Goal: Feedback & Contribution: Submit feedback/report problem

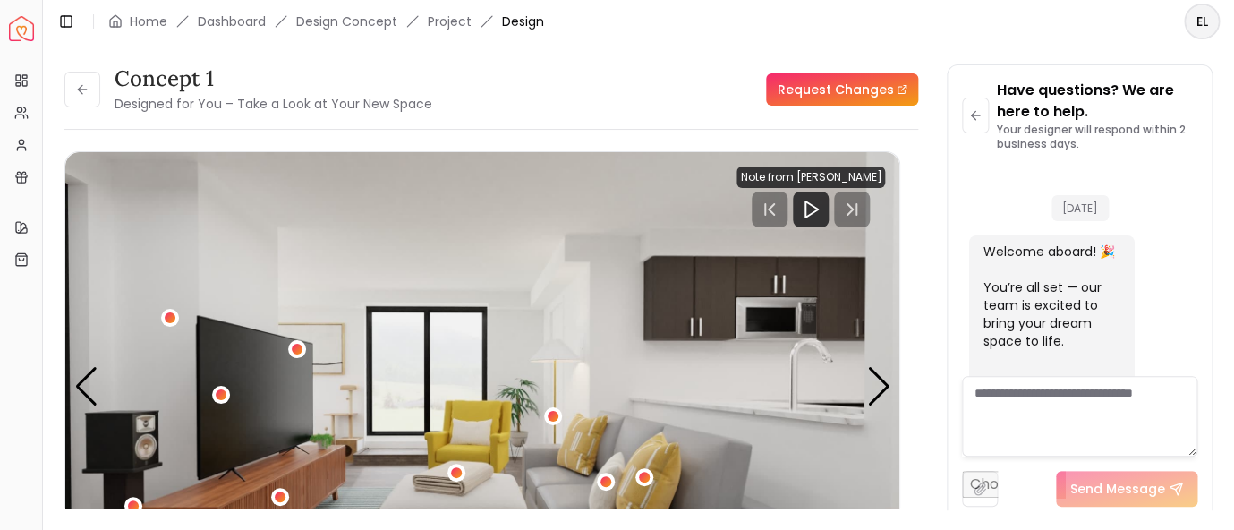
scroll to position [2457, 0]
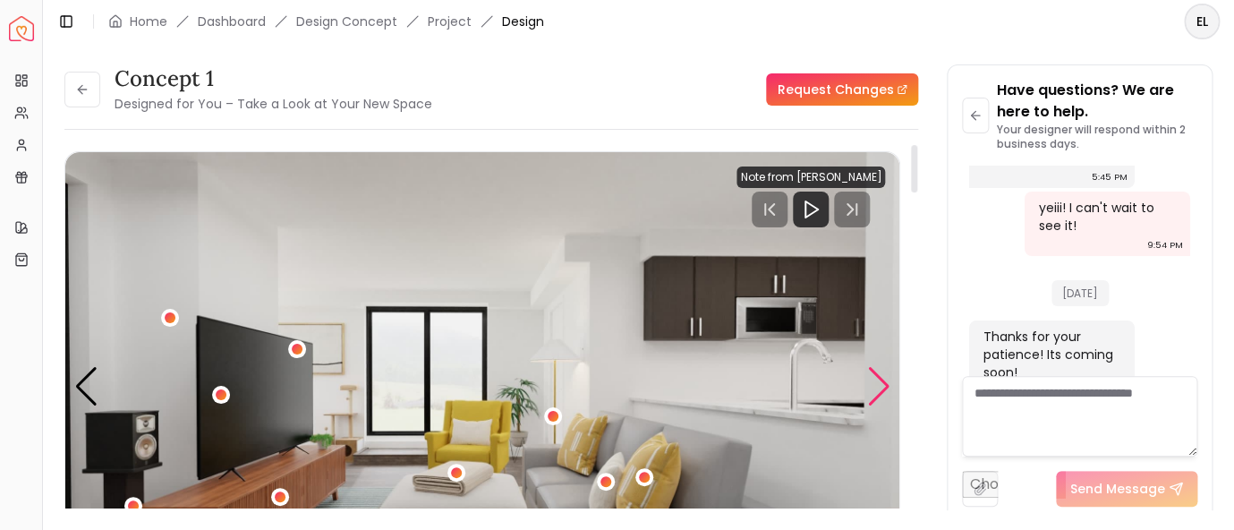
click at [876, 394] on div "Next slide" at bounding box center [879, 386] width 24 height 39
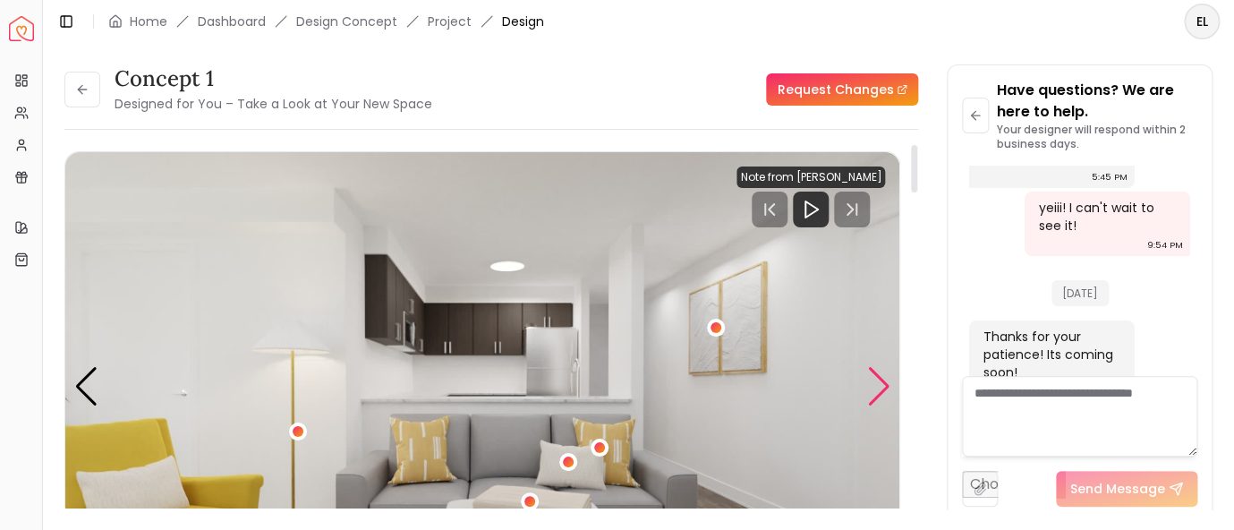
click at [876, 394] on div "Next slide" at bounding box center [879, 386] width 24 height 39
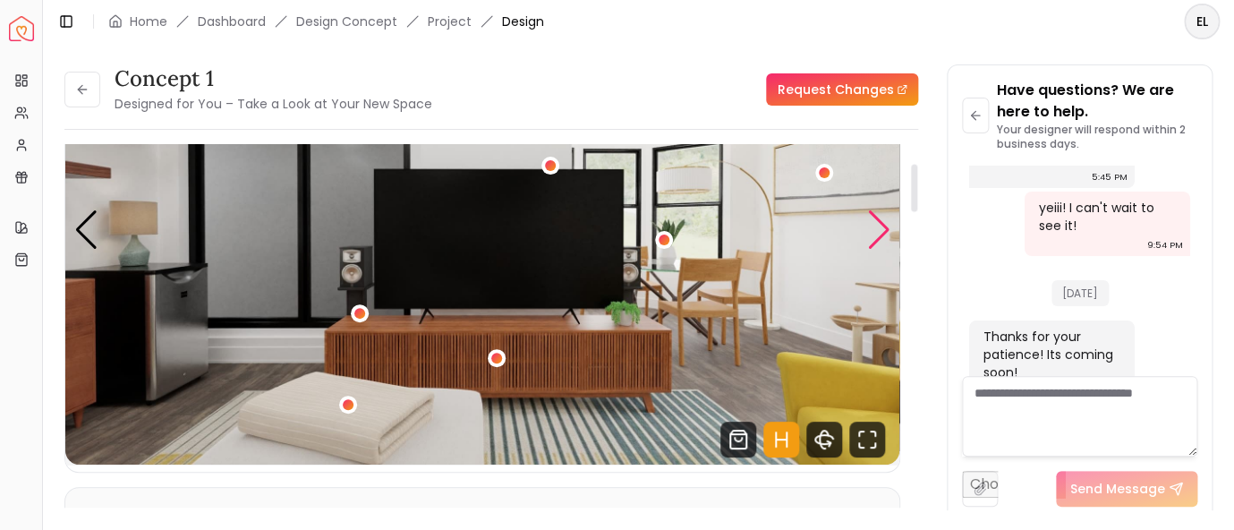
scroll to position [158, 0]
click at [887, 357] on img "3 / 5" at bounding box center [482, 229] width 834 height 469
click at [878, 245] on div "Next slide" at bounding box center [879, 228] width 24 height 39
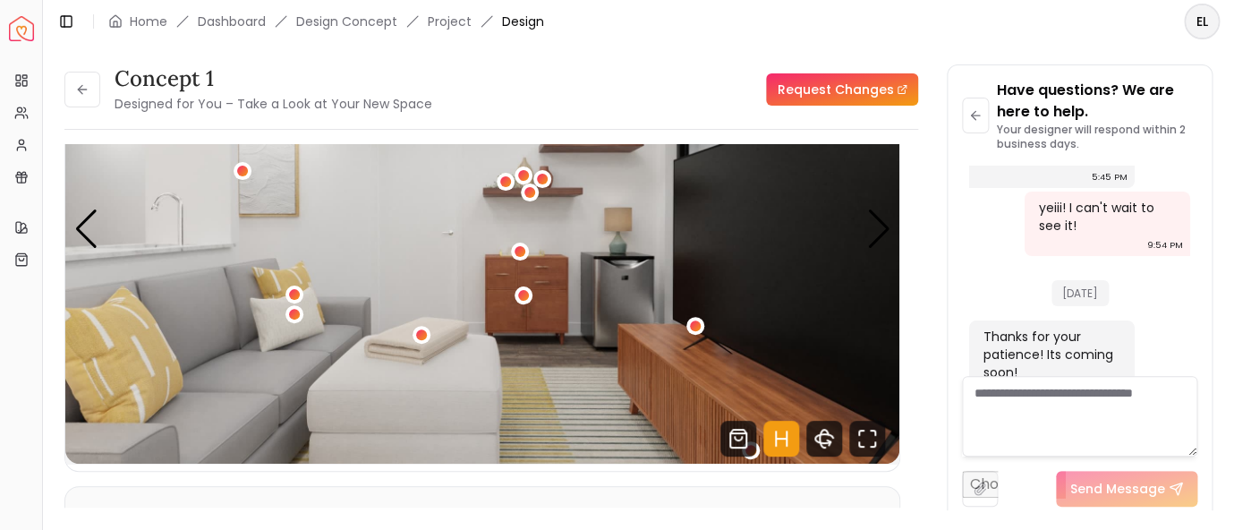
click at [855, 89] on link "Request Changes" at bounding box center [842, 89] width 152 height 32
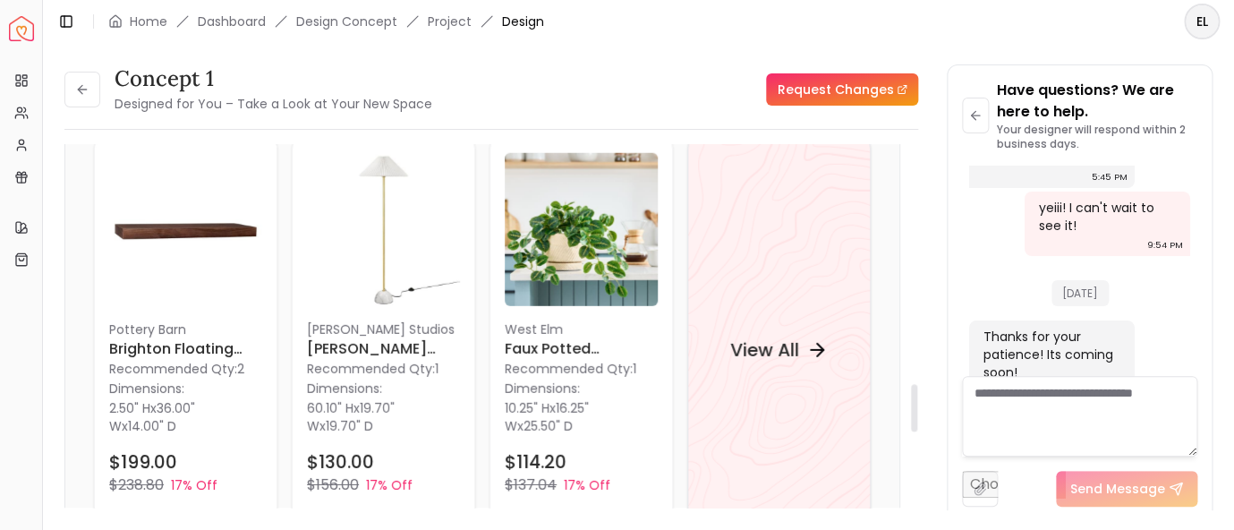
scroll to position [1869, 0]
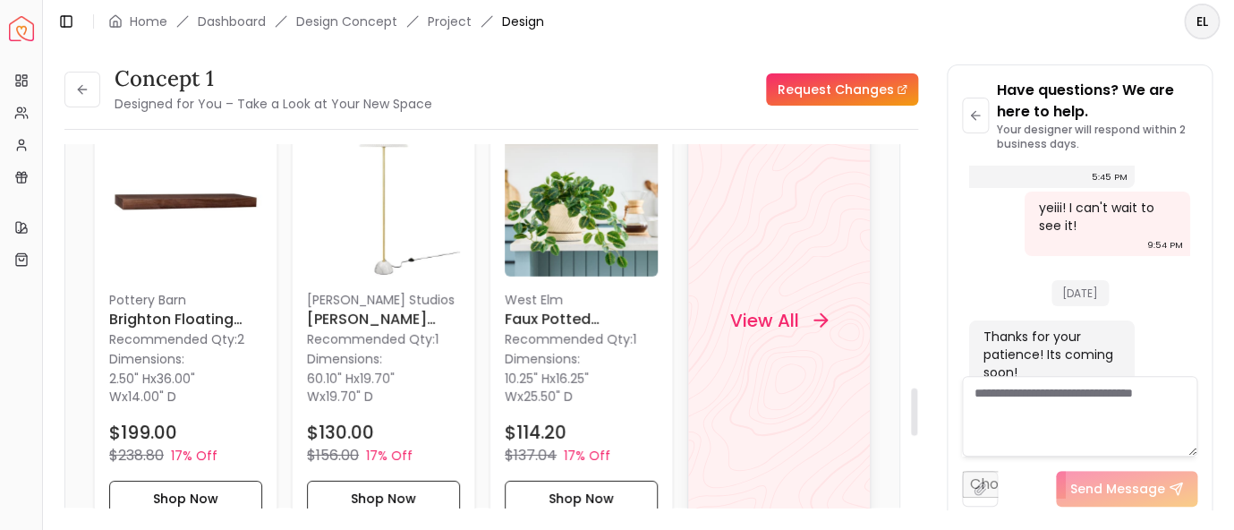
click at [799, 329] on h4 "View All" at bounding box center [764, 320] width 69 height 25
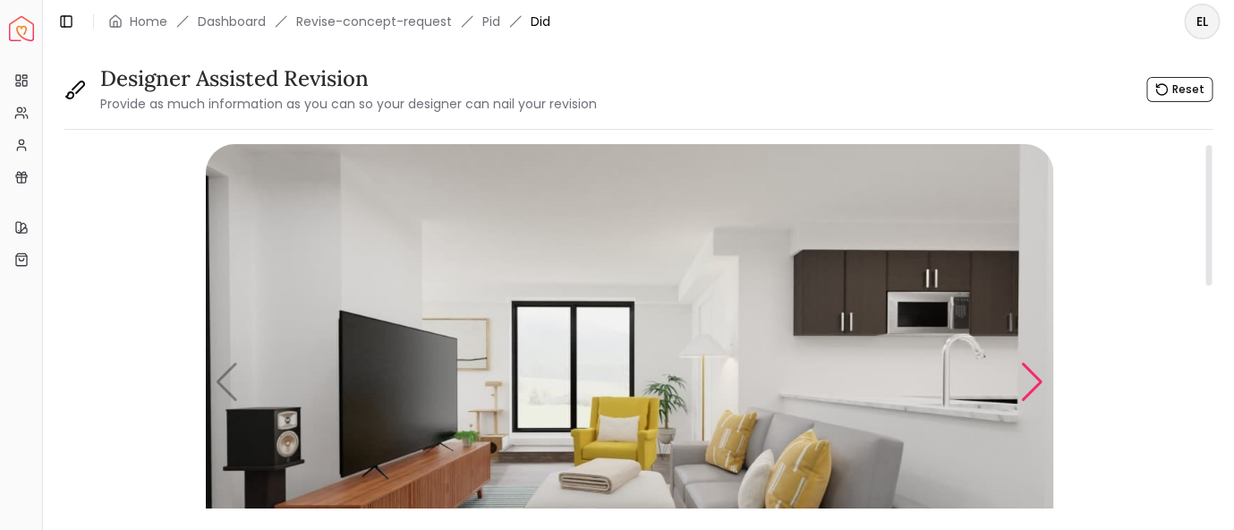
click at [1034, 390] on div "Next slide" at bounding box center [1033, 382] width 24 height 39
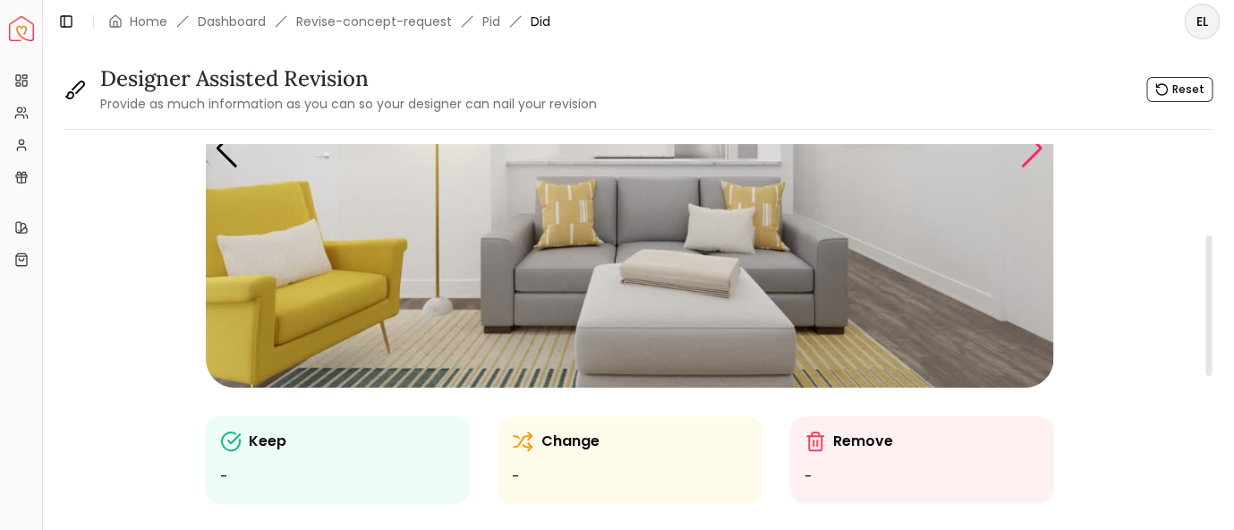
scroll to position [350, 0]
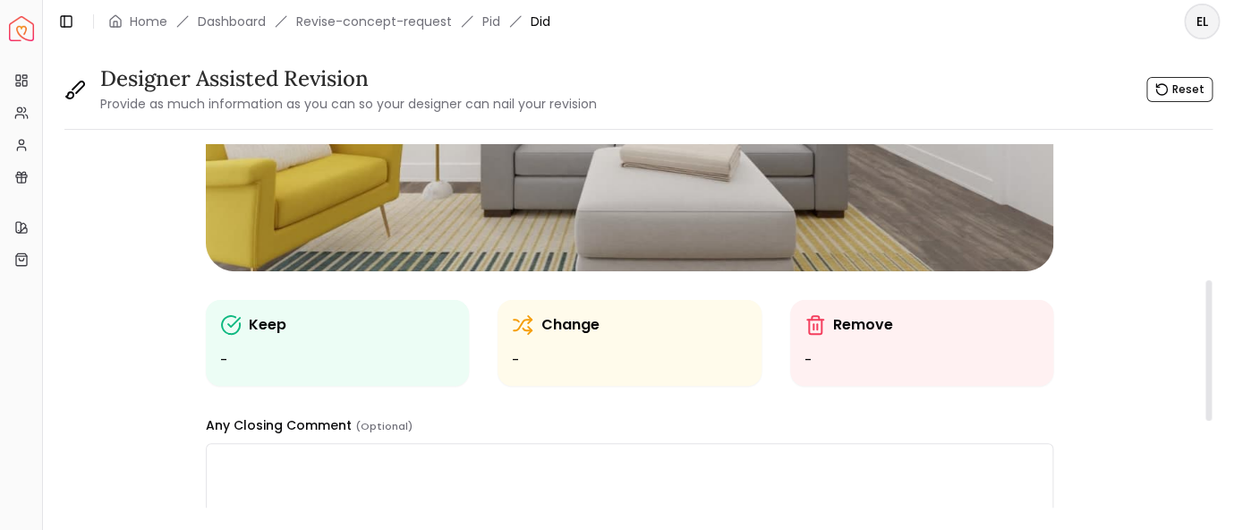
click at [552, 340] on div "Change -" at bounding box center [629, 342] width 235 height 57
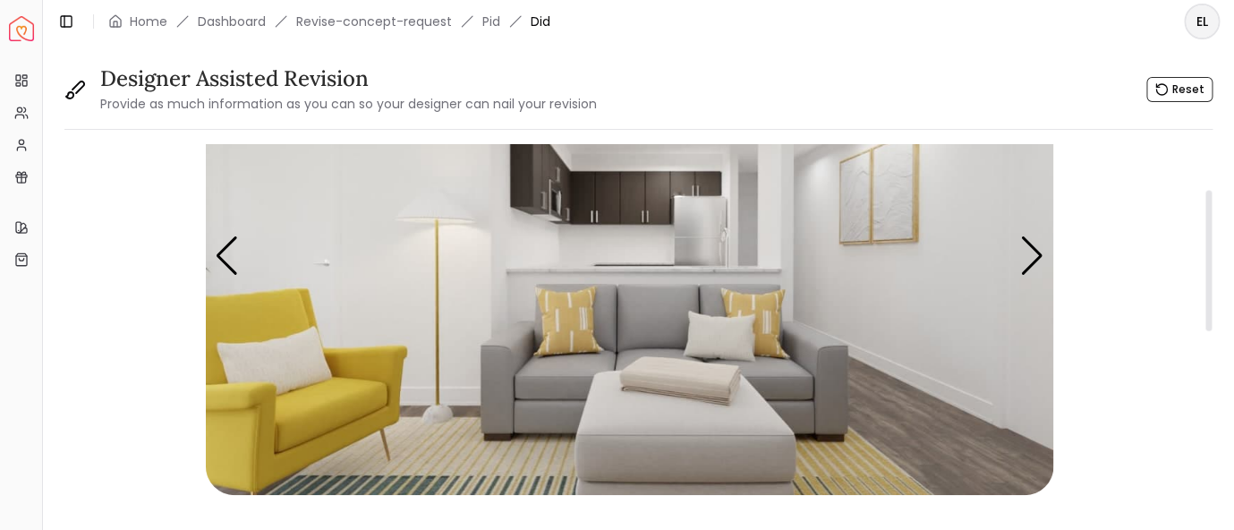
scroll to position [116, 0]
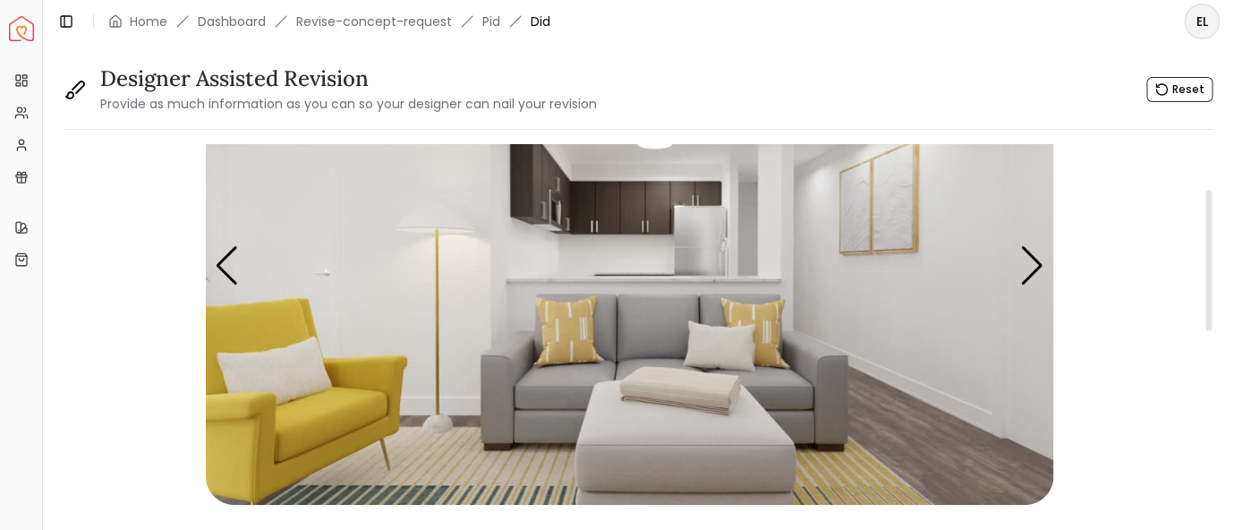
click at [557, 340] on img "2 / 5" at bounding box center [630, 266] width 848 height 477
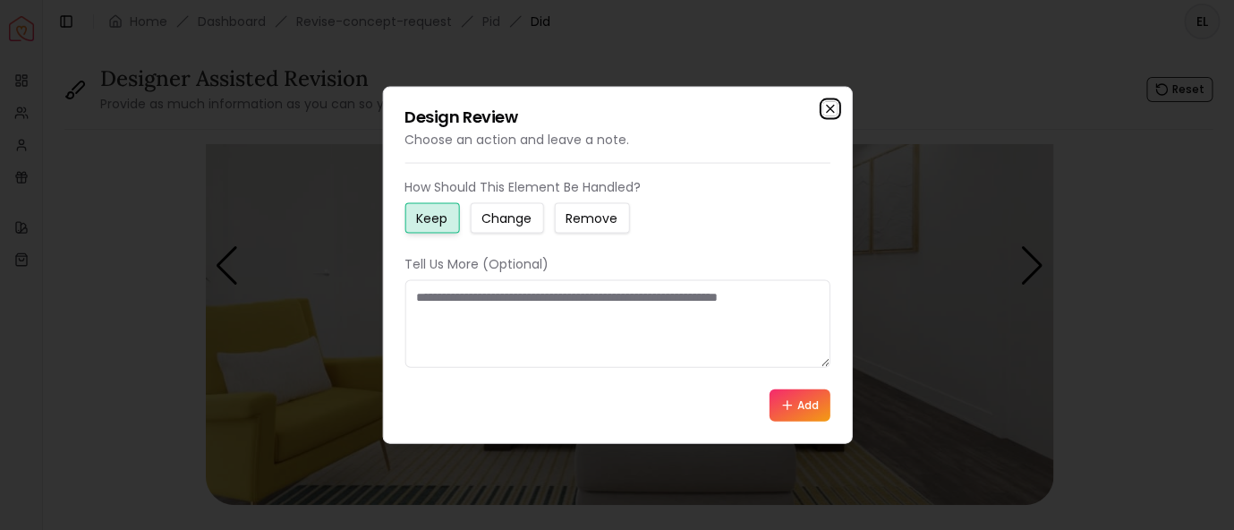
click at [833, 107] on icon "button" at bounding box center [830, 109] width 14 height 14
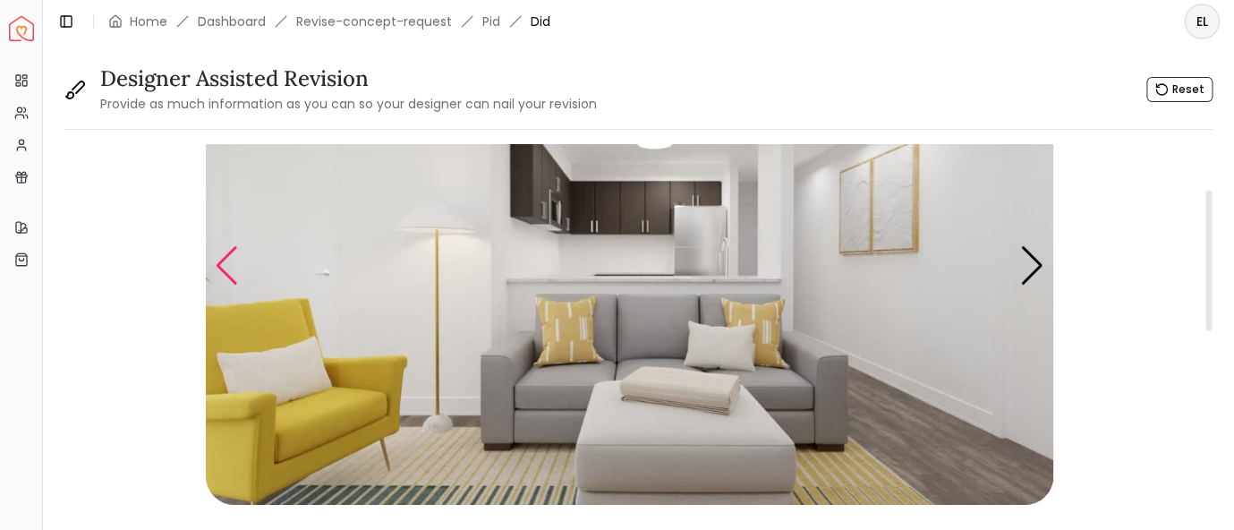
click at [220, 256] on div "Previous slide" at bounding box center [227, 265] width 24 height 39
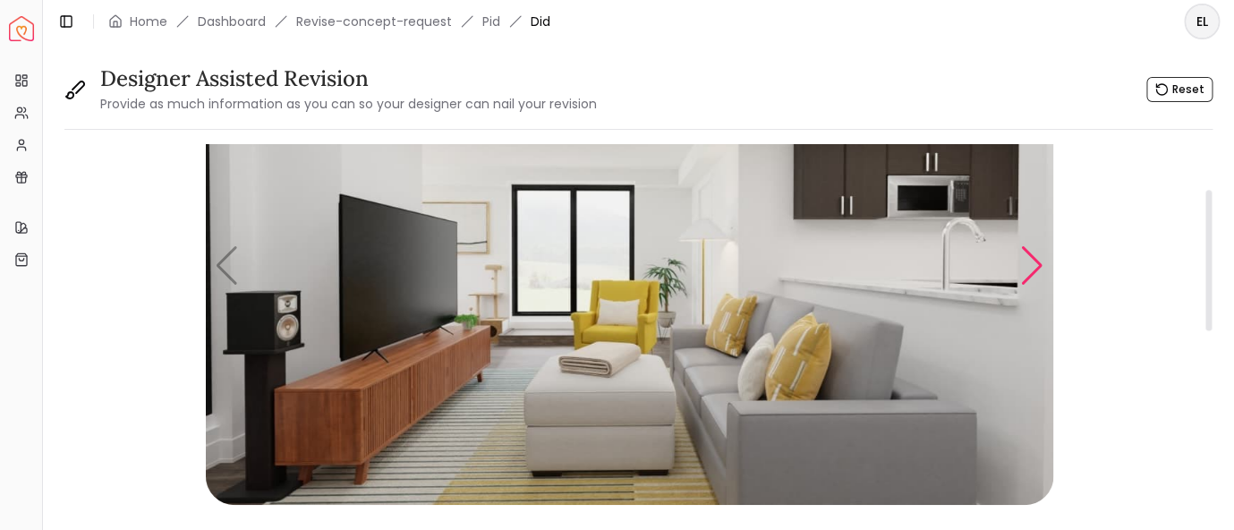
click at [1033, 276] on div "Next slide" at bounding box center [1033, 265] width 24 height 39
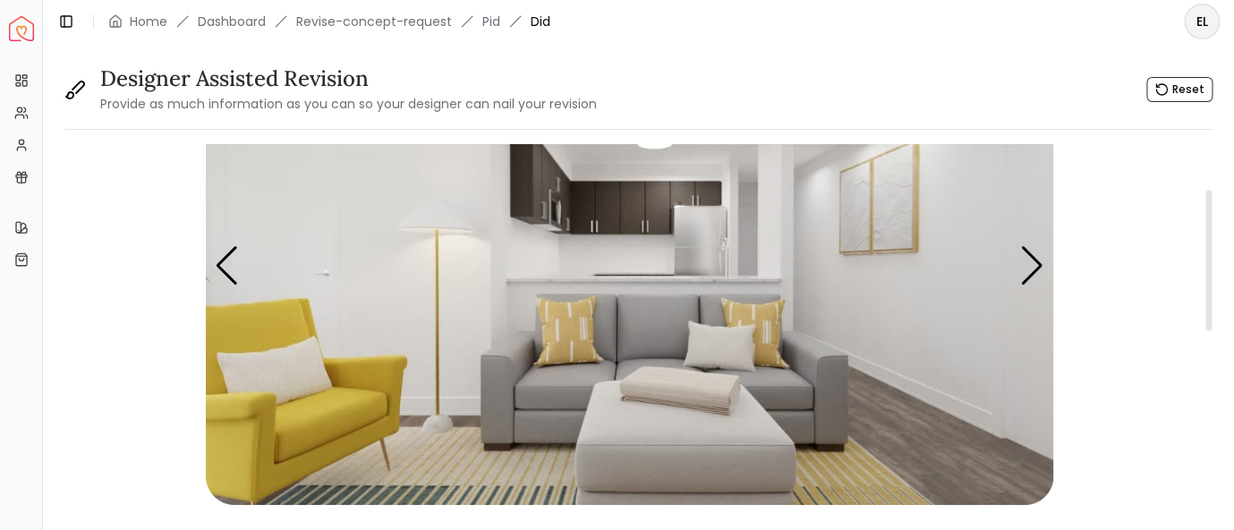
click at [1032, 276] on div "Next slide" at bounding box center [1033, 265] width 24 height 39
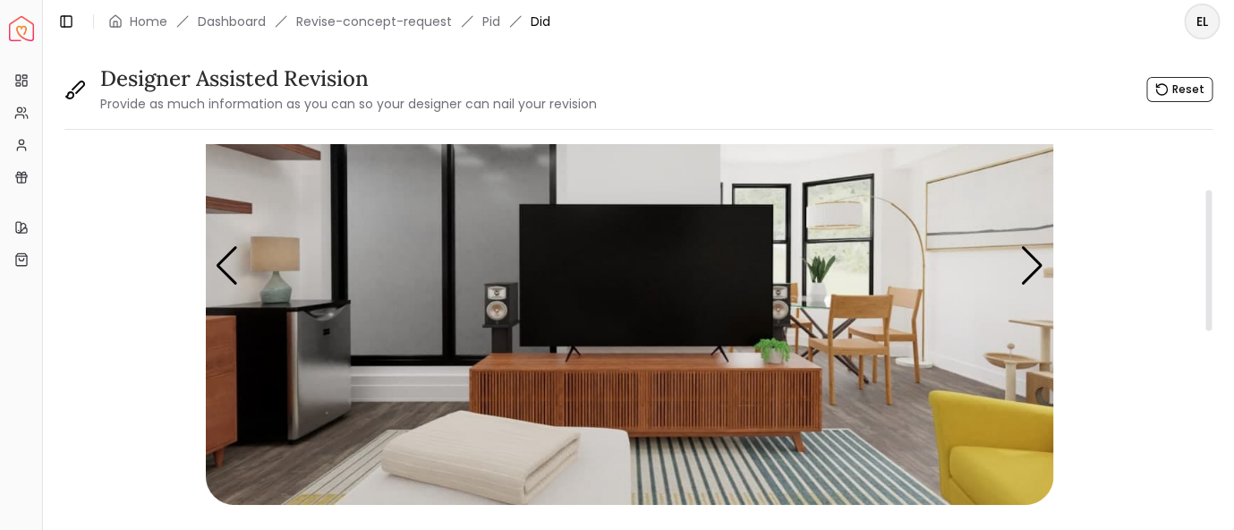
click at [1032, 276] on div "Next slide" at bounding box center [1033, 265] width 24 height 39
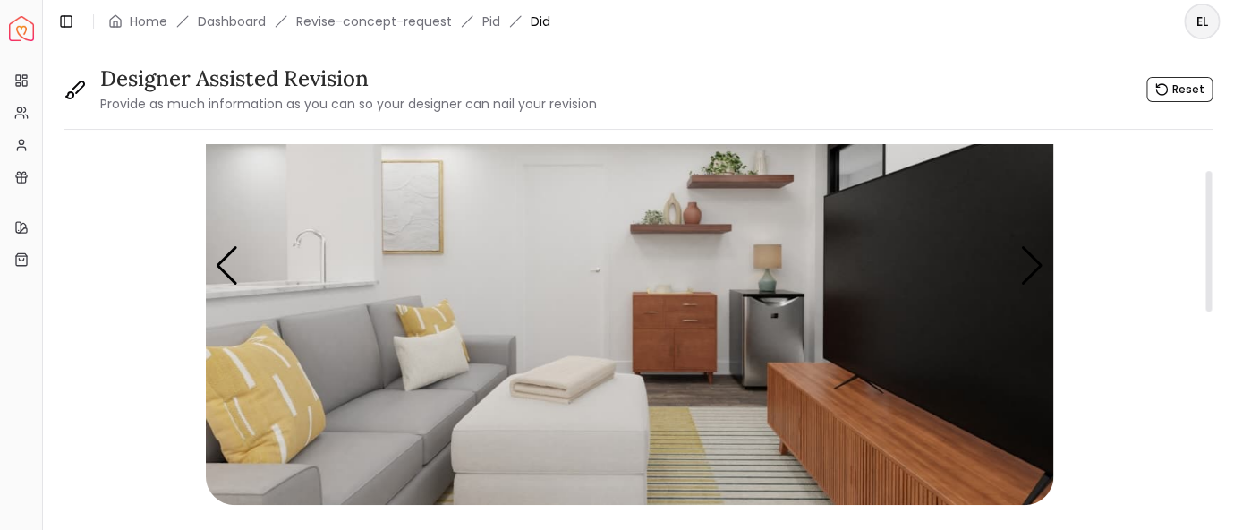
scroll to position [0, 0]
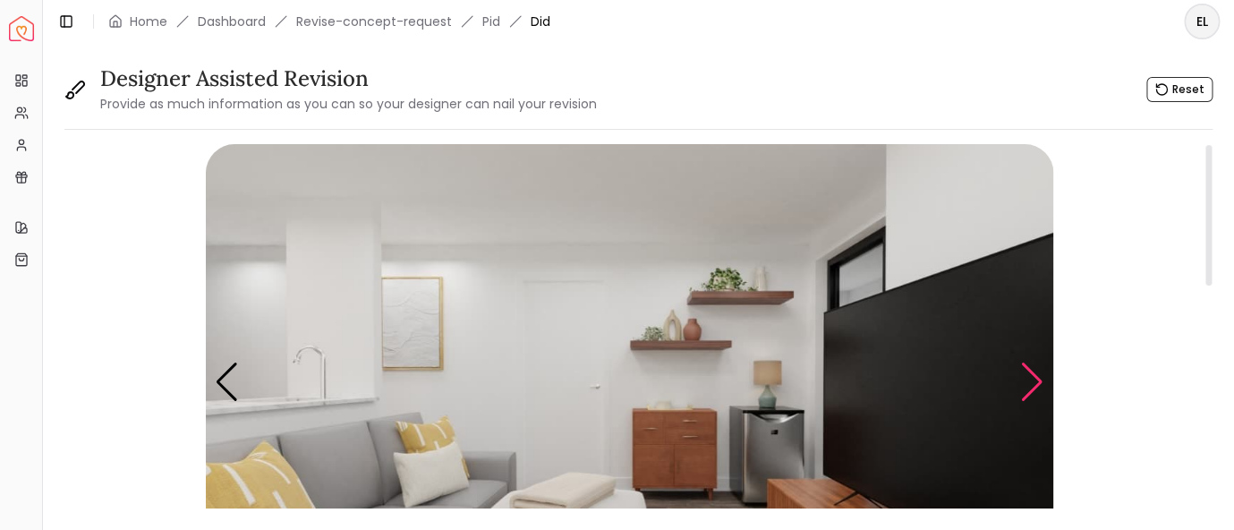
click at [1026, 369] on div "Next slide" at bounding box center [1033, 382] width 24 height 39
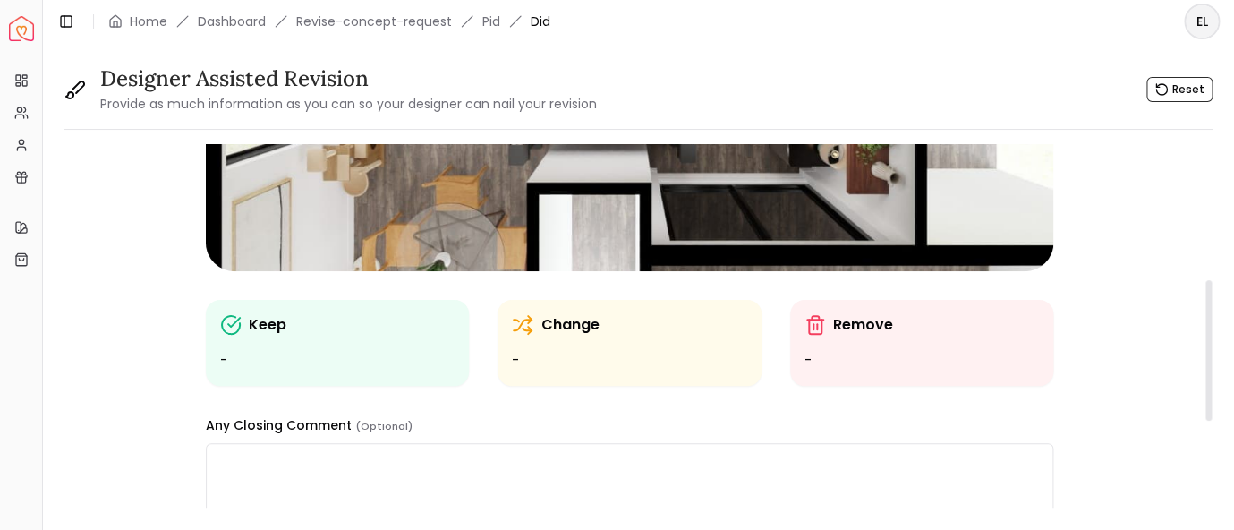
scroll to position [234, 0]
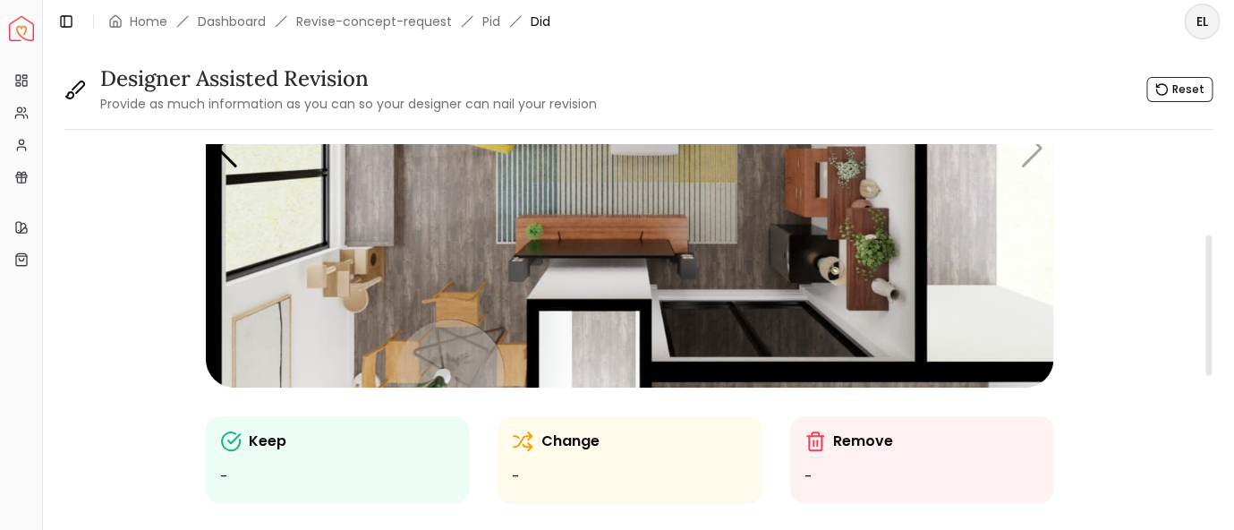
click at [1037, 156] on img "5 / 5" at bounding box center [630, 148] width 848 height 477
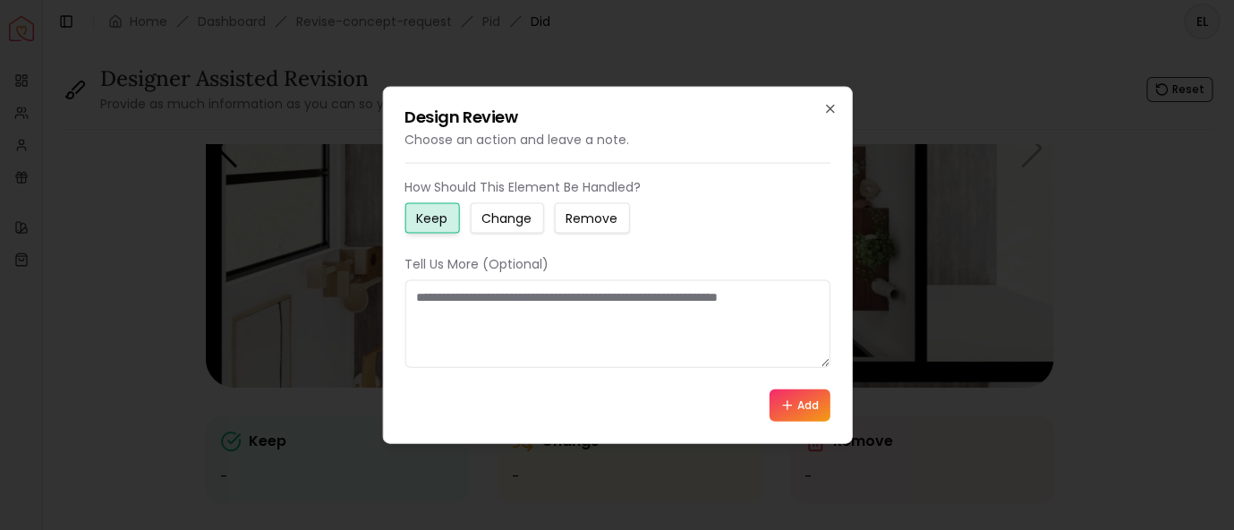
click at [431, 324] on textarea at bounding box center [617, 324] width 425 height 88
click at [508, 222] on small "Change" at bounding box center [507, 218] width 50 height 18
click at [611, 217] on small "Remove" at bounding box center [592, 218] width 52 height 18
click at [430, 218] on small "Keep" at bounding box center [431, 218] width 31 height 18
click at [830, 115] on icon "button" at bounding box center [830, 109] width 14 height 14
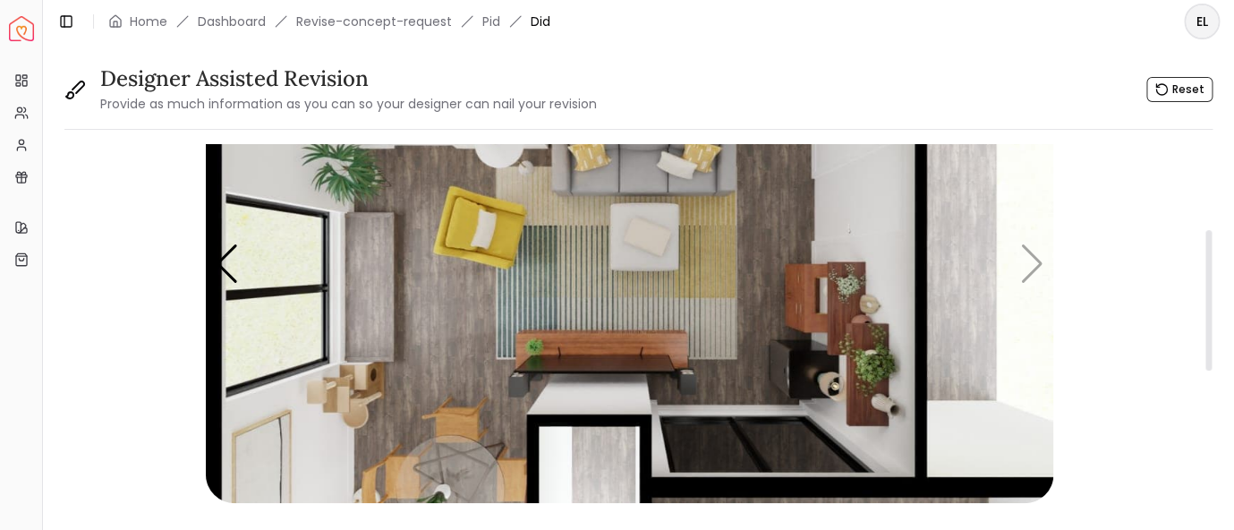
scroll to position [116, 0]
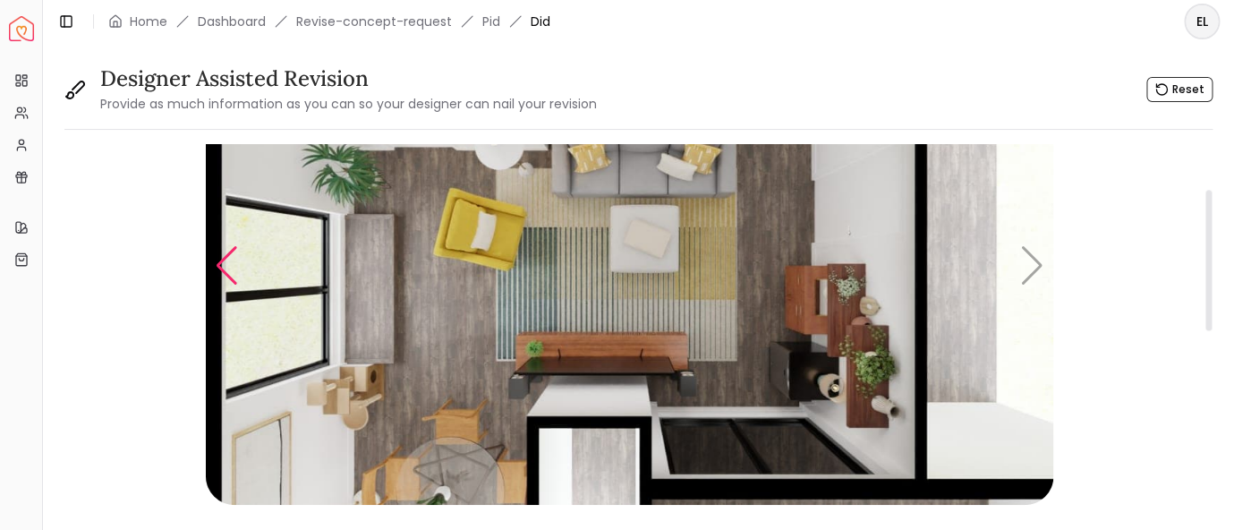
click at [234, 268] on div "Previous slide" at bounding box center [227, 265] width 24 height 39
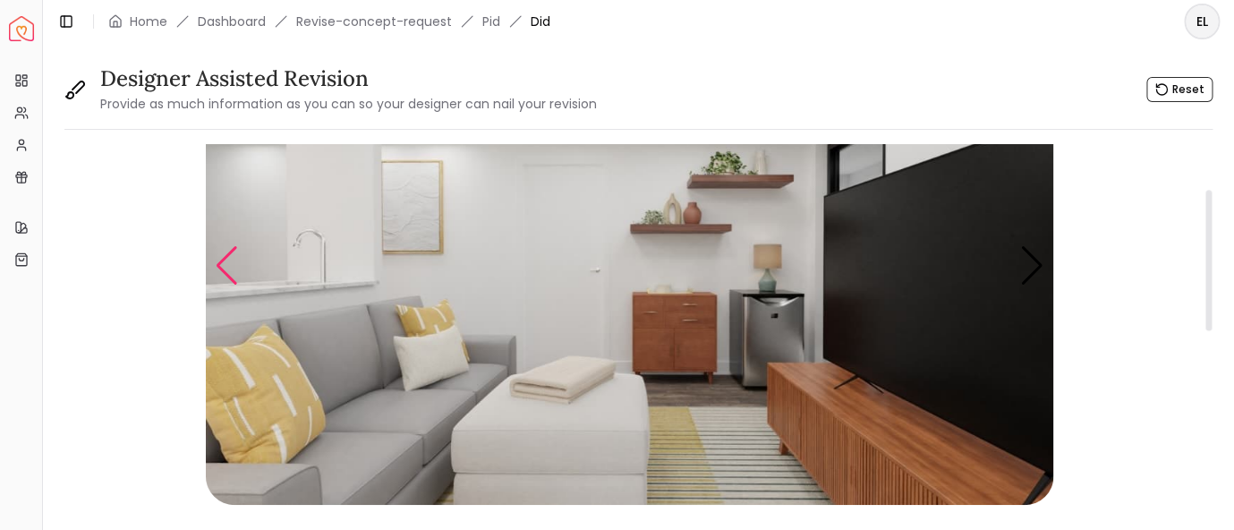
click at [234, 268] on div "Previous slide" at bounding box center [227, 265] width 24 height 39
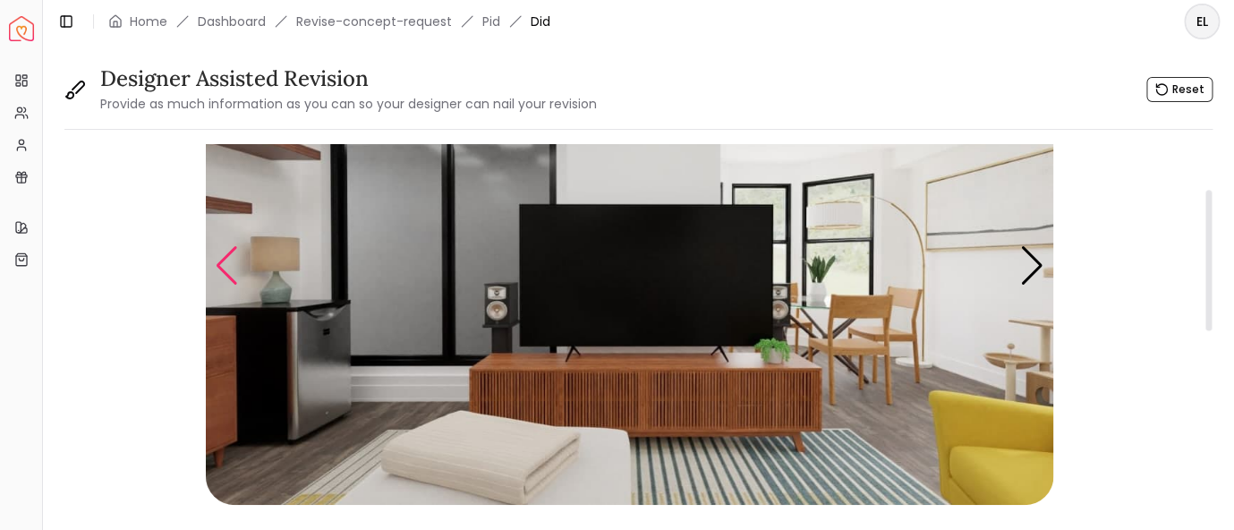
click at [234, 268] on div "Previous slide" at bounding box center [227, 265] width 24 height 39
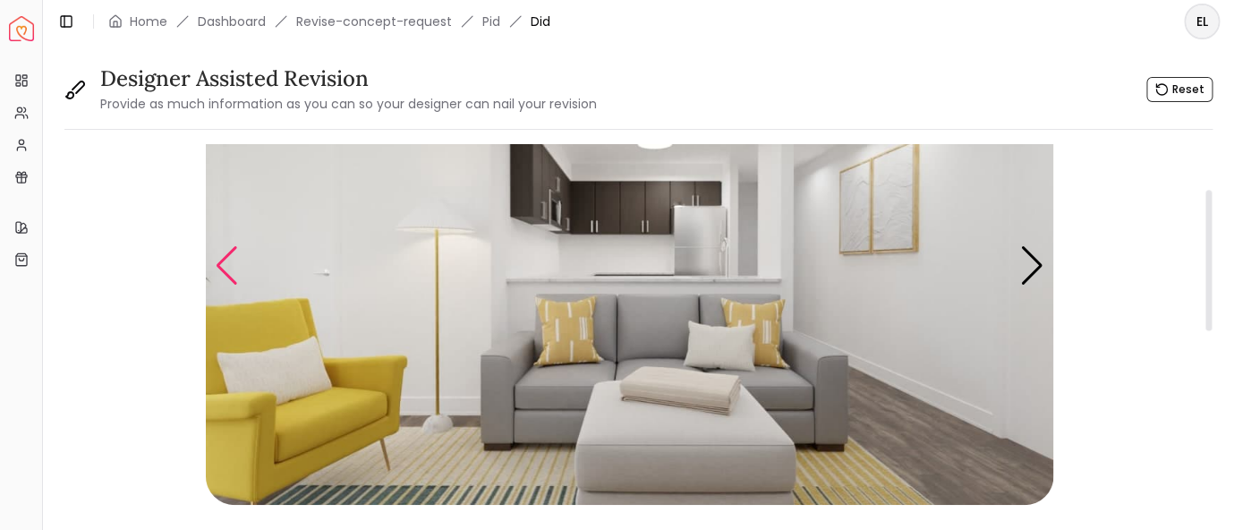
click at [234, 268] on div "Previous slide" at bounding box center [227, 265] width 24 height 39
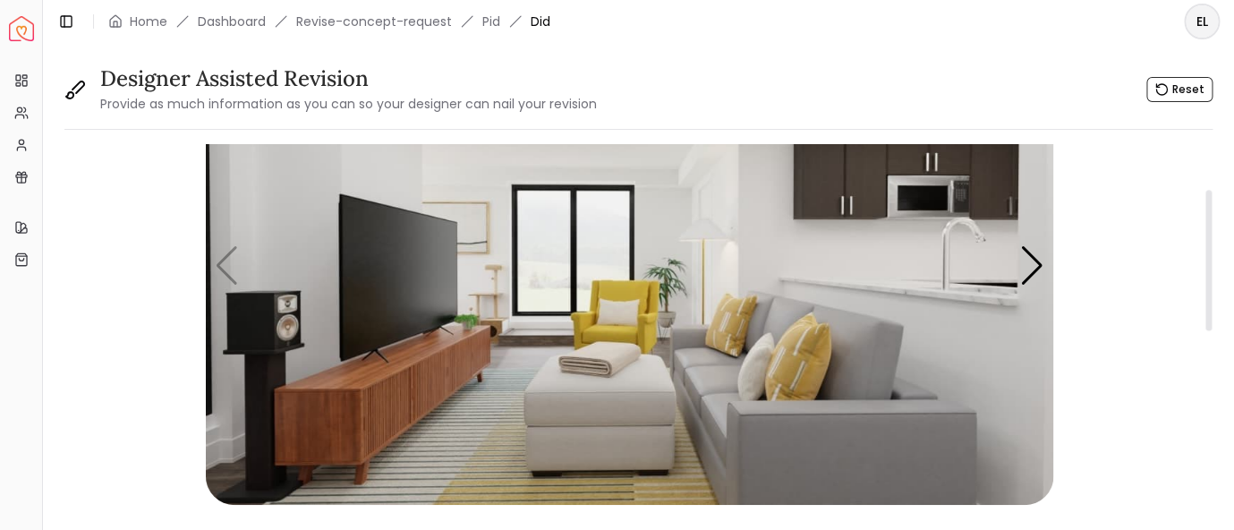
click at [217, 268] on img "1 / 5" at bounding box center [630, 266] width 848 height 477
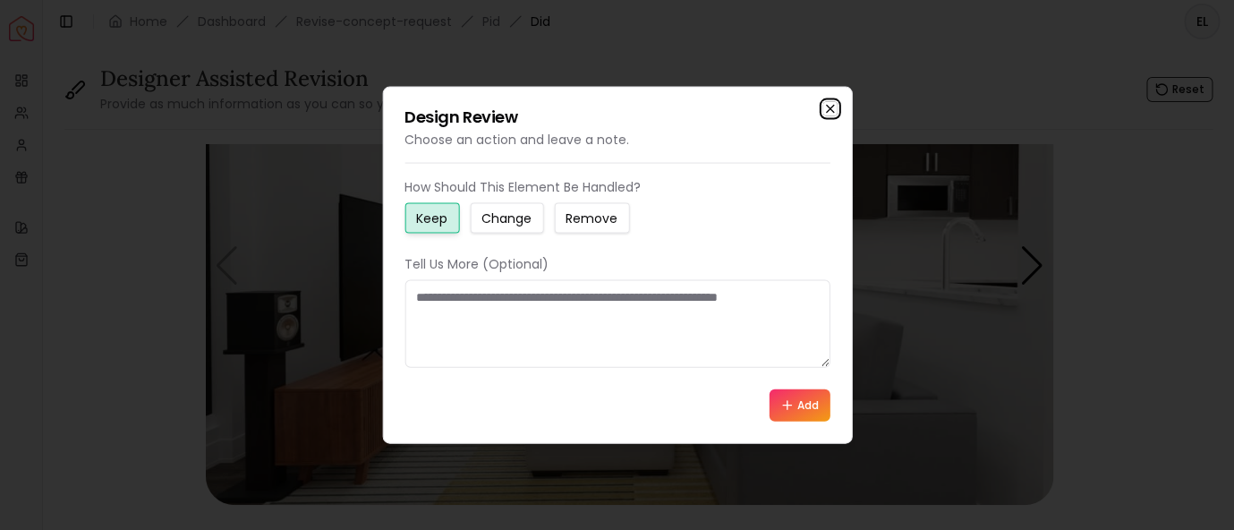
click at [834, 108] on icon "button" at bounding box center [830, 109] width 14 height 14
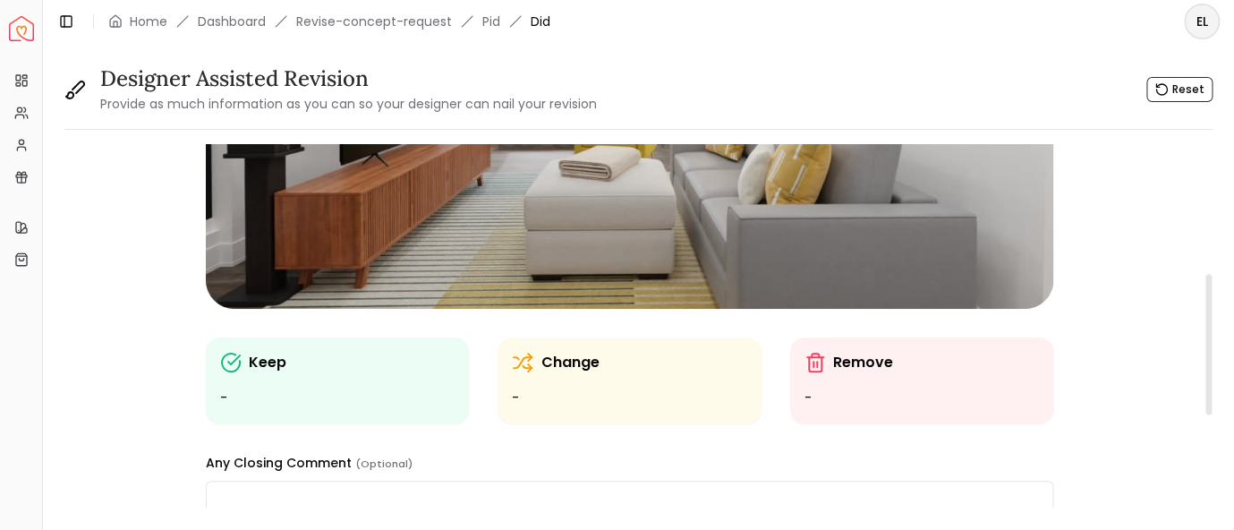
scroll to position [350, 0]
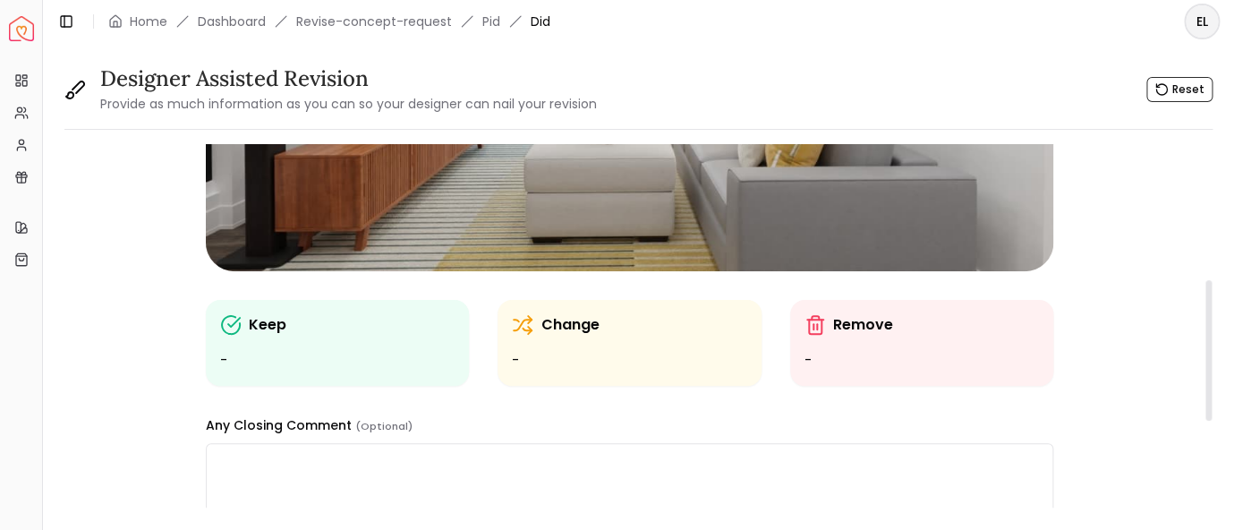
click at [571, 335] on div "Change -" at bounding box center [629, 342] width 235 height 57
click at [599, 224] on img "1 / 5" at bounding box center [630, 32] width 848 height 477
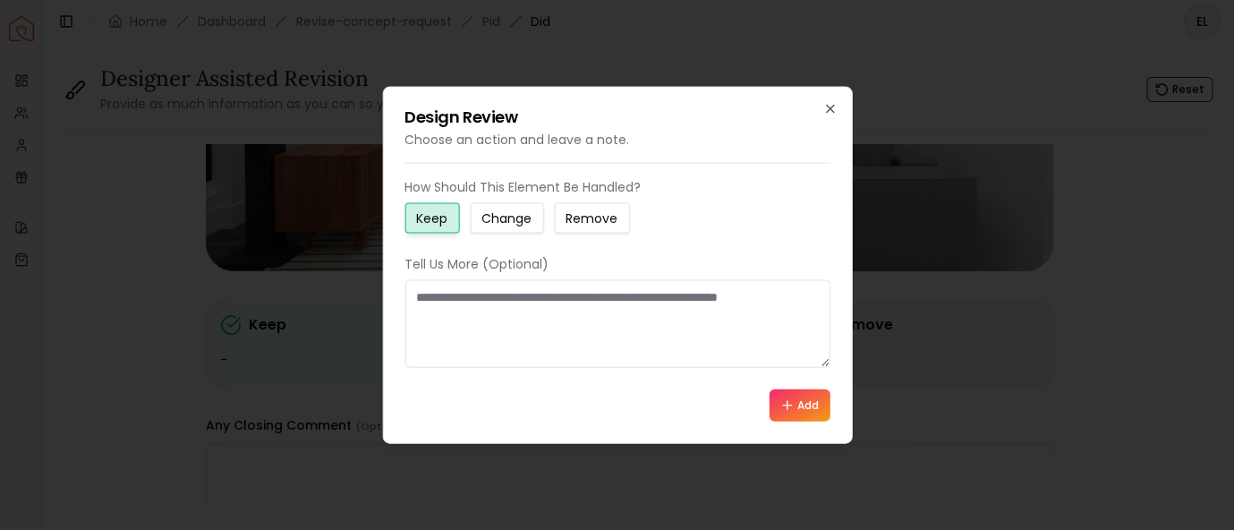
click at [643, 323] on textarea at bounding box center [617, 324] width 425 height 88
click at [833, 107] on icon "button" at bounding box center [830, 109] width 14 height 14
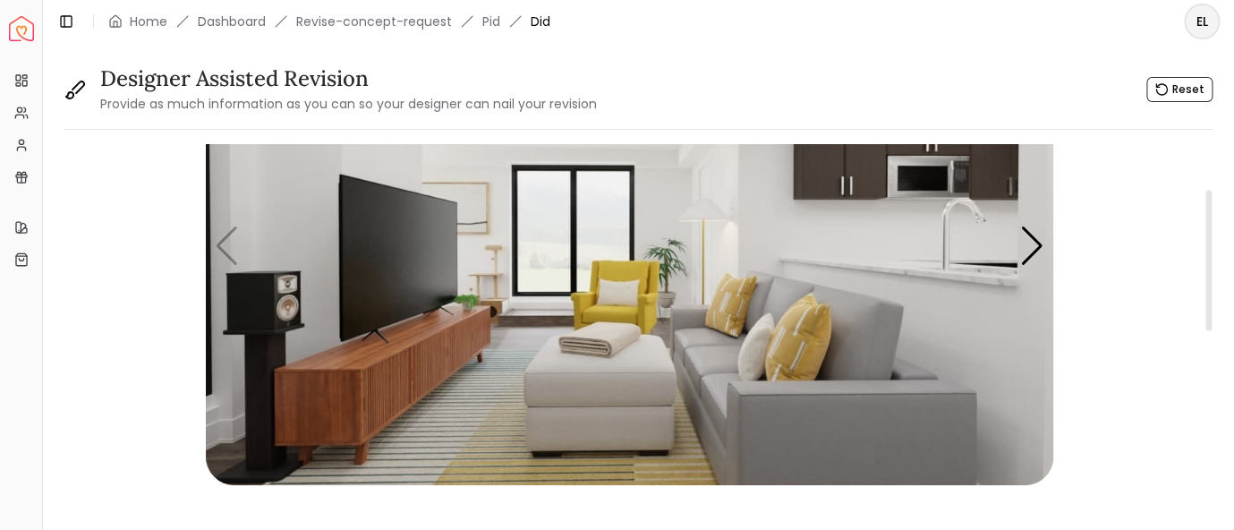
scroll to position [116, 0]
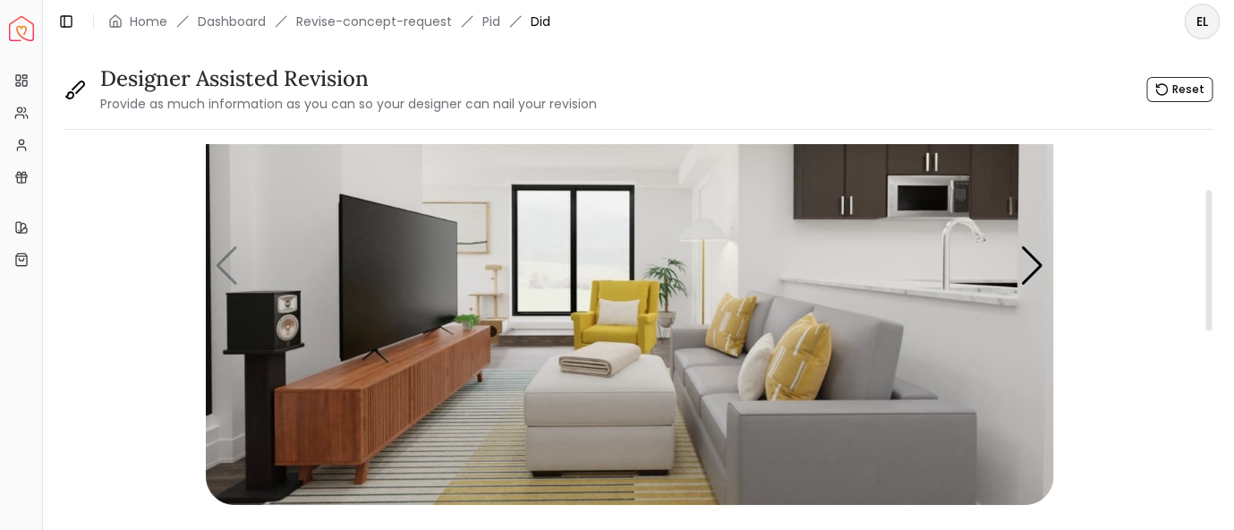
click at [736, 331] on img "1 / 5" at bounding box center [630, 266] width 848 height 477
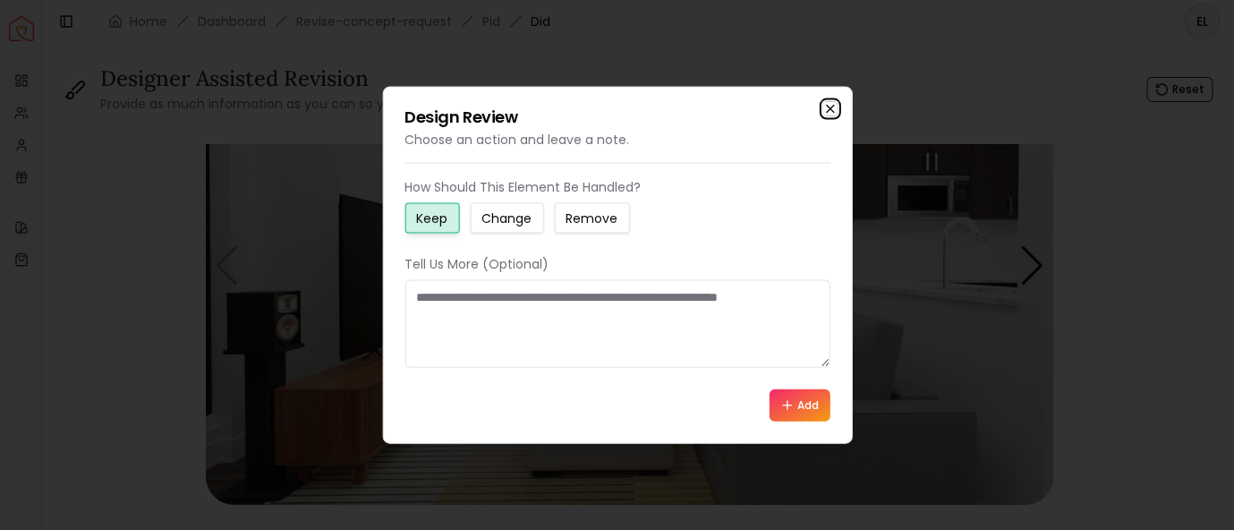
click at [833, 107] on icon "button" at bounding box center [829, 109] width 7 height 7
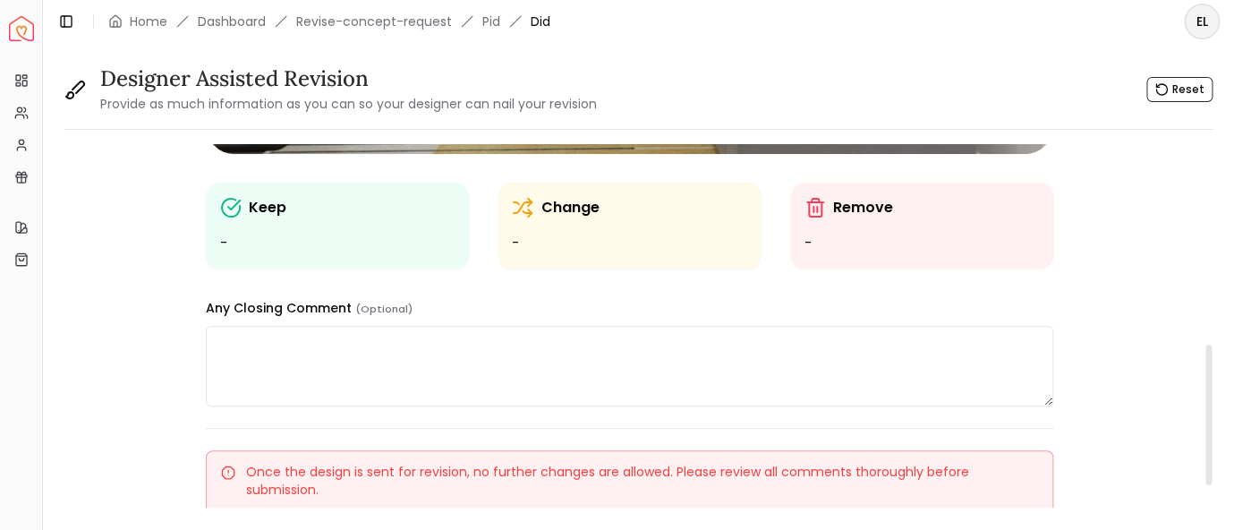
scroll to position [584, 0]
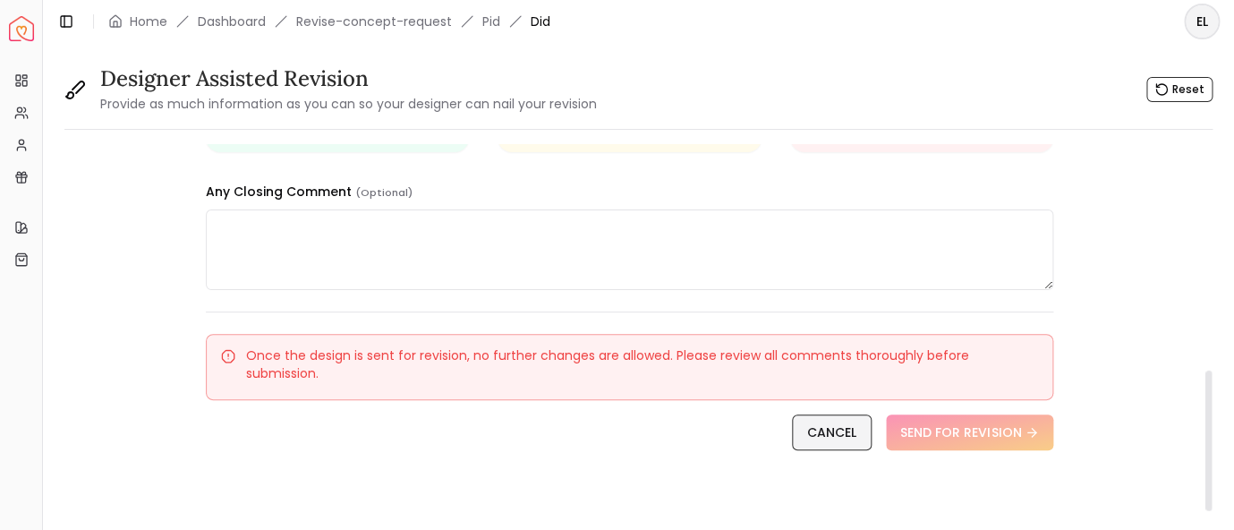
click at [799, 441] on link "CANCEL" at bounding box center [832, 432] width 80 height 36
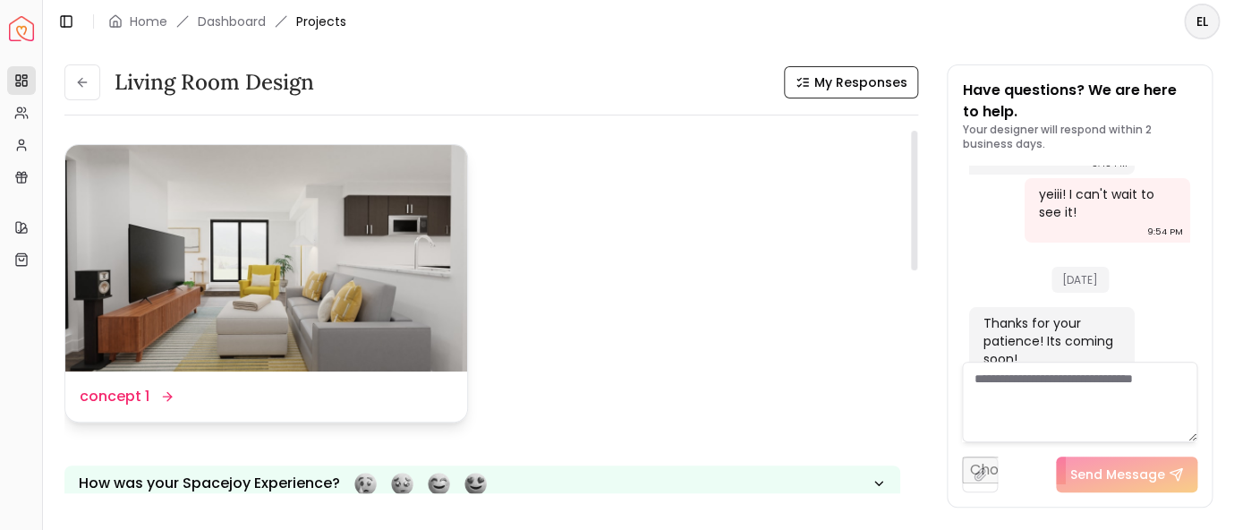
click at [139, 299] on img at bounding box center [266, 258] width 402 height 226
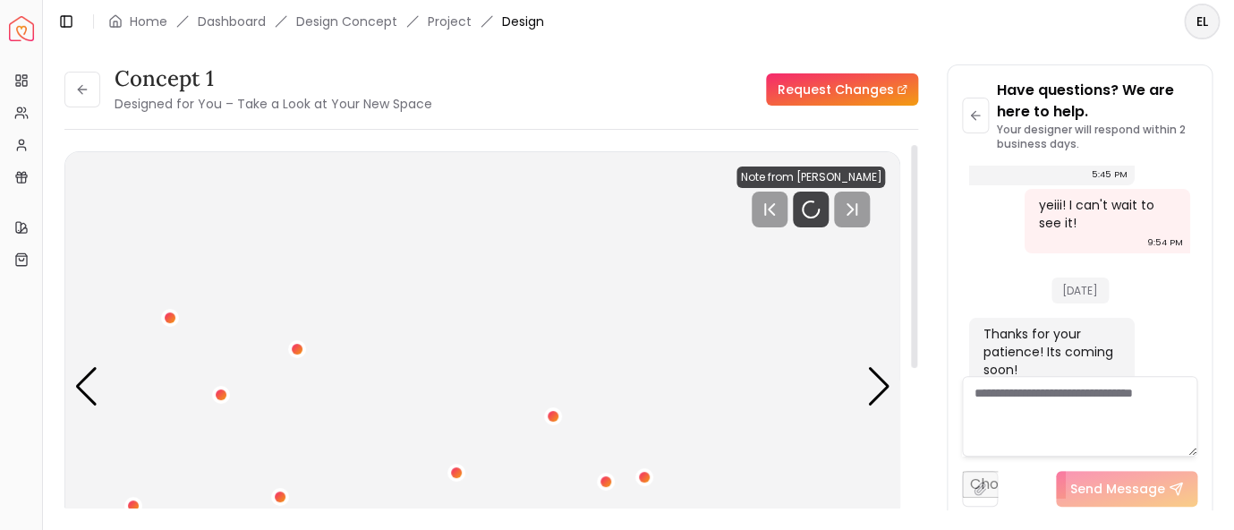
scroll to position [2457, 0]
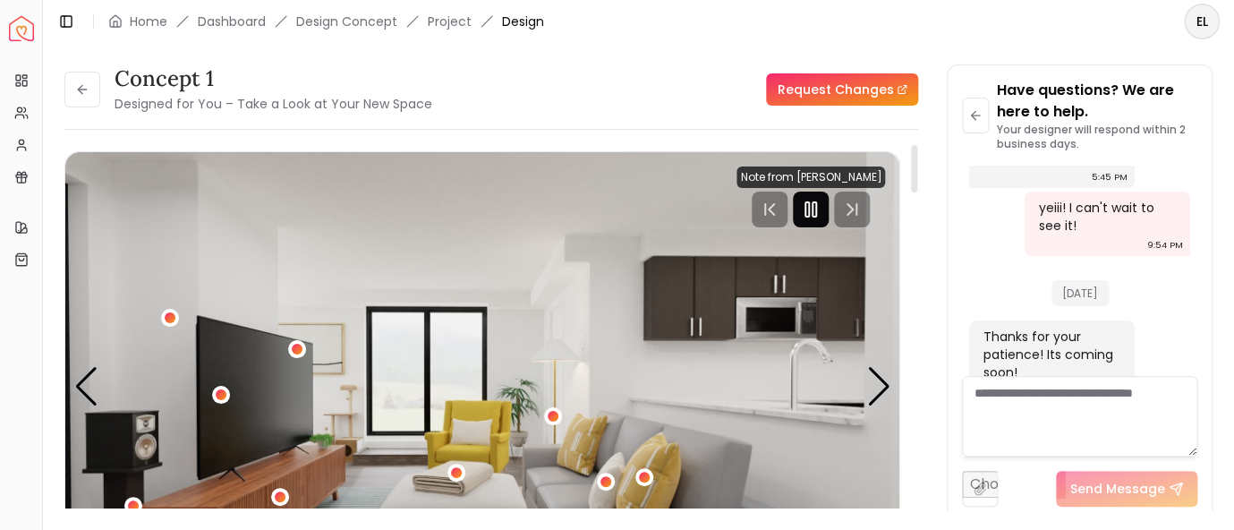
click at [816, 209] on rect "Pause" at bounding box center [815, 209] width 4 height 14
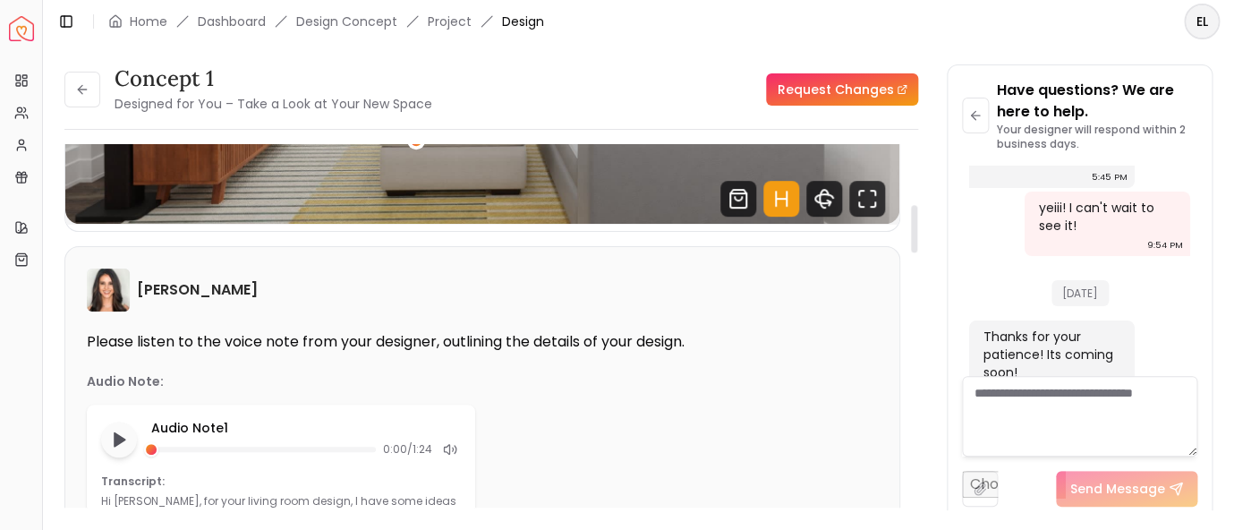
scroll to position [467, 0]
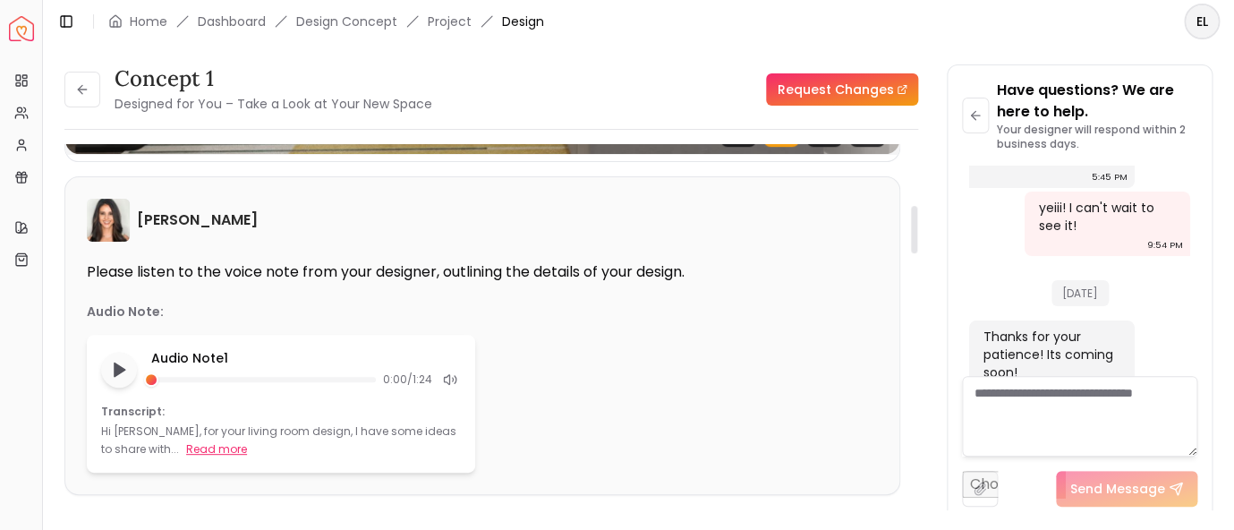
click at [186, 449] on button "Read more" at bounding box center [216, 449] width 61 height 18
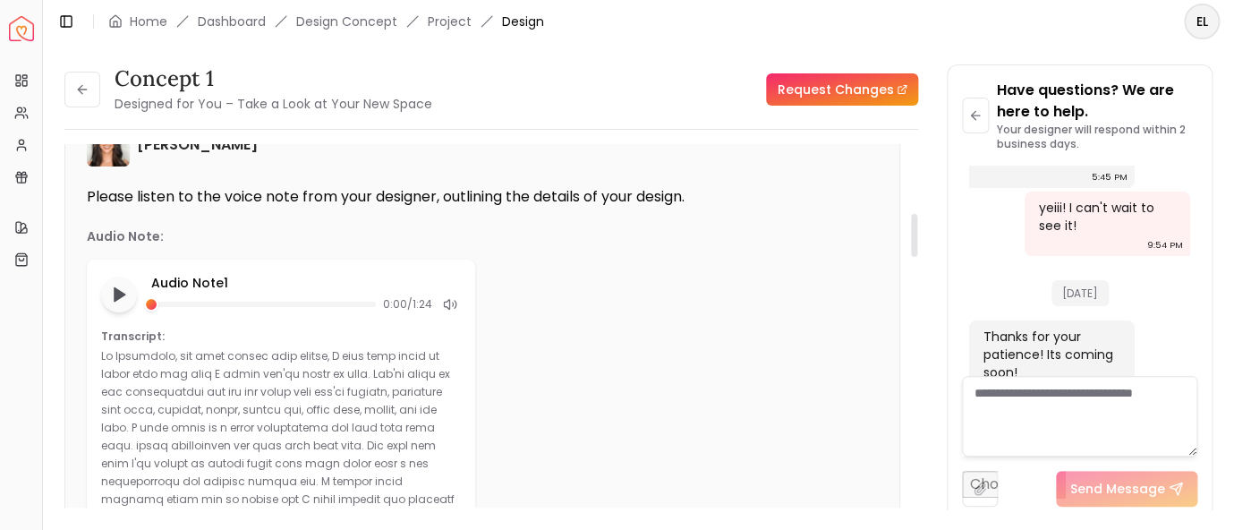
scroll to position [584, 0]
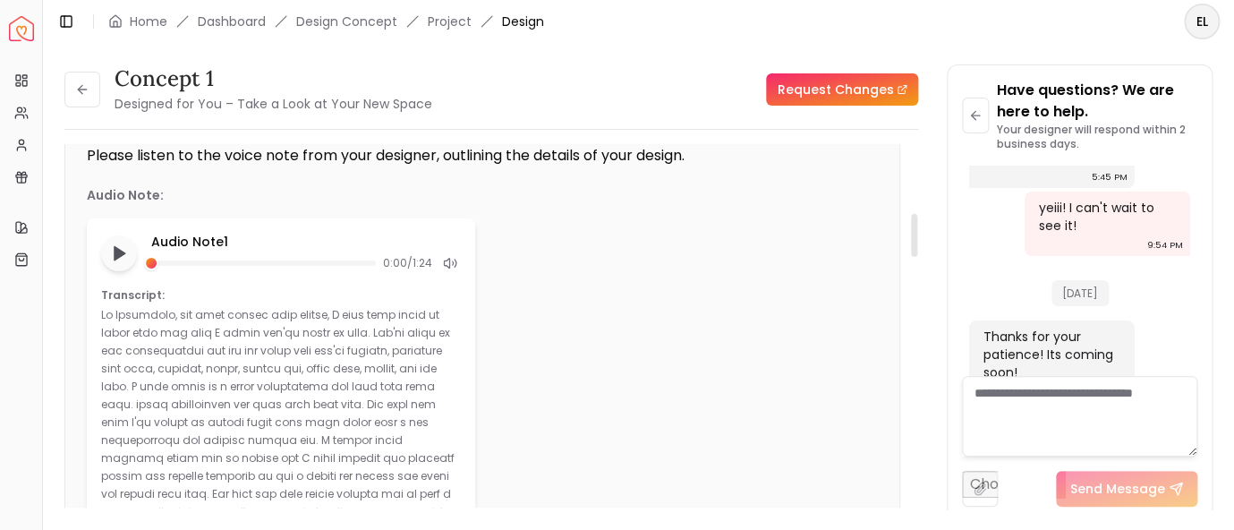
click at [115, 348] on p at bounding box center [278, 493] width 355 height 373
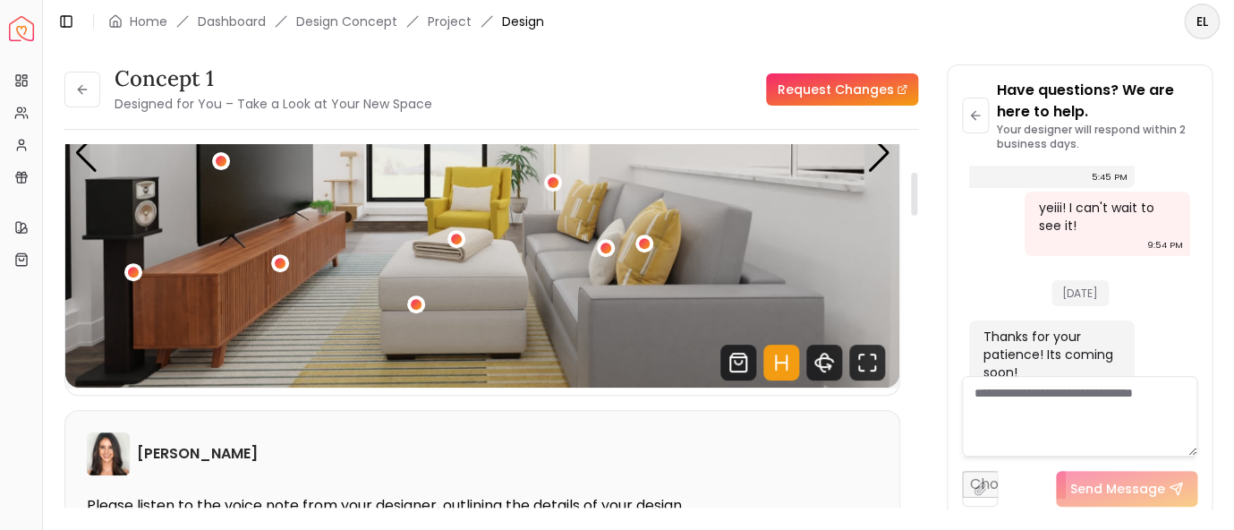
scroll to position [116, 0]
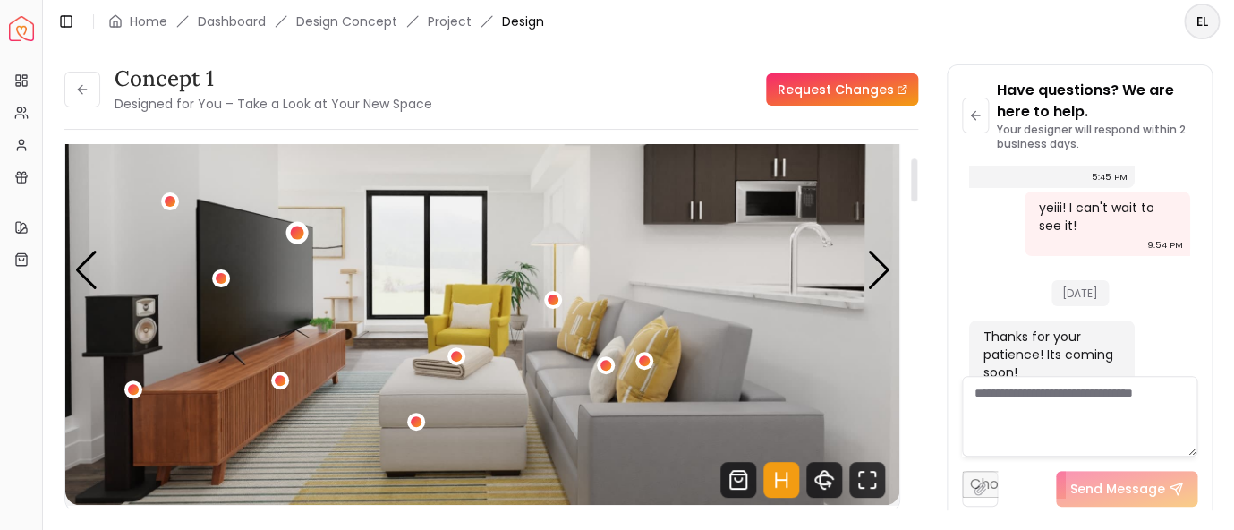
click at [300, 237] on div "1 / 5" at bounding box center [296, 232] width 13 height 13
click at [219, 281] on div "1 / 5" at bounding box center [221, 277] width 13 height 13
click at [171, 204] on div "1 / 5" at bounding box center [170, 201] width 13 height 13
click at [282, 383] on div "1 / 5" at bounding box center [279, 380] width 13 height 13
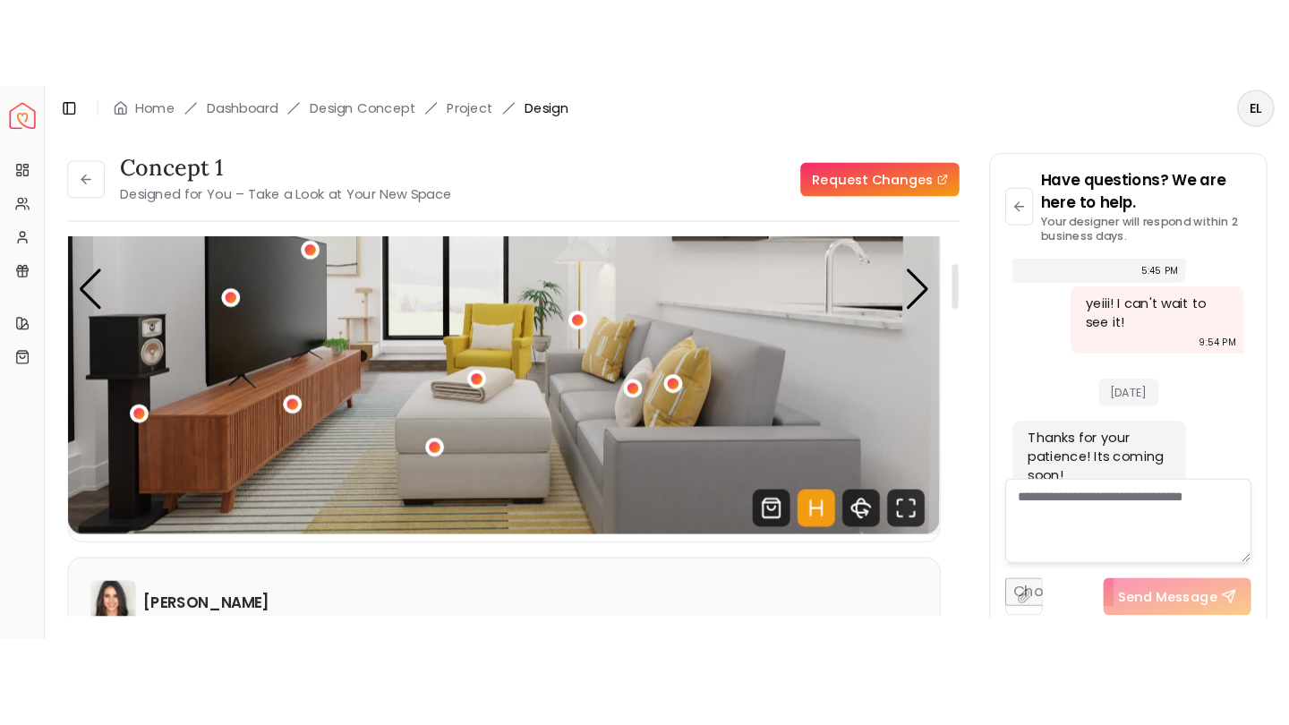
scroll to position [234, 0]
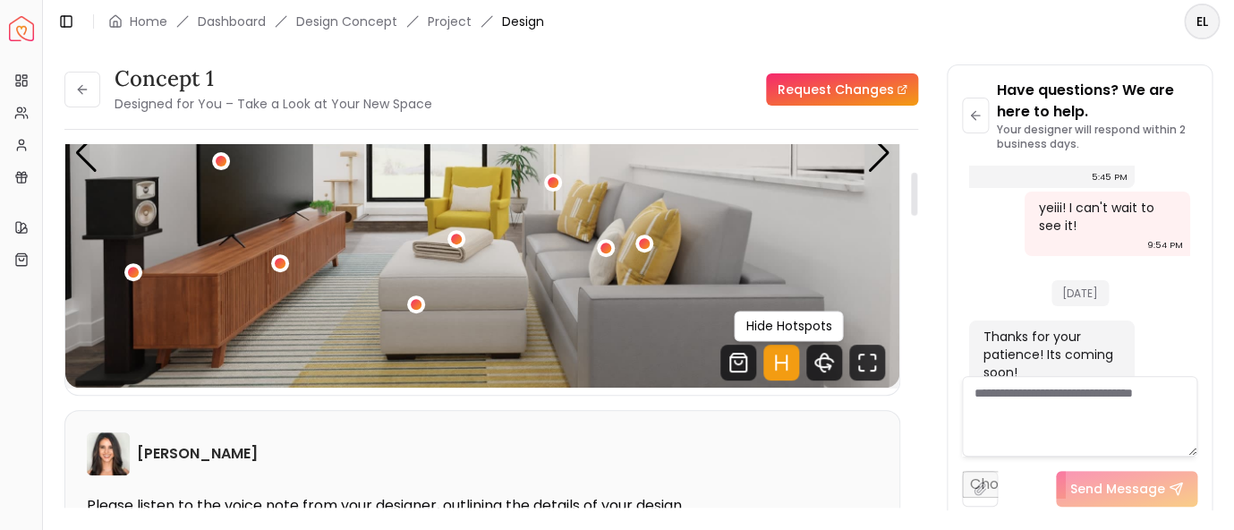
click at [783, 363] on icon "Hotspots Toggle" at bounding box center [781, 363] width 11 height 0
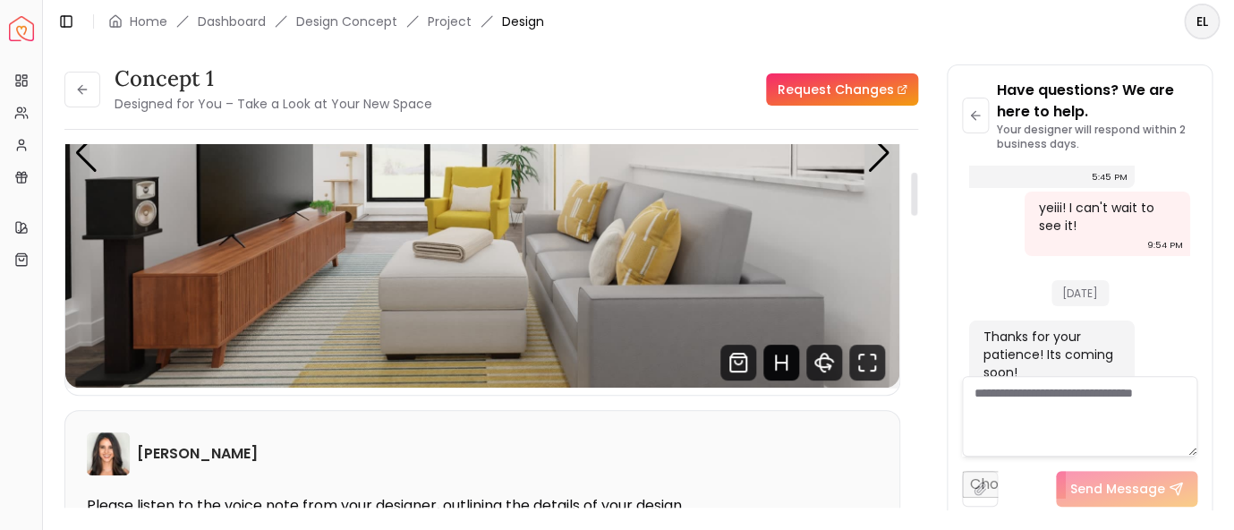
click at [783, 363] on icon "Hotspots Toggle" at bounding box center [781, 363] width 11 height 0
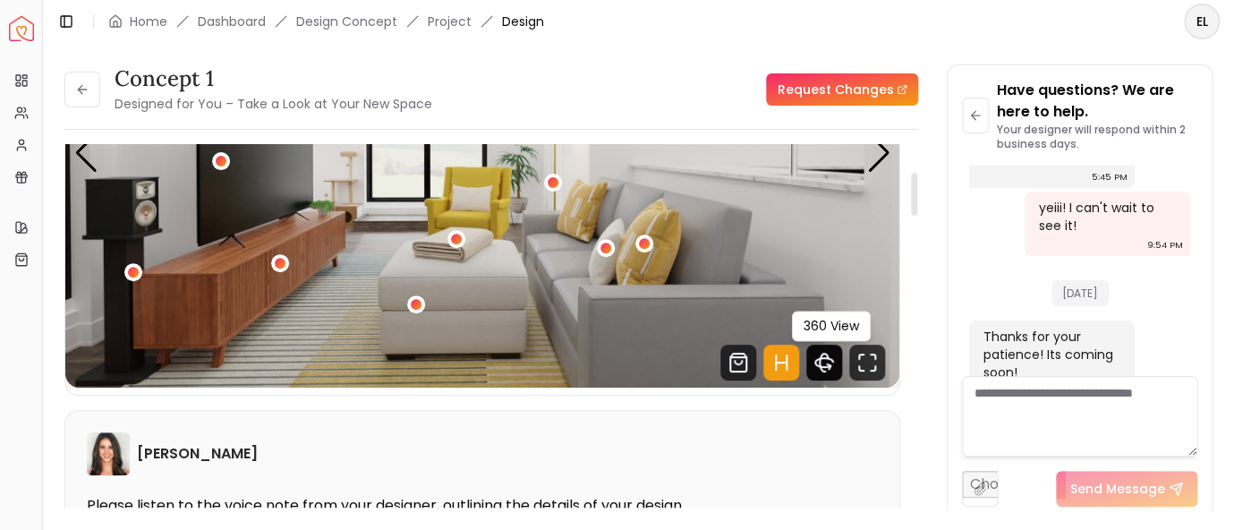
click at [828, 367] on icon "360 View" at bounding box center [825, 362] width 18 height 9
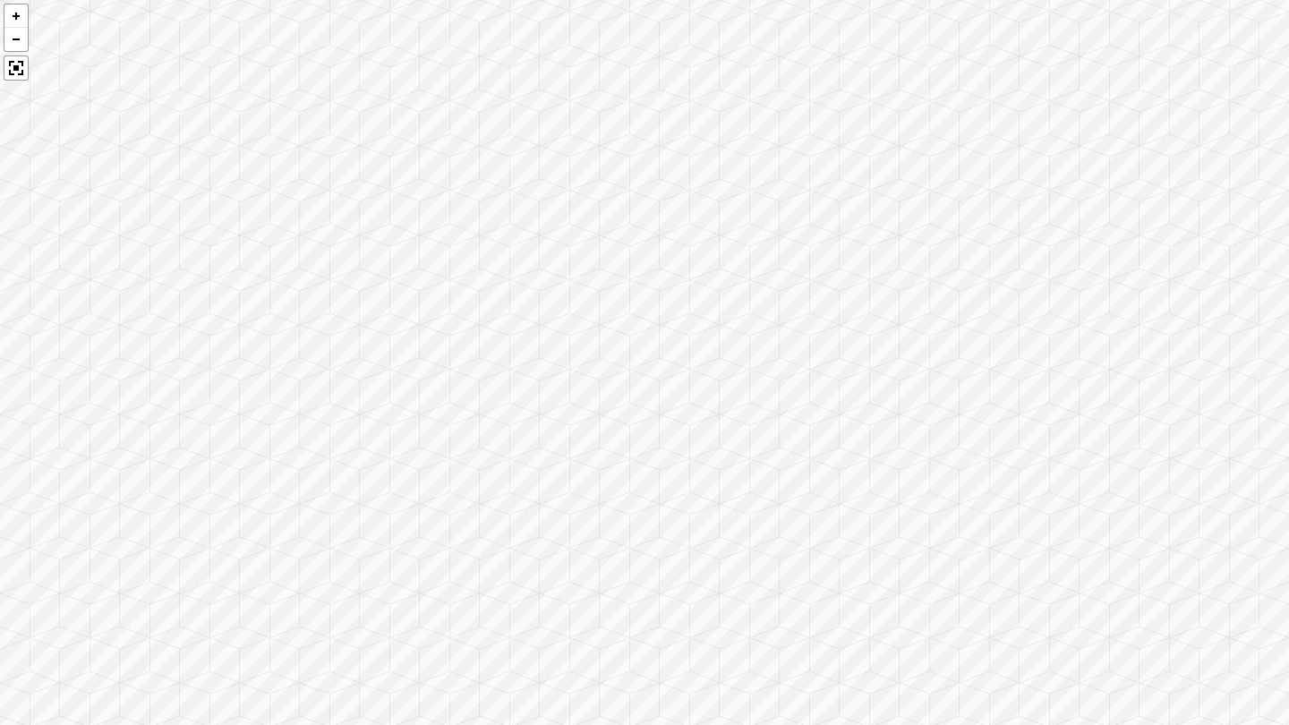
drag, startPoint x: 819, startPoint y: 466, endPoint x: 423, endPoint y: 389, distance: 403.1
click at [423, 389] on div at bounding box center [644, 362] width 1289 height 725
drag, startPoint x: 928, startPoint y: 388, endPoint x: 467, endPoint y: 355, distance: 462.2
click at [467, 355] on div at bounding box center [644, 362] width 1289 height 725
drag, startPoint x: 1063, startPoint y: 357, endPoint x: 773, endPoint y: 51, distance: 421.7
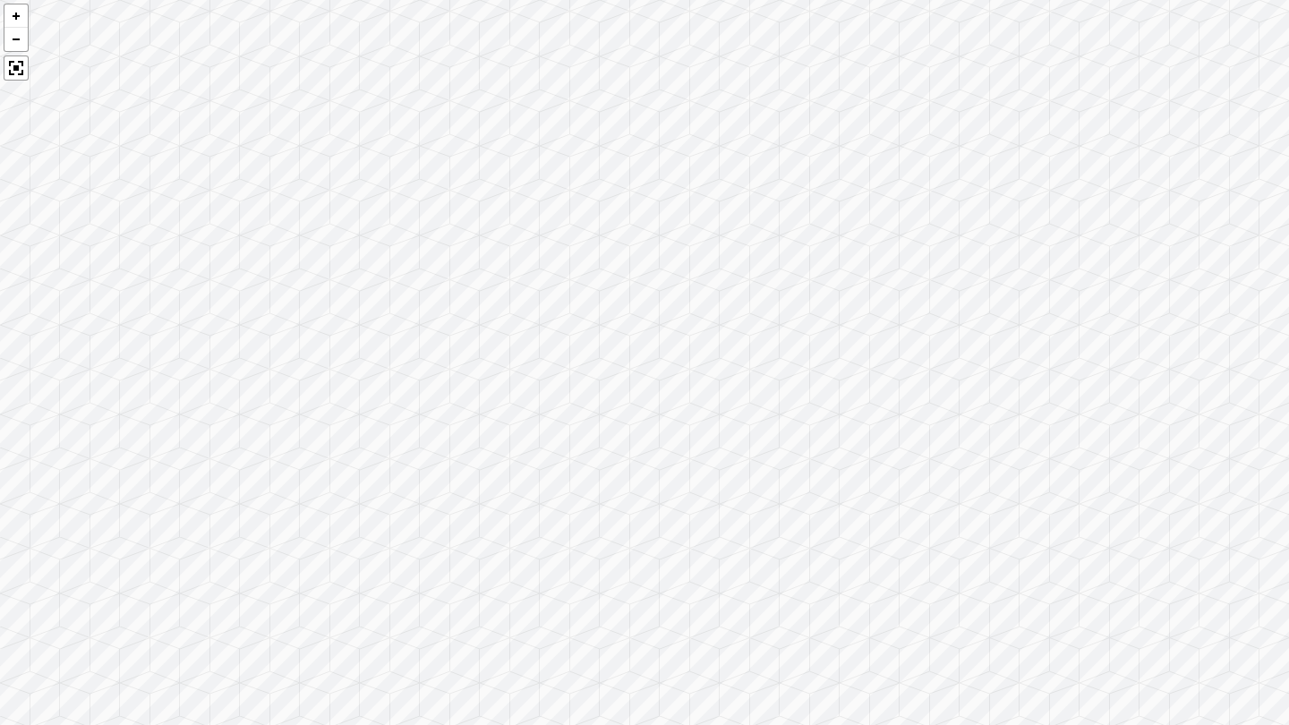
click at [773, 51] on div at bounding box center [644, 362] width 1289 height 725
drag, startPoint x: 791, startPoint y: 520, endPoint x: 809, endPoint y: 545, distance: 30.8
click at [807, 529] on div at bounding box center [644, 362] width 1289 height 725
drag, startPoint x: 1025, startPoint y: 243, endPoint x: 493, endPoint y: 390, distance: 551.6
click at [493, 390] on div at bounding box center [644, 362] width 1289 height 725
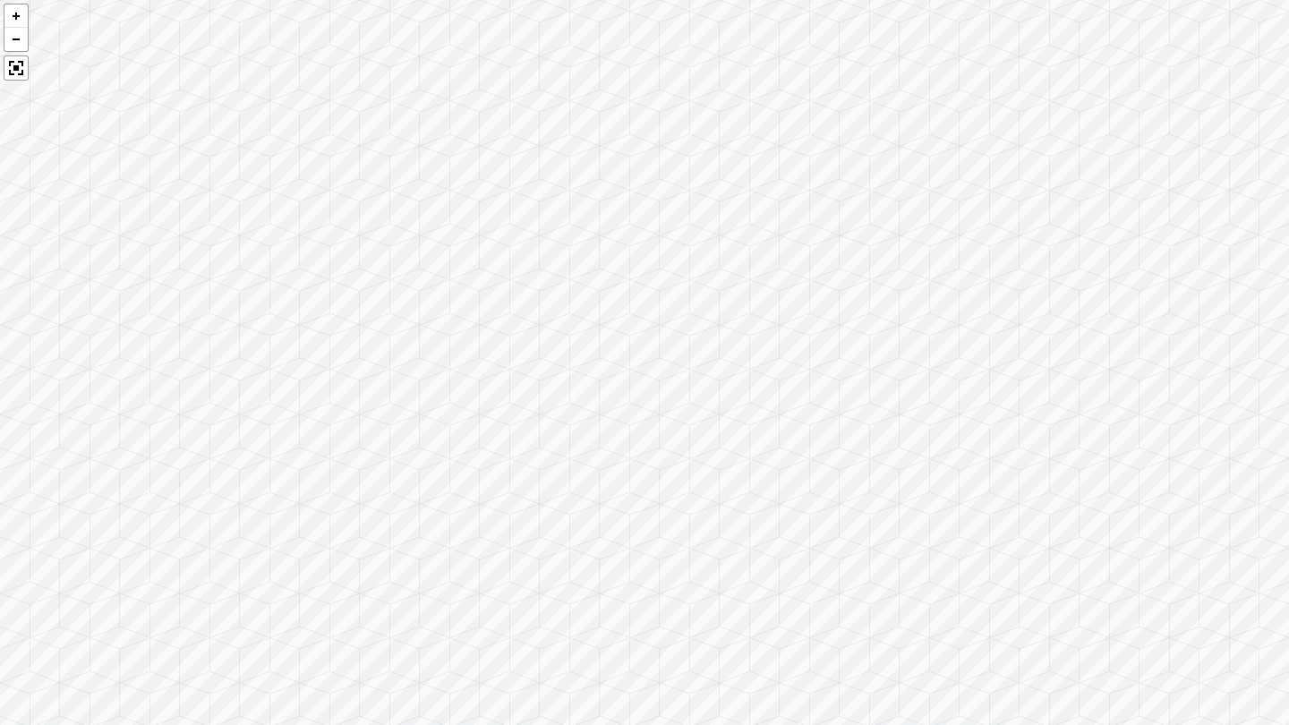
drag, startPoint x: 773, startPoint y: 468, endPoint x: 280, endPoint y: 336, distance: 509.9
click at [280, 336] on div at bounding box center [644, 362] width 1289 height 725
drag, startPoint x: 952, startPoint y: 400, endPoint x: 859, endPoint y: 104, distance: 310.6
click at [859, 104] on div at bounding box center [644, 362] width 1289 height 725
drag, startPoint x: 821, startPoint y: 560, endPoint x: 319, endPoint y: 415, distance: 522.7
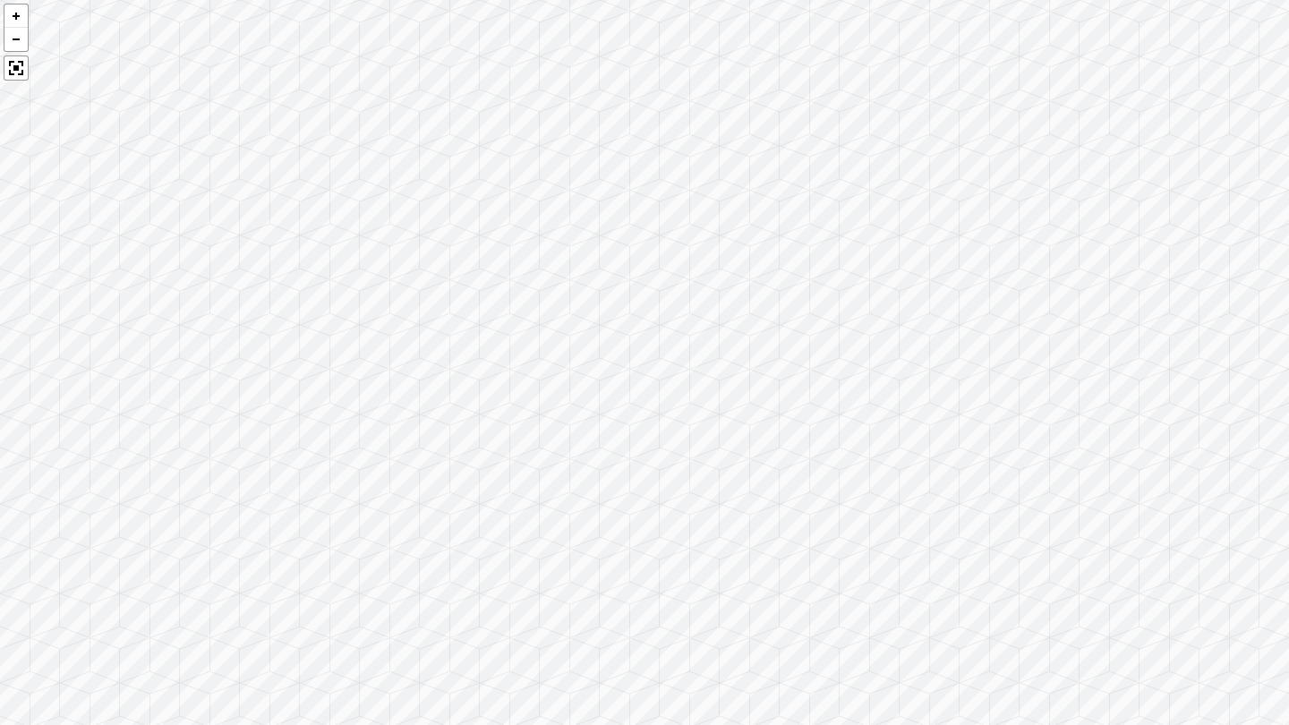
click at [319, 415] on div at bounding box center [644, 362] width 1289 height 725
drag, startPoint x: 960, startPoint y: 201, endPoint x: 413, endPoint y: 393, distance: 579.8
click at [413, 393] on div at bounding box center [644, 362] width 1289 height 725
drag, startPoint x: 861, startPoint y: 389, endPoint x: 1267, endPoint y: 387, distance: 405.5
click at [1234, 387] on div at bounding box center [644, 362] width 1289 height 725
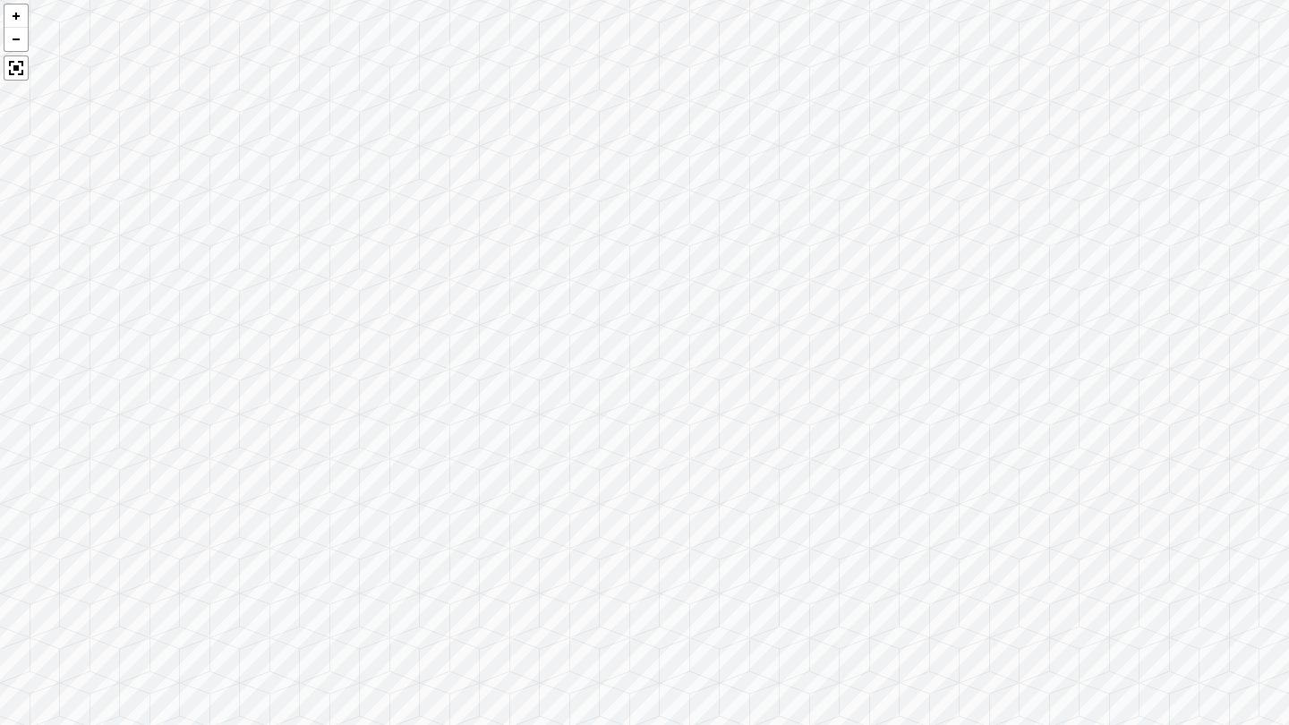
drag, startPoint x: 1114, startPoint y: 500, endPoint x: 505, endPoint y: 293, distance: 643.2
click at [505, 293] on div at bounding box center [644, 362] width 1289 height 725
drag, startPoint x: 713, startPoint y: 504, endPoint x: 868, endPoint y: 647, distance: 211.0
click at [868, 529] on div at bounding box center [644, 362] width 1289 height 725
drag, startPoint x: 1073, startPoint y: 286, endPoint x: 475, endPoint y: 380, distance: 605.3
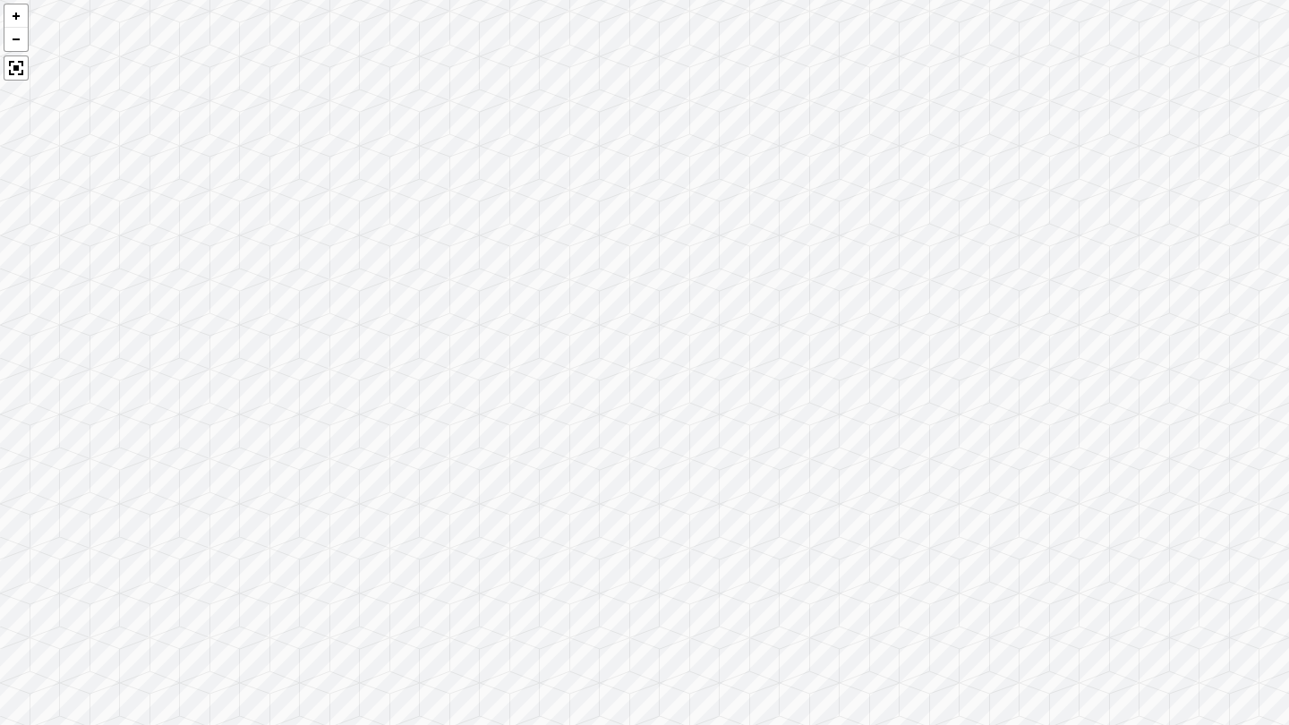
click at [475, 380] on div at bounding box center [644, 362] width 1289 height 725
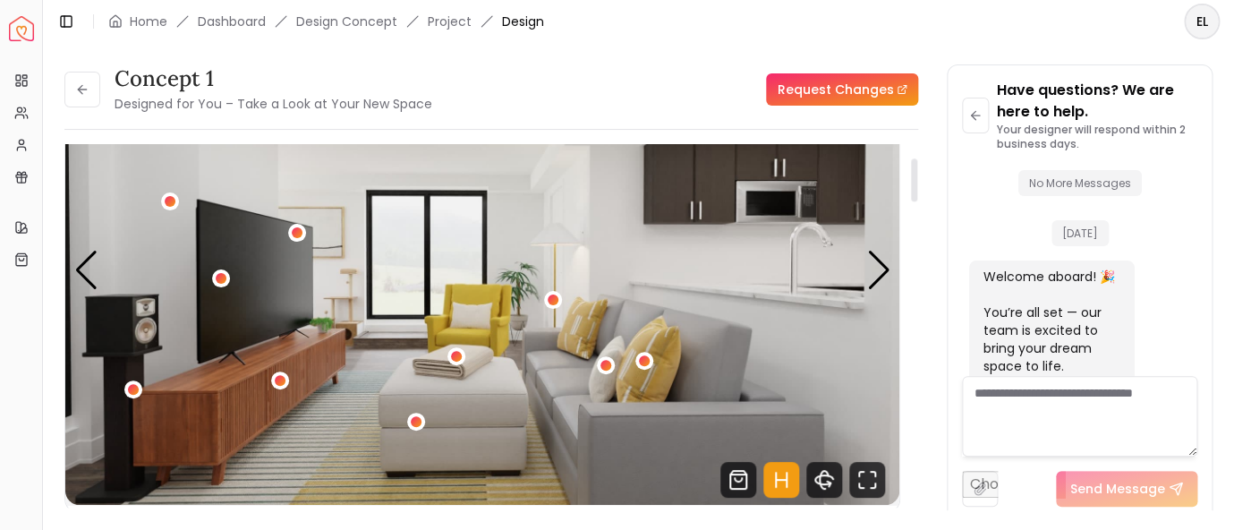
scroll to position [24, 0]
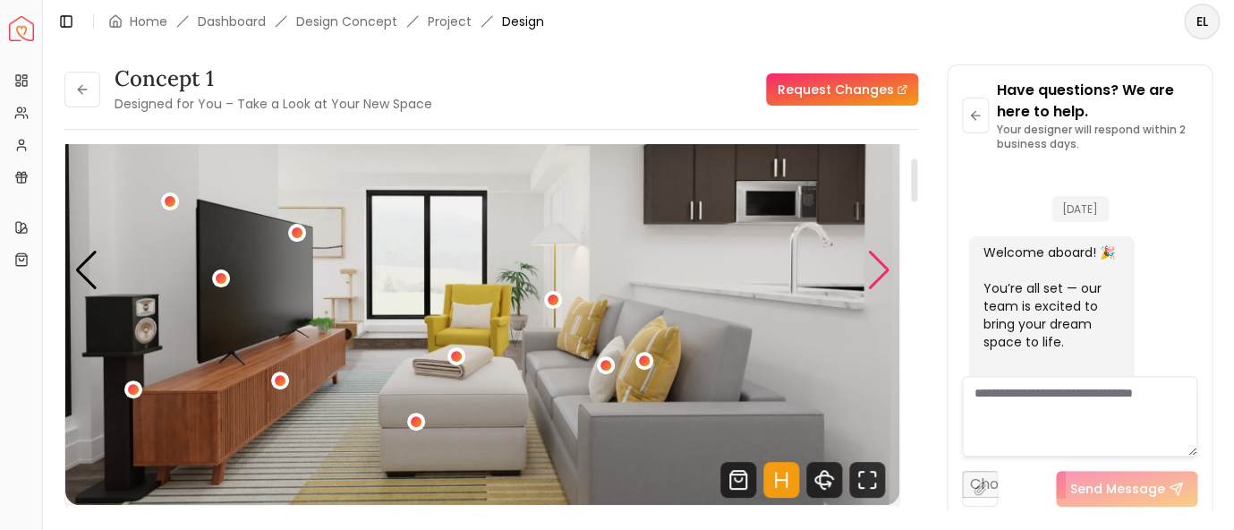
click at [880, 267] on div "Next slide" at bounding box center [879, 270] width 24 height 39
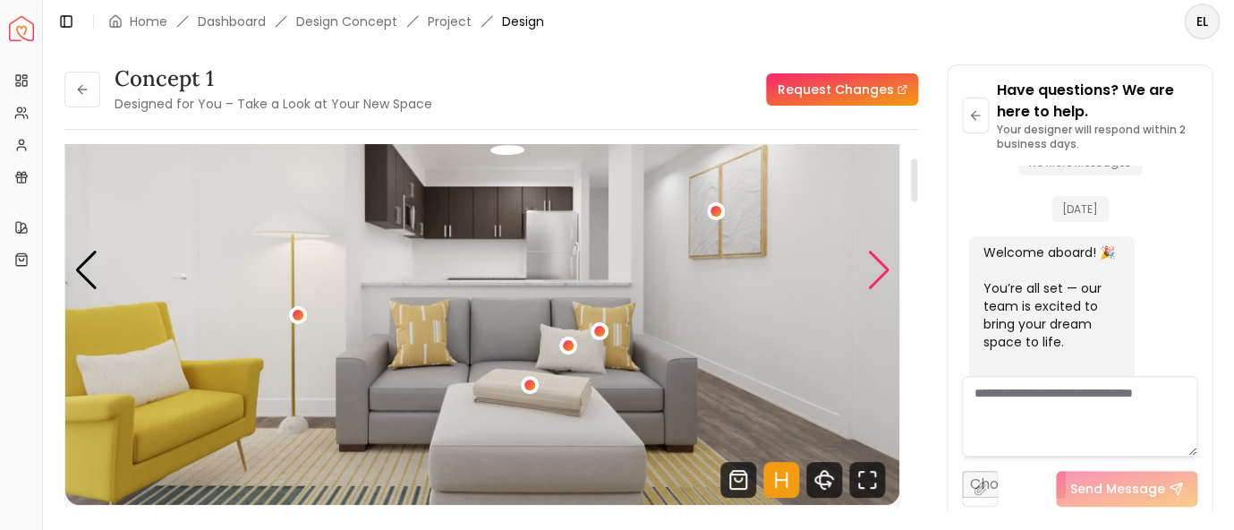
click at [880, 267] on div "Next slide" at bounding box center [879, 270] width 24 height 39
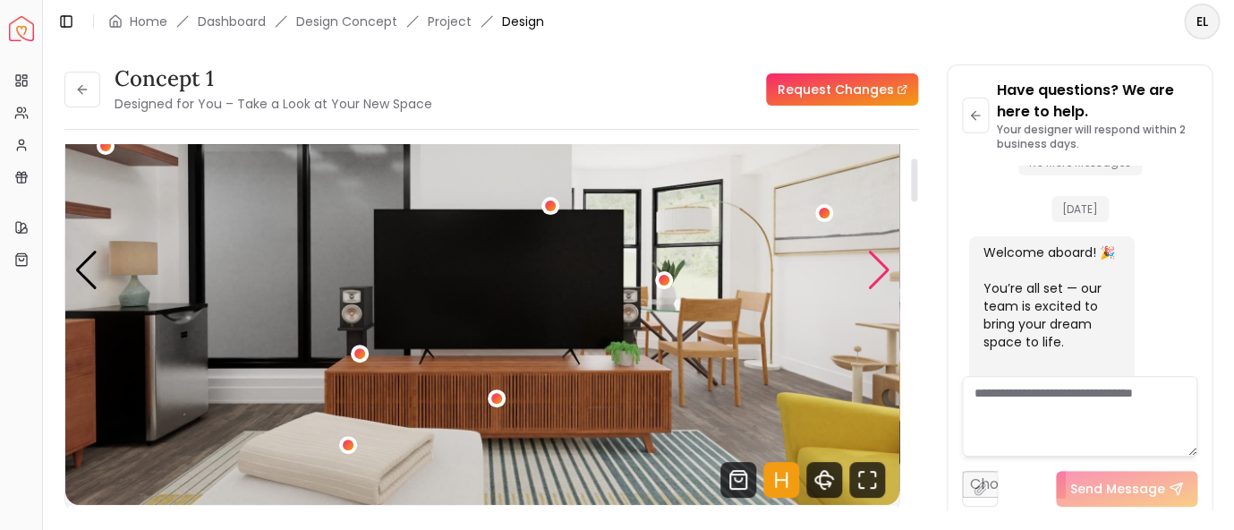
click at [890, 275] on div "Next slide" at bounding box center [879, 270] width 24 height 39
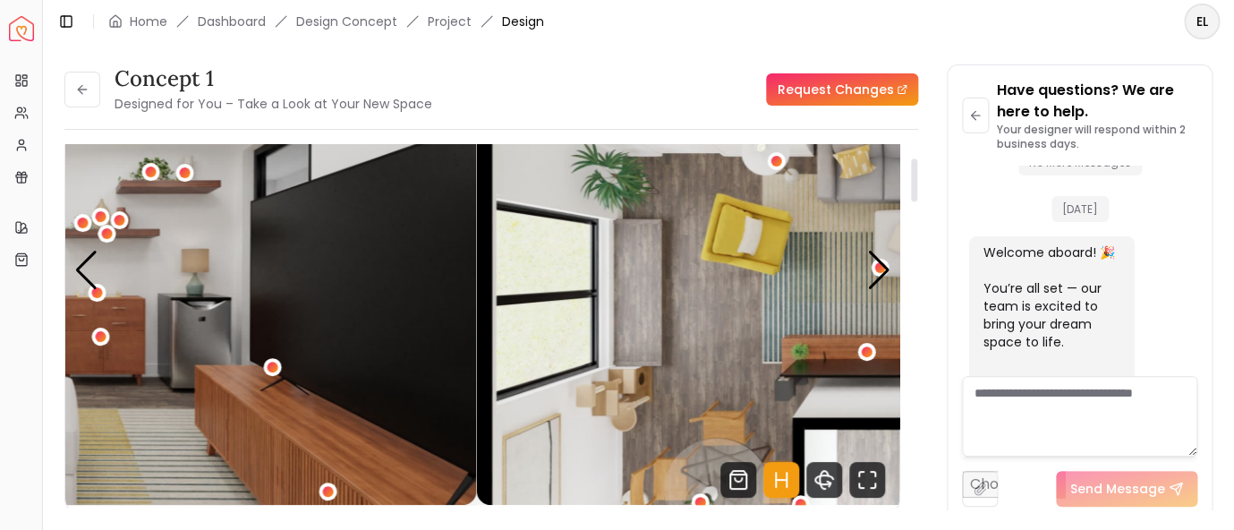
click at [282, 226] on img "4 / 5" at bounding box center [60, 270] width 834 height 469
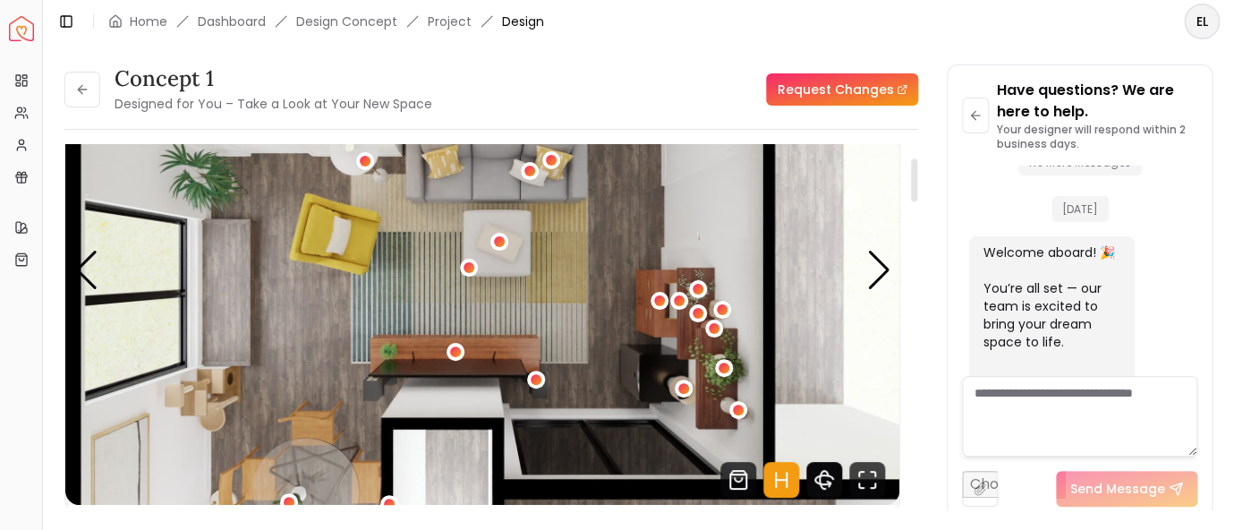
click at [823, 481] on icon "360 View" at bounding box center [825, 480] width 36 height 36
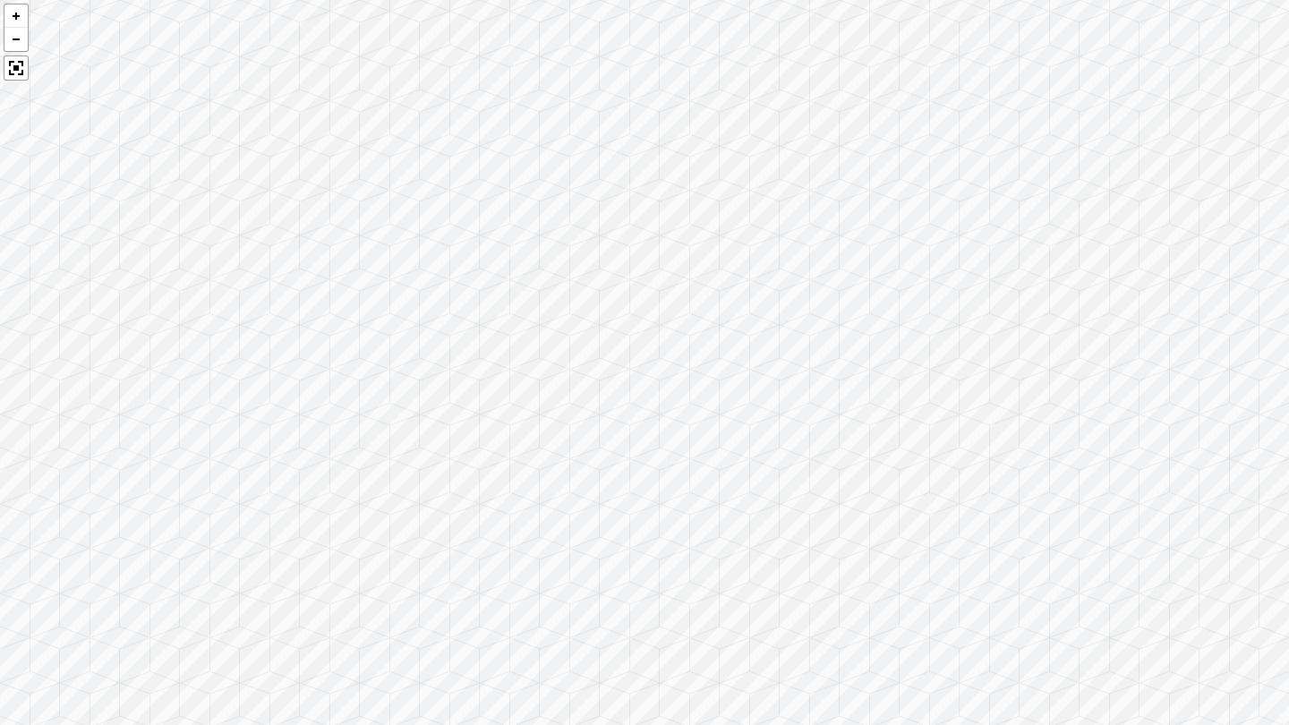
drag, startPoint x: 903, startPoint y: 505, endPoint x: 104, endPoint y: 355, distance: 813.4
click at [103, 355] on div at bounding box center [644, 362] width 1289 height 725
drag, startPoint x: 839, startPoint y: 325, endPoint x: 89, endPoint y: 251, distance: 753.9
click at [90, 253] on div at bounding box center [644, 362] width 1289 height 725
drag, startPoint x: 944, startPoint y: 158, endPoint x: 335, endPoint y: 235, distance: 614.6
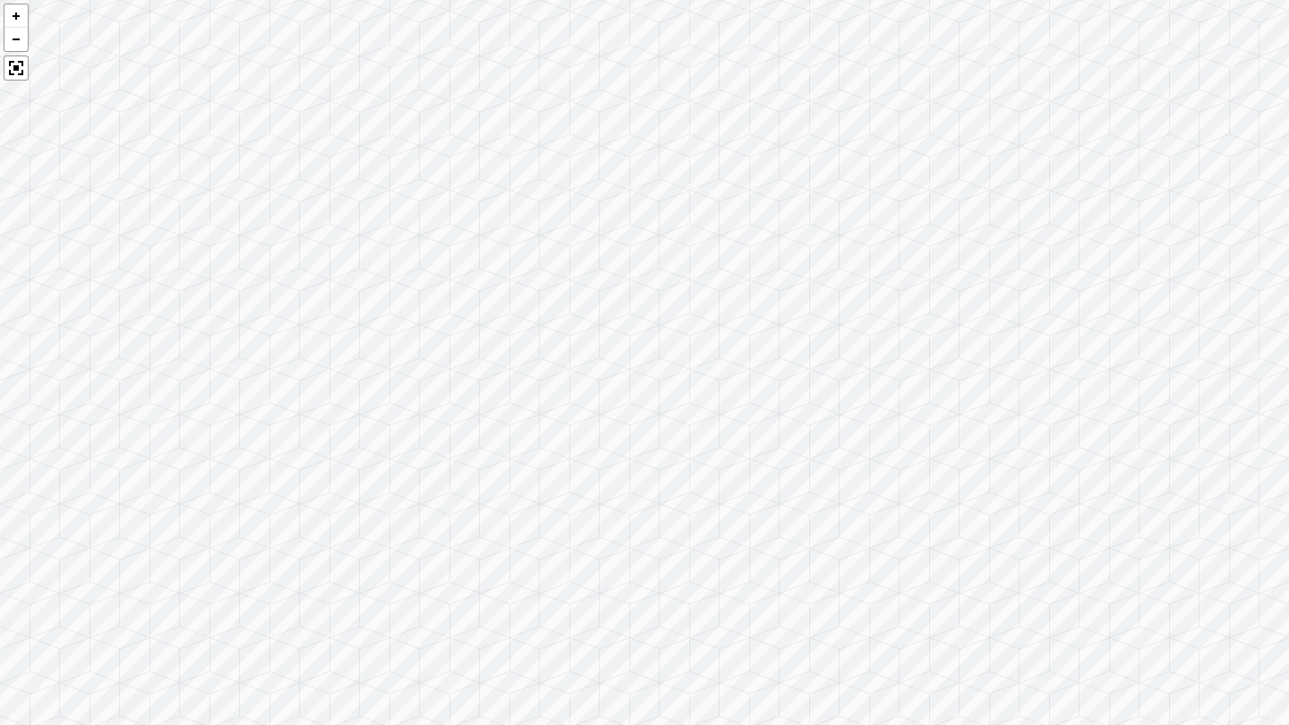
click at [333, 235] on div at bounding box center [644, 362] width 1289 height 725
drag, startPoint x: 369, startPoint y: 271, endPoint x: 611, endPoint y: 261, distance: 241.9
click at [611, 261] on div at bounding box center [644, 362] width 1289 height 725
drag, startPoint x: 859, startPoint y: 335, endPoint x: 133, endPoint y: 278, distance: 728.2
click at [133, 278] on div at bounding box center [644, 362] width 1289 height 725
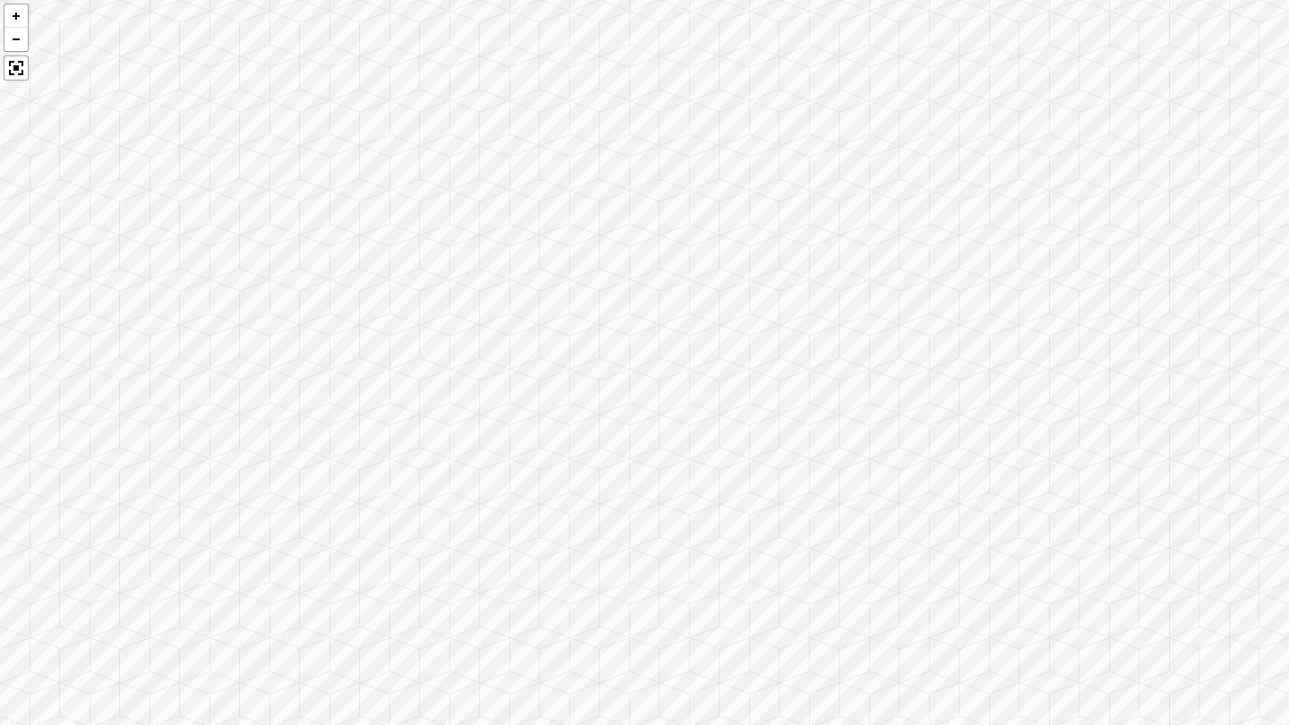
drag, startPoint x: 874, startPoint y: 324, endPoint x: 842, endPoint y: 155, distance: 172.1
click at [842, 155] on div at bounding box center [644, 362] width 1289 height 725
drag, startPoint x: 1000, startPoint y: 478, endPoint x: 378, endPoint y: 341, distance: 637.1
click at [378, 341] on div at bounding box center [644, 362] width 1289 height 725
drag, startPoint x: 820, startPoint y: 303, endPoint x: 314, endPoint y: 171, distance: 522.6
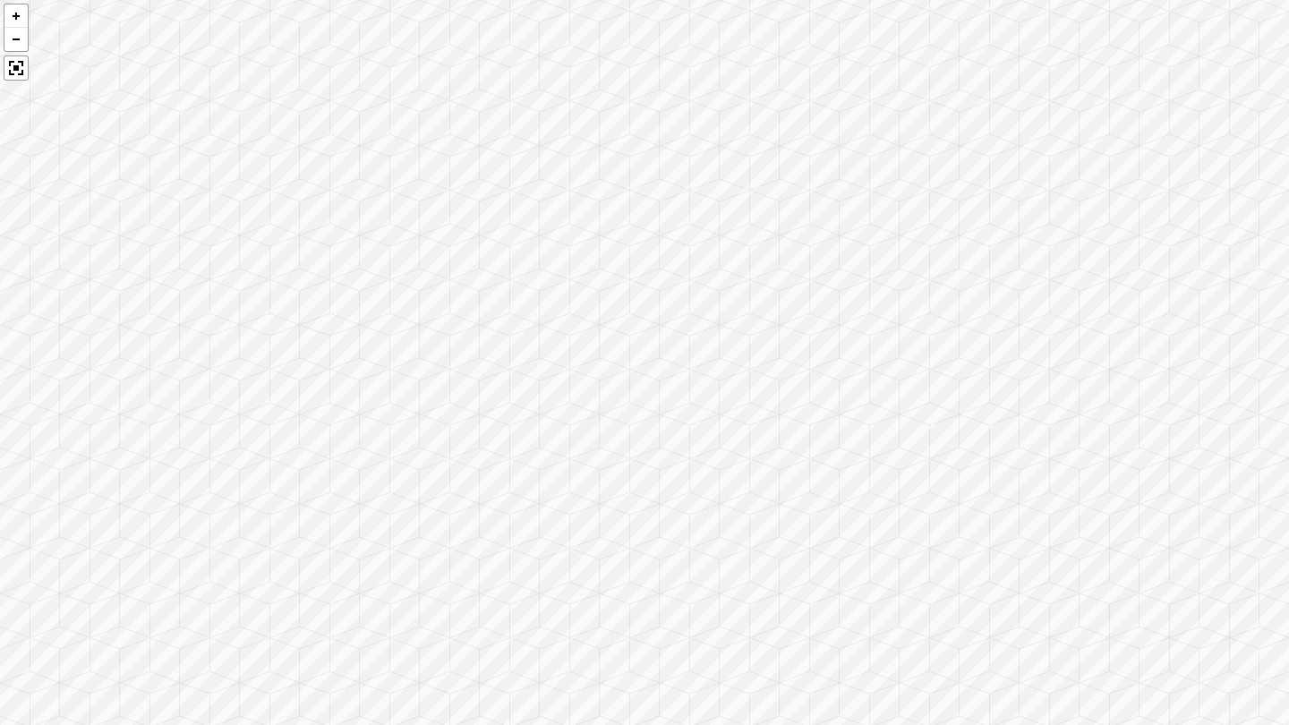
click at [314, 171] on div at bounding box center [644, 362] width 1289 height 725
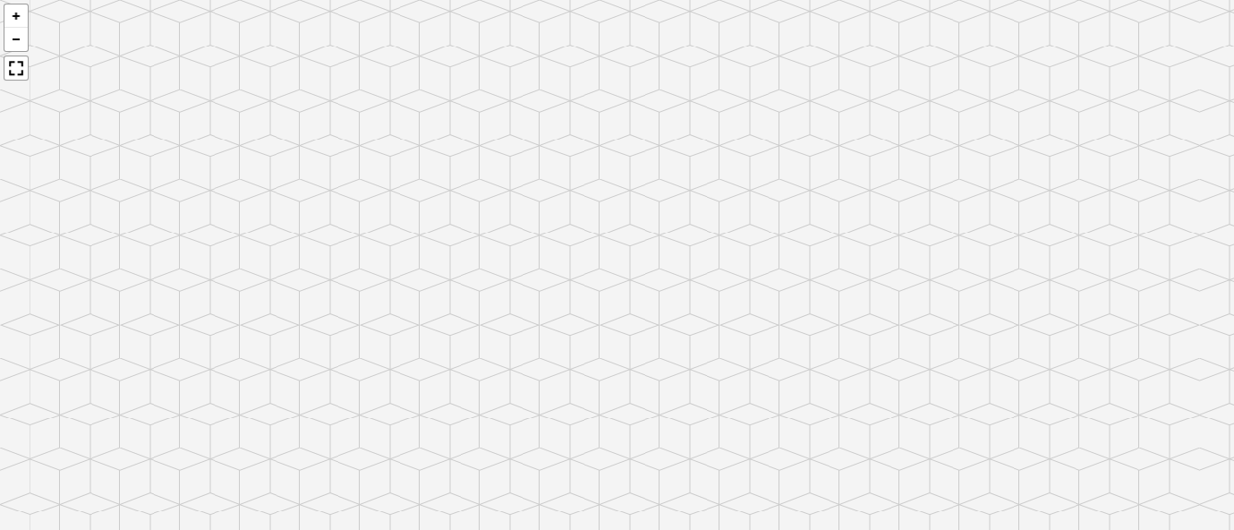
click at [633, 370] on img "5 / 5" at bounding box center [482, 270] width 834 height 469
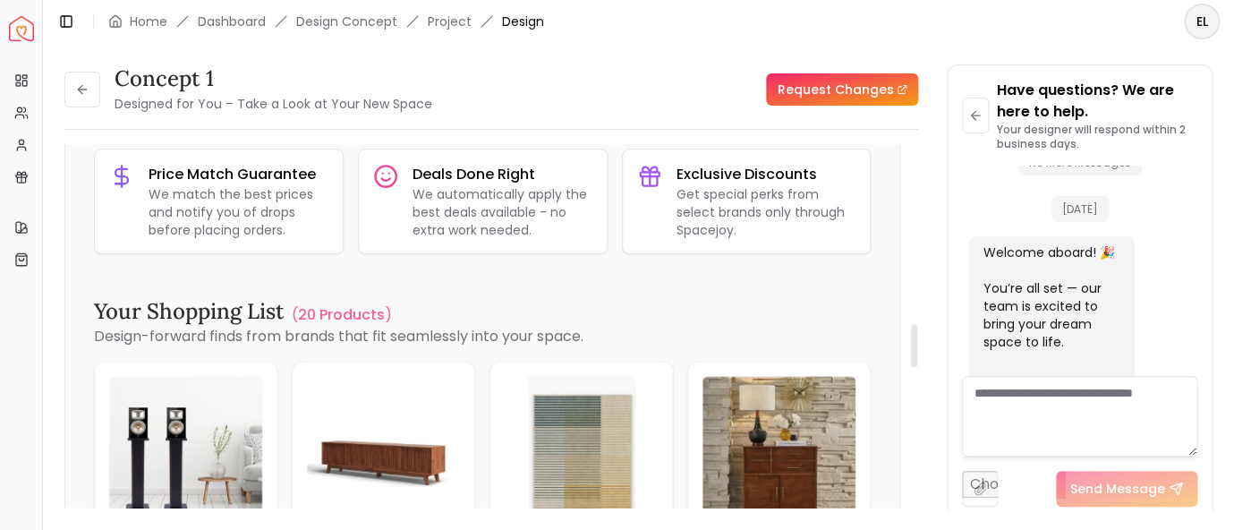
scroll to position [1636, 0]
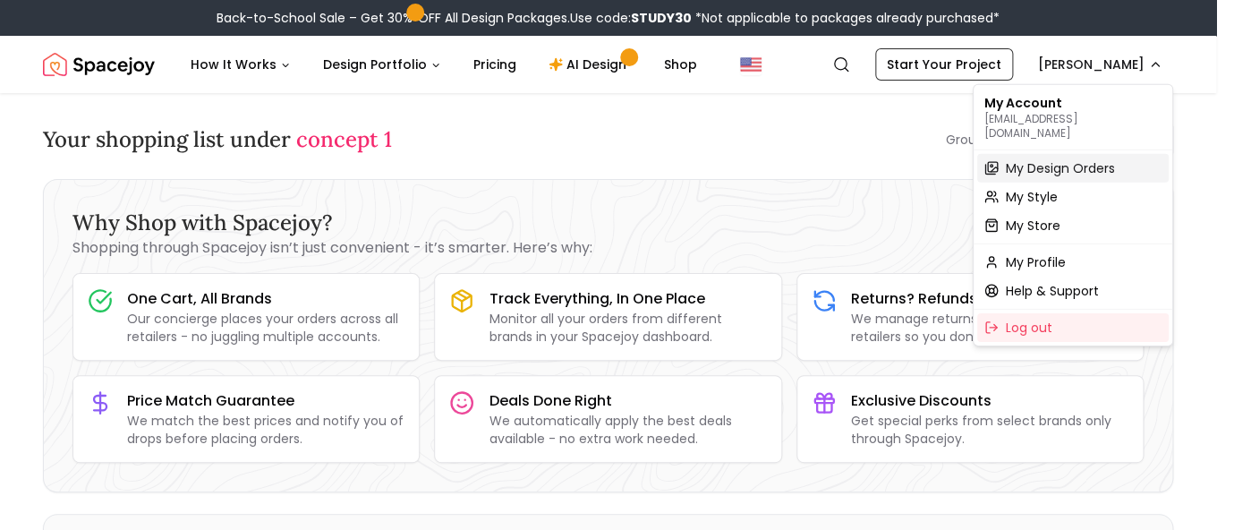
click at [1038, 159] on span "My Design Orders" at bounding box center [1060, 168] width 109 height 18
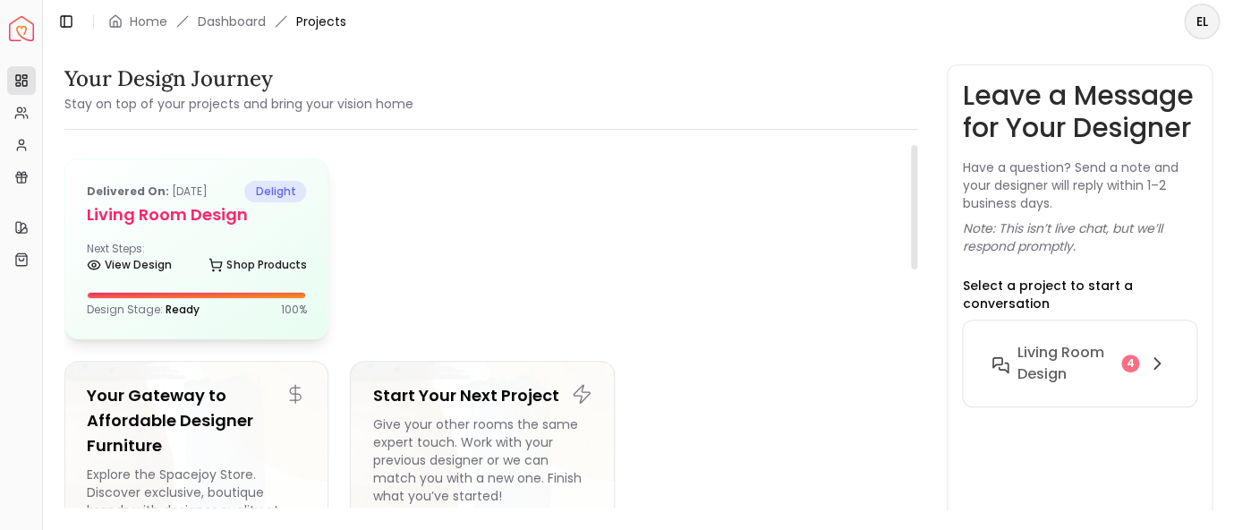
click at [141, 214] on h5 "Living Room design" at bounding box center [196, 214] width 219 height 25
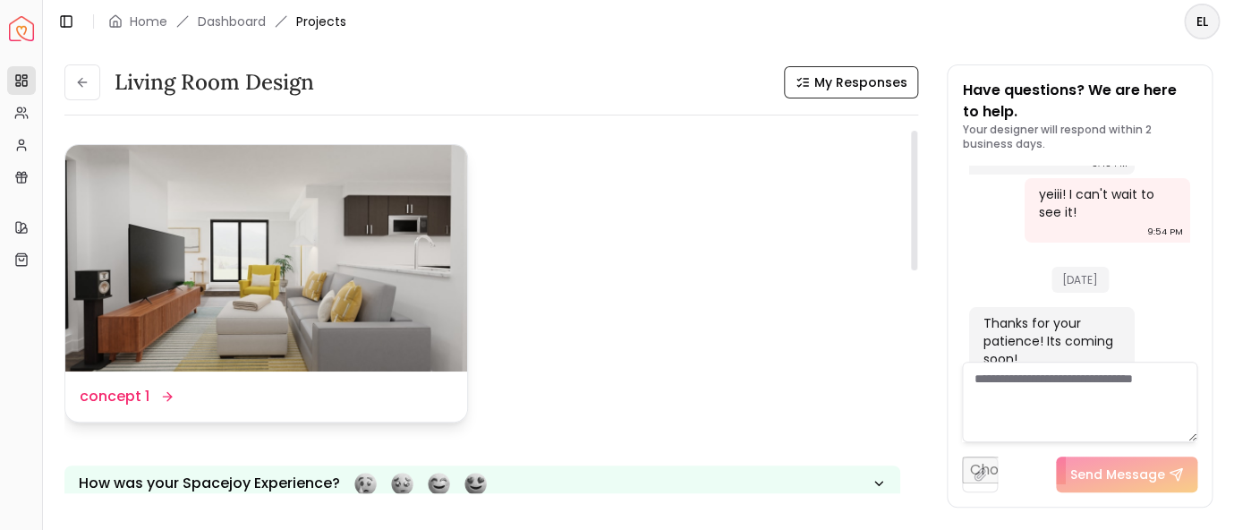
click at [176, 286] on img at bounding box center [266, 258] width 402 height 226
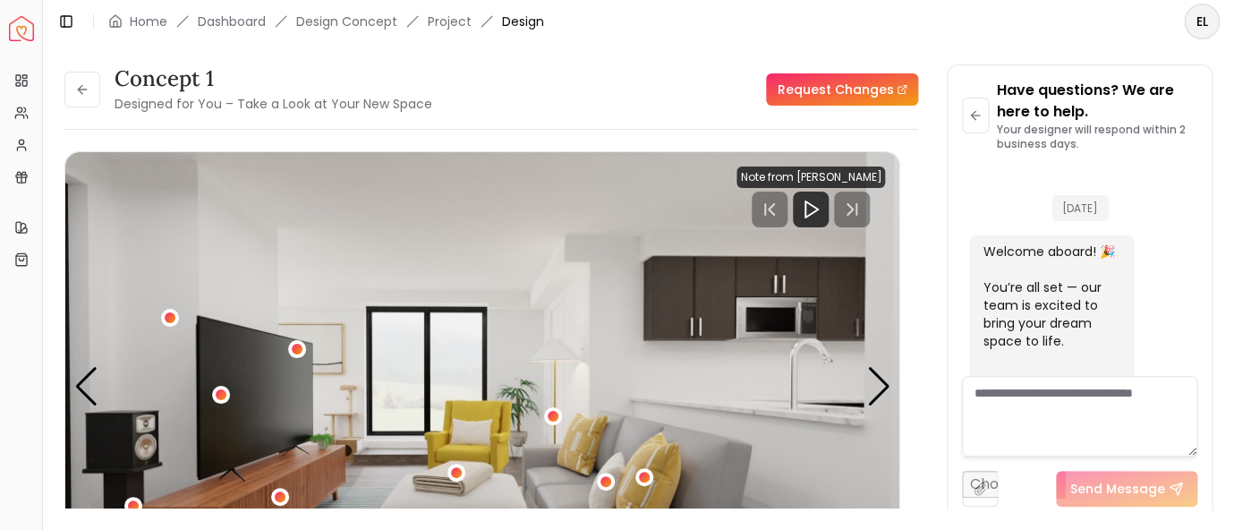
scroll to position [2457, 0]
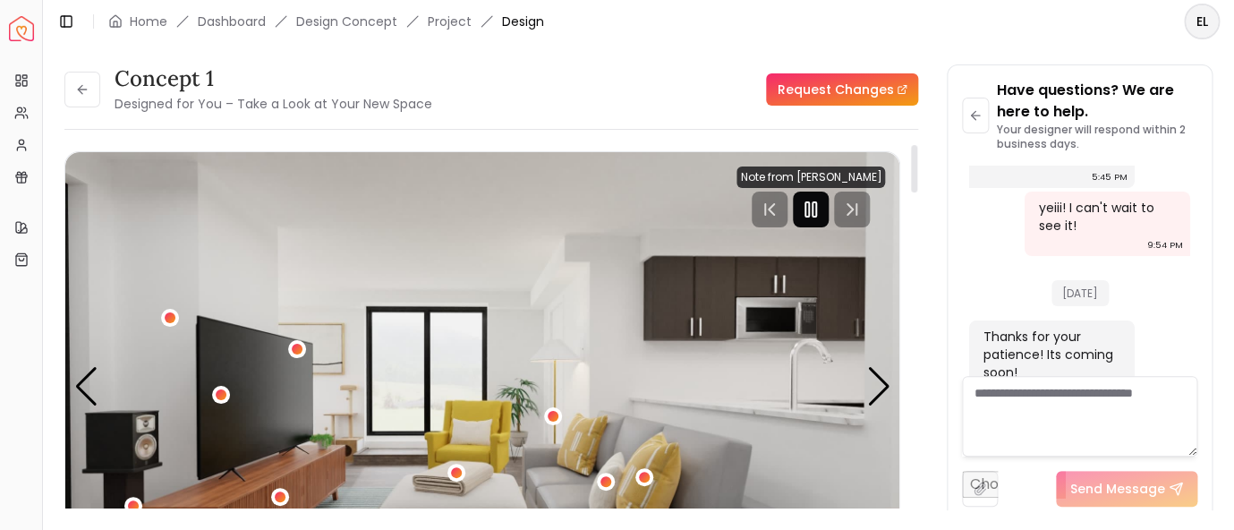
click at [816, 217] on rect "Pause" at bounding box center [815, 209] width 4 height 14
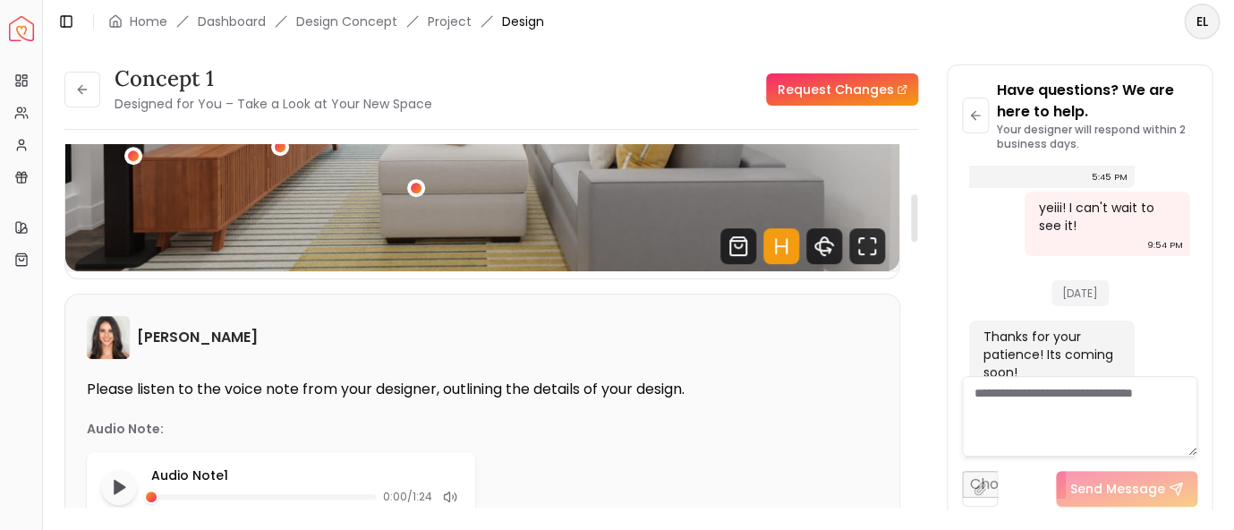
scroll to position [467, 0]
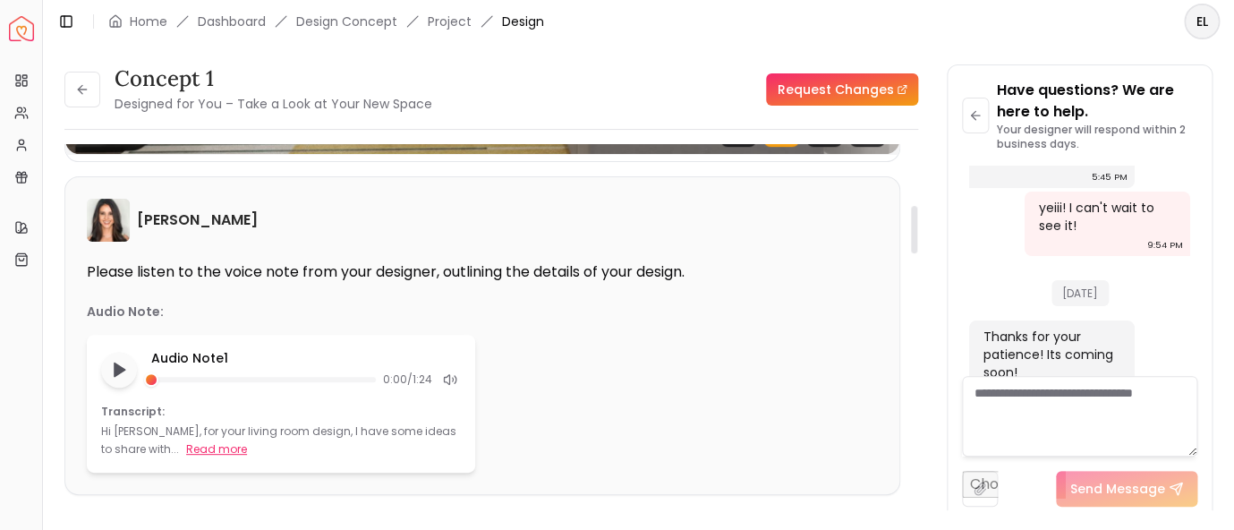
click at [186, 448] on button "Read more" at bounding box center [216, 449] width 61 height 18
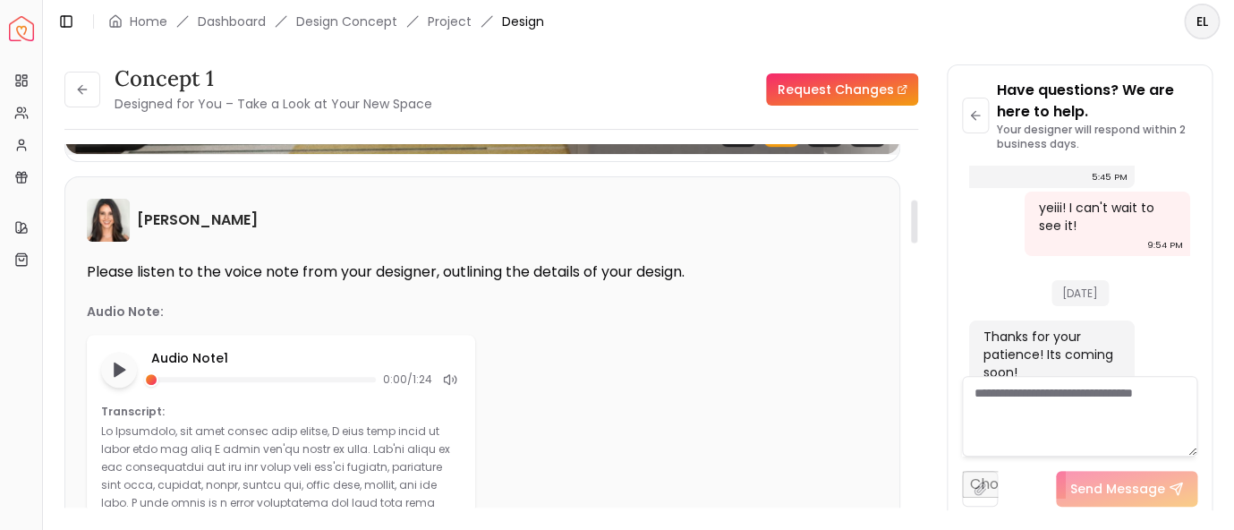
click at [845, 94] on link "Request Changes" at bounding box center [842, 89] width 152 height 32
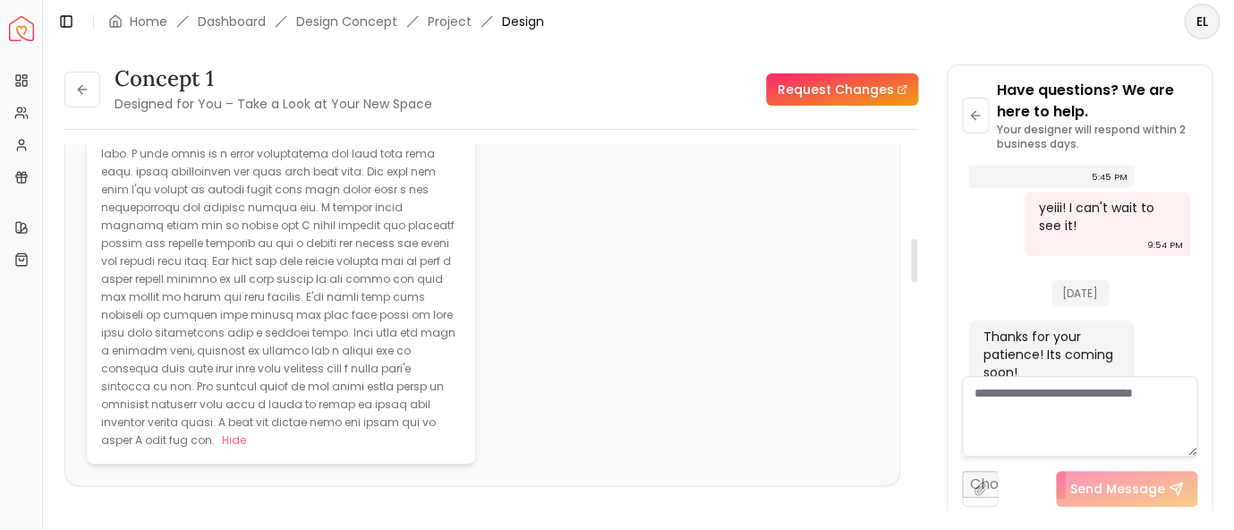
scroll to position [817, 0]
drag, startPoint x: 160, startPoint y: 293, endPoint x: 262, endPoint y: 295, distance: 102.1
click at [262, 295] on p at bounding box center [278, 259] width 355 height 373
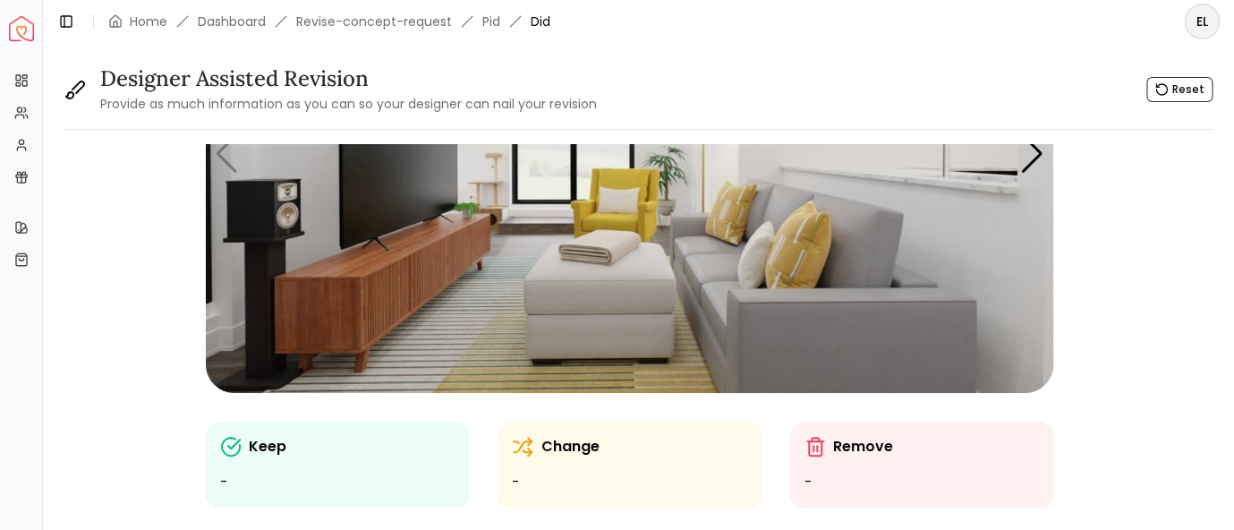
scroll to position [234, 0]
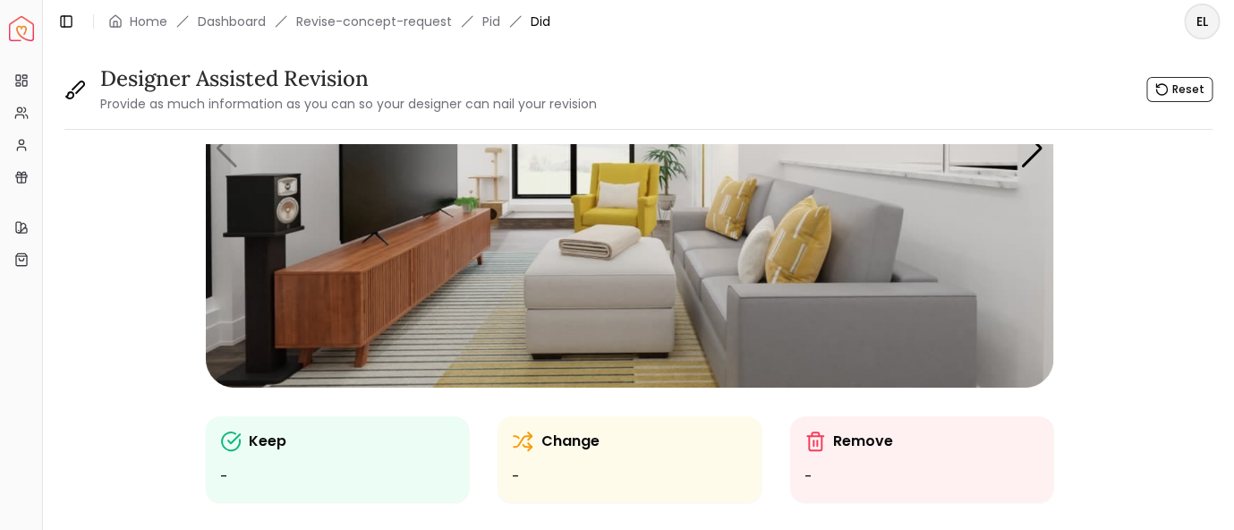
click at [408, 468] on ul "-" at bounding box center [337, 476] width 235 height 21
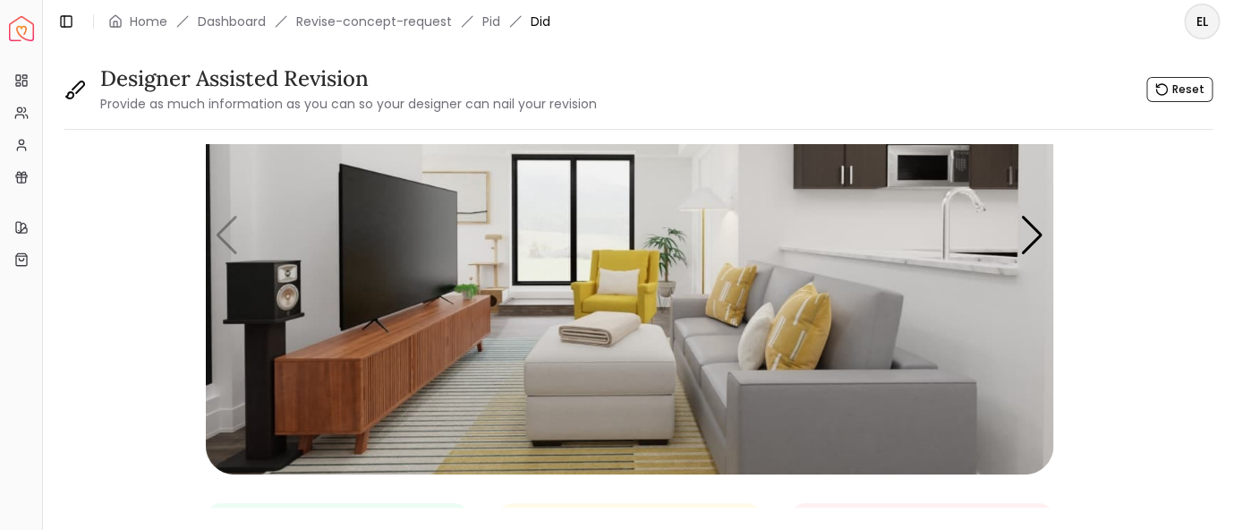
scroll to position [116, 0]
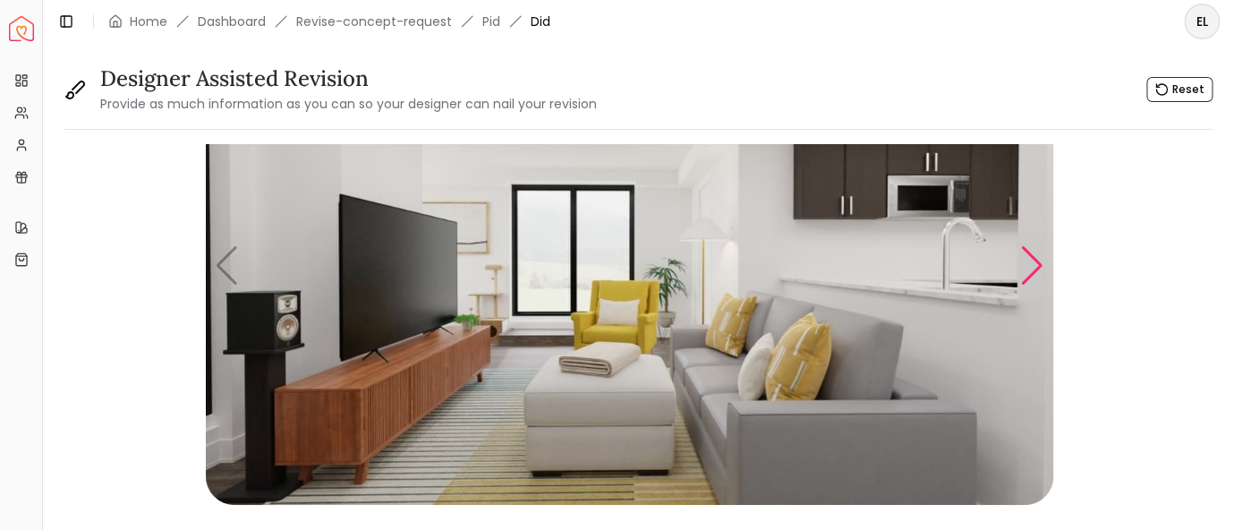
click at [1041, 271] on div "Next slide" at bounding box center [1033, 265] width 24 height 39
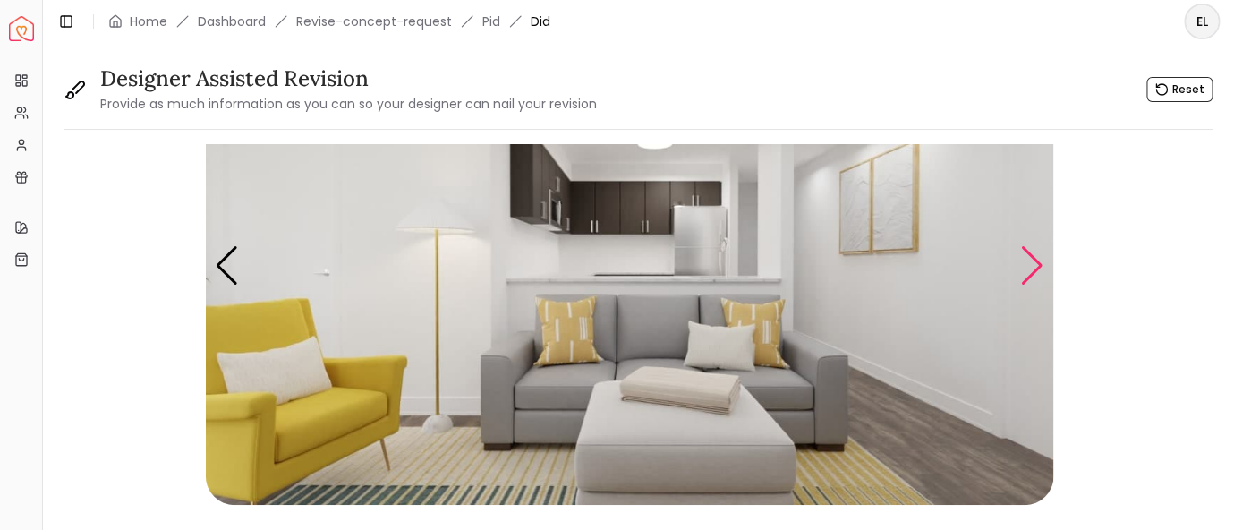
click at [1041, 271] on div "Next slide" at bounding box center [1033, 265] width 24 height 39
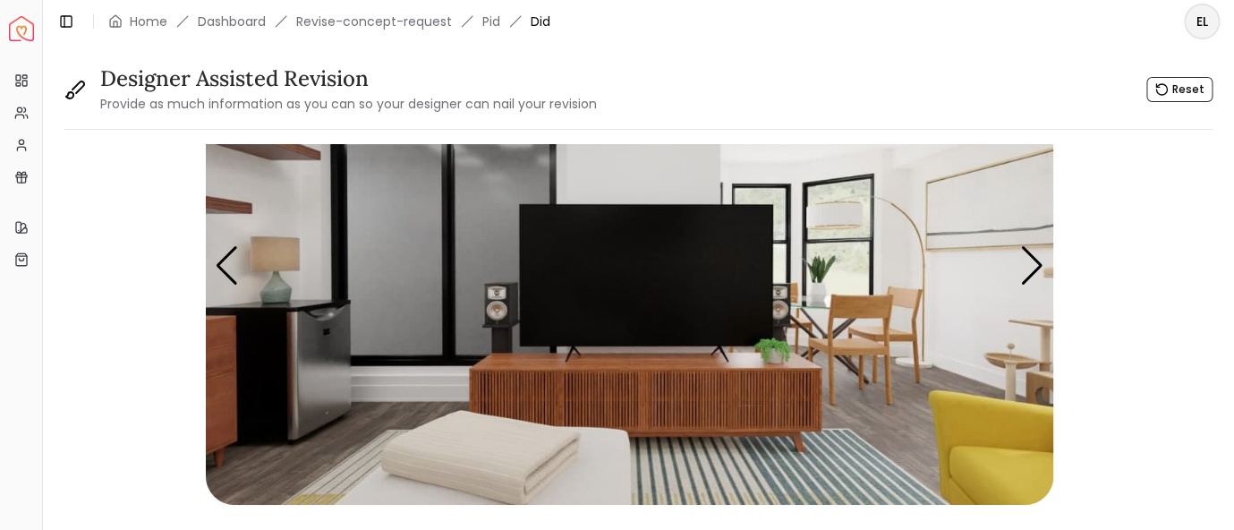
click at [509, 311] on img "3 / 5" at bounding box center [630, 266] width 848 height 477
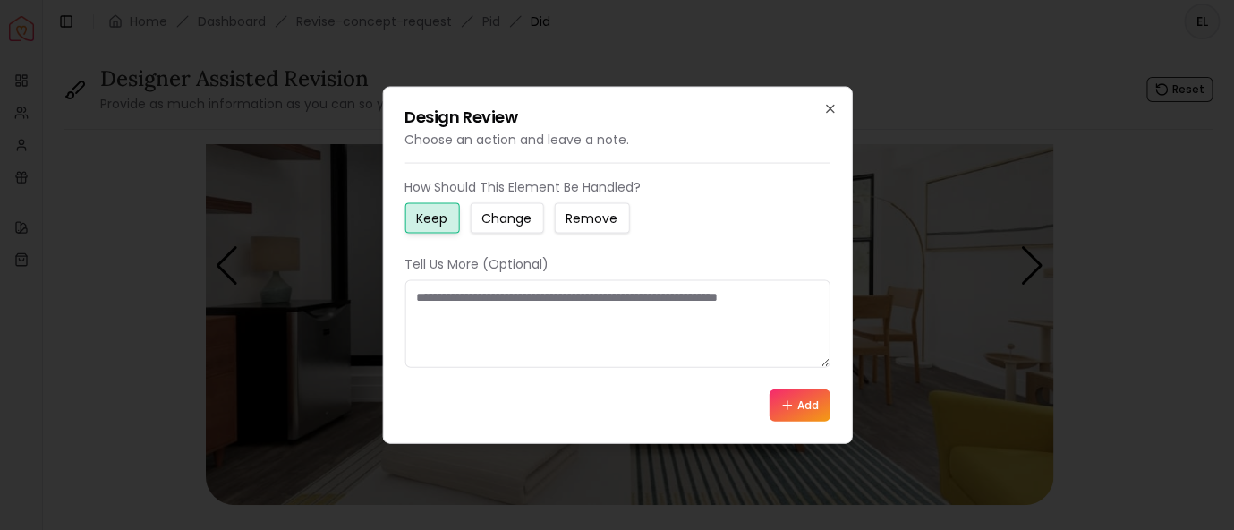
click at [555, 144] on p "Choose an action and leave a note." at bounding box center [617, 140] width 425 height 18
click at [583, 139] on p "Choose an action and leave a note." at bounding box center [617, 140] width 425 height 18
click at [830, 107] on icon "button" at bounding box center [830, 109] width 14 height 14
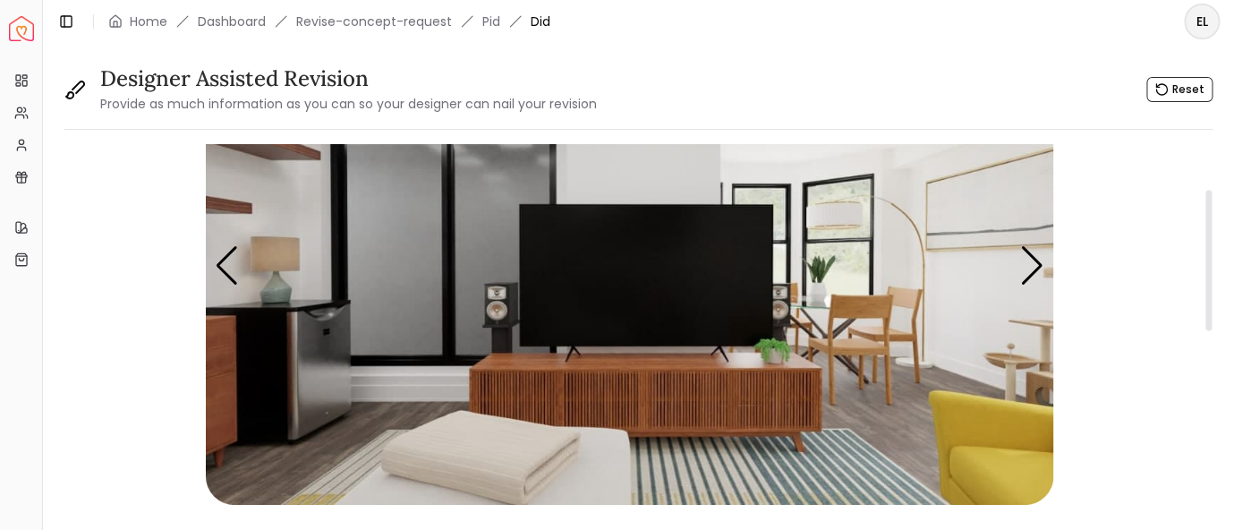
click at [520, 174] on img "3 / 5" at bounding box center [630, 266] width 848 height 477
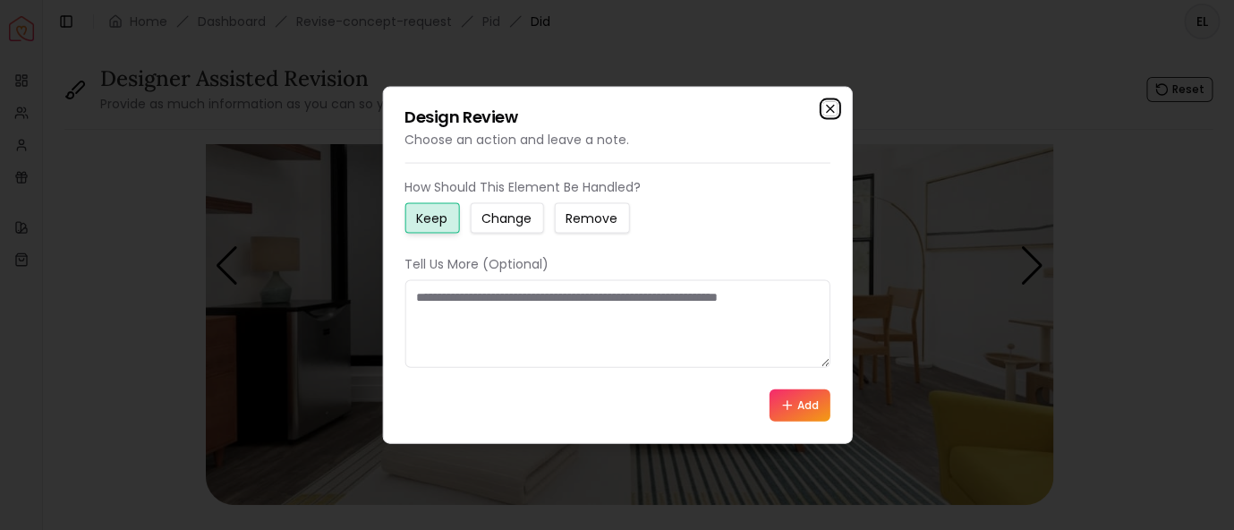
click at [827, 115] on icon "button" at bounding box center [830, 109] width 14 height 14
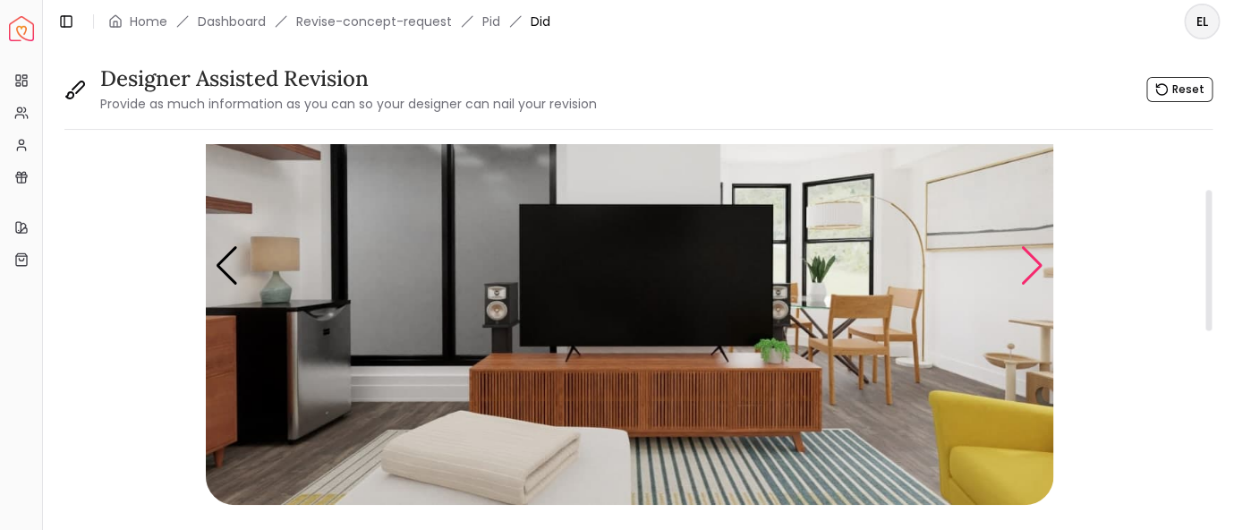
click at [1022, 257] on div "Next slide" at bounding box center [1033, 265] width 24 height 39
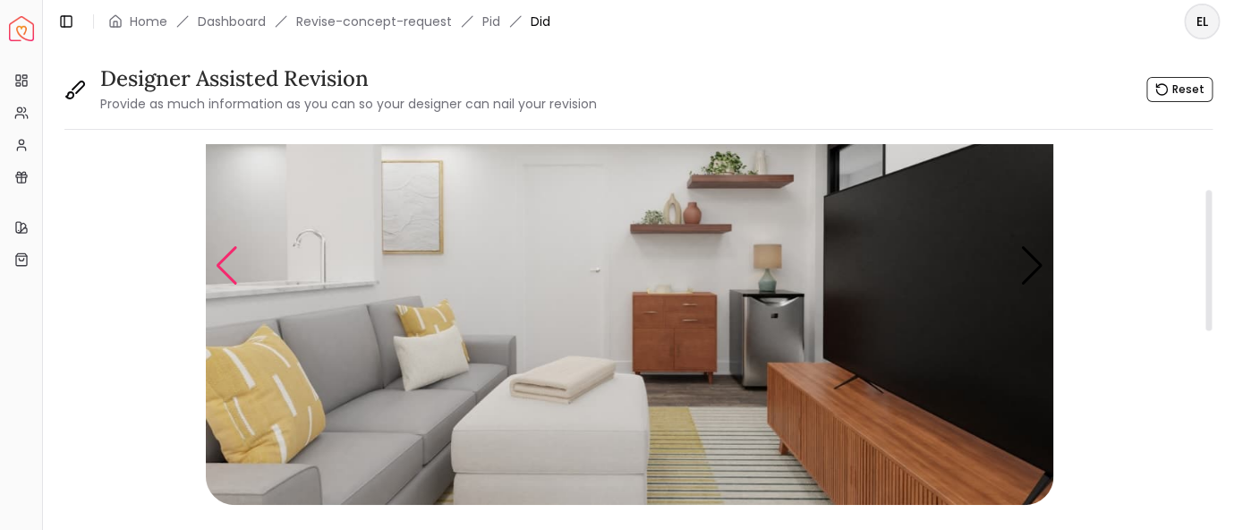
click at [233, 252] on div "Previous slide" at bounding box center [227, 265] width 24 height 39
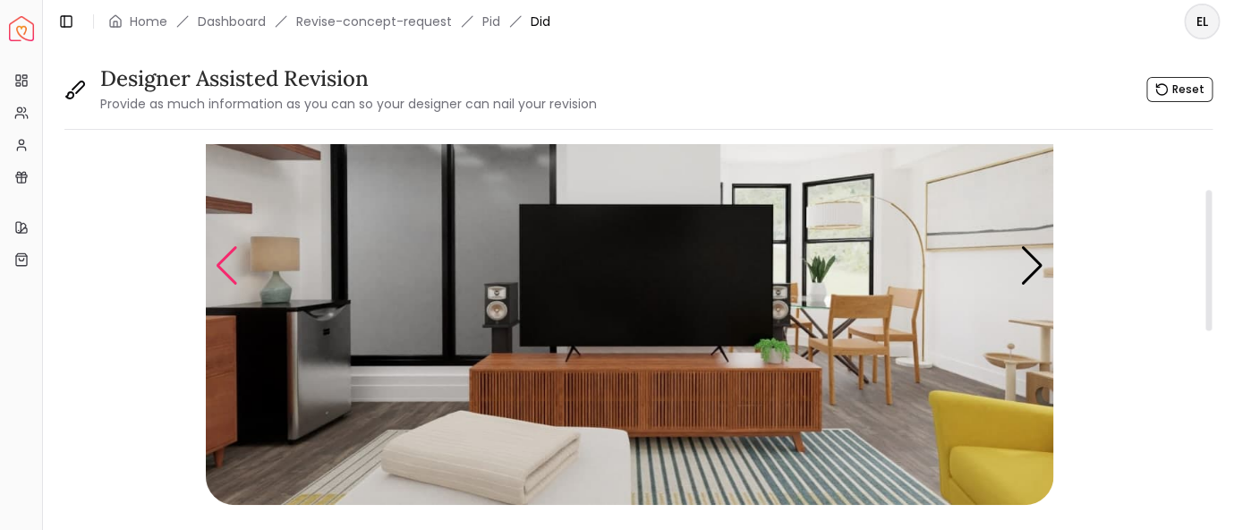
click at [221, 269] on div "Previous slide" at bounding box center [227, 265] width 24 height 39
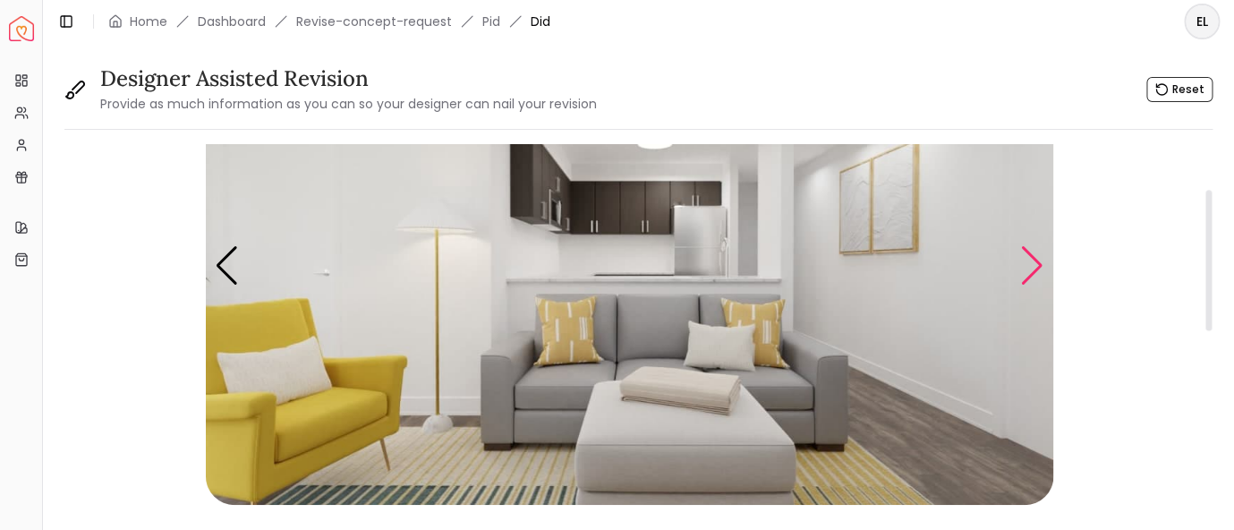
click at [1038, 277] on div "Next slide" at bounding box center [1033, 265] width 24 height 39
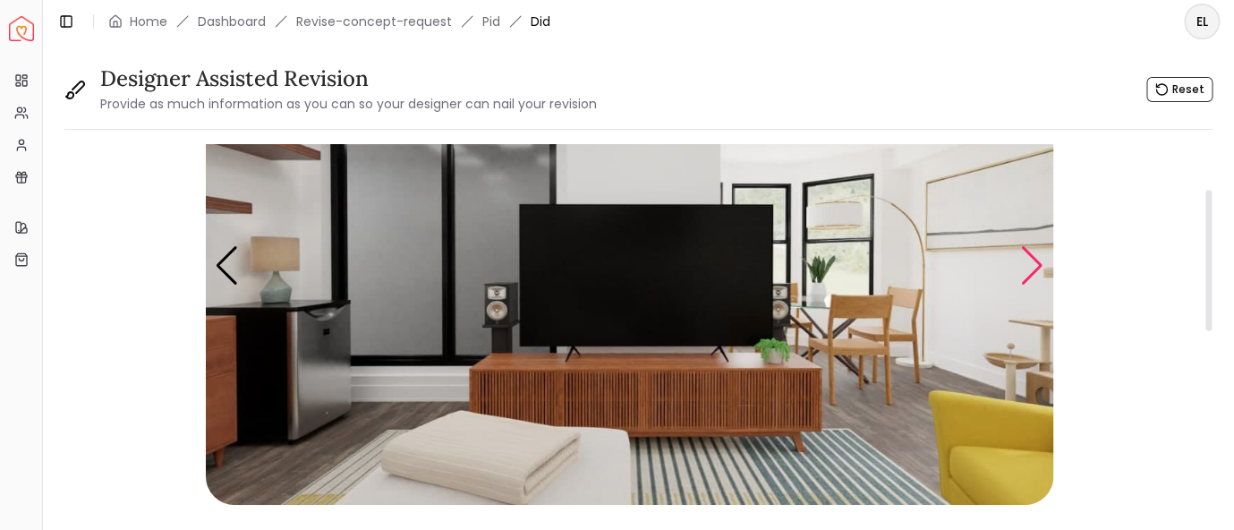
click at [1038, 277] on div "Next slide" at bounding box center [1033, 265] width 24 height 39
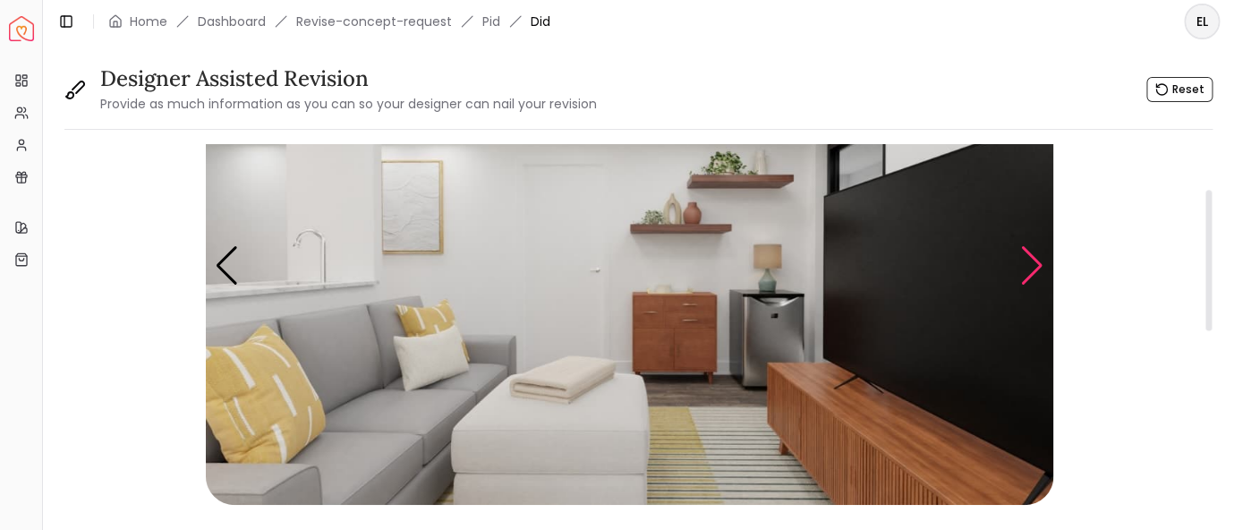
click at [1038, 277] on div "Next slide" at bounding box center [1033, 265] width 24 height 39
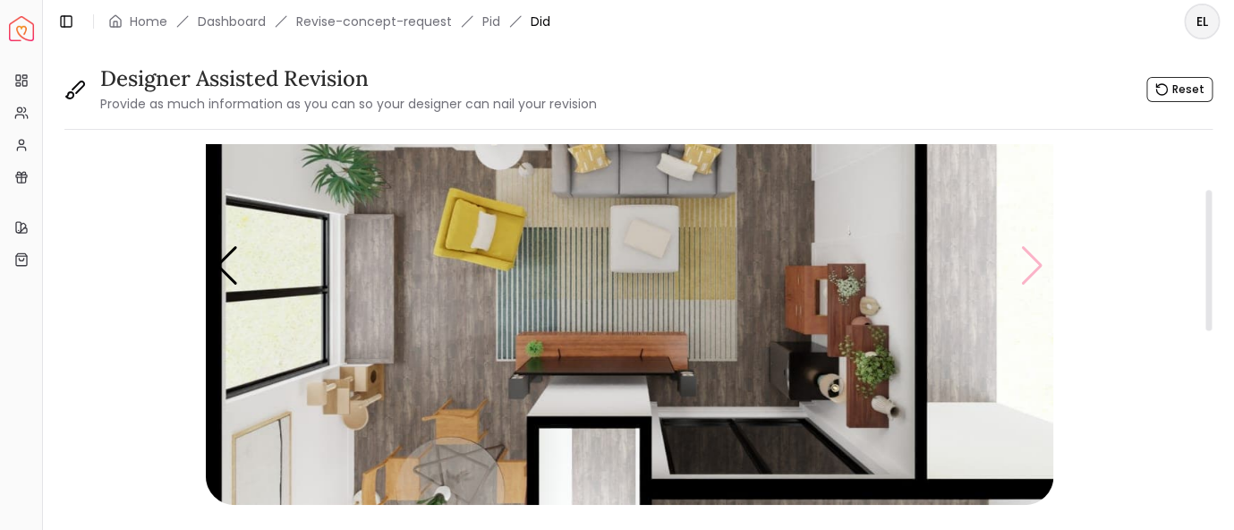
click at [1038, 277] on img "5 / 5" at bounding box center [630, 266] width 848 height 477
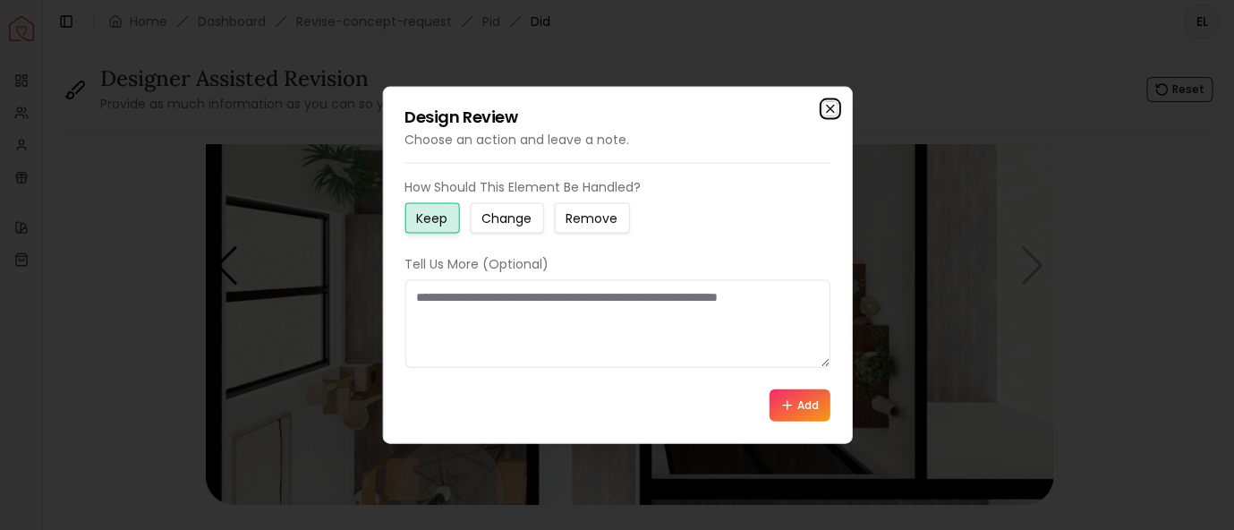
click at [832, 107] on icon "button" at bounding box center [829, 109] width 7 height 7
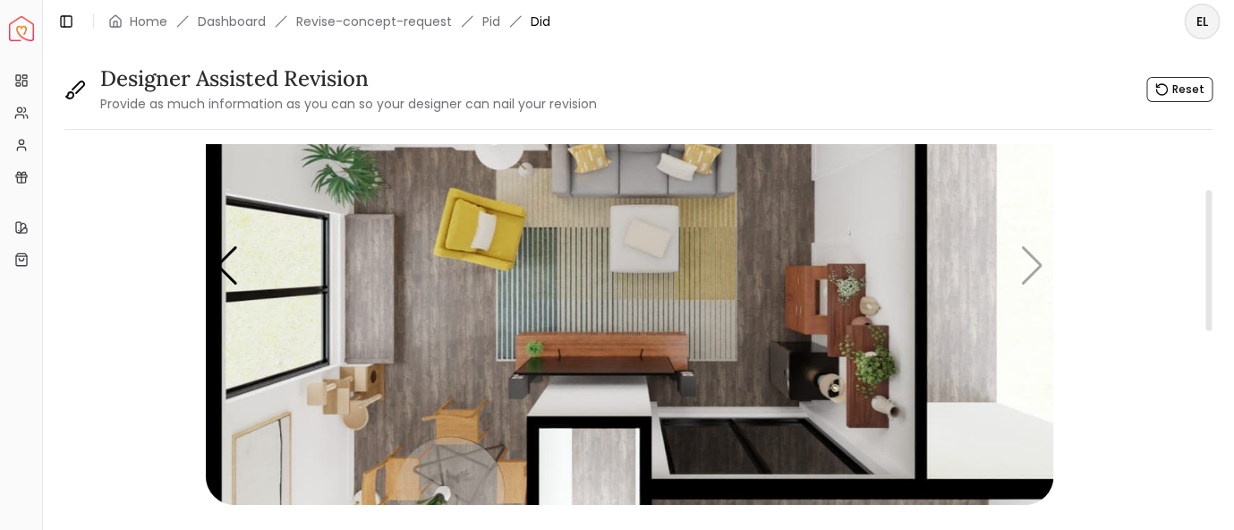
click at [1037, 266] on img "5 / 5" at bounding box center [630, 266] width 848 height 477
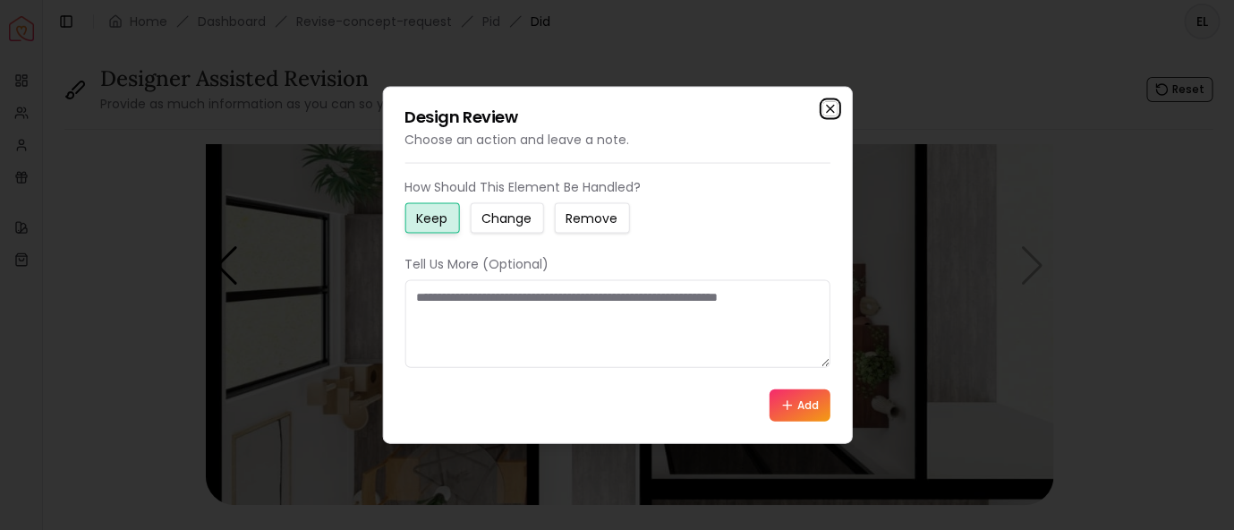
click at [828, 108] on icon "button" at bounding box center [830, 109] width 14 height 14
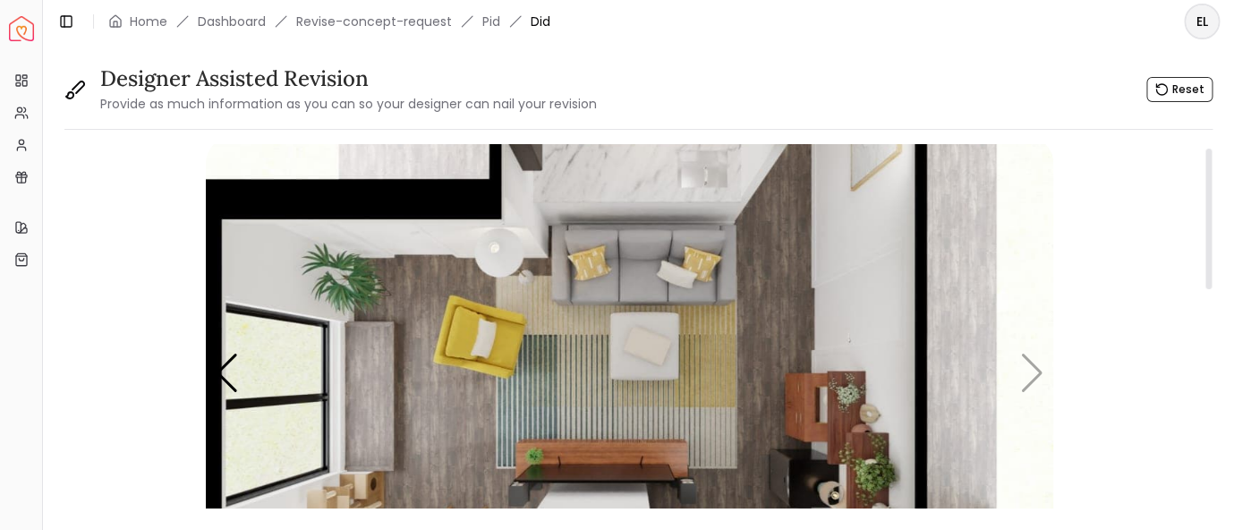
scroll to position [0, 0]
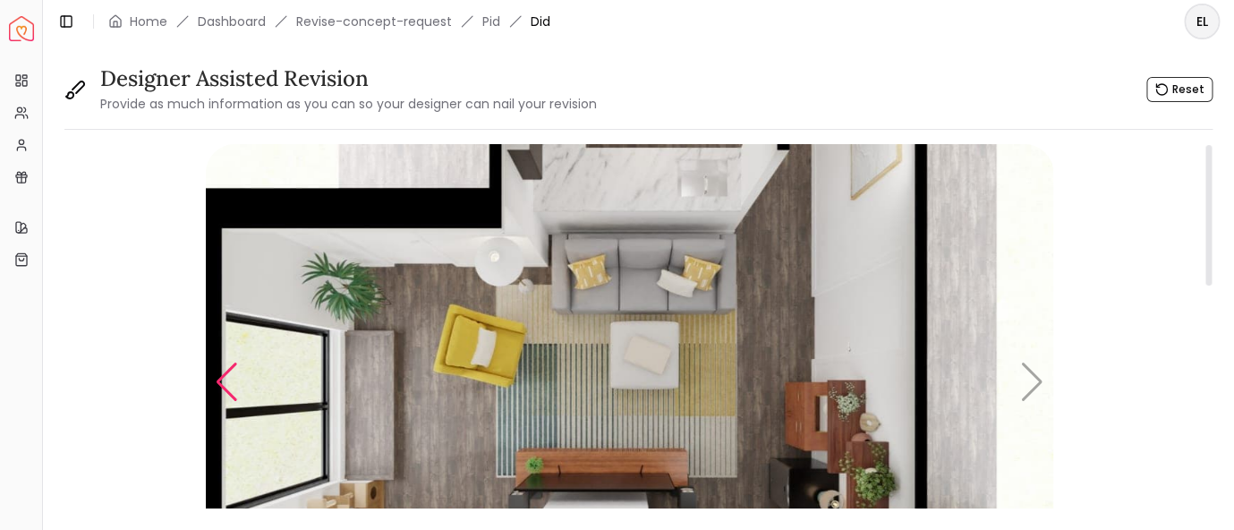
click at [227, 380] on div "Previous slide" at bounding box center [227, 382] width 24 height 39
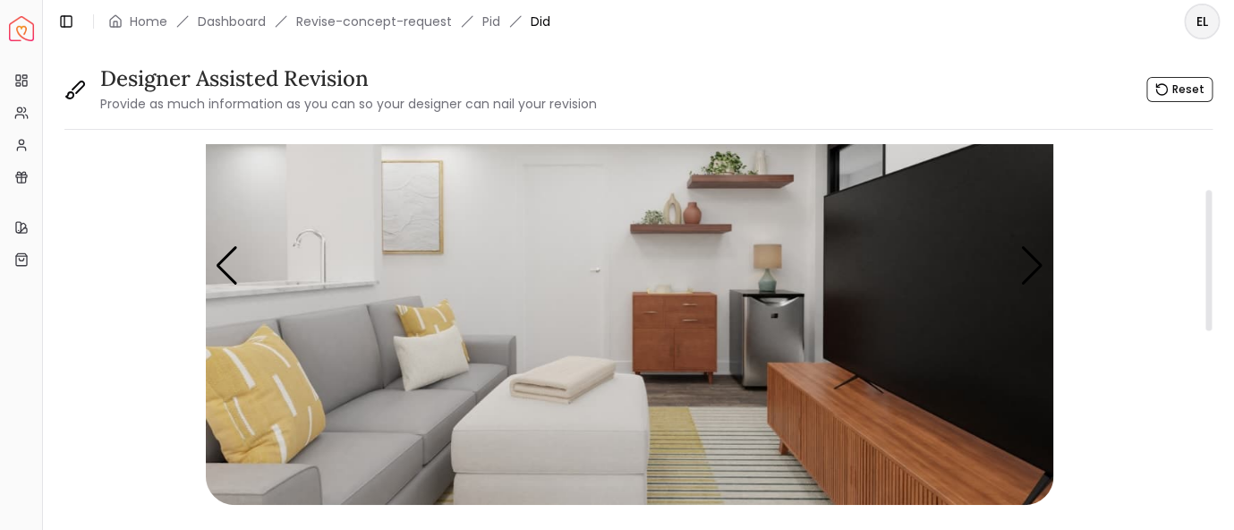
scroll to position [234, 0]
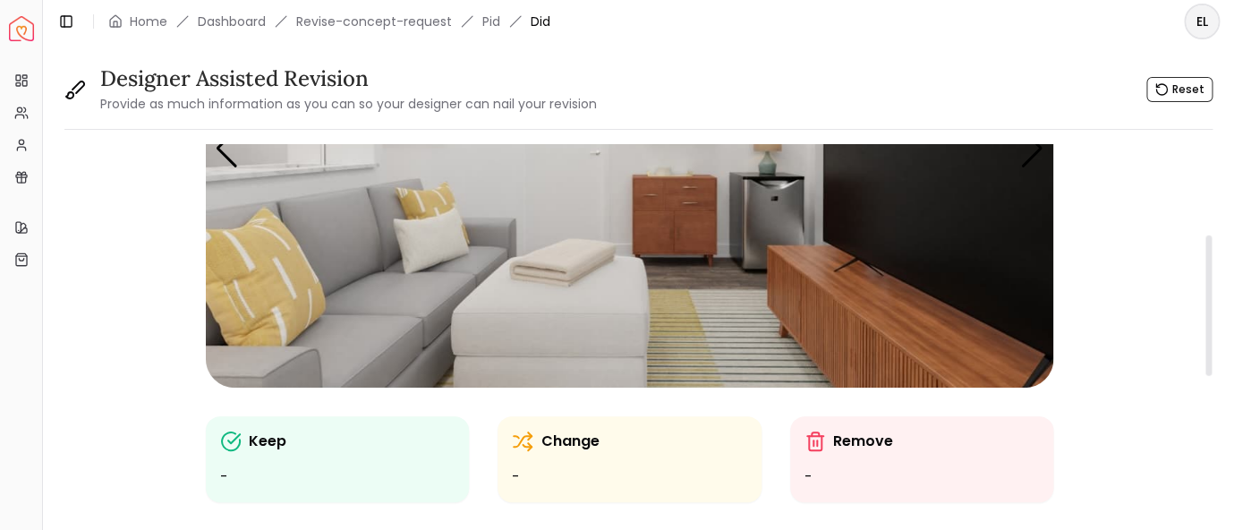
click at [810, 307] on img "4 / 5" at bounding box center [630, 148] width 848 height 477
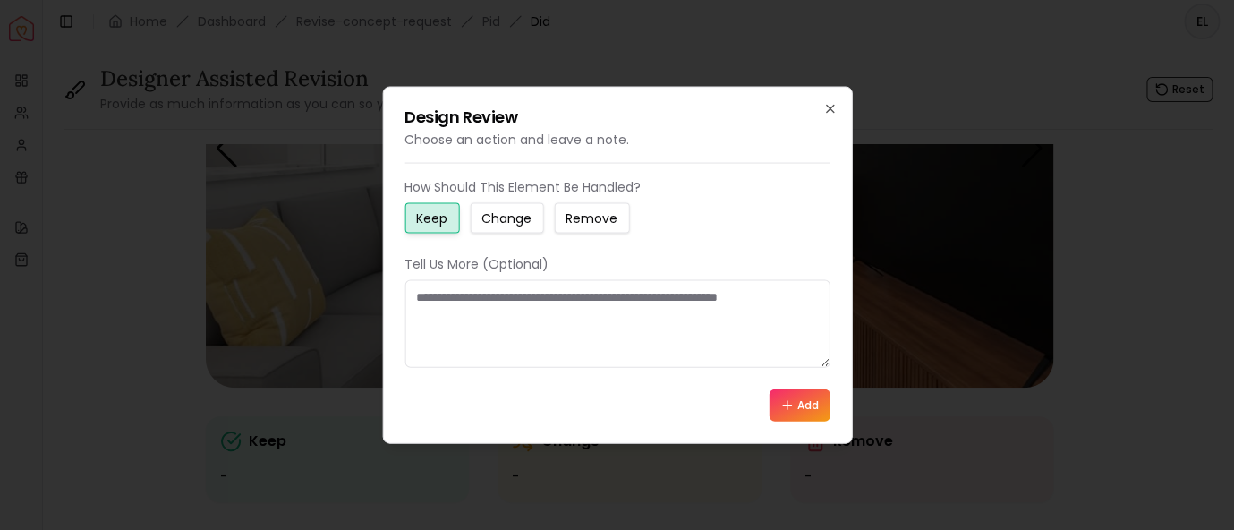
click at [534, 320] on textarea at bounding box center [617, 324] width 425 height 88
type textarea "*"
type textarea "**********"
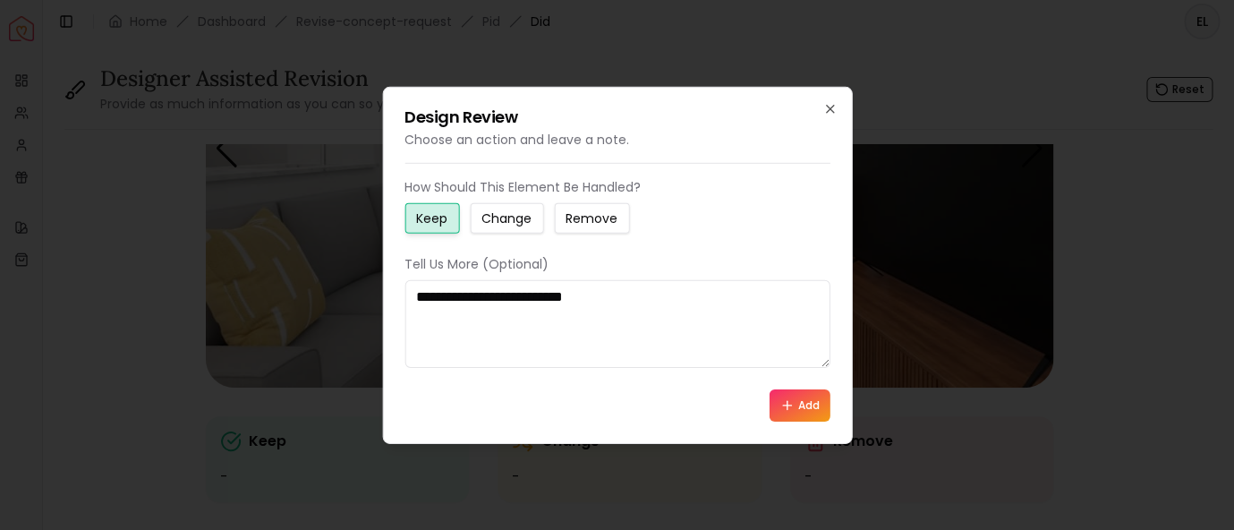
click at [800, 407] on button "Add" at bounding box center [800, 405] width 61 height 32
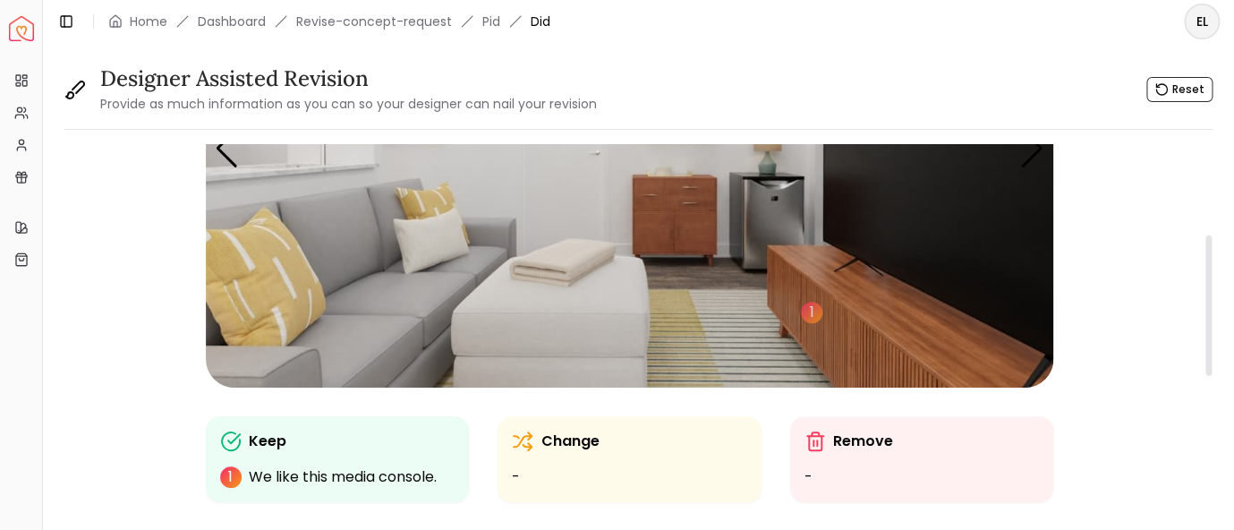
click at [289, 287] on img "4 / 5" at bounding box center [630, 148] width 848 height 477
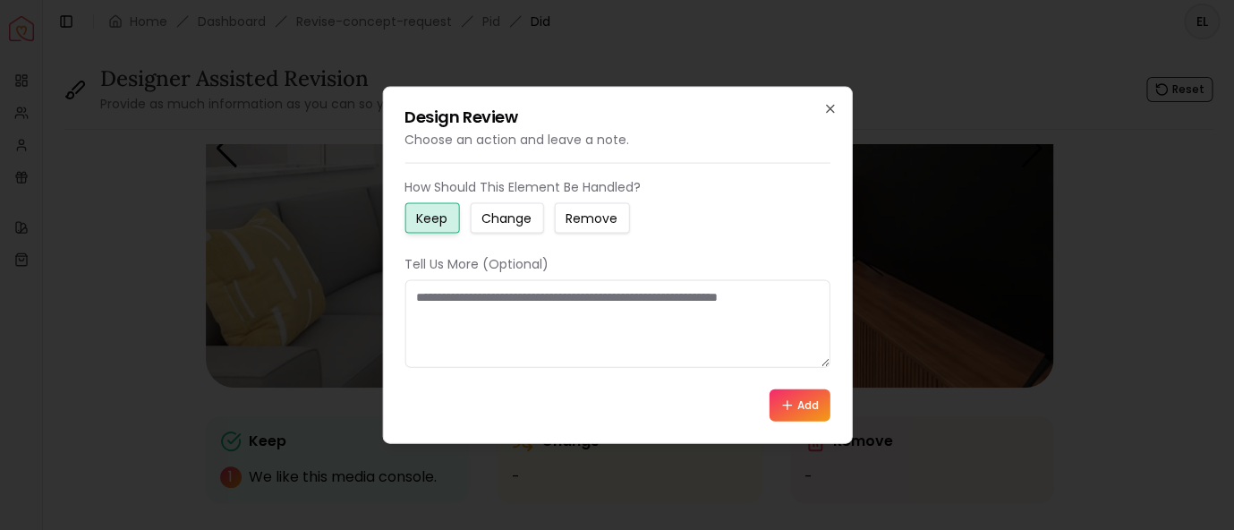
click at [488, 308] on textarea at bounding box center [617, 324] width 425 height 88
type textarea "*"
drag, startPoint x: 569, startPoint y: 300, endPoint x: 386, endPoint y: 295, distance: 183.6
click at [405, 295] on textarea "**********" at bounding box center [618, 324] width 426 height 88
type textarea "**********"
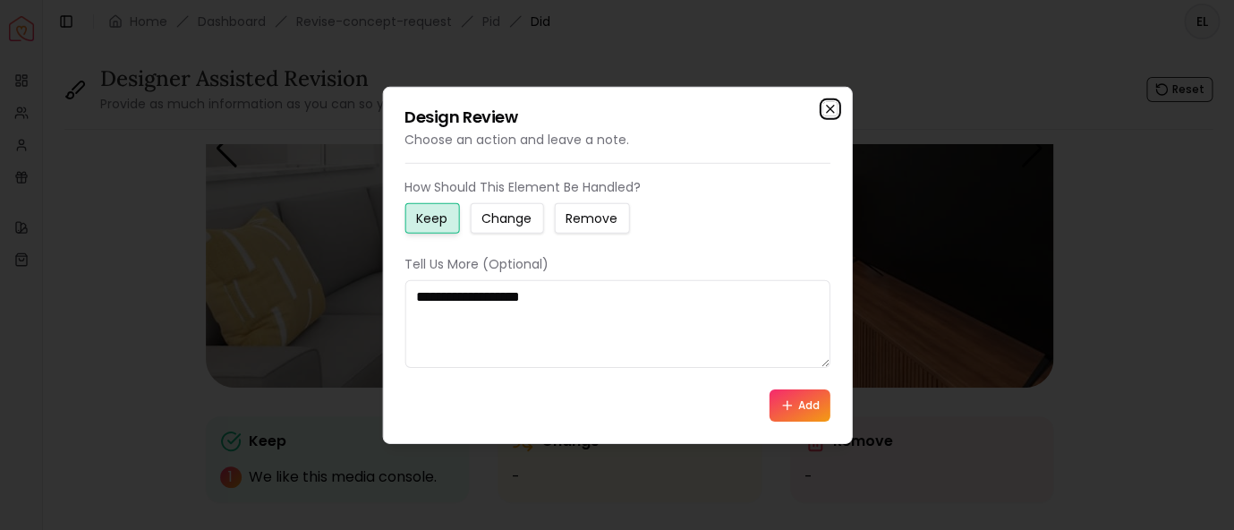
click at [827, 112] on icon "button" at bounding box center [829, 109] width 7 height 7
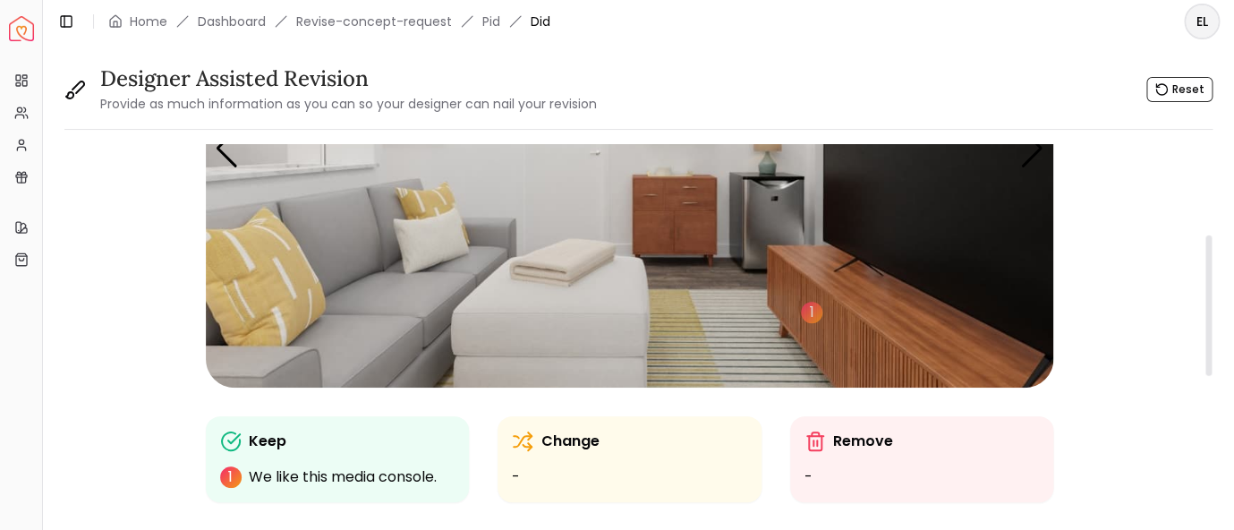
click at [324, 477] on p "We like this media console." at bounding box center [343, 476] width 188 height 21
click at [229, 479] on p "1" at bounding box center [230, 476] width 21 height 21
click at [286, 264] on img "4 / 5" at bounding box center [630, 148] width 848 height 477
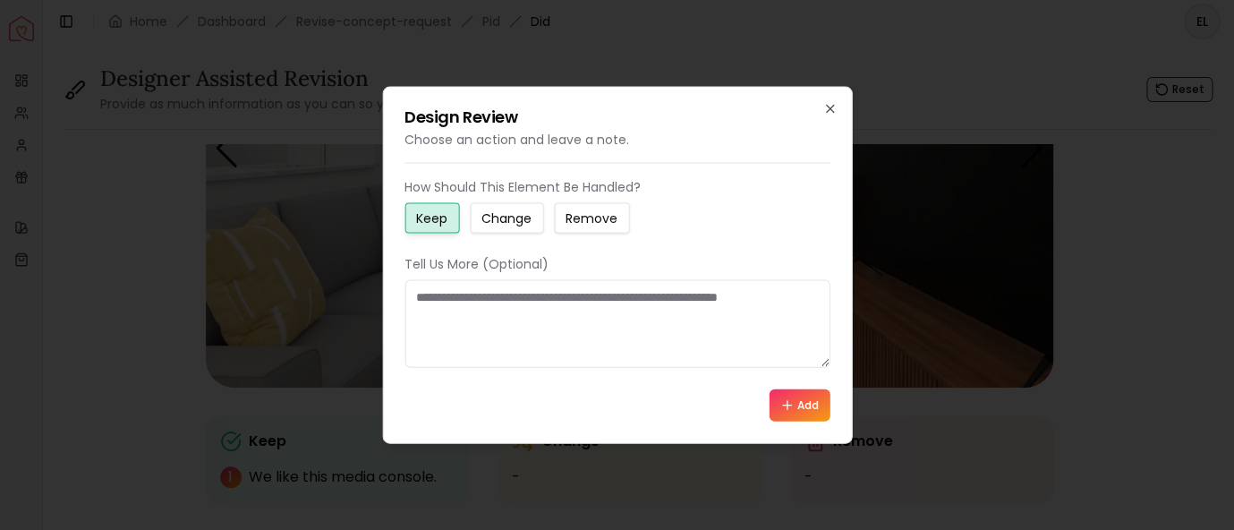
click at [487, 334] on textarea at bounding box center [617, 324] width 425 height 88
drag, startPoint x: 549, startPoint y: 299, endPoint x: 362, endPoint y: 295, distance: 187.2
click at [405, 295] on textarea "**********" at bounding box center [618, 324] width 426 height 88
type textarea "**********"
click at [799, 402] on button "Add" at bounding box center [800, 405] width 61 height 32
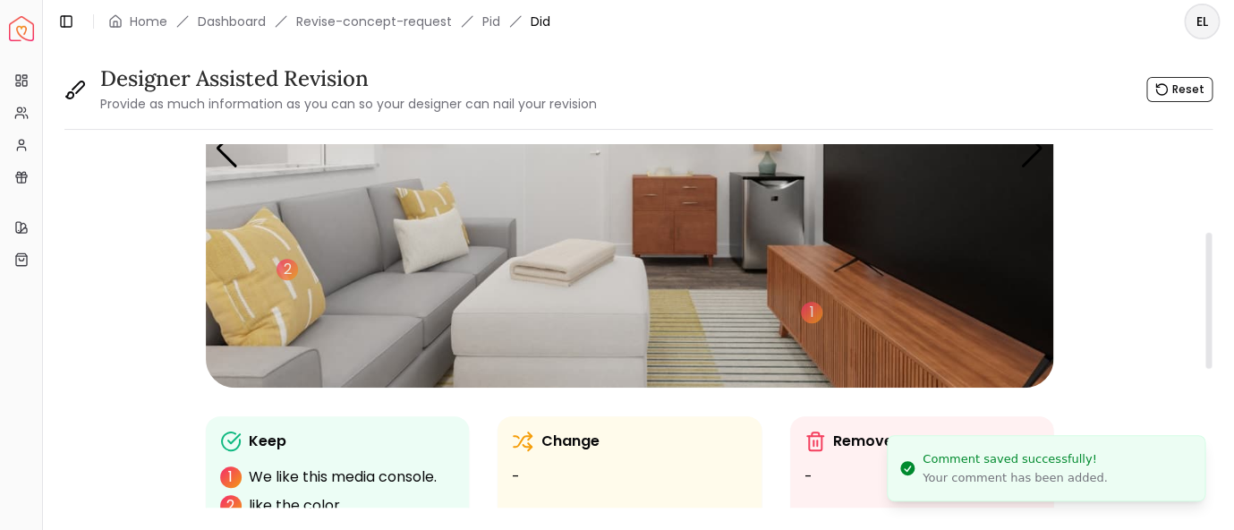
click at [431, 233] on img "4 / 5" at bounding box center [630, 148] width 848 height 477
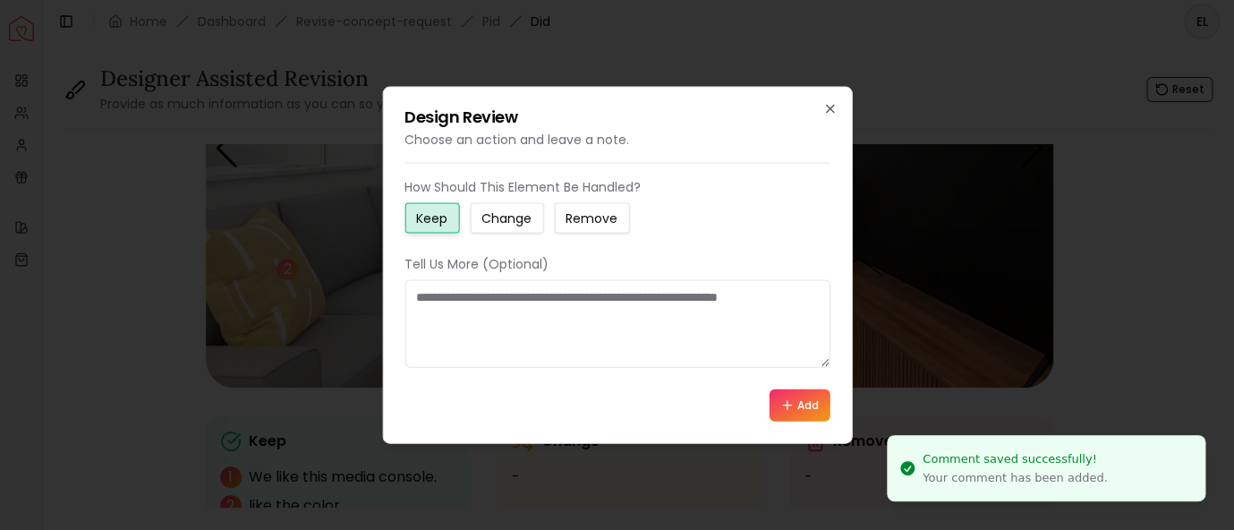
click at [479, 335] on textarea at bounding box center [617, 324] width 425 height 88
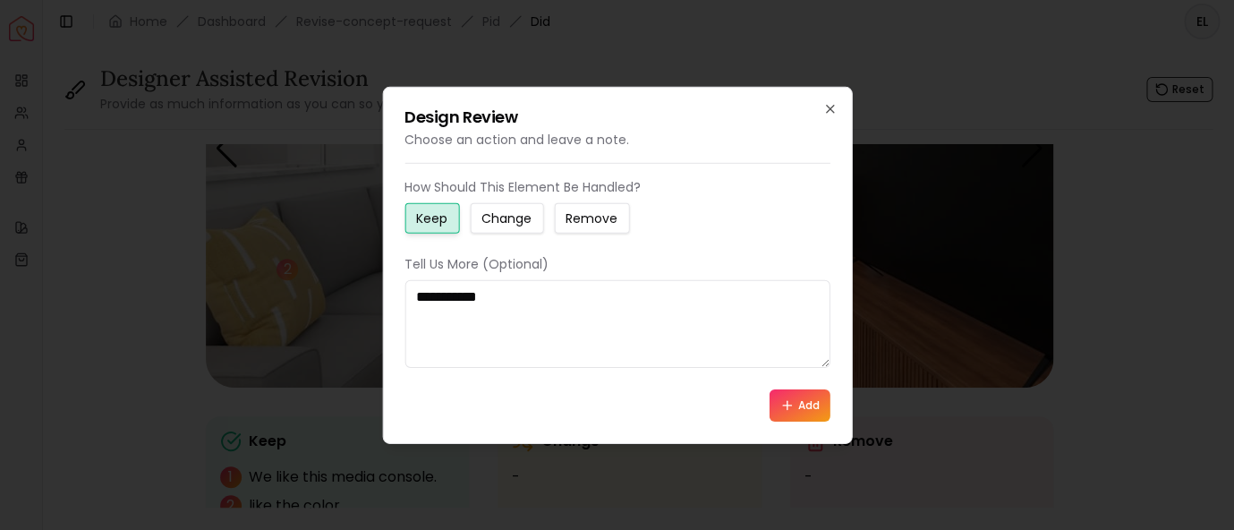
type textarea "**********"
click at [791, 405] on icon at bounding box center [788, 404] width 14 height 14
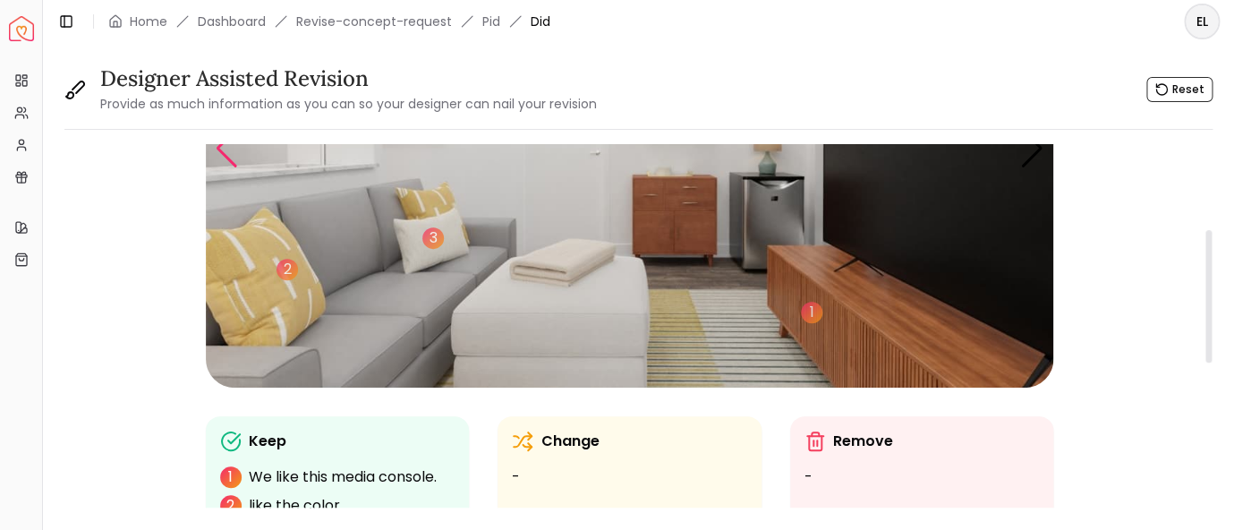
click at [221, 155] on div "Previous slide" at bounding box center [227, 148] width 24 height 39
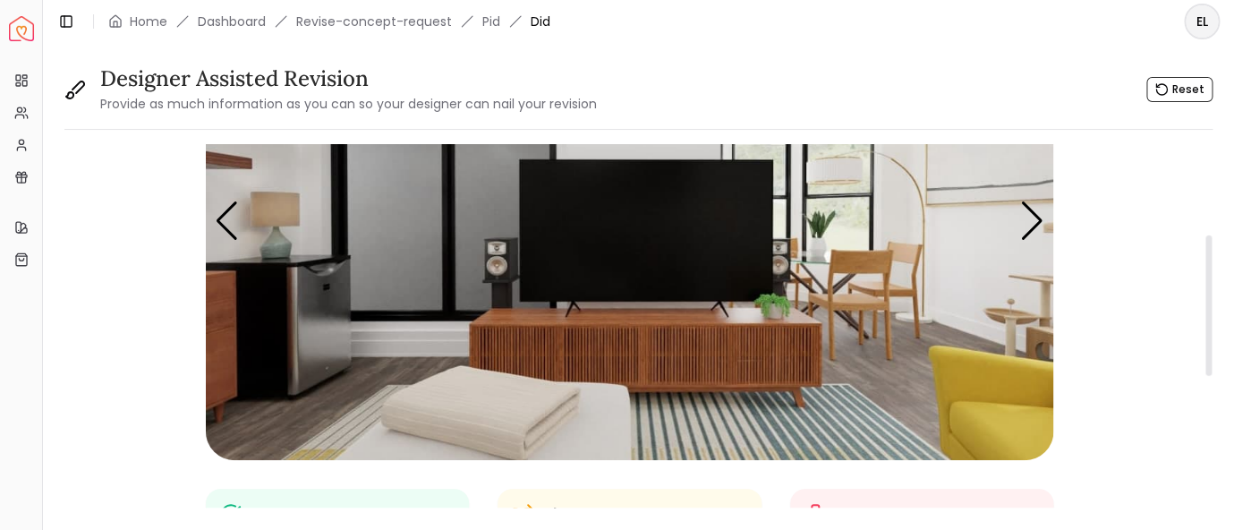
scroll to position [116, 0]
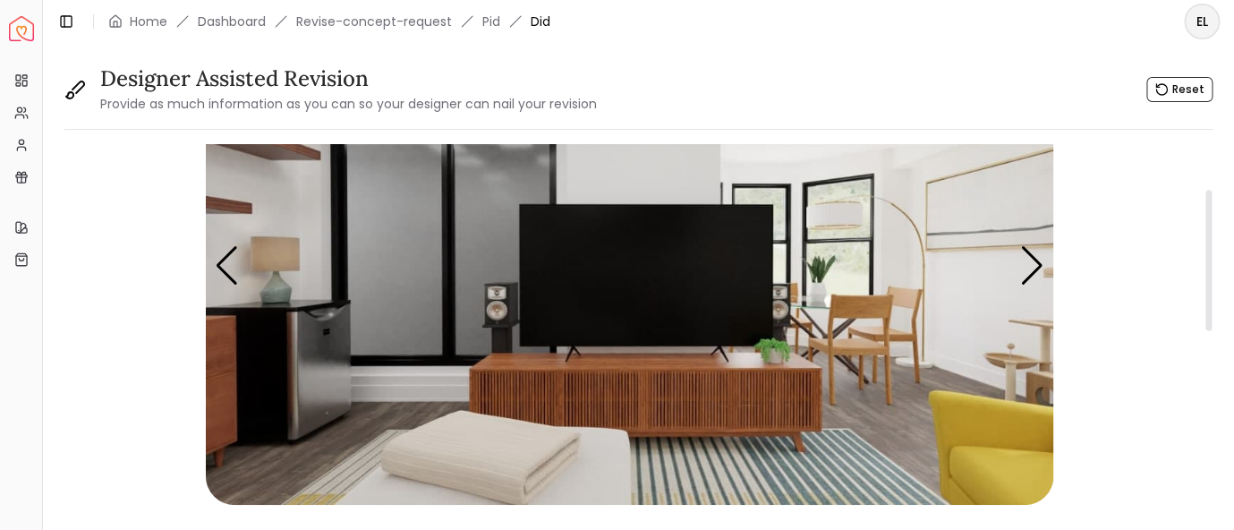
click at [505, 311] on img "3 / 5" at bounding box center [630, 266] width 848 height 477
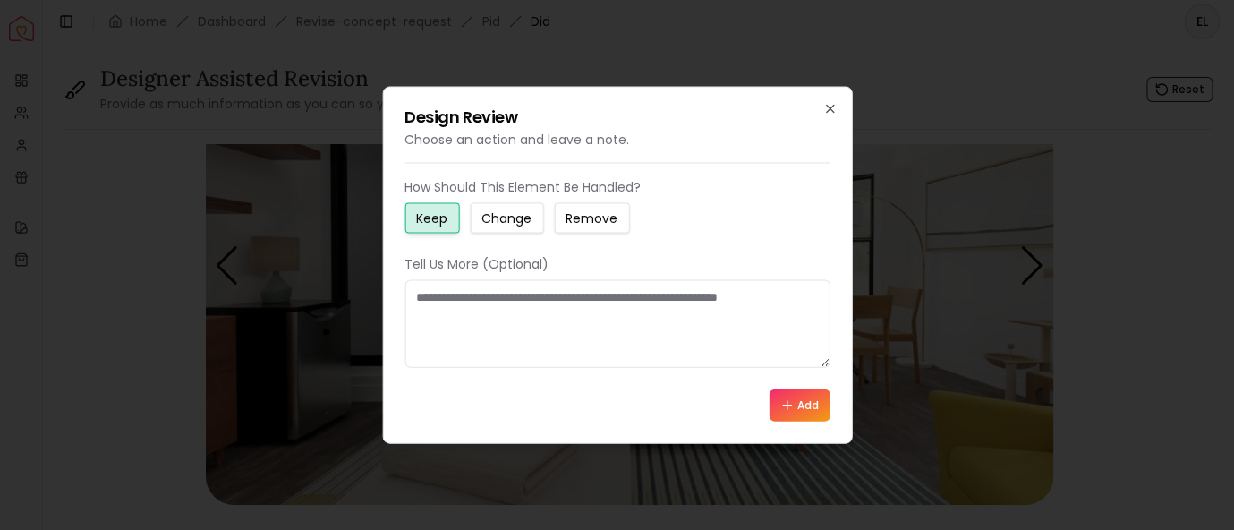
click at [506, 206] on button "Change" at bounding box center [506, 218] width 73 height 30
click at [500, 323] on textarea at bounding box center [617, 324] width 425 height 88
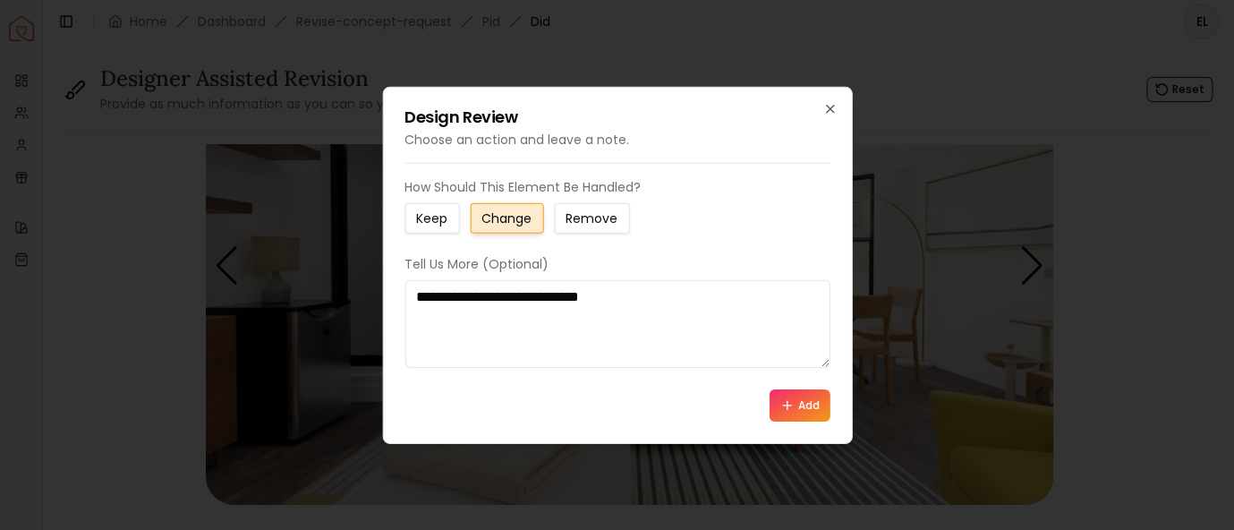
type textarea "**********"
click at [783, 407] on icon at bounding box center [788, 404] width 14 height 14
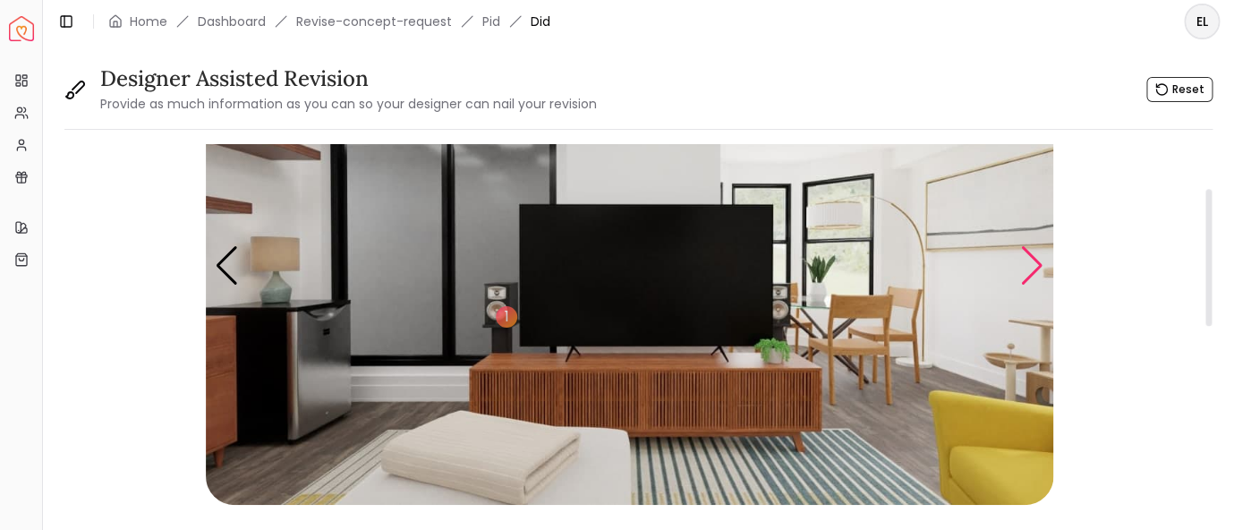
click at [1032, 270] on div "Next slide" at bounding box center [1033, 265] width 24 height 39
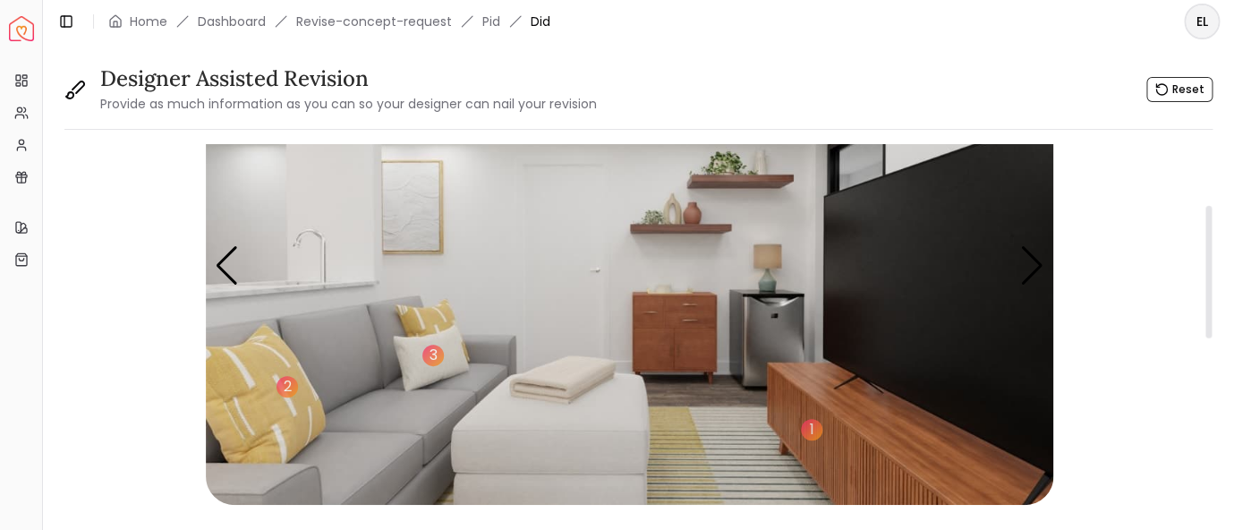
scroll to position [234, 0]
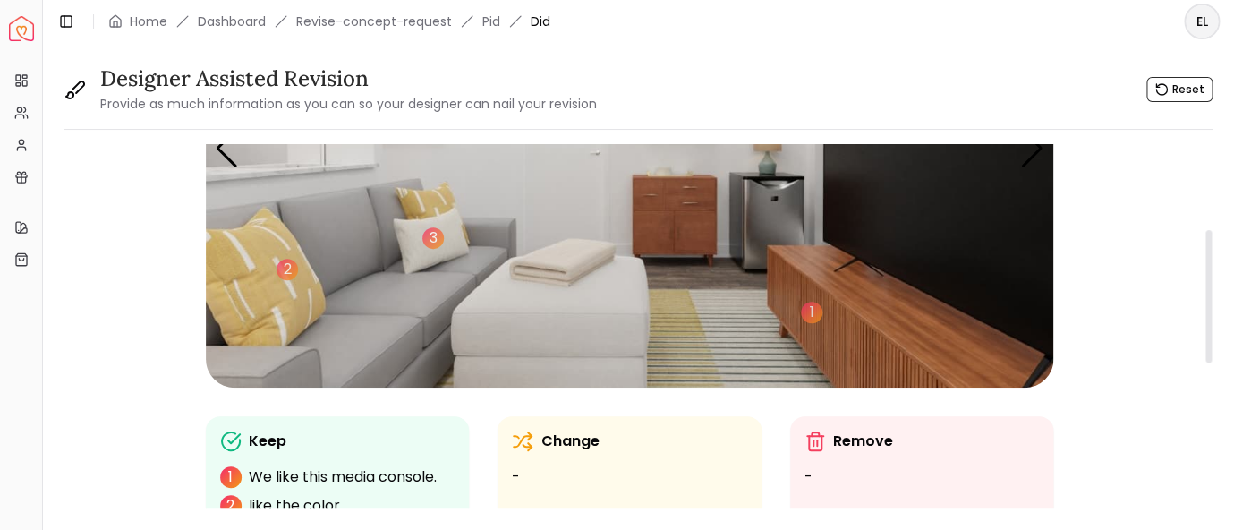
click at [555, 337] on img "4 / 5" at bounding box center [630, 148] width 848 height 477
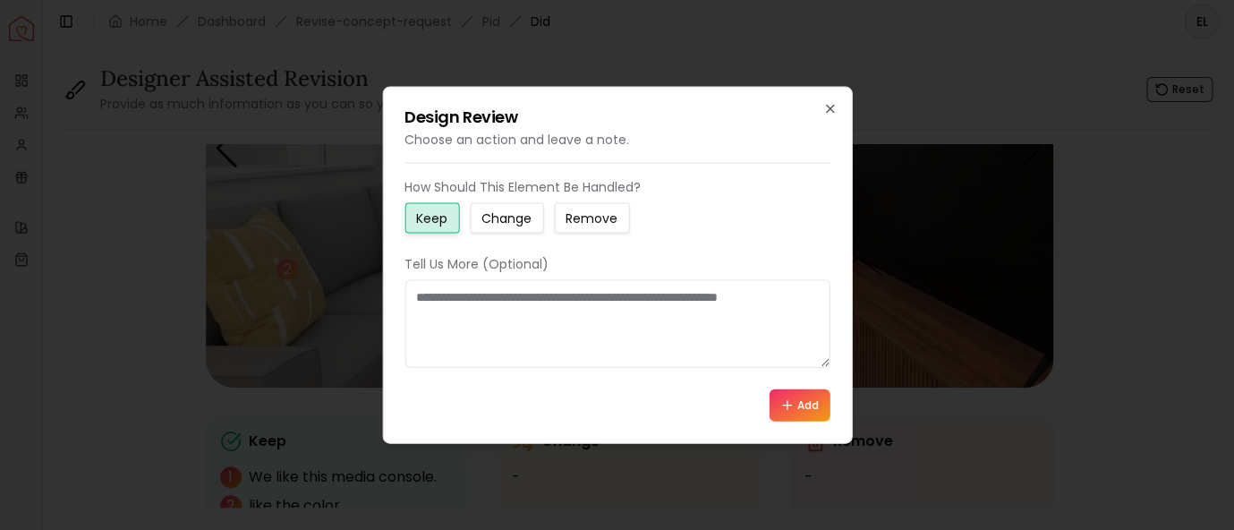
click at [529, 223] on small "Change" at bounding box center [507, 218] width 50 height 18
click at [538, 335] on textarea at bounding box center [617, 324] width 425 height 88
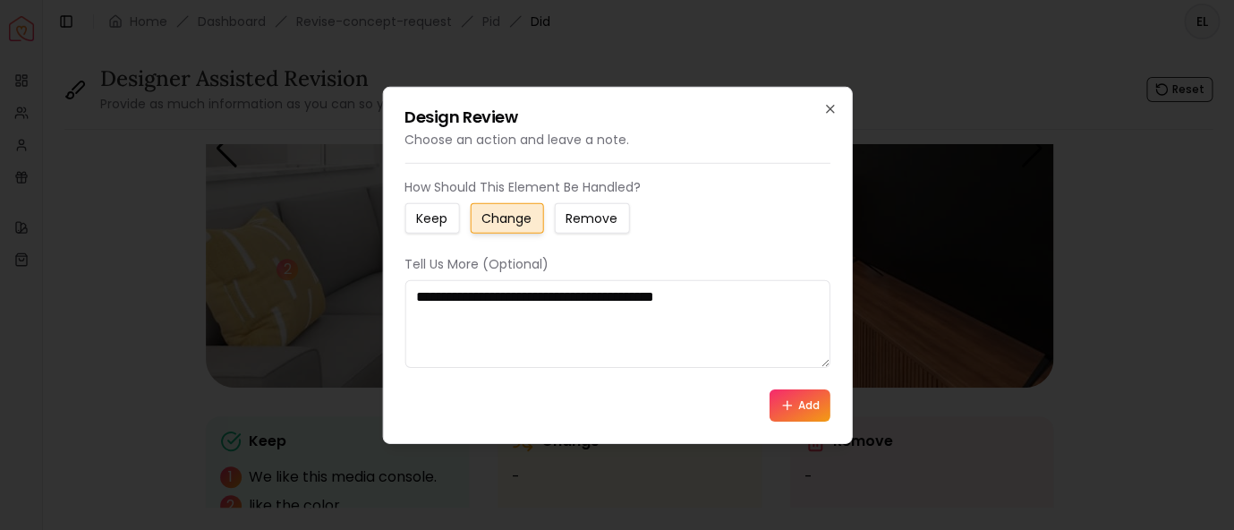
type textarea "**********"
click at [785, 404] on icon at bounding box center [788, 404] width 14 height 14
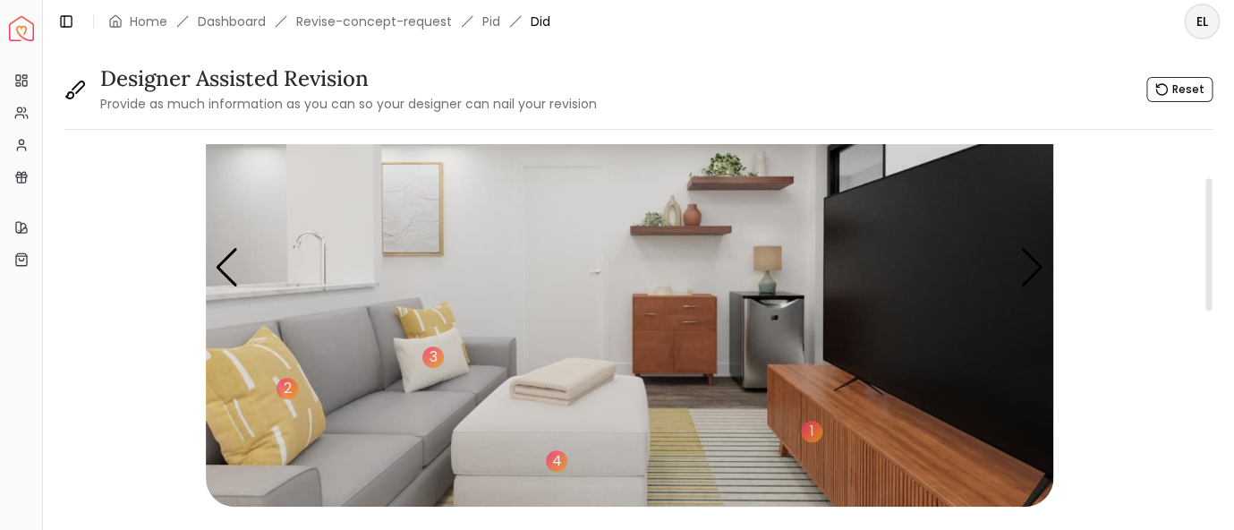
scroll to position [116, 0]
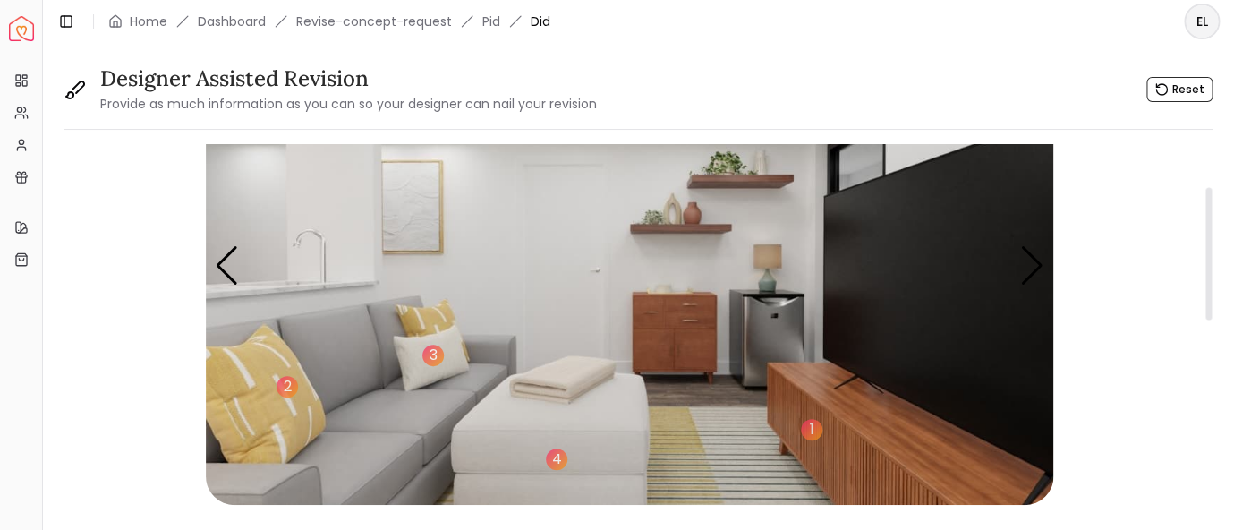
click at [695, 337] on img "4 / 5" at bounding box center [630, 266] width 848 height 477
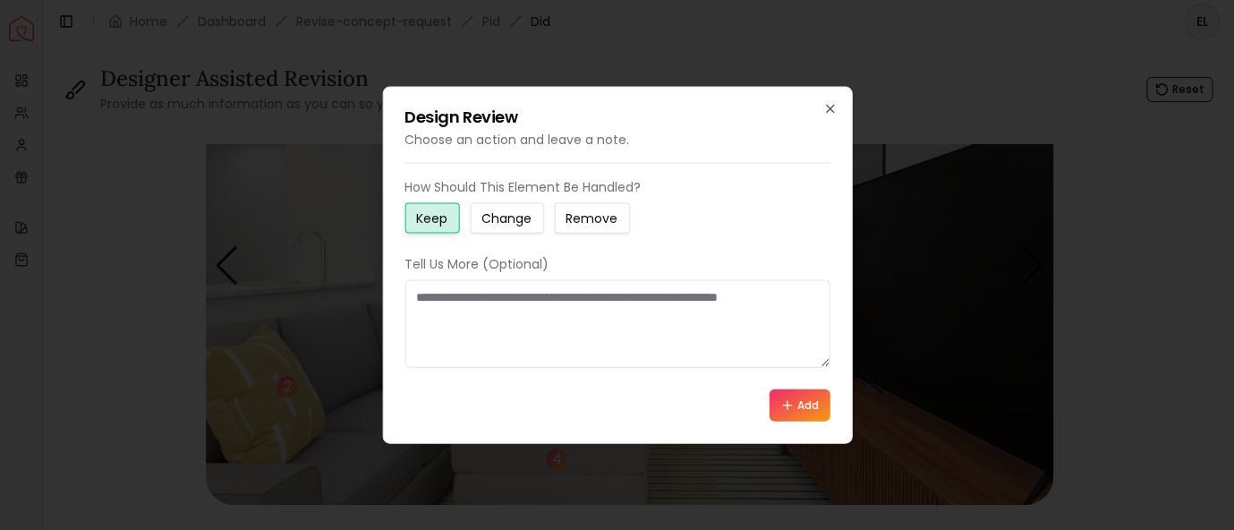
click at [624, 221] on button "Remove" at bounding box center [591, 218] width 75 height 30
click at [607, 316] on textarea at bounding box center [617, 324] width 425 height 88
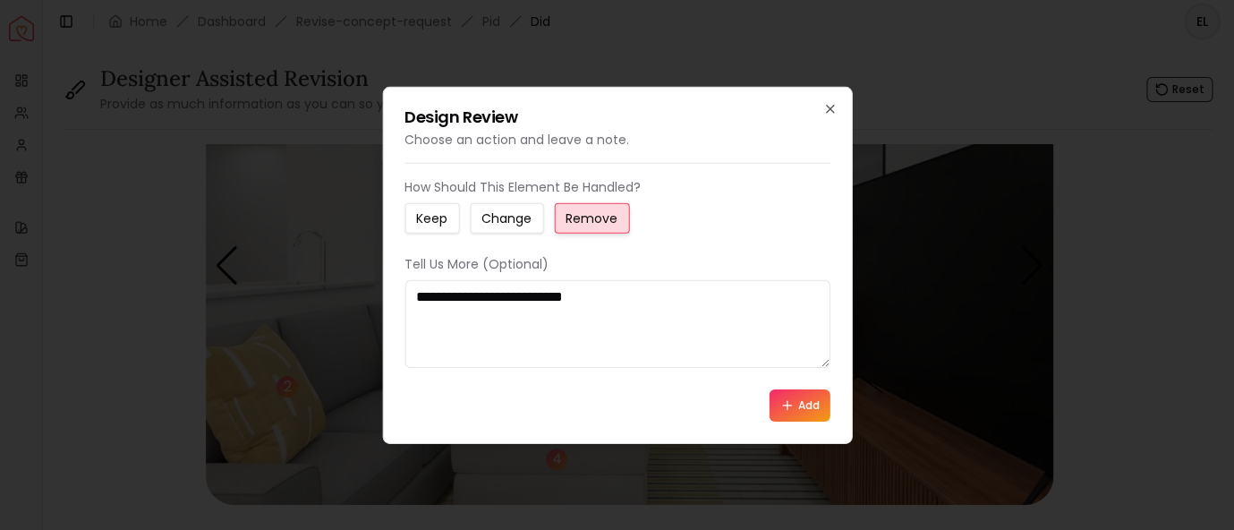
type textarea "**********"
click at [819, 397] on button "Add" at bounding box center [800, 405] width 61 height 32
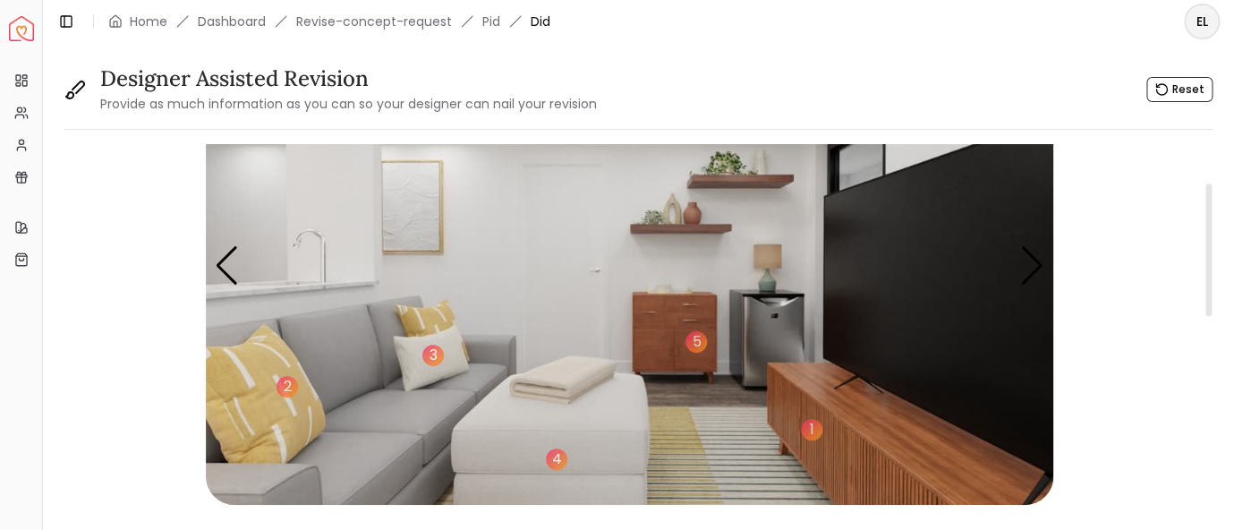
scroll to position [0, 0]
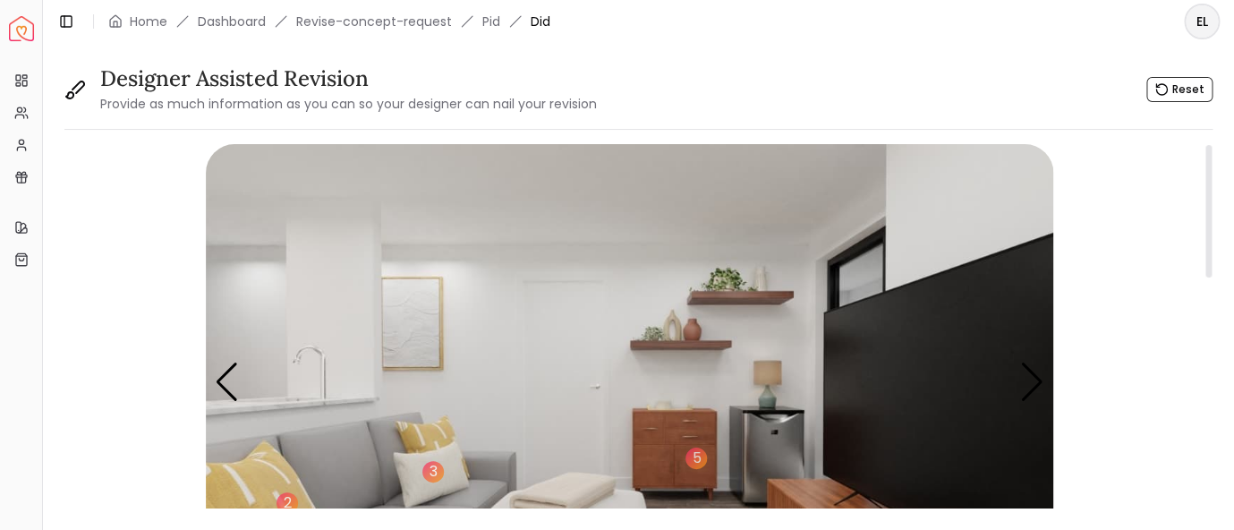
click at [485, 348] on img "4 / 5" at bounding box center [630, 382] width 848 height 477
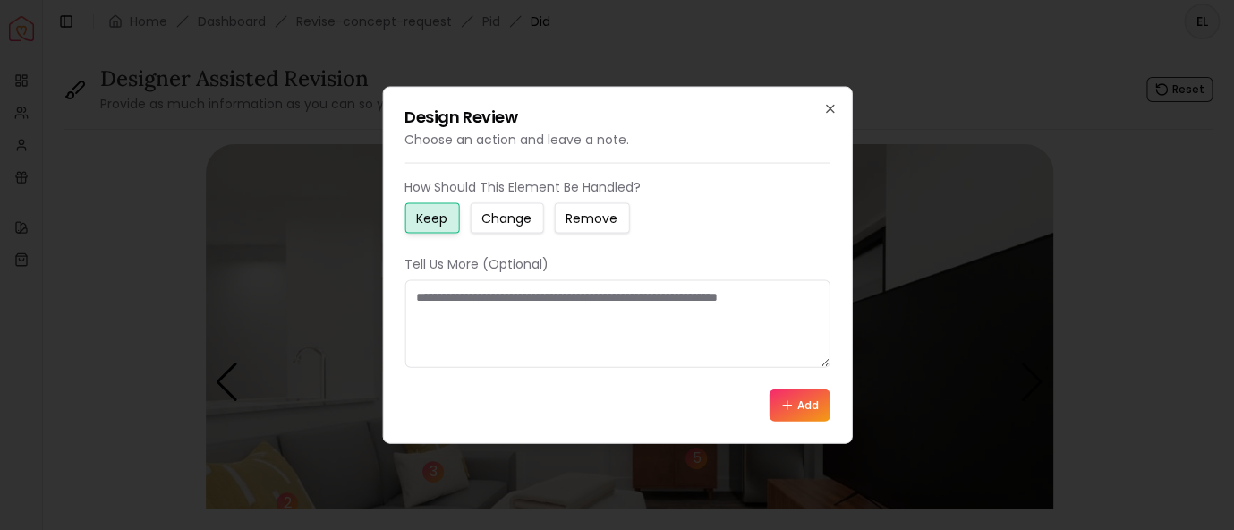
click at [506, 224] on small "Change" at bounding box center [507, 218] width 50 height 18
click at [515, 320] on textarea at bounding box center [617, 324] width 425 height 88
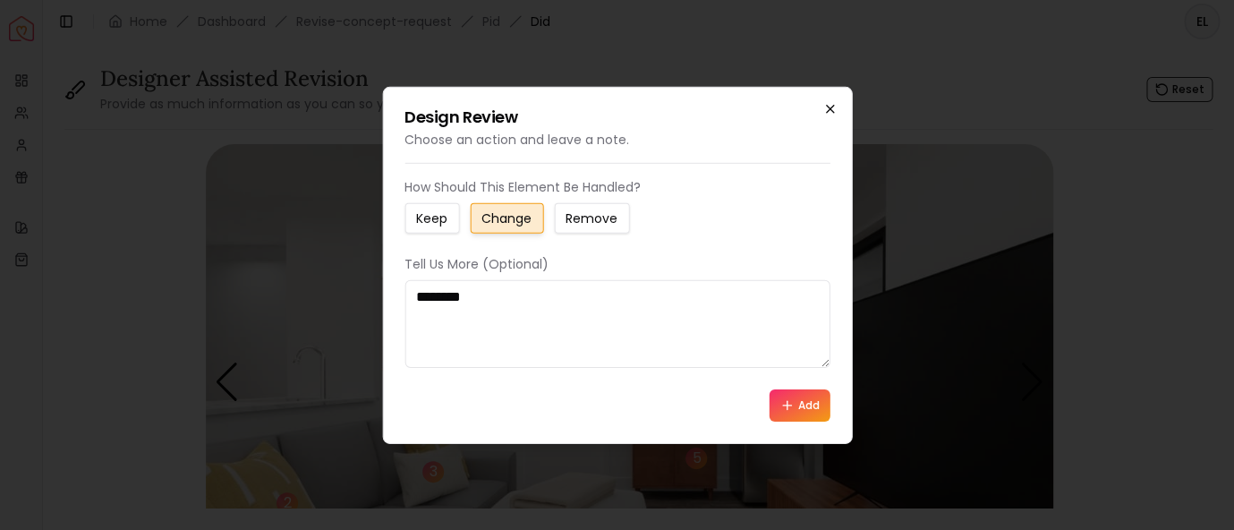
type textarea "********"
click at [826, 110] on icon "button" at bounding box center [830, 109] width 14 height 14
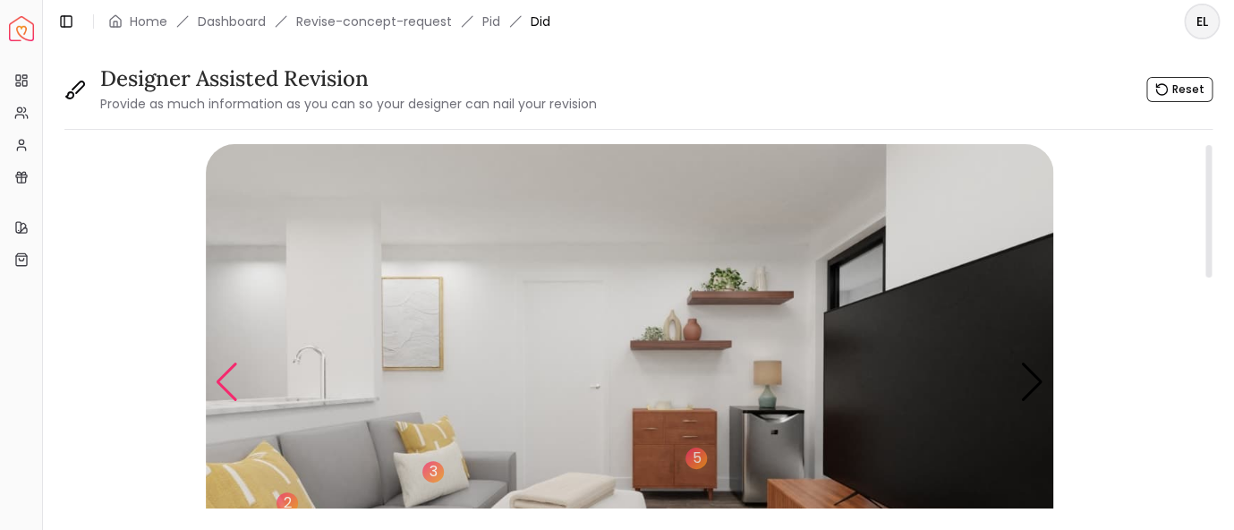
click at [227, 373] on div "Previous slide" at bounding box center [227, 382] width 24 height 39
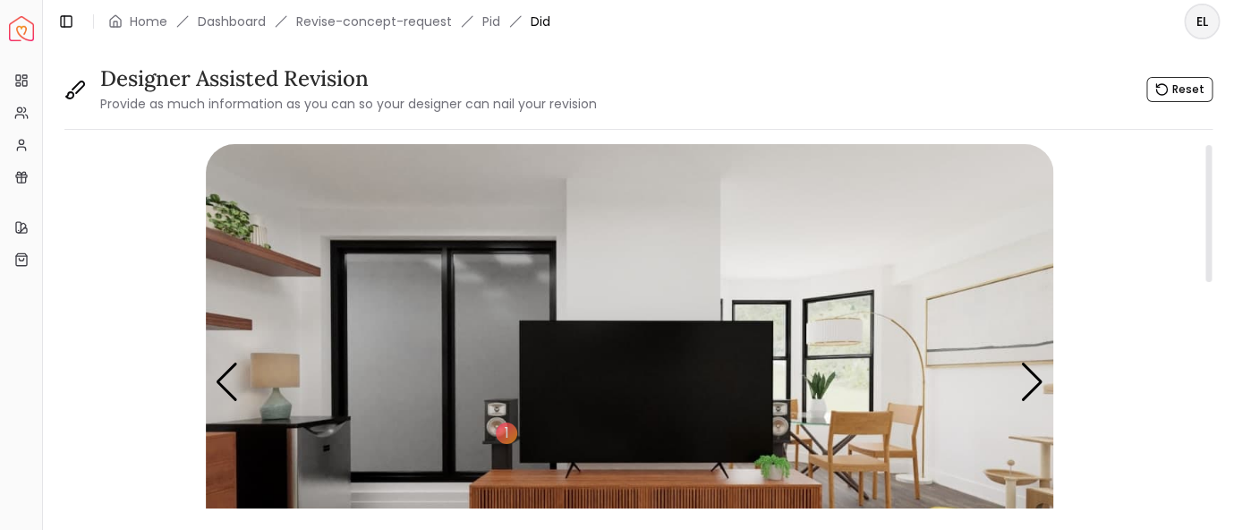
click at [617, 286] on img "3 / 5" at bounding box center [630, 382] width 848 height 477
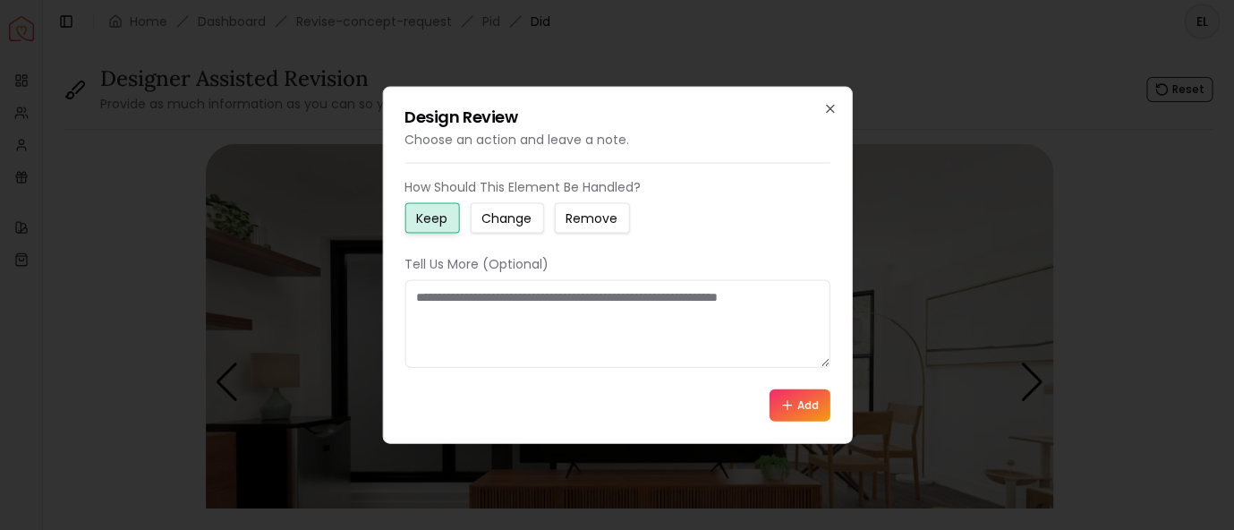
click at [531, 219] on small "Change" at bounding box center [507, 218] width 50 height 18
click at [522, 314] on textarea at bounding box center [617, 324] width 425 height 88
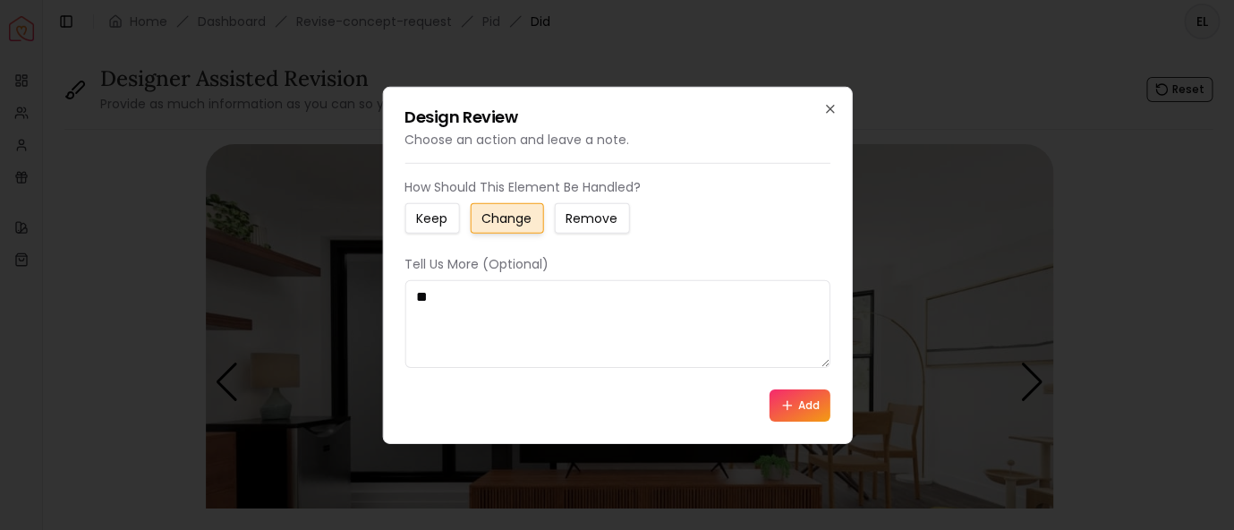
type textarea "*"
type textarea "**********"
click at [782, 407] on icon at bounding box center [788, 404] width 14 height 14
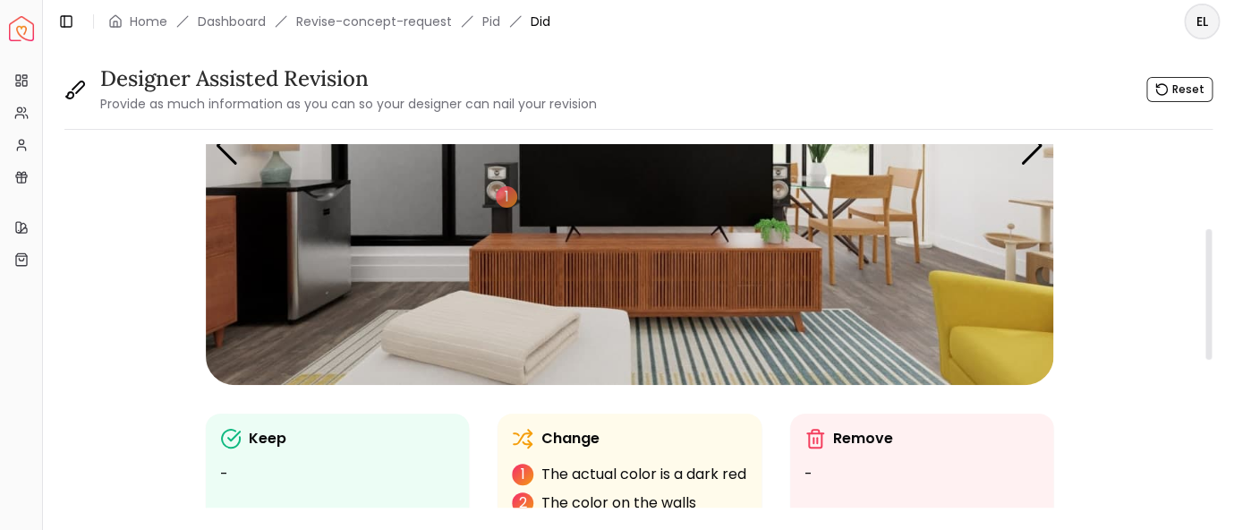
scroll to position [234, 0]
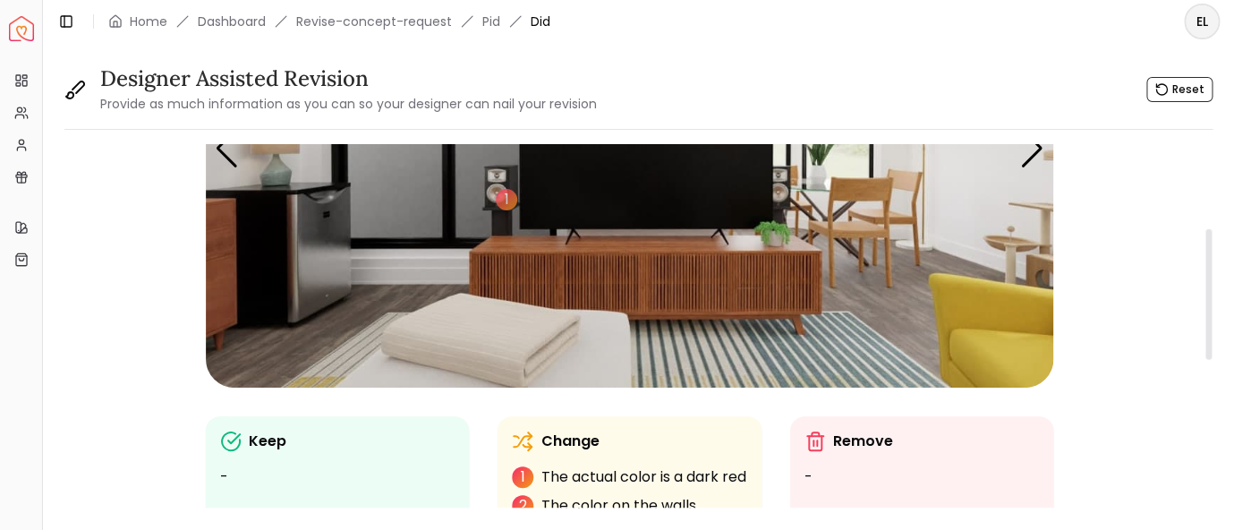
click at [612, 361] on img "3 / 5" at bounding box center [630, 148] width 848 height 477
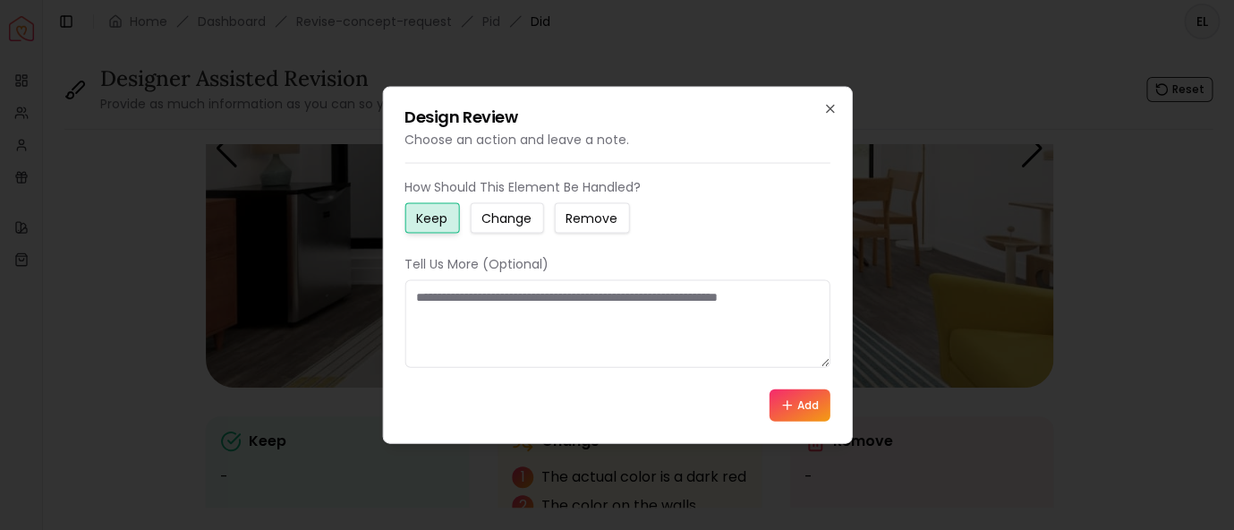
click at [612, 329] on textarea at bounding box center [617, 324] width 425 height 88
click at [514, 211] on small "Change" at bounding box center [507, 218] width 50 height 18
click at [520, 312] on textarea at bounding box center [617, 324] width 425 height 88
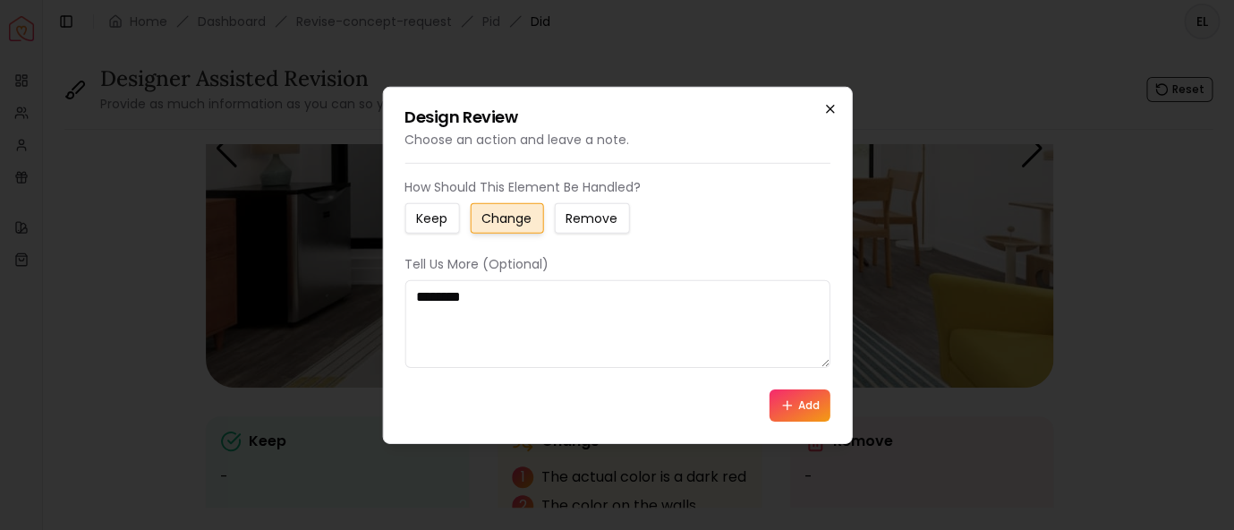
type textarea "********"
click at [834, 107] on icon "button" at bounding box center [830, 109] width 14 height 14
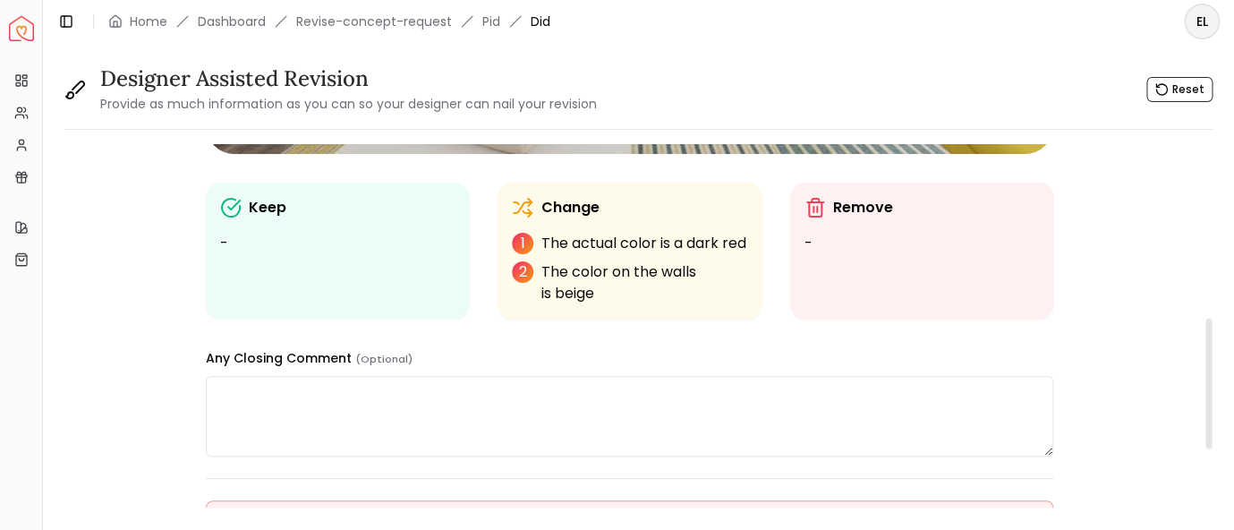
scroll to position [584, 0]
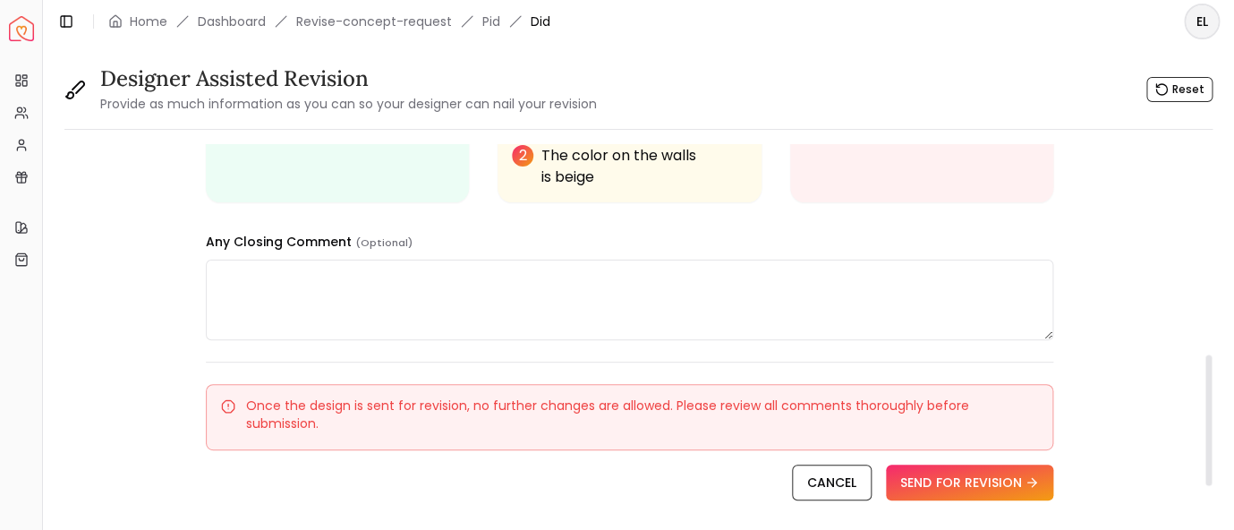
click at [278, 303] on textarea at bounding box center [630, 300] width 848 height 81
paste textarea "**********"
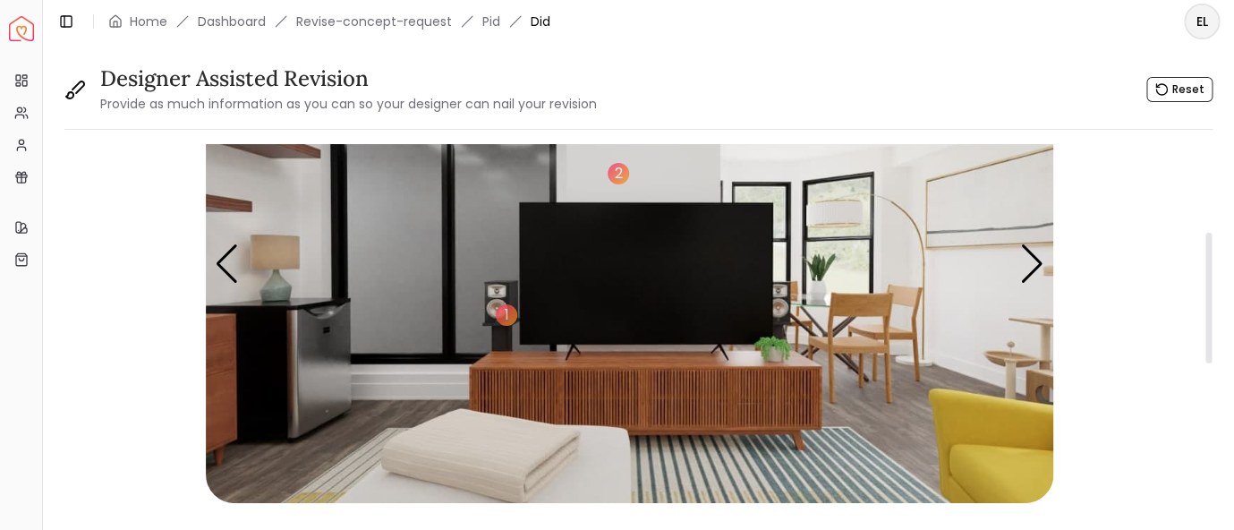
scroll to position [116, 0]
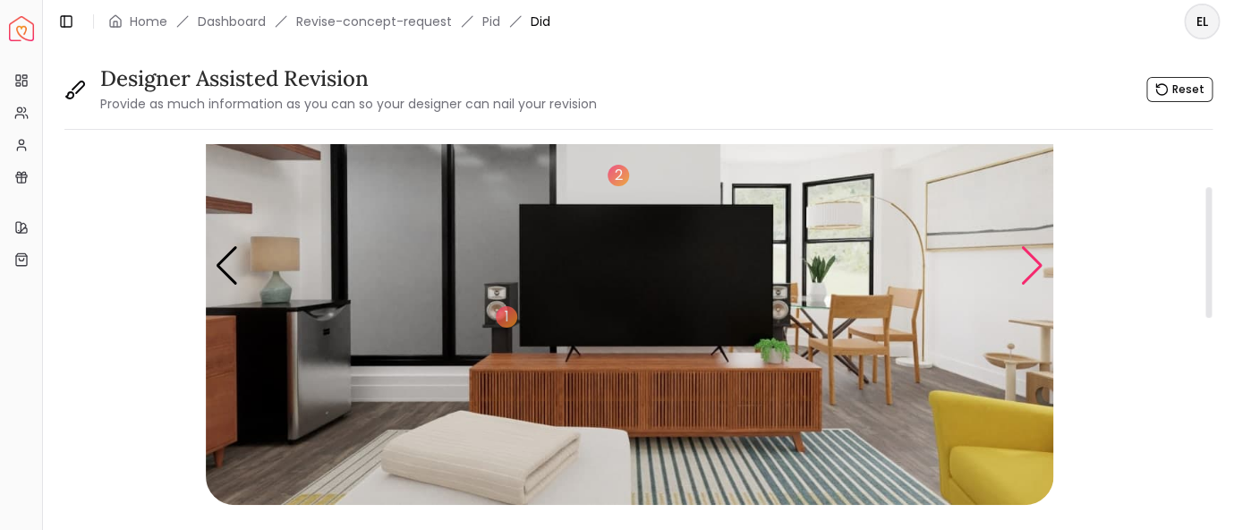
type textarea "**********"
click at [1039, 268] on div "Next slide" at bounding box center [1033, 265] width 24 height 39
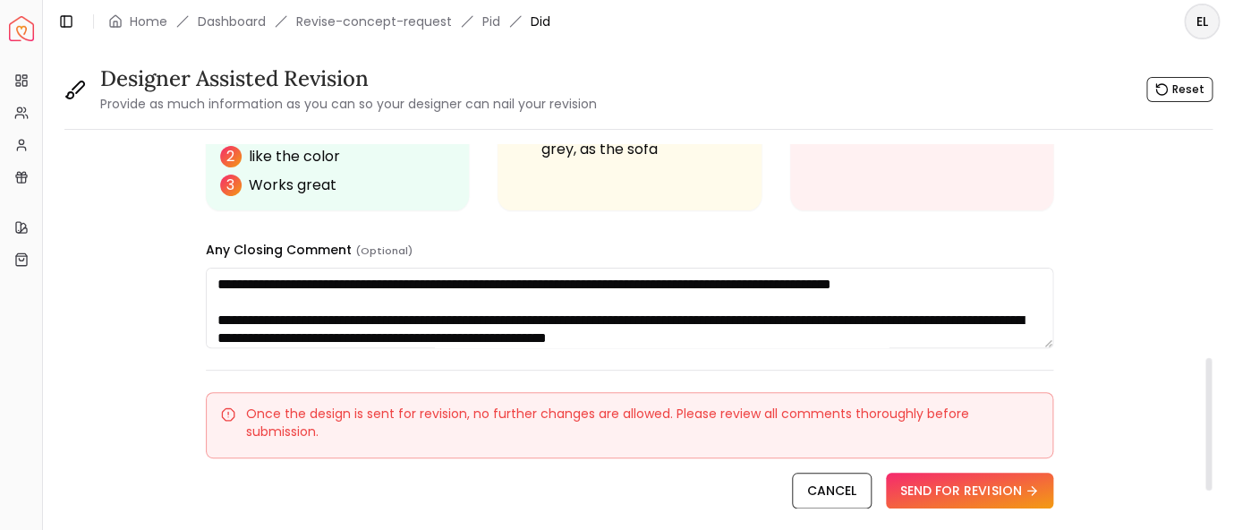
scroll to position [584, 0]
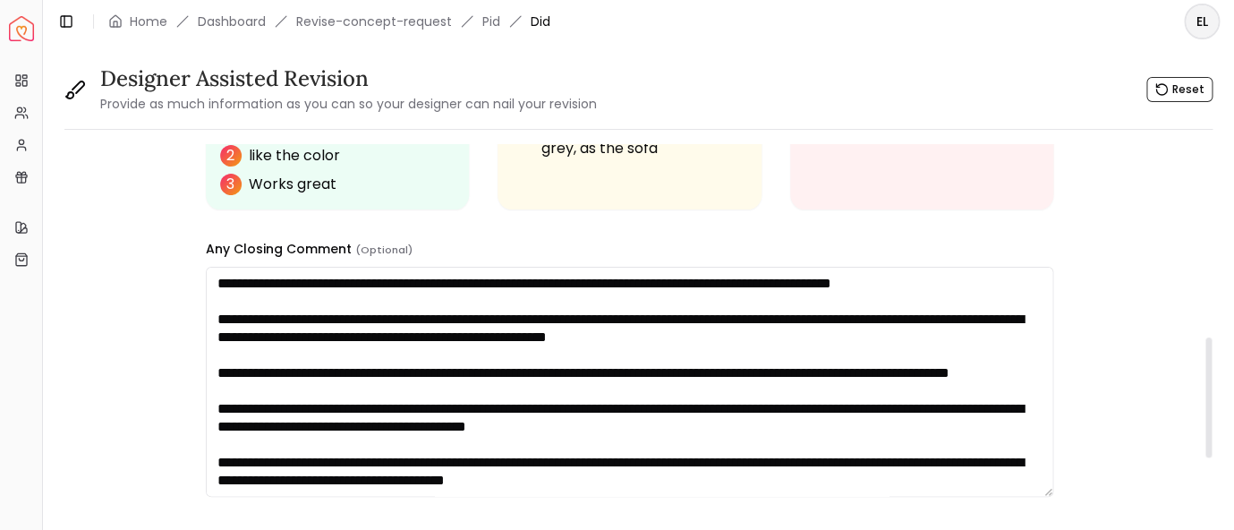
drag, startPoint x: 1051, startPoint y: 341, endPoint x: 1074, endPoint y: 508, distance: 168.1
click at [1054, 497] on textarea "**********" at bounding box center [630, 382] width 848 height 230
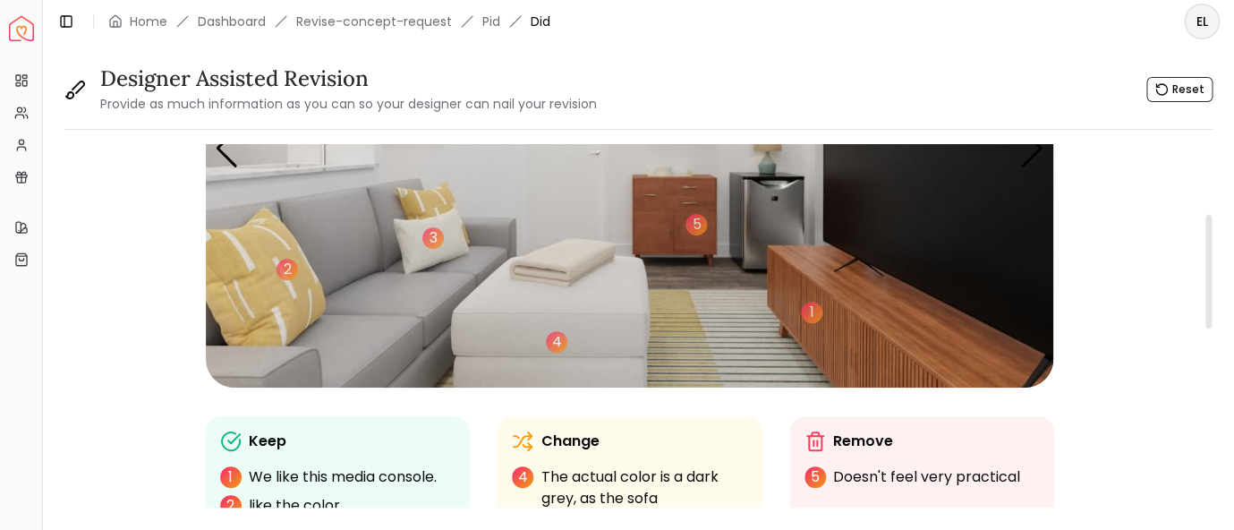
scroll to position [116, 0]
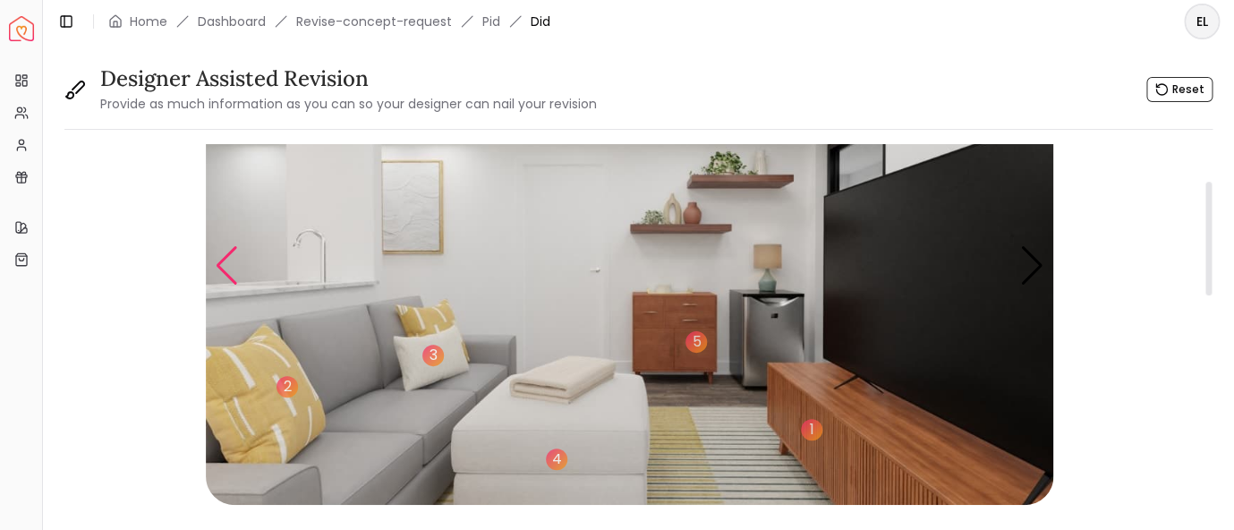
click at [217, 254] on div "Previous slide" at bounding box center [227, 265] width 24 height 39
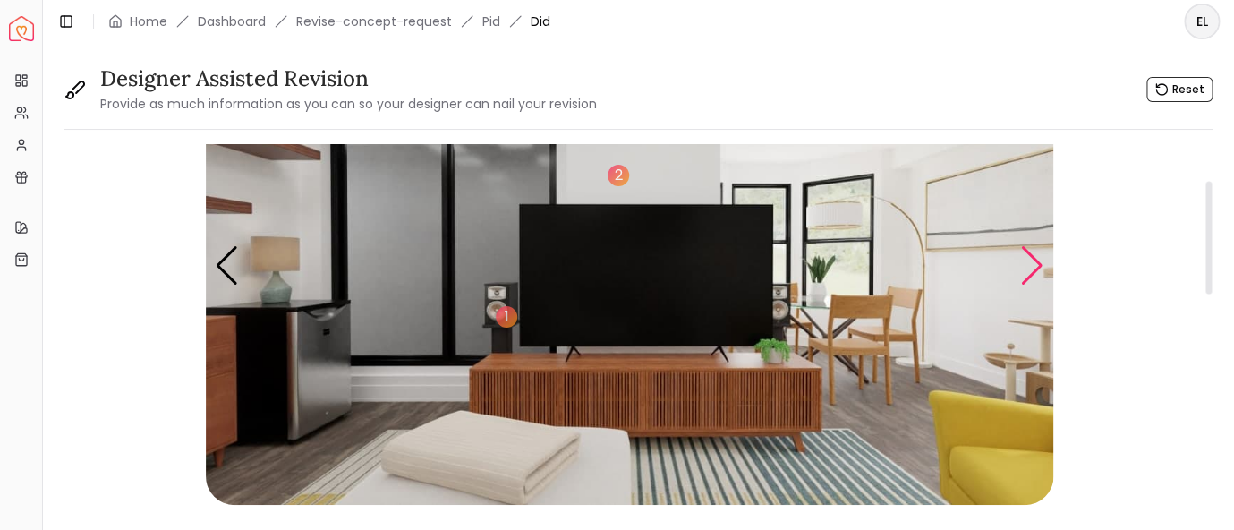
click at [1034, 271] on div "Next slide" at bounding box center [1033, 265] width 24 height 39
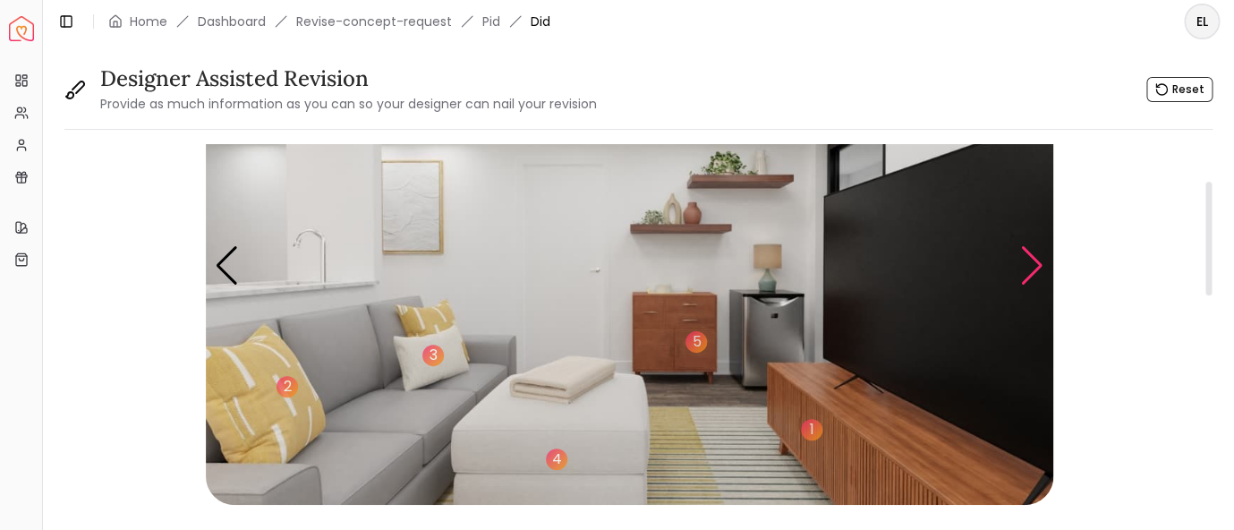
click at [1034, 271] on div "Next slide" at bounding box center [1033, 265] width 24 height 39
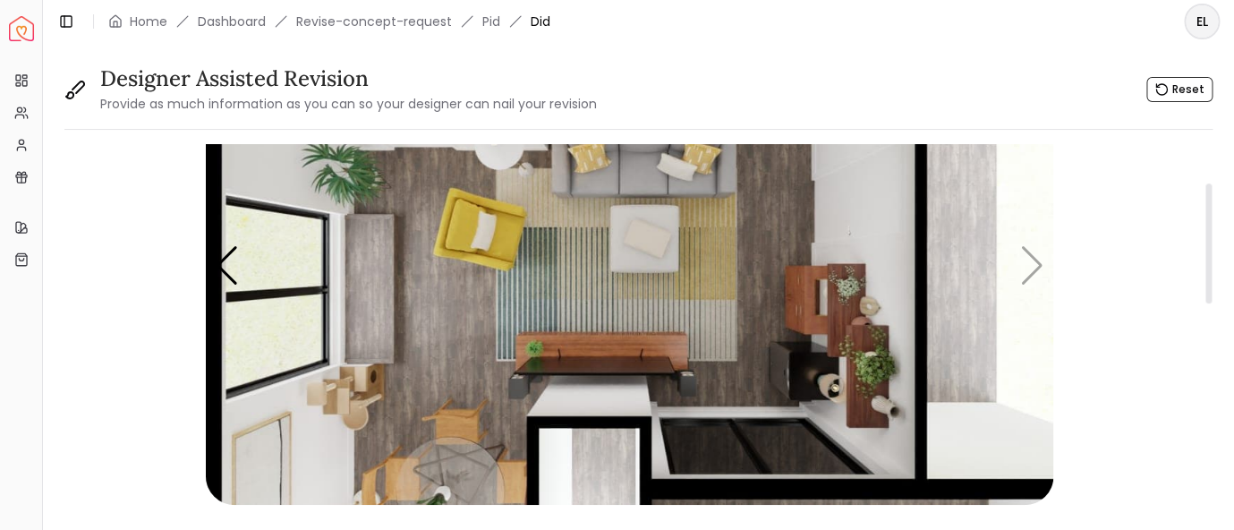
click at [385, 310] on img "5 / 5" at bounding box center [630, 266] width 848 height 477
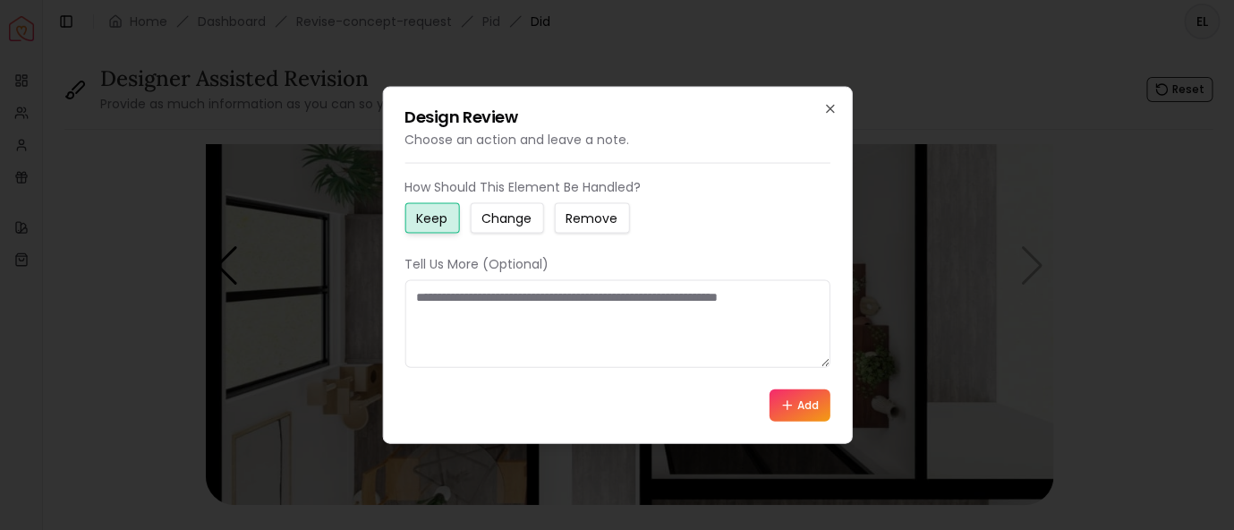
click at [503, 232] on button "Change" at bounding box center [506, 218] width 73 height 30
click at [519, 318] on textarea at bounding box center [617, 324] width 425 height 88
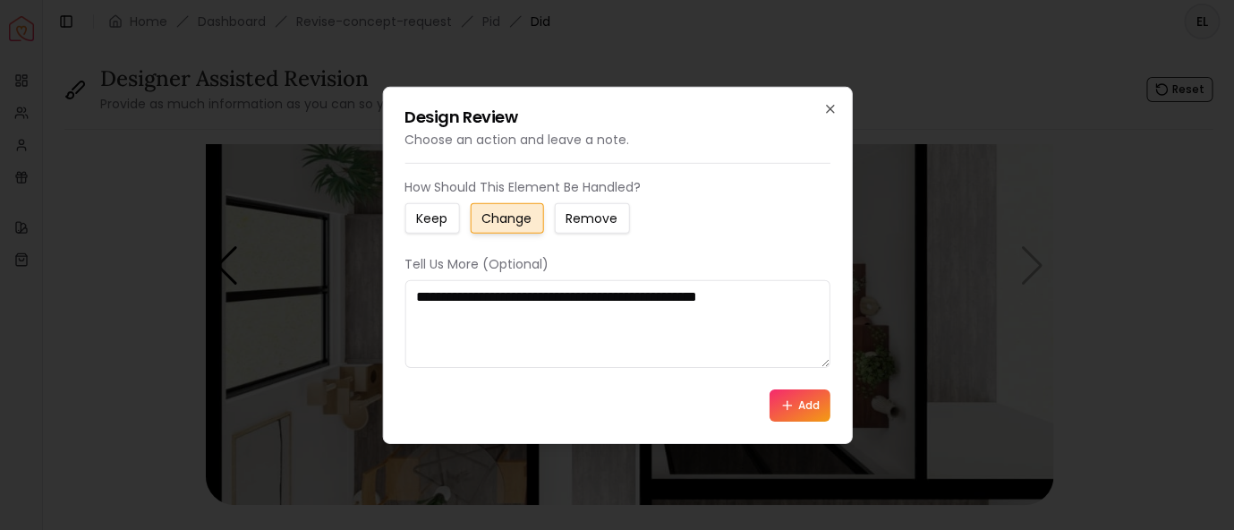
type textarea "**********"
click at [807, 397] on button "Add" at bounding box center [800, 405] width 61 height 32
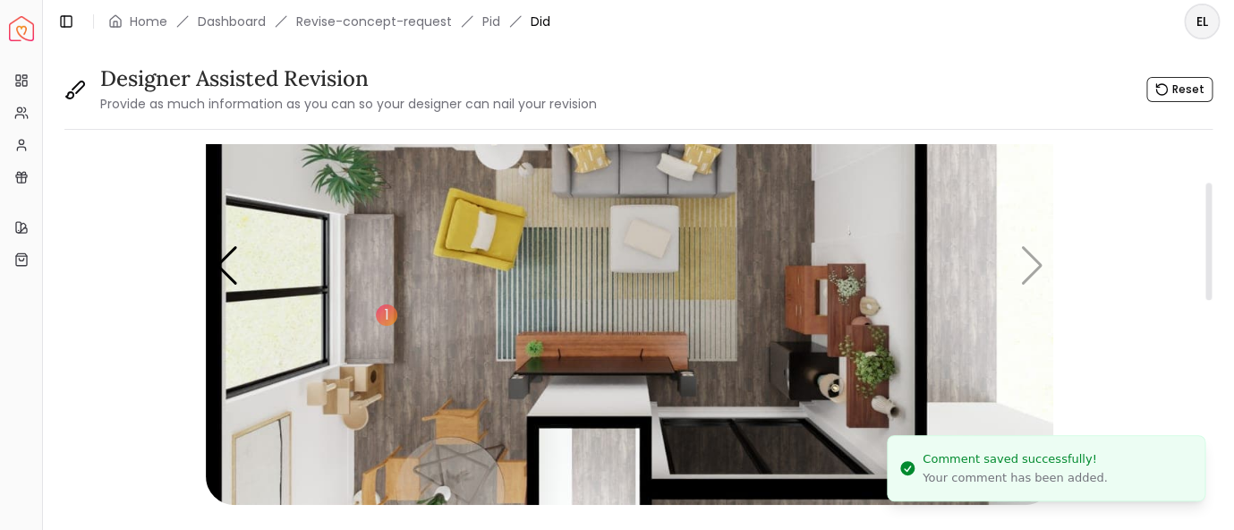
click at [364, 174] on img "5 / 5" at bounding box center [630, 266] width 848 height 477
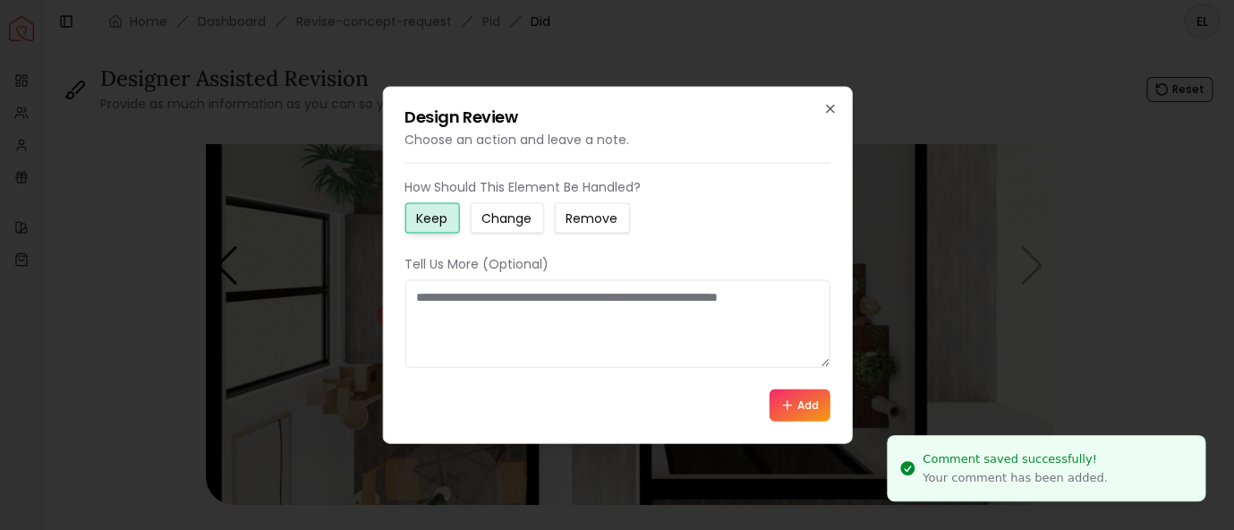
click at [515, 216] on small "Change" at bounding box center [507, 218] width 50 height 18
click at [538, 327] on textarea at bounding box center [617, 324] width 425 height 88
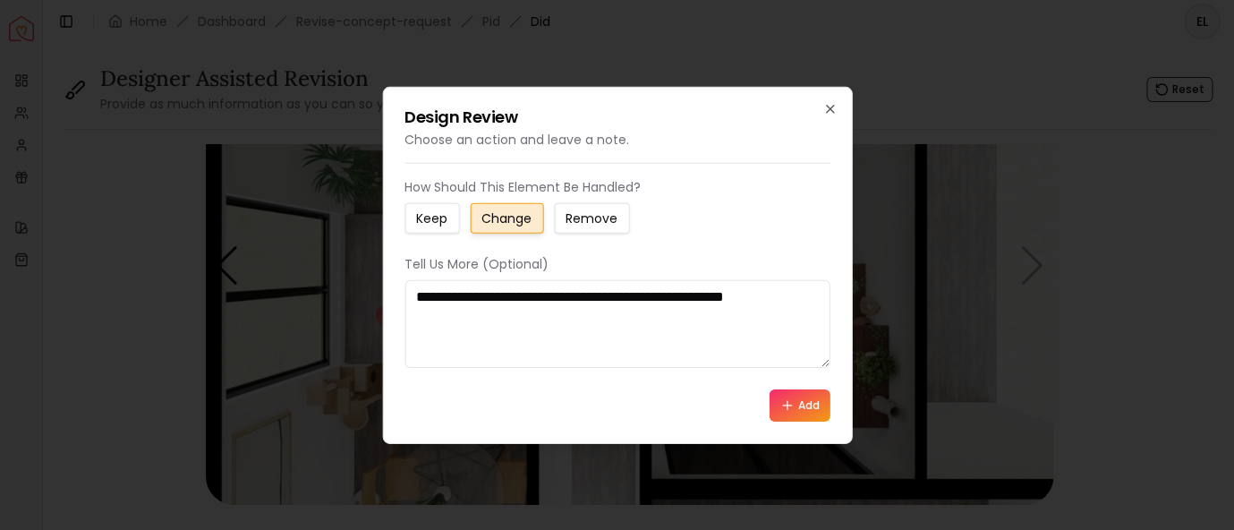
type textarea "**********"
click at [807, 396] on button "Add" at bounding box center [800, 405] width 61 height 32
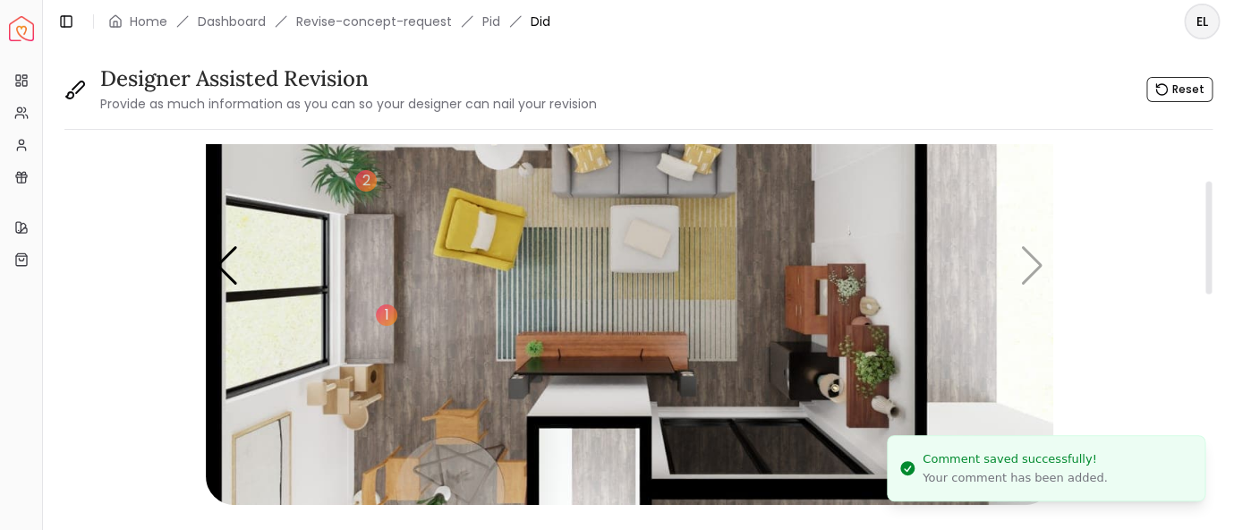
click at [332, 394] on img "5 / 5" at bounding box center [630, 266] width 848 height 477
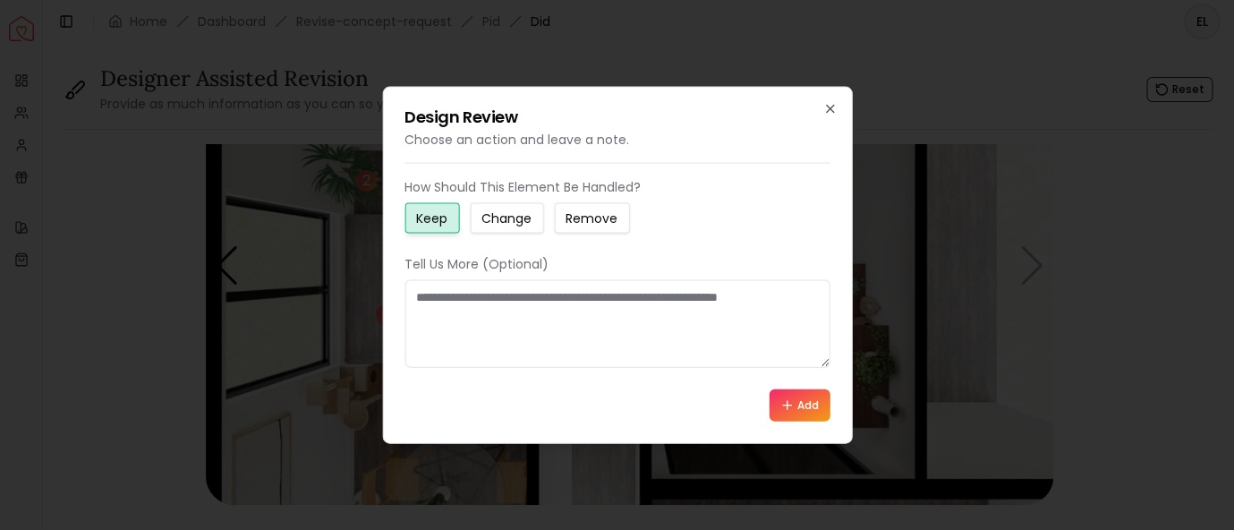
click at [506, 226] on small "Change" at bounding box center [507, 218] width 50 height 18
click at [532, 322] on textarea at bounding box center [617, 324] width 425 height 88
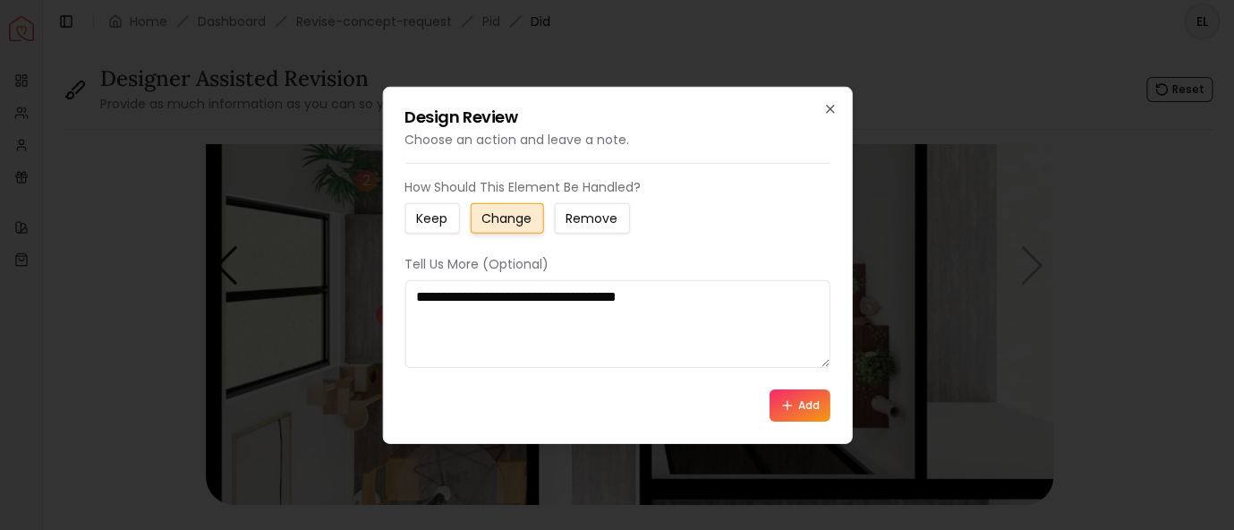
type textarea "**********"
click at [800, 413] on button "Add" at bounding box center [800, 405] width 61 height 32
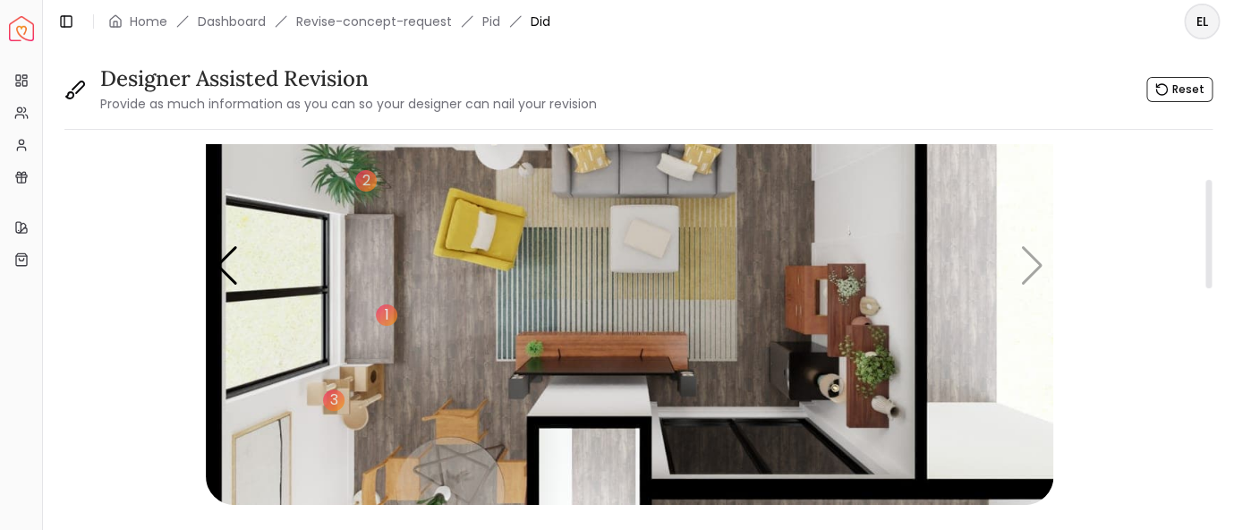
click at [585, 308] on img "5 / 5" at bounding box center [630, 266] width 848 height 477
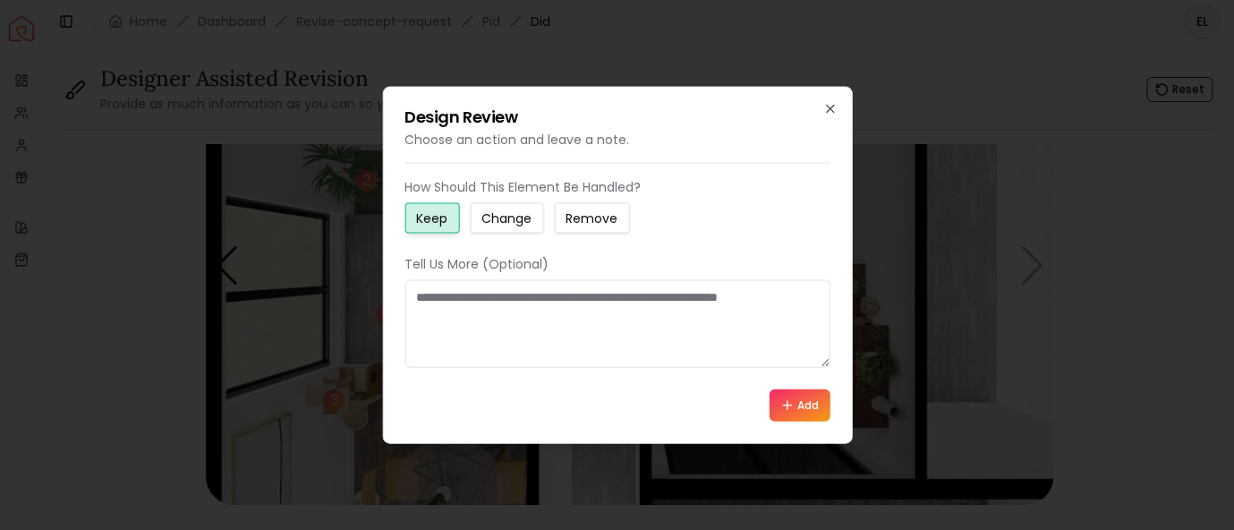
click at [560, 316] on textarea at bounding box center [617, 324] width 425 height 88
type textarea "*"
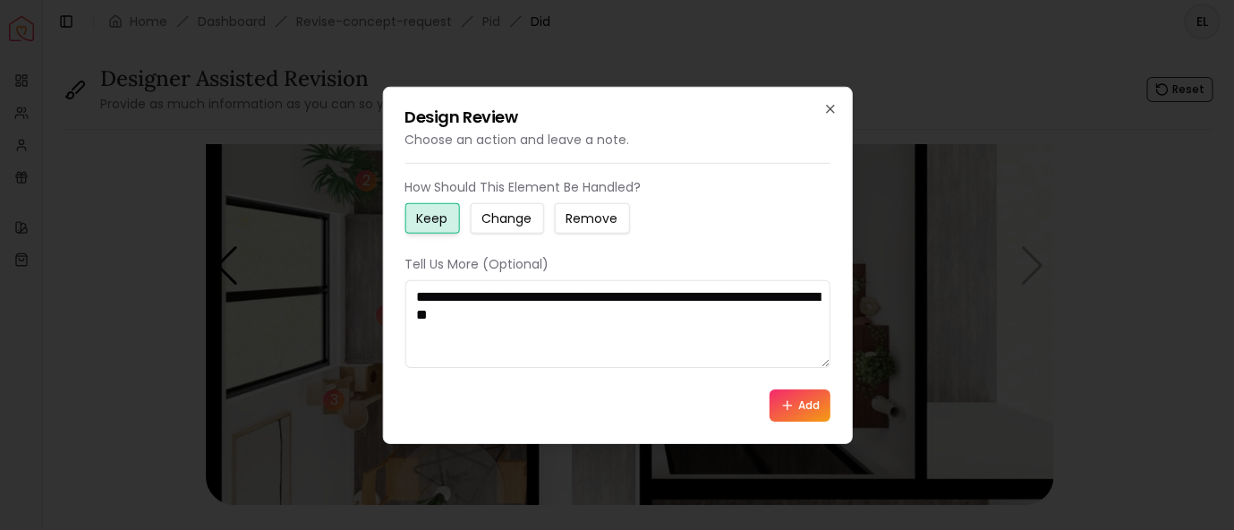
click at [439, 295] on textarea "**********" at bounding box center [618, 324] width 426 height 88
type textarea "**********"
click at [526, 216] on small "Change" at bounding box center [507, 218] width 50 height 18
click at [802, 410] on button "Add" at bounding box center [800, 405] width 61 height 32
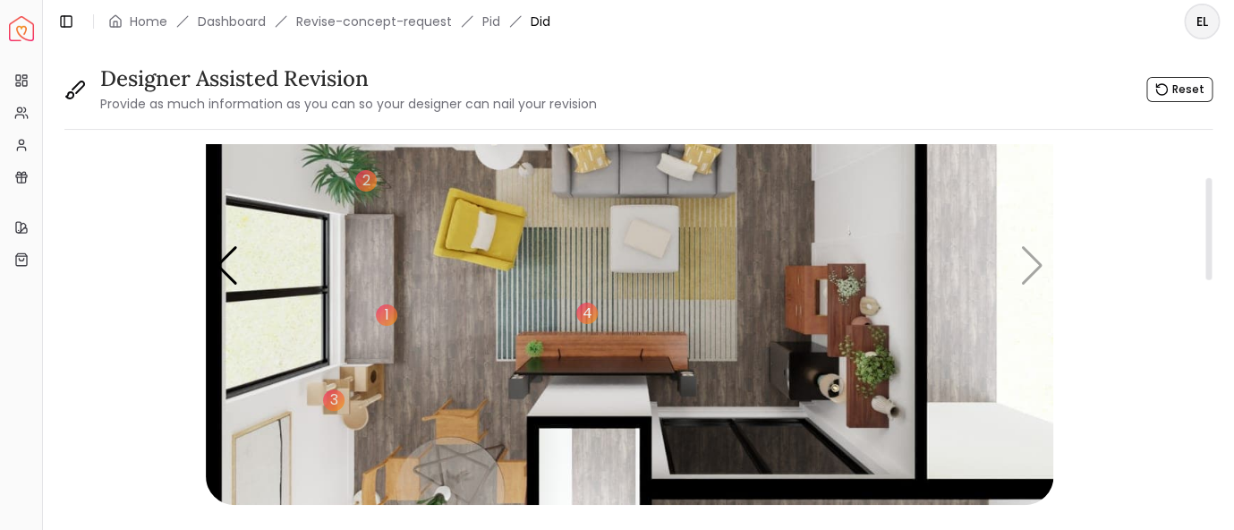
click at [1036, 262] on img "5 / 5" at bounding box center [630, 266] width 848 height 477
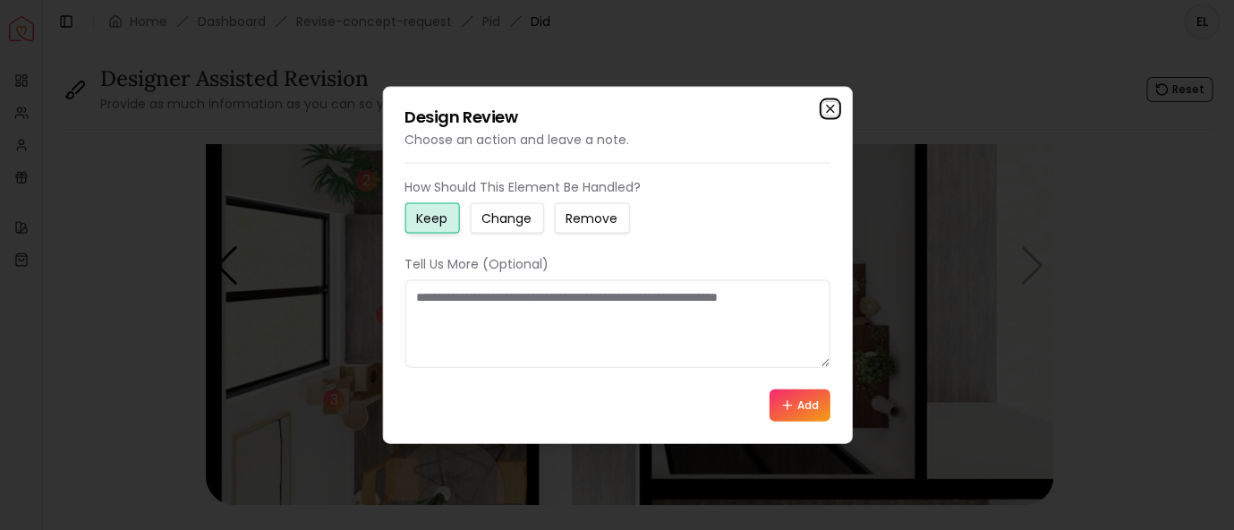
click at [834, 109] on icon "button" at bounding box center [830, 109] width 14 height 14
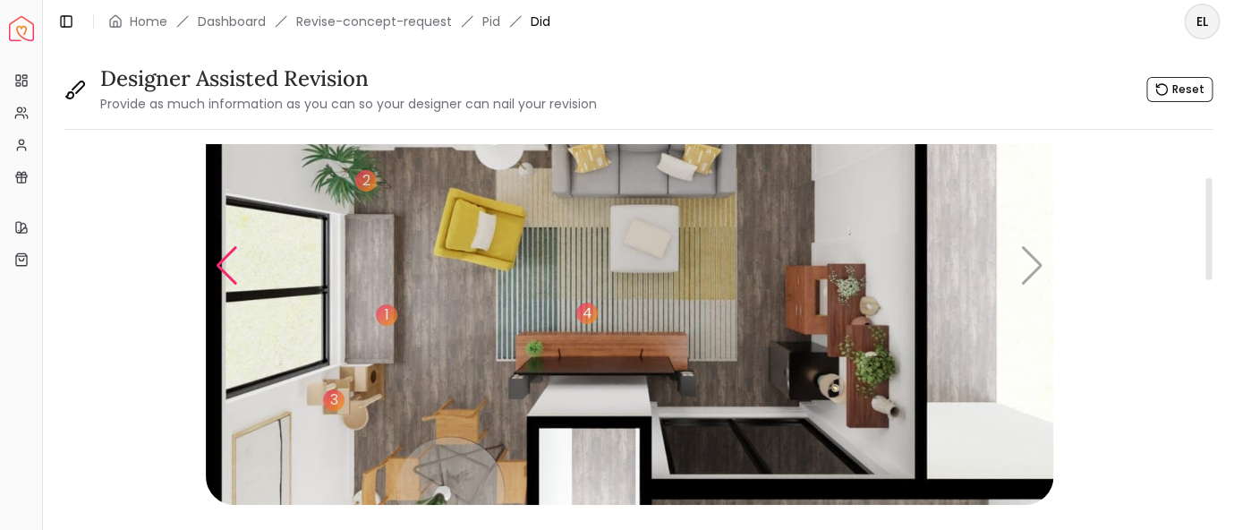
click at [234, 271] on div "Previous slide" at bounding box center [227, 265] width 24 height 39
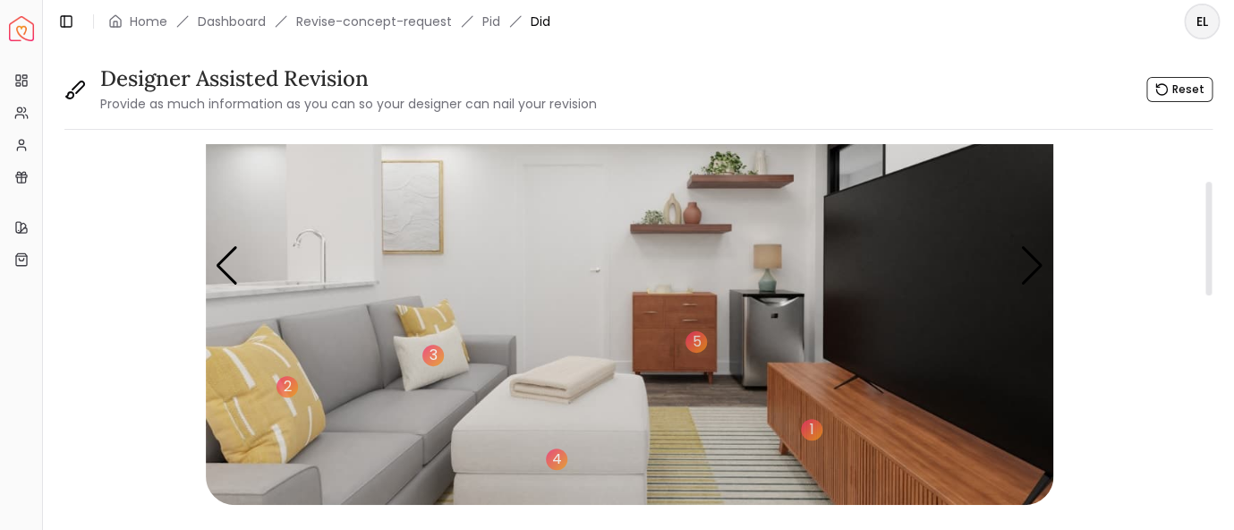
click at [487, 212] on img "4 / 5" at bounding box center [630, 266] width 848 height 477
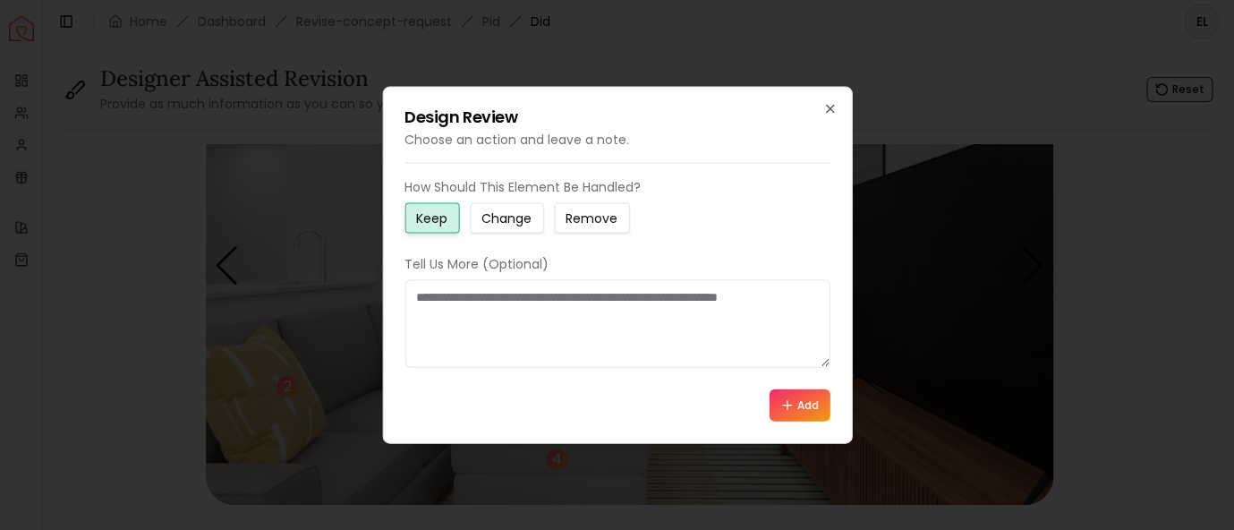
click at [496, 217] on small "Change" at bounding box center [507, 218] width 50 height 18
click at [500, 331] on textarea at bounding box center [617, 324] width 425 height 88
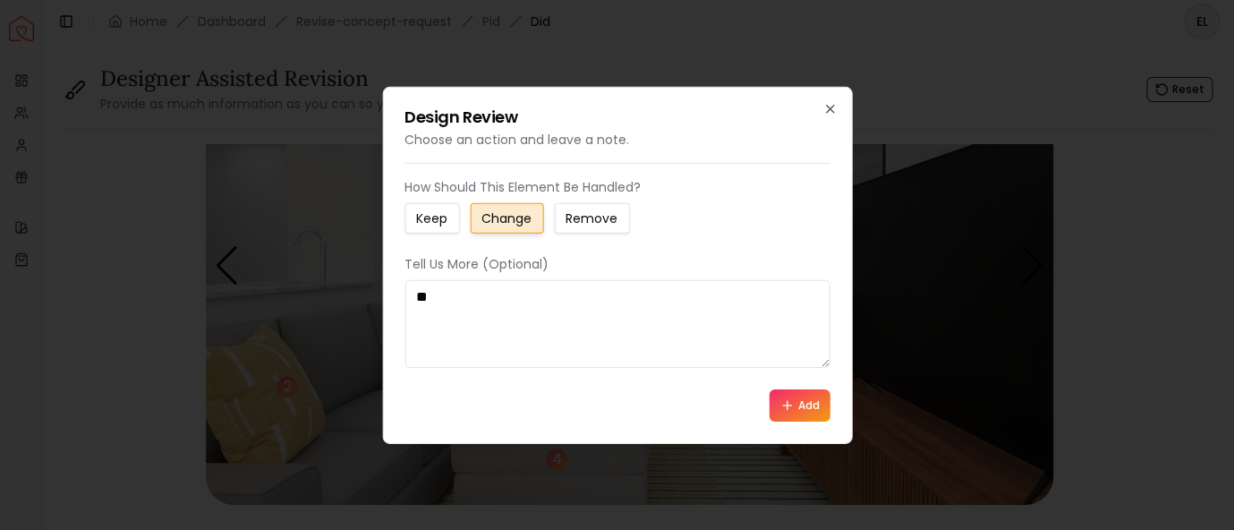
type textarea "*"
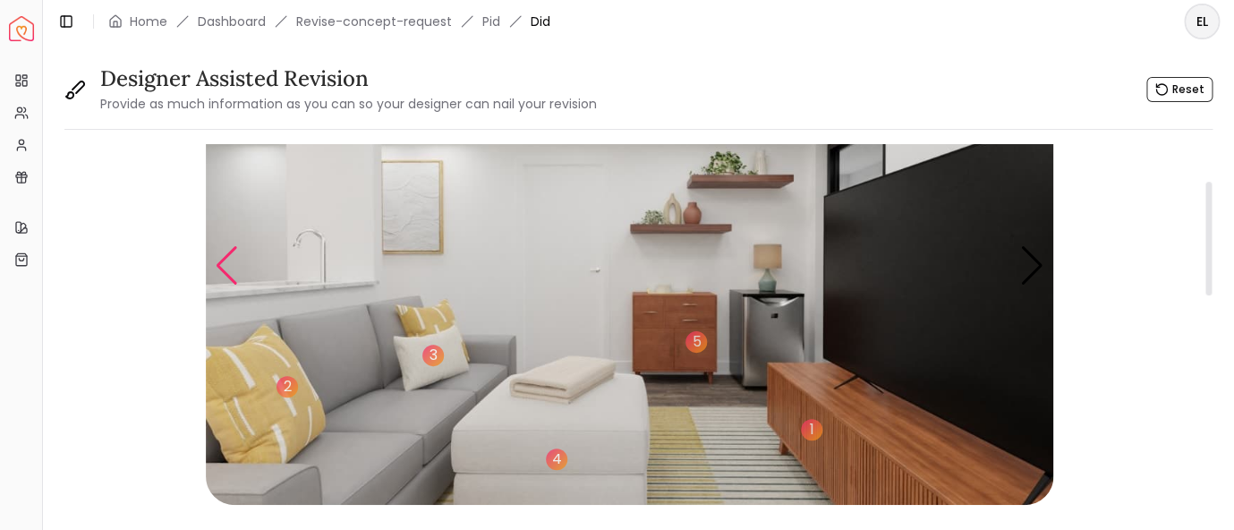
click at [229, 254] on div "Previous slide" at bounding box center [227, 265] width 24 height 39
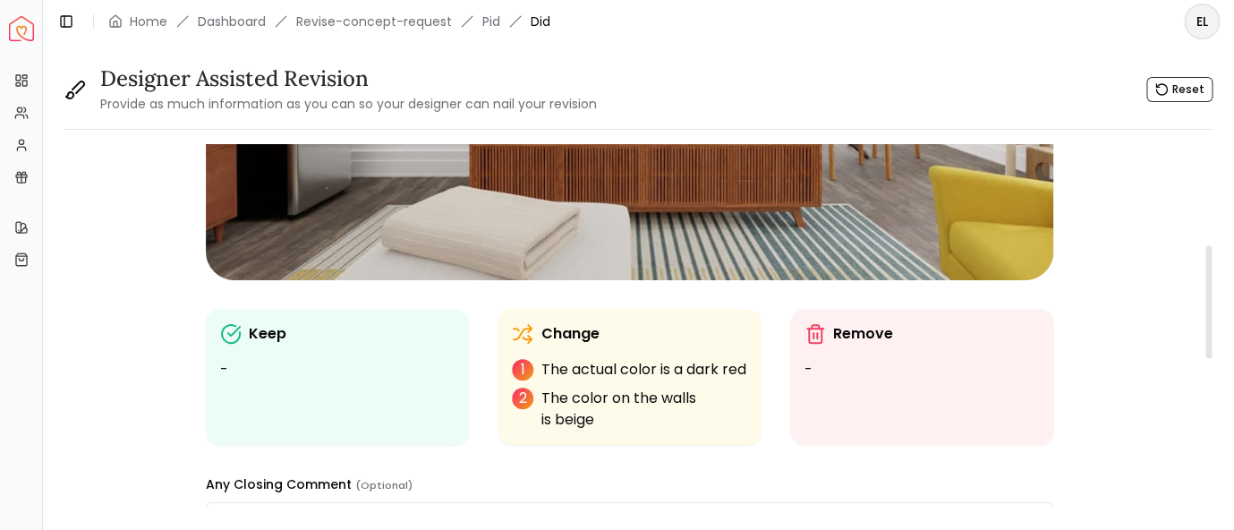
scroll to position [350, 0]
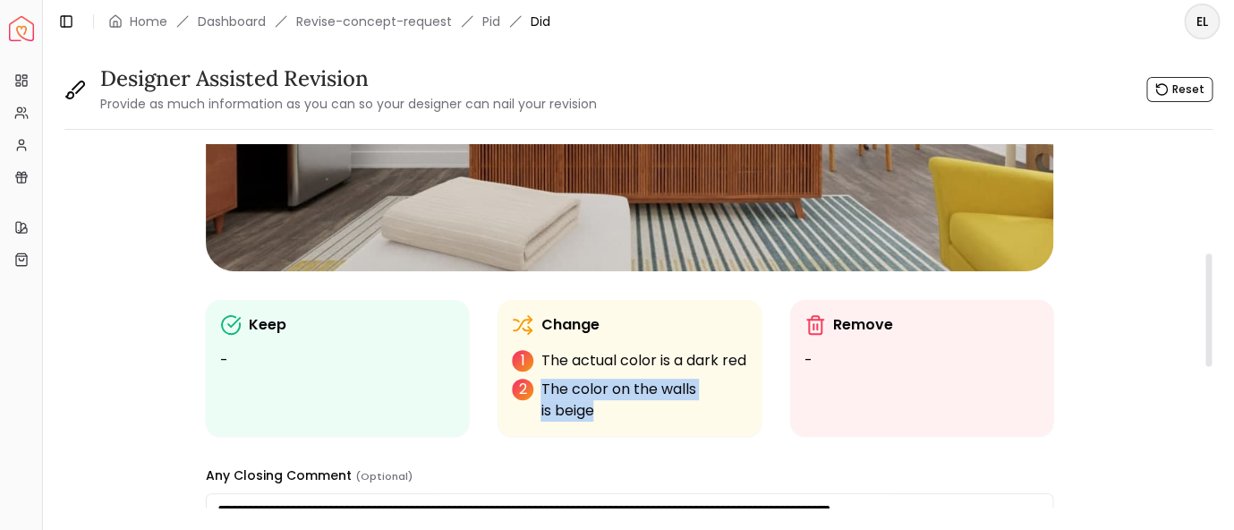
drag, startPoint x: 543, startPoint y: 413, endPoint x: 600, endPoint y: 429, distance: 58.7
click at [600, 422] on p "The color on the walls is beige" at bounding box center [644, 400] width 206 height 43
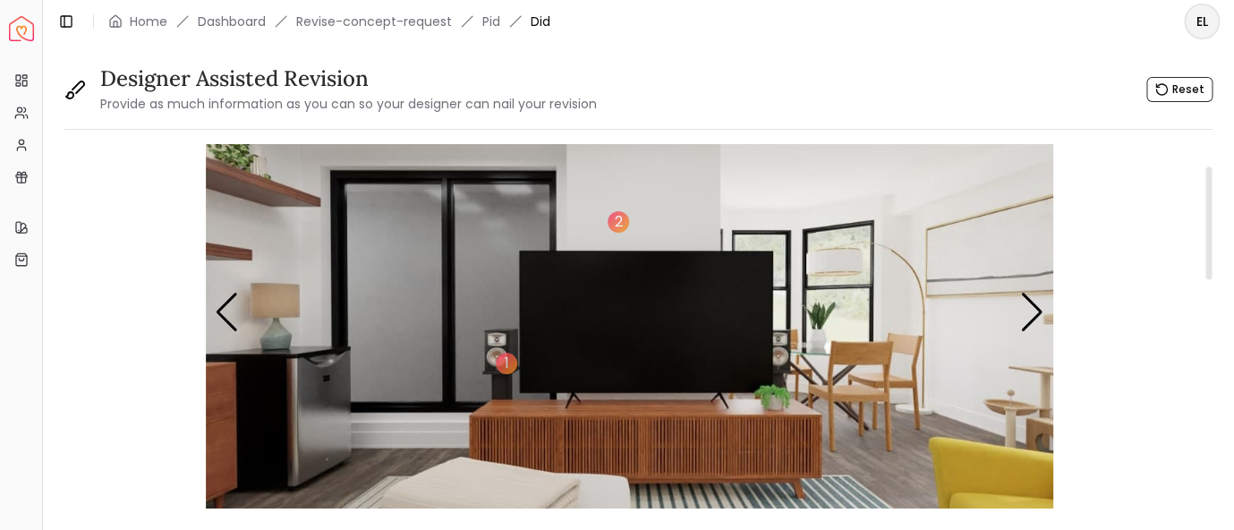
scroll to position [0, 0]
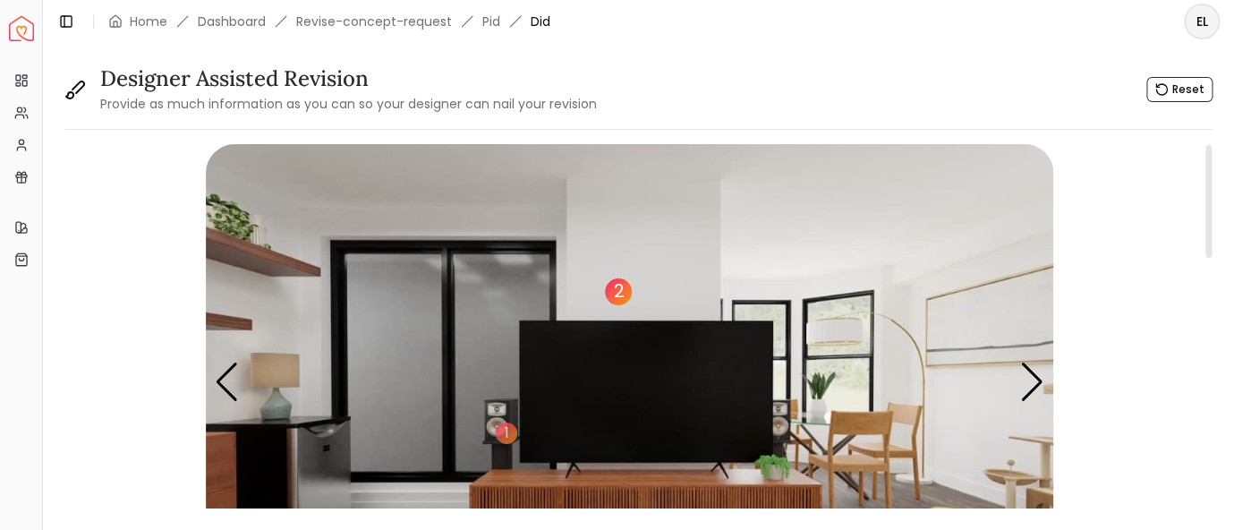
click at [619, 297] on div "2" at bounding box center [618, 291] width 27 height 27
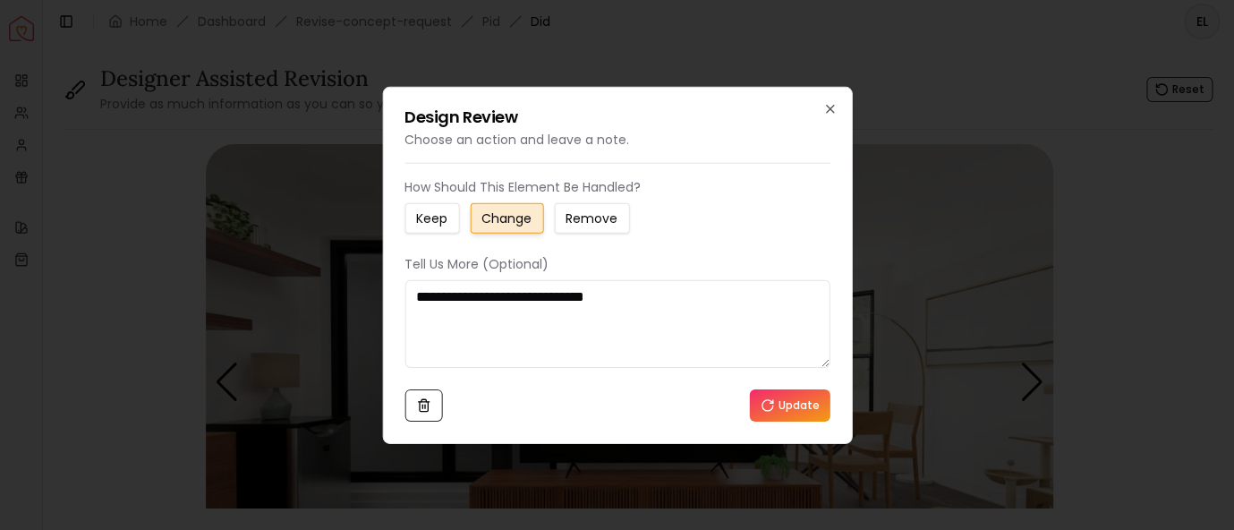
click at [584, 298] on textarea "**********" at bounding box center [618, 324] width 426 height 88
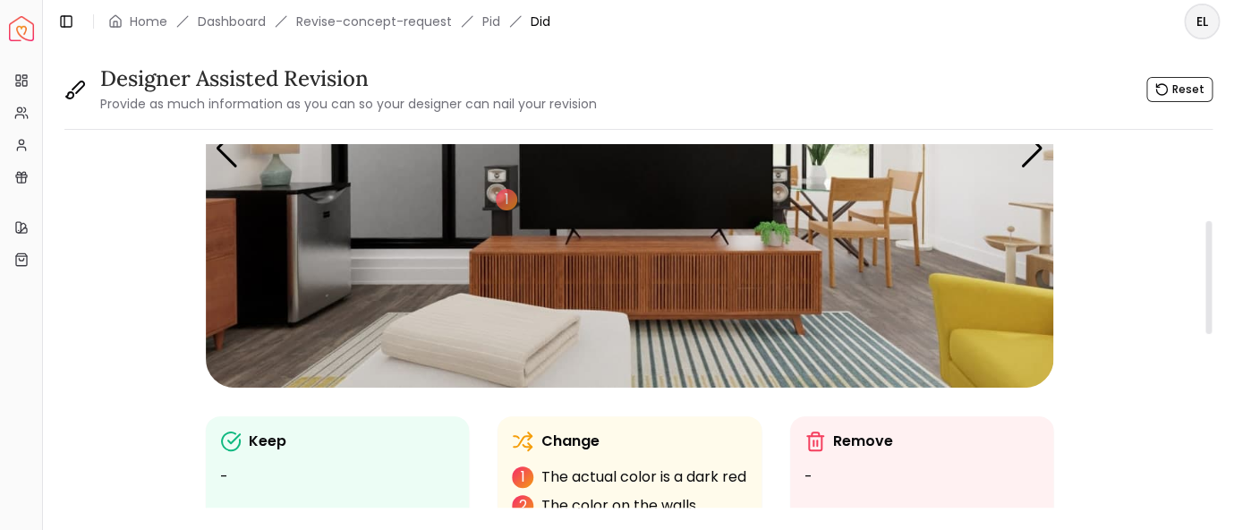
scroll to position [350, 0]
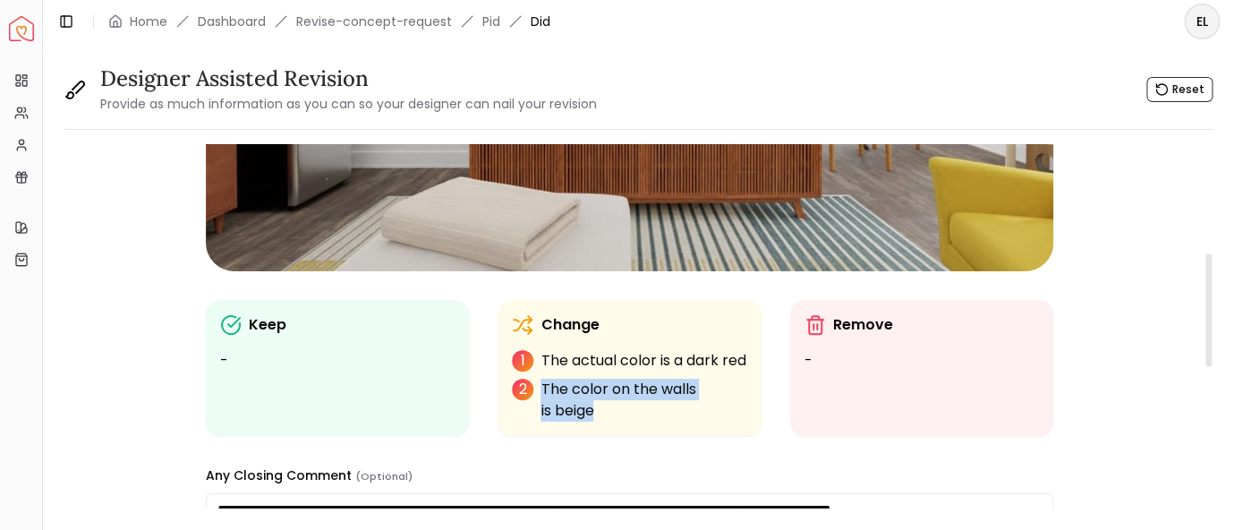
drag, startPoint x: 544, startPoint y: 411, endPoint x: 590, endPoint y: 429, distance: 49.0
click at [590, 422] on p "The color on the walls is beige" at bounding box center [644, 400] width 206 height 43
copy p "The color on the walls is beige"
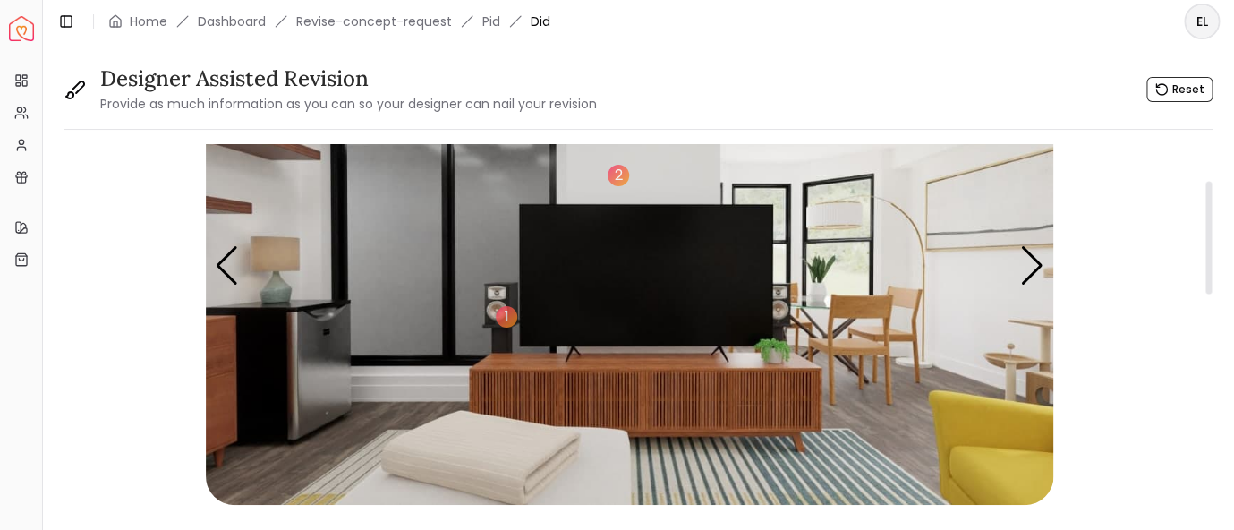
scroll to position [0, 0]
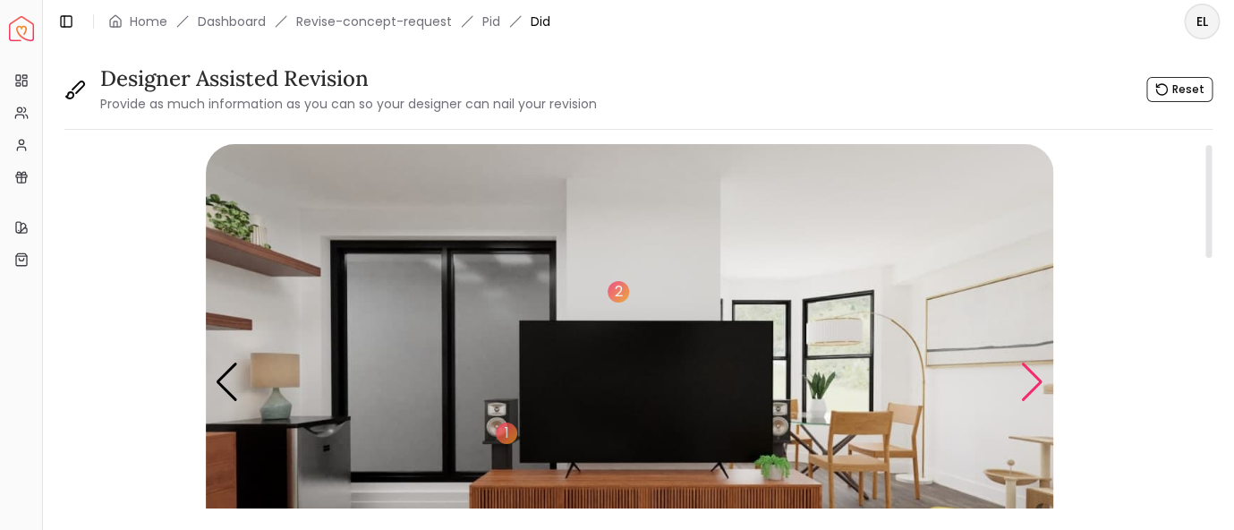
click at [1037, 387] on div "Next slide" at bounding box center [1033, 382] width 24 height 39
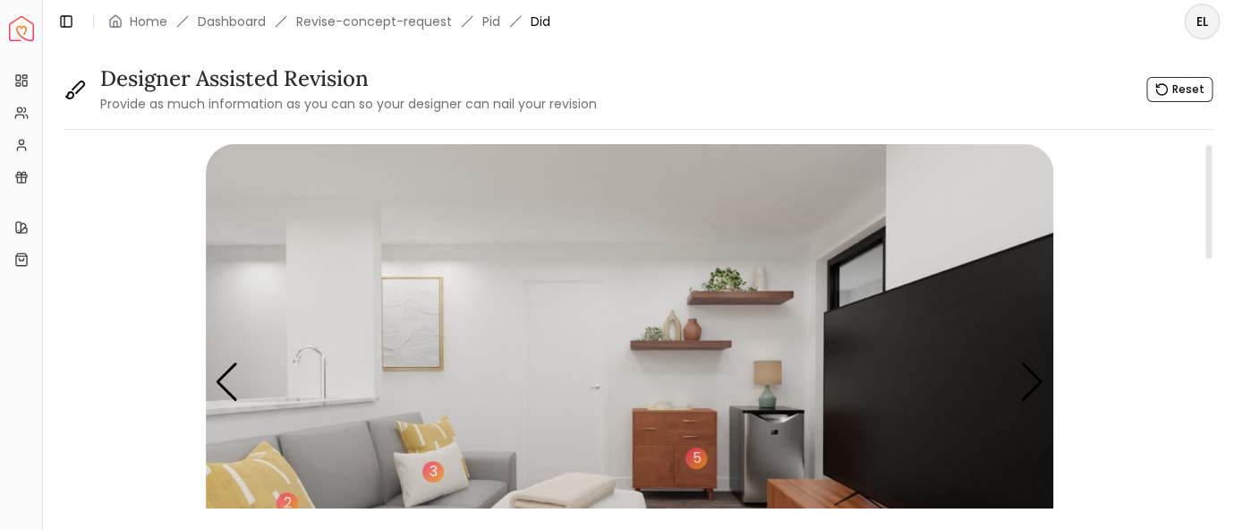
click at [487, 327] on img "4 / 5" at bounding box center [630, 382] width 848 height 477
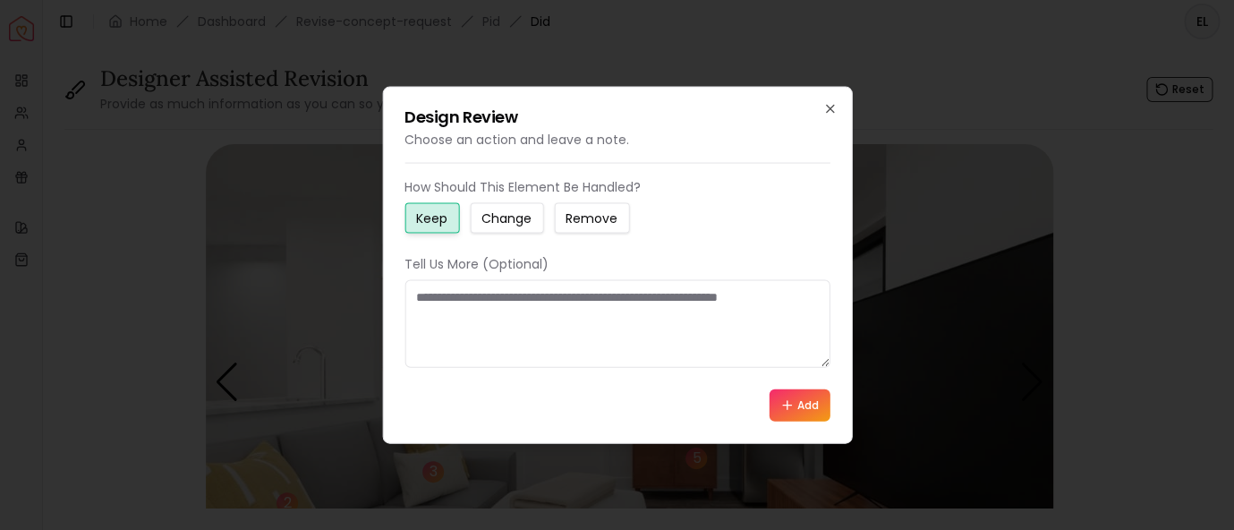
click at [515, 209] on button "Change" at bounding box center [506, 218] width 73 height 30
click at [503, 311] on textarea at bounding box center [617, 324] width 425 height 88
paste textarea "**********"
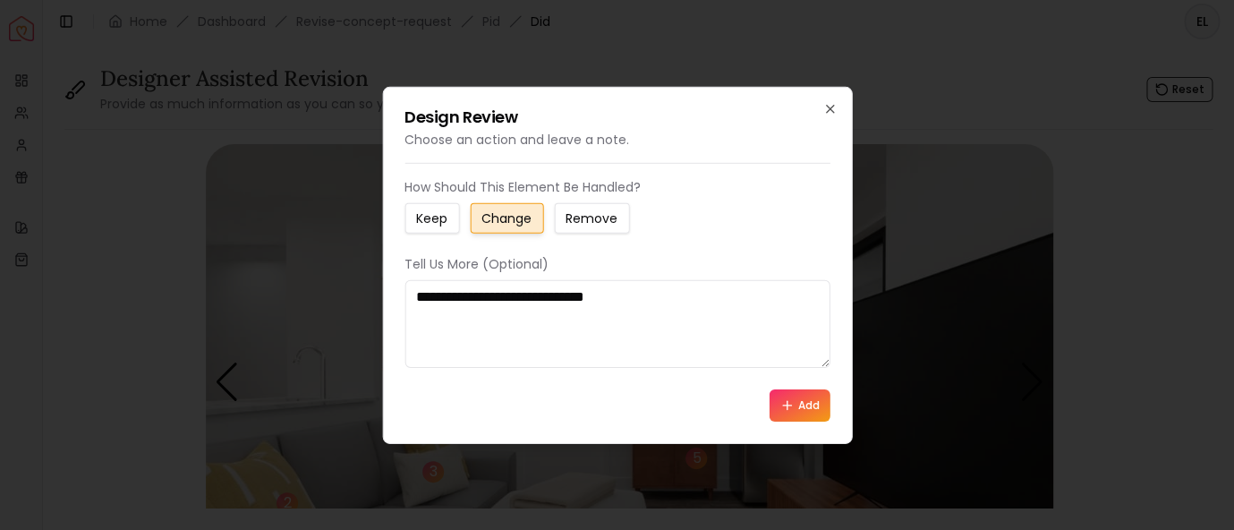
type textarea "**********"
click at [802, 399] on button "Add" at bounding box center [800, 405] width 61 height 32
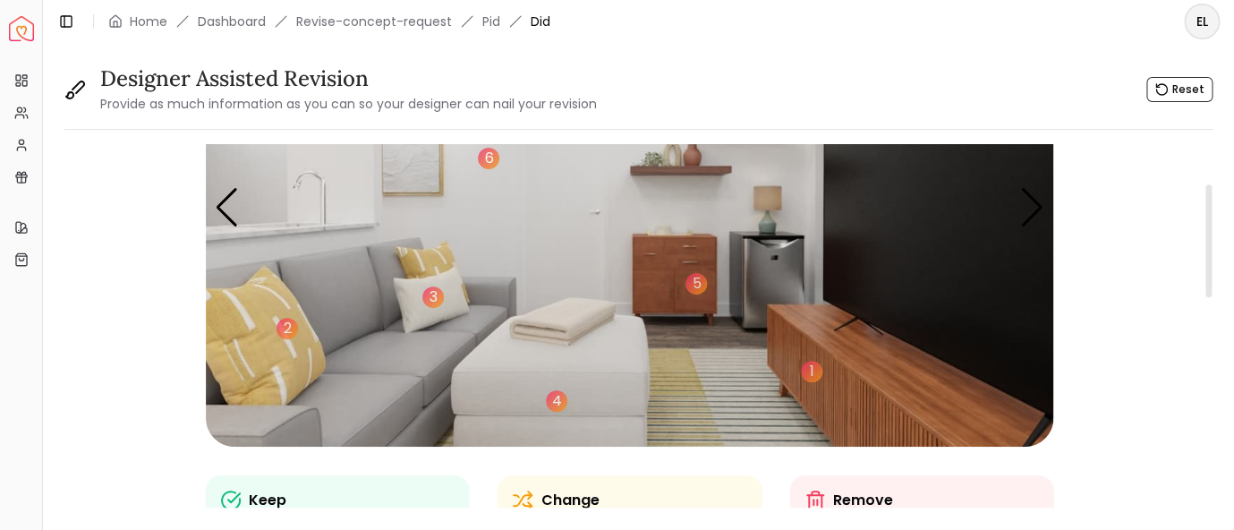
scroll to position [116, 0]
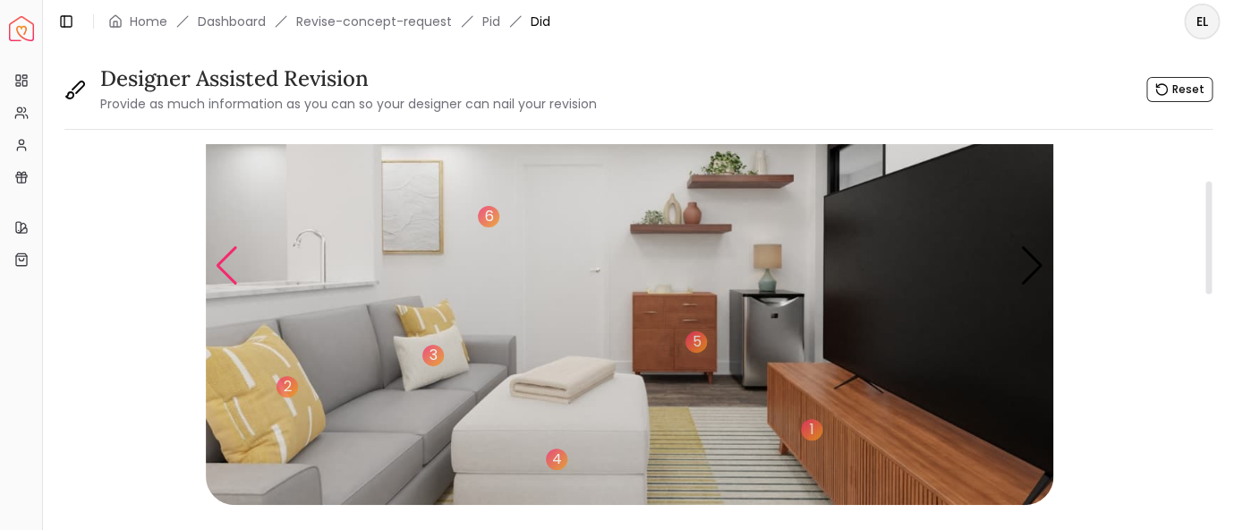
click at [232, 275] on div "Previous slide" at bounding box center [227, 265] width 24 height 39
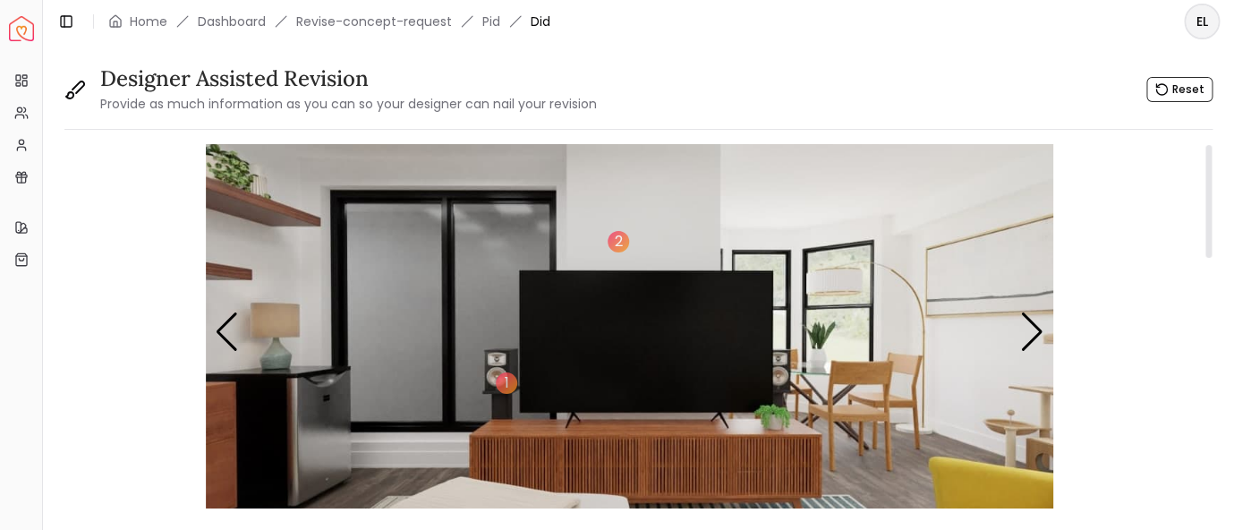
scroll to position [0, 0]
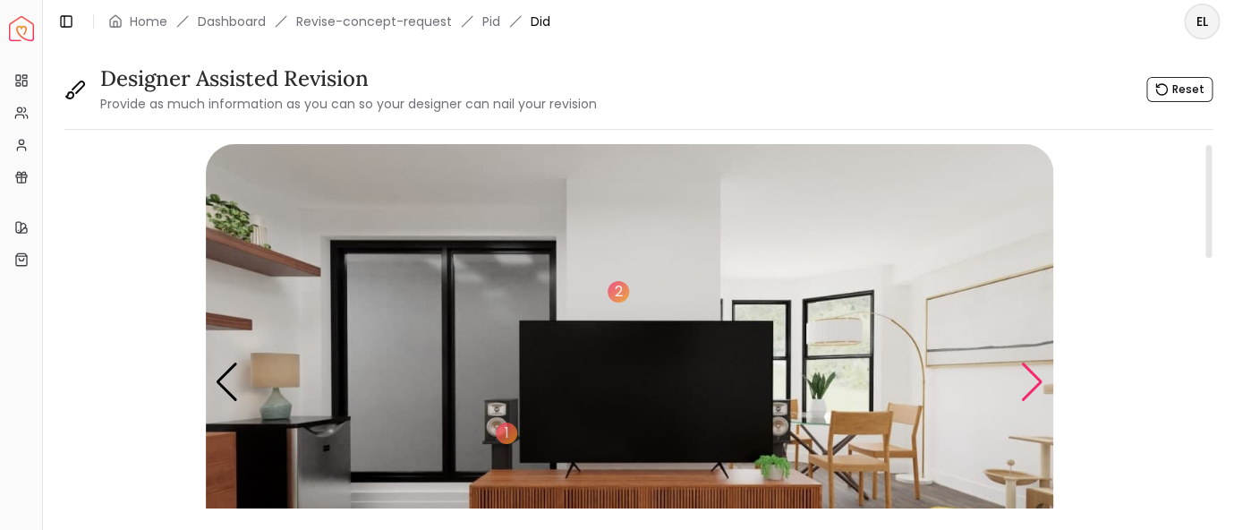
click at [1030, 392] on div "Next slide" at bounding box center [1033, 382] width 24 height 39
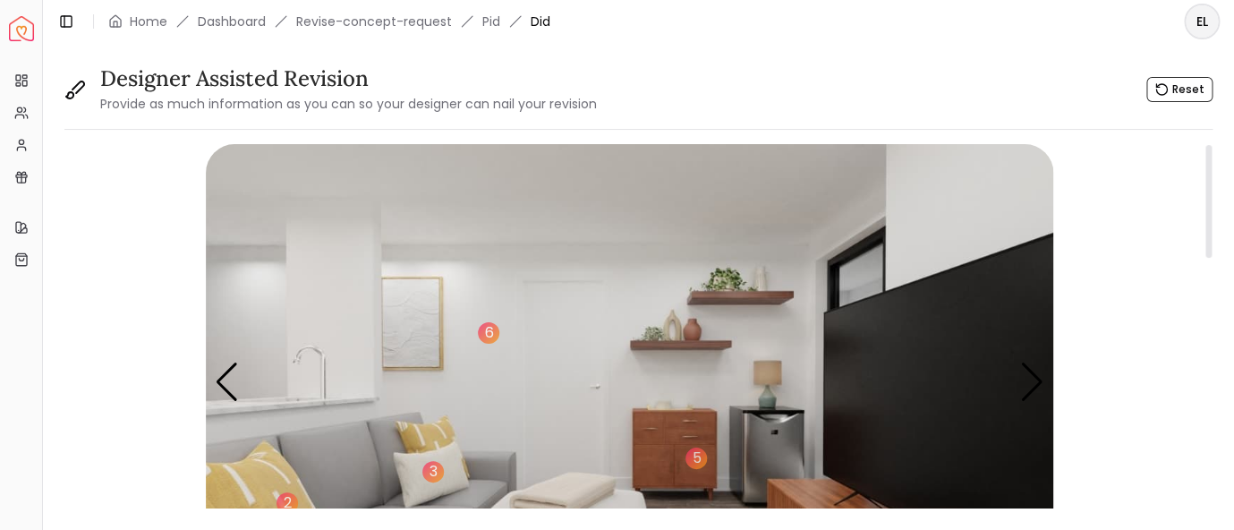
click at [709, 300] on img "4 / 5" at bounding box center [630, 382] width 848 height 477
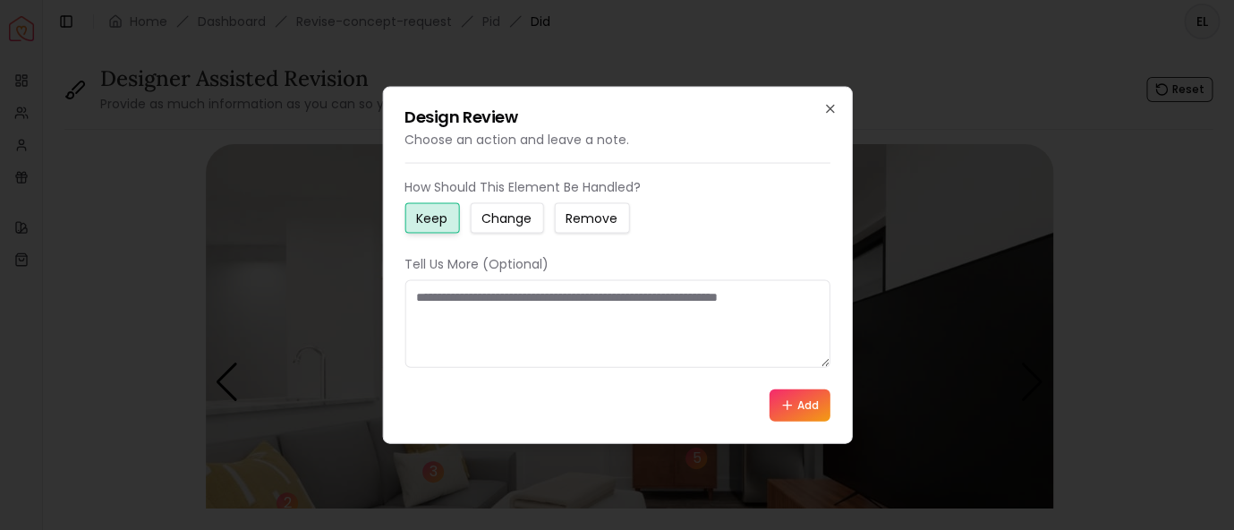
click at [543, 318] on textarea at bounding box center [617, 324] width 425 height 88
click at [695, 297] on textarea "**********" at bounding box center [618, 324] width 426 height 88
click at [680, 298] on textarea "**********" at bounding box center [618, 324] width 426 height 88
click at [802, 300] on textarea "**********" at bounding box center [618, 324] width 426 height 88
drag, startPoint x: 622, startPoint y: 295, endPoint x: 545, endPoint y: 299, distance: 77.1
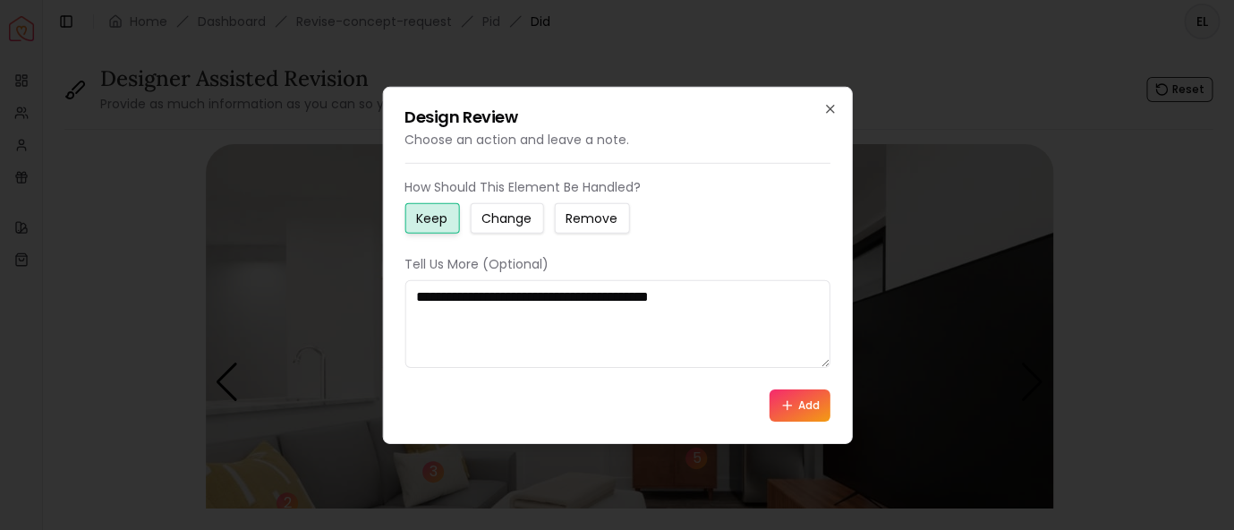
click at [545, 299] on textarea "**********" at bounding box center [618, 324] width 426 height 88
click at [549, 298] on textarea "**********" at bounding box center [618, 324] width 426 height 88
drag, startPoint x: 549, startPoint y: 298, endPoint x: 752, endPoint y: 298, distance: 203.2
click at [752, 298] on textarea "**********" at bounding box center [618, 324] width 426 height 88
type textarea "**********"
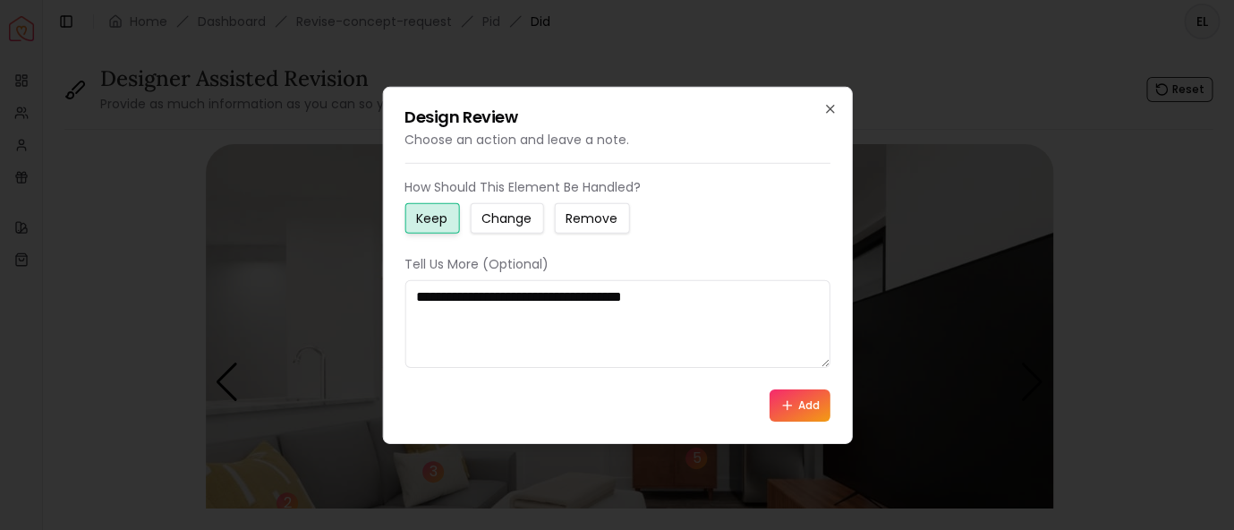
click at [808, 413] on button "Add" at bounding box center [800, 405] width 61 height 32
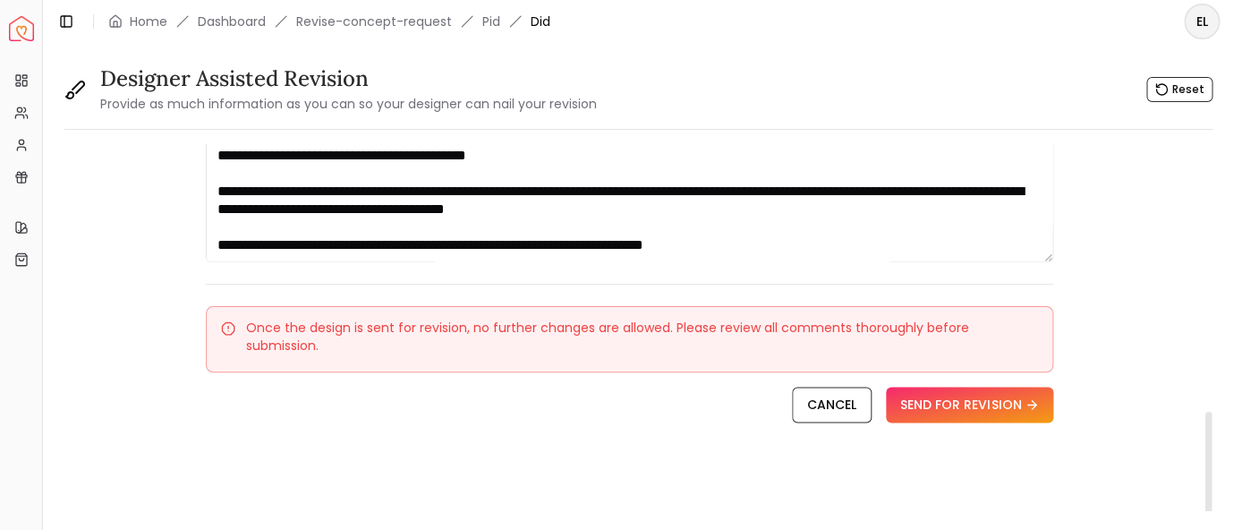
scroll to position [55, 0]
drag, startPoint x: 1047, startPoint y: 261, endPoint x: 1060, endPoint y: 286, distance: 28.0
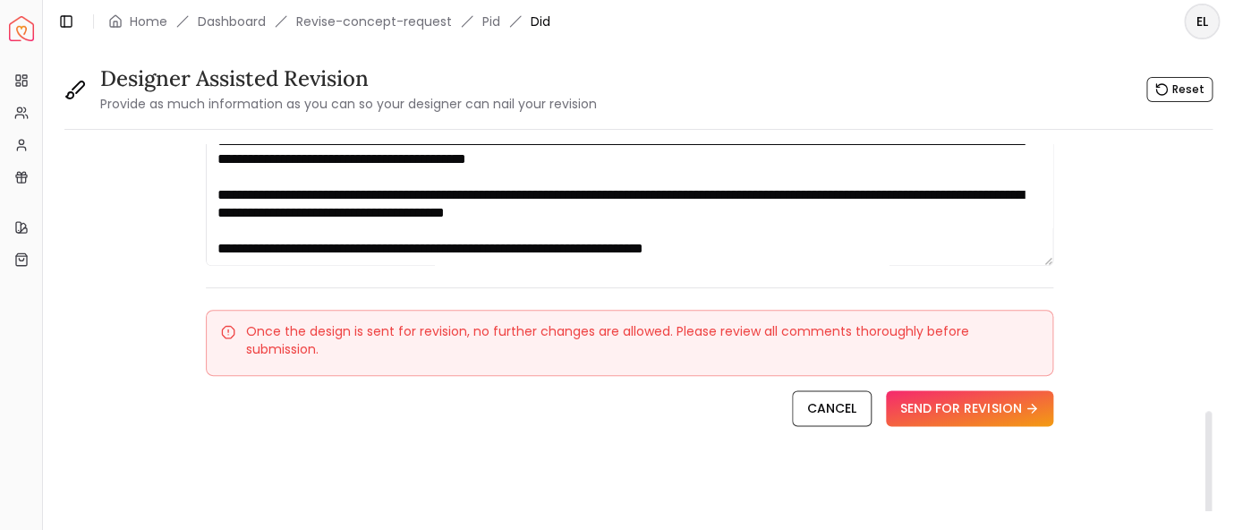
scroll to position [29, 0]
drag, startPoint x: 1049, startPoint y: 254, endPoint x: 1050, endPoint y: 280, distance: 26.0
click at [1050, 266] on textarea "**********" at bounding box center [630, 140] width 848 height 251
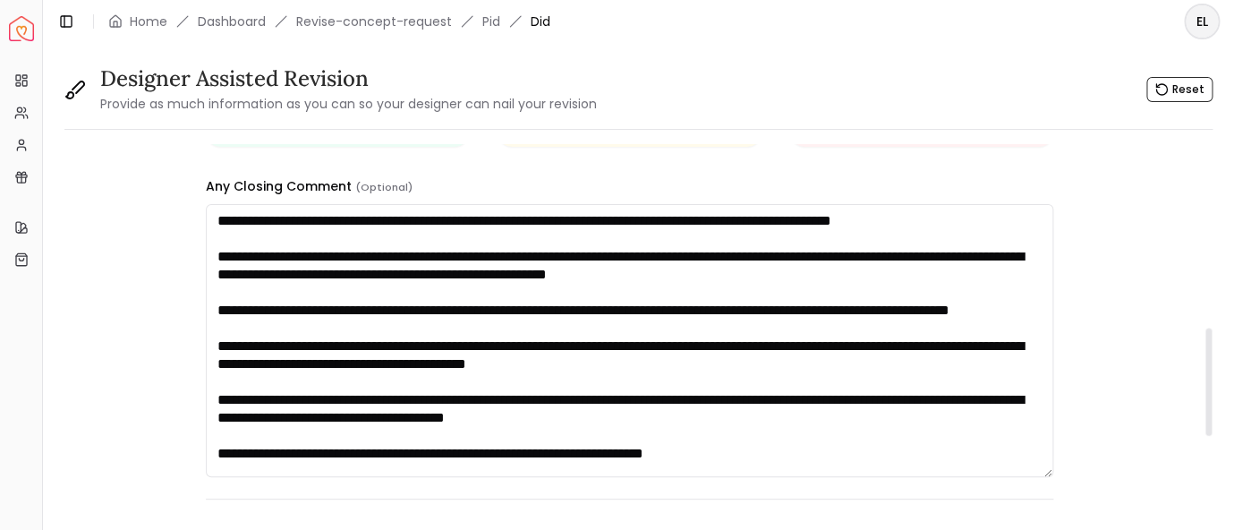
scroll to position [534, 0]
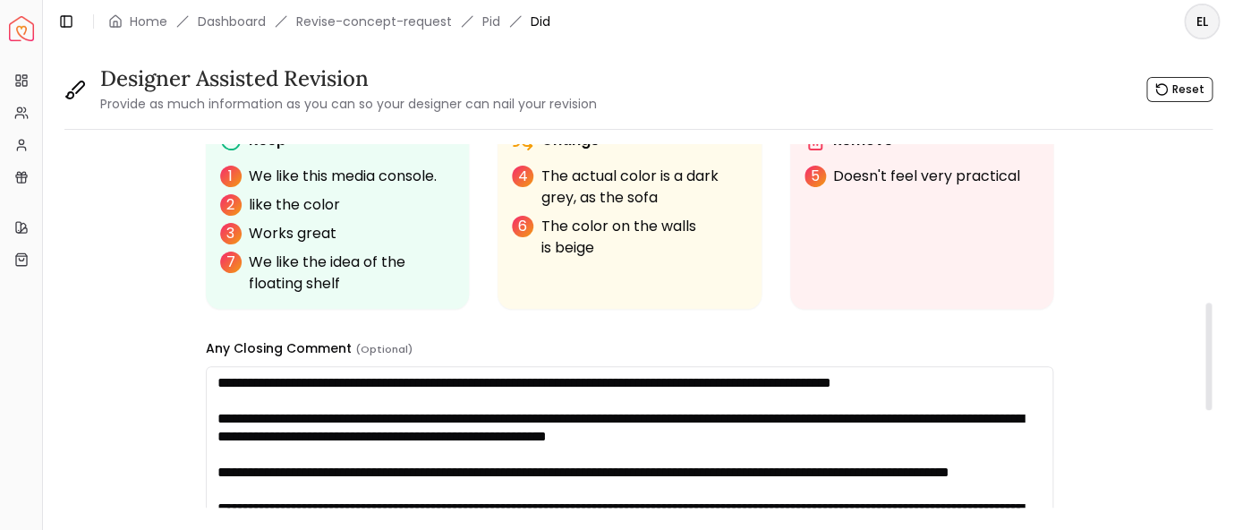
click at [391, 389] on textarea "**********" at bounding box center [630, 502] width 848 height 273
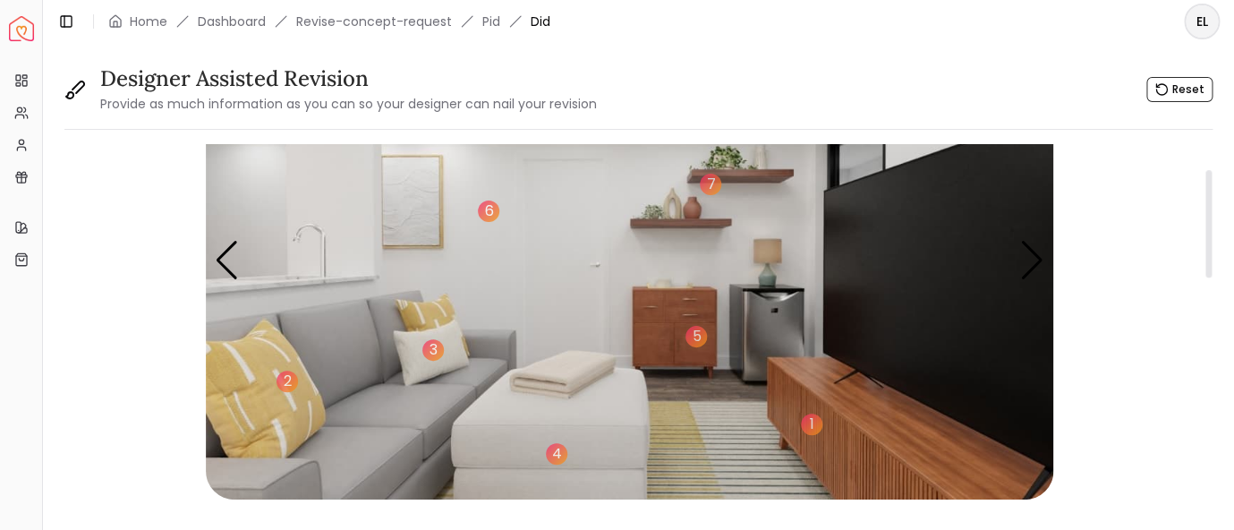
scroll to position [67, 0]
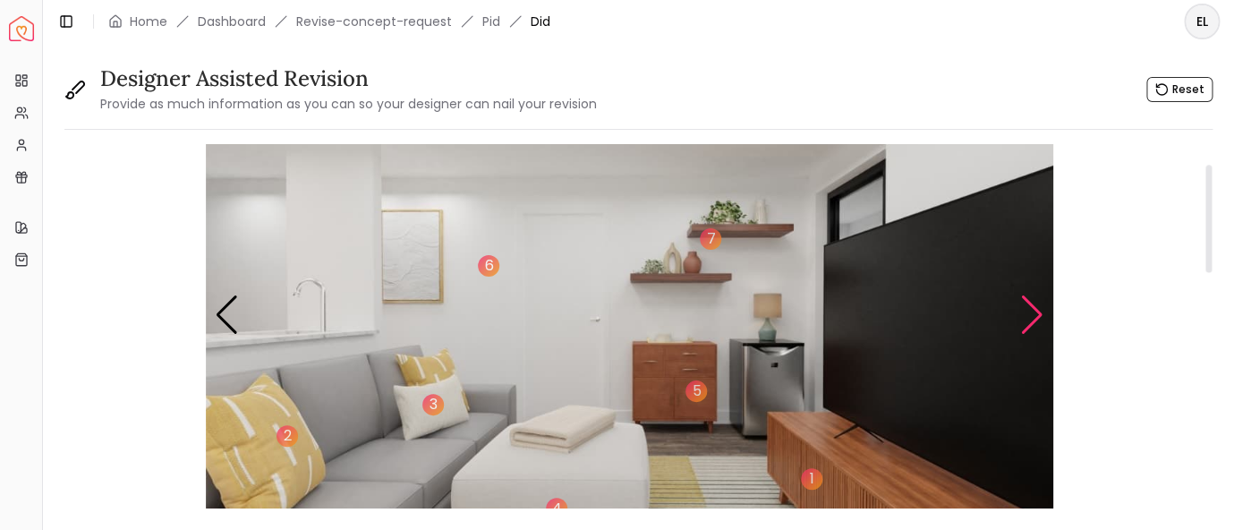
click at [1033, 318] on div "Next slide" at bounding box center [1033, 314] width 24 height 39
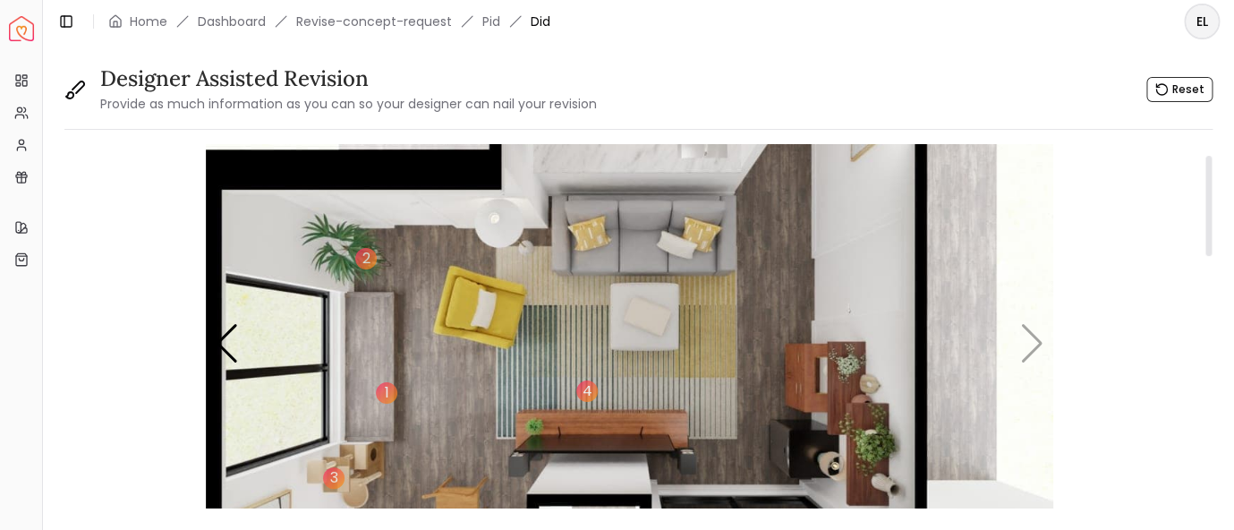
scroll to position [0, 0]
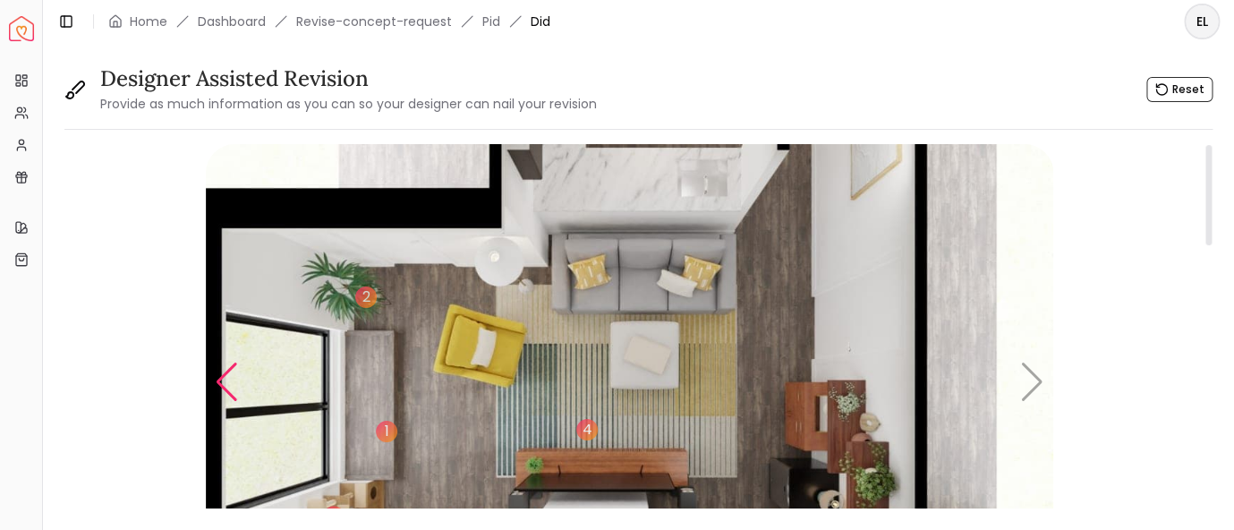
click at [229, 384] on div "Previous slide" at bounding box center [227, 382] width 24 height 39
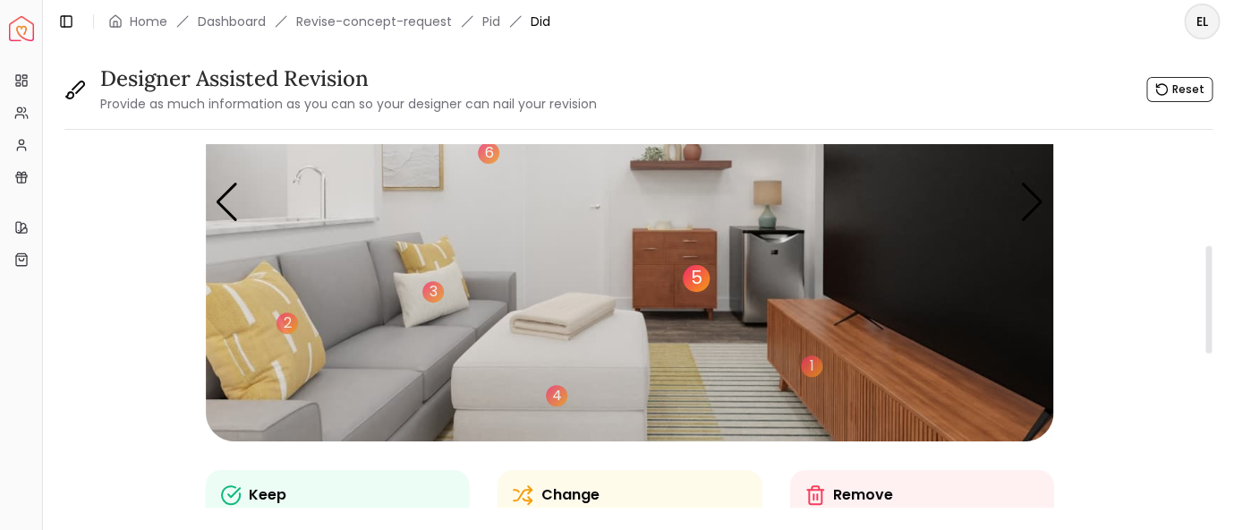
scroll to position [94, 0]
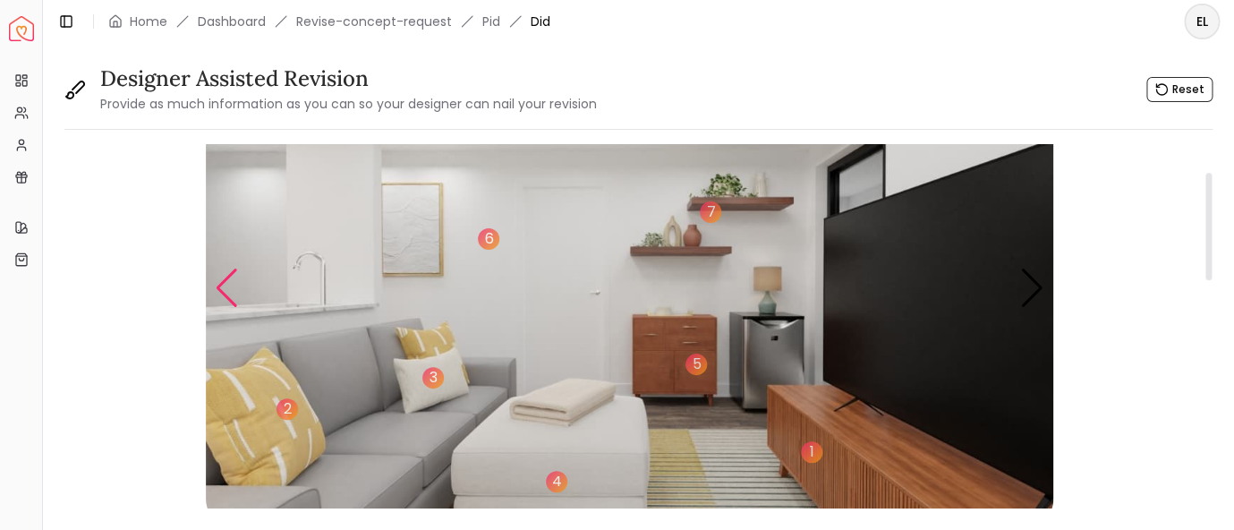
click at [232, 276] on div "Previous slide" at bounding box center [227, 288] width 24 height 39
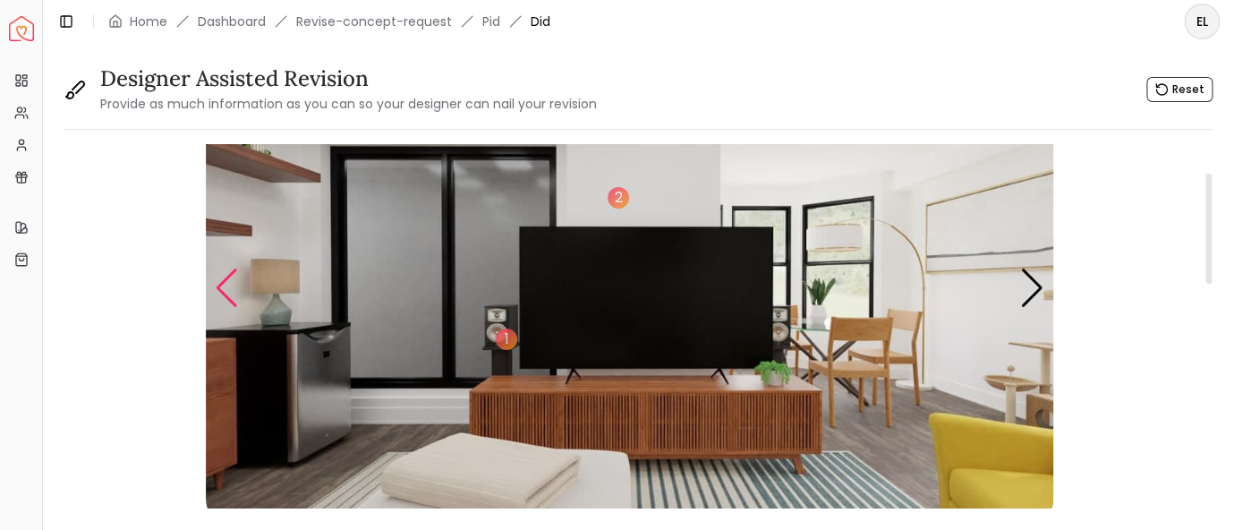
click at [228, 286] on div "Previous slide" at bounding box center [227, 288] width 24 height 39
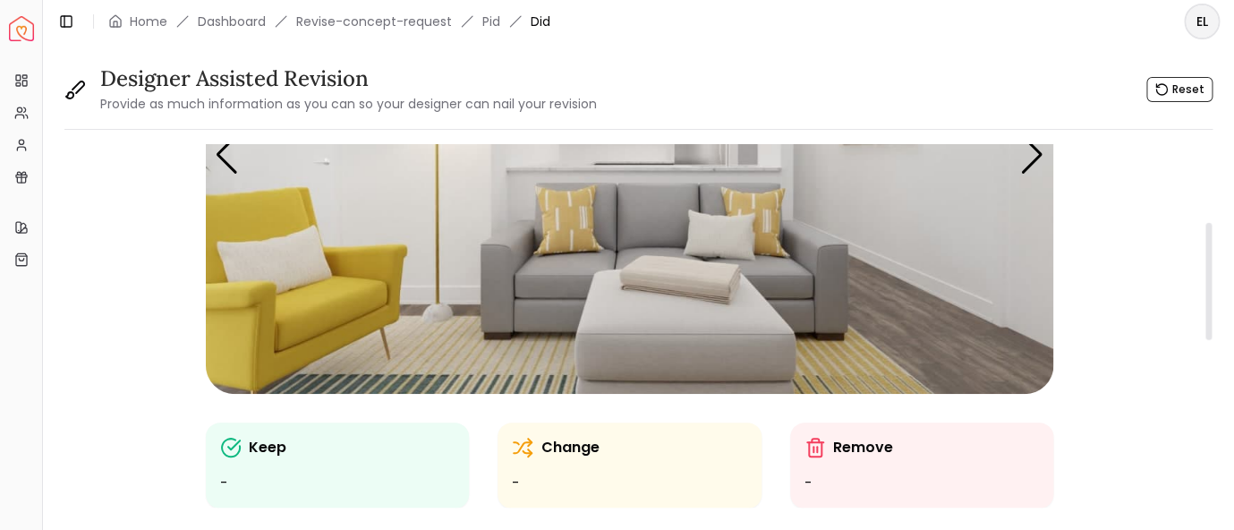
scroll to position [210, 0]
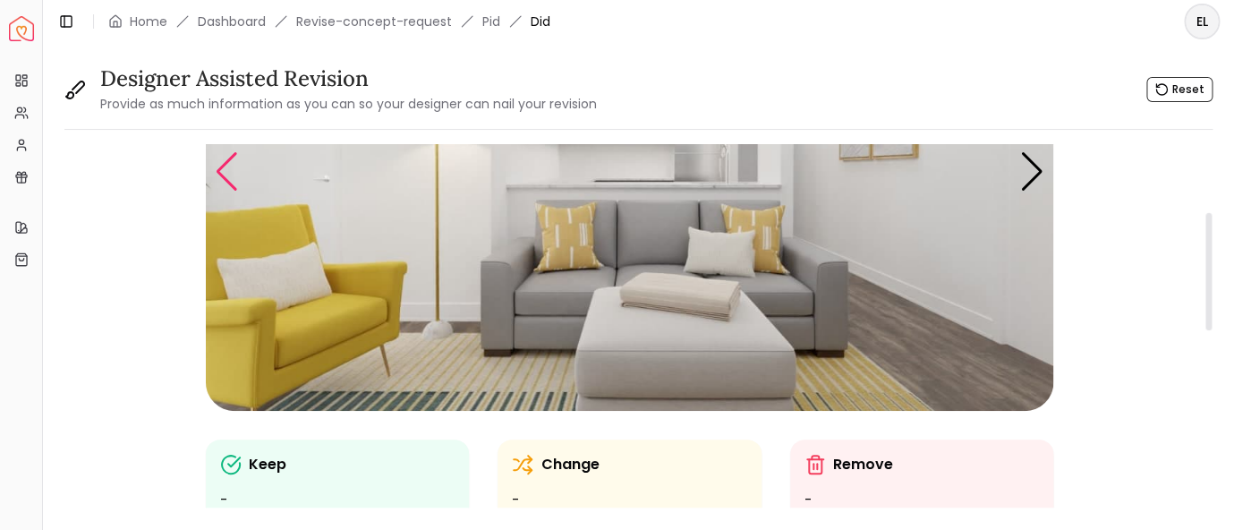
click at [226, 172] on div "Previous slide" at bounding box center [227, 171] width 24 height 39
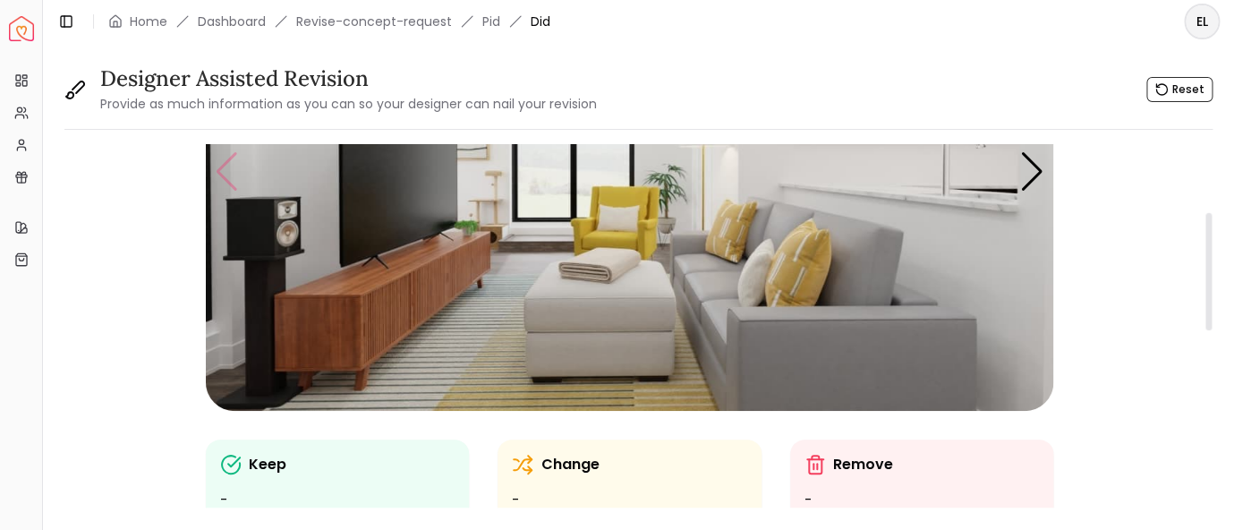
click at [226, 172] on img "1 / 5" at bounding box center [630, 172] width 848 height 477
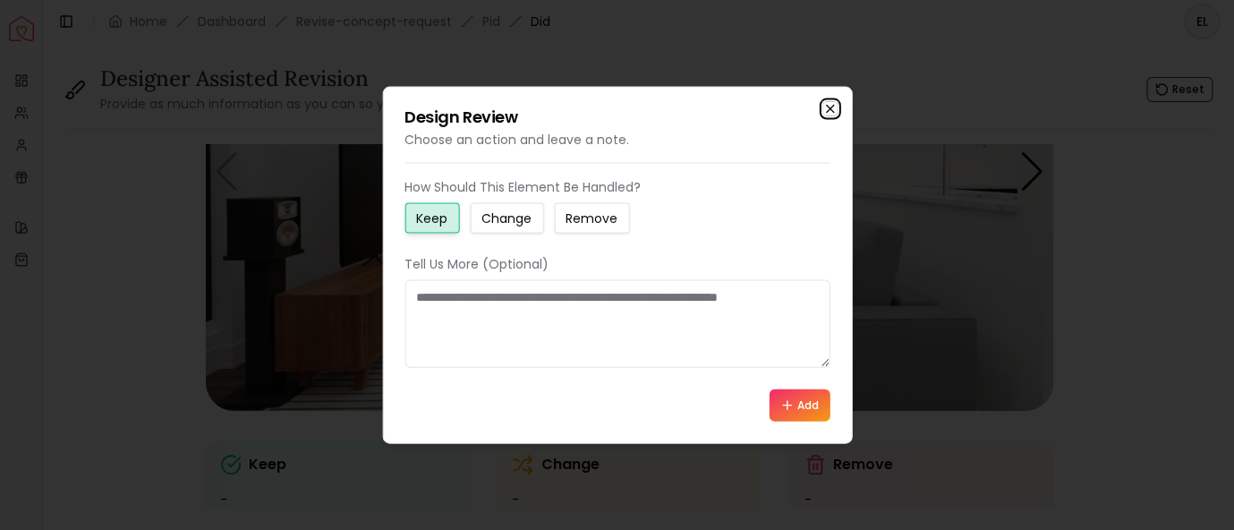
click at [834, 106] on icon "button" at bounding box center [830, 109] width 14 height 14
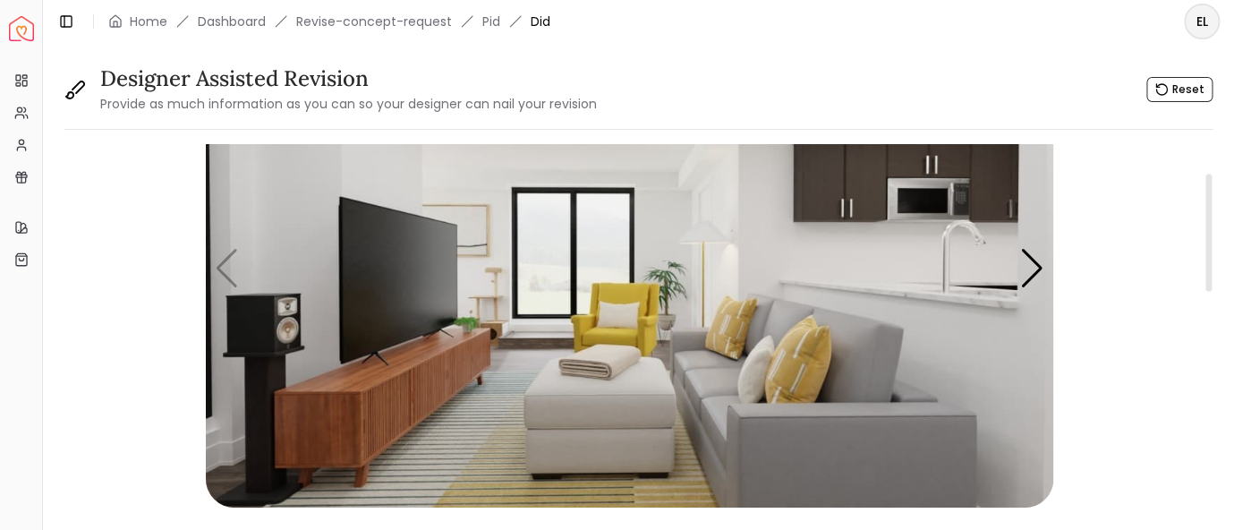
scroll to position [116, 0]
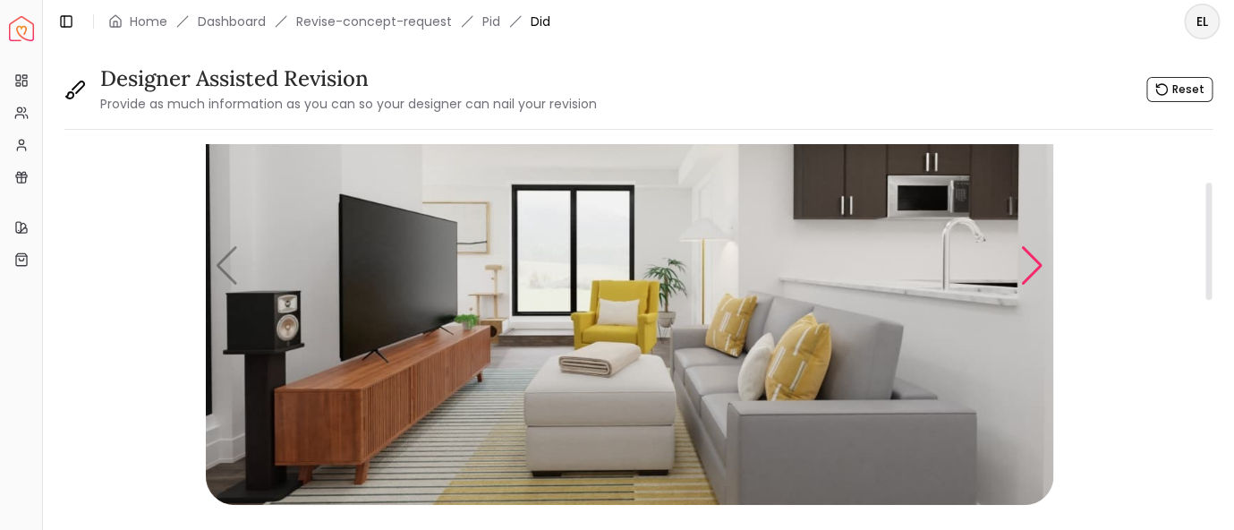
click at [1029, 266] on div "Next slide" at bounding box center [1033, 265] width 24 height 39
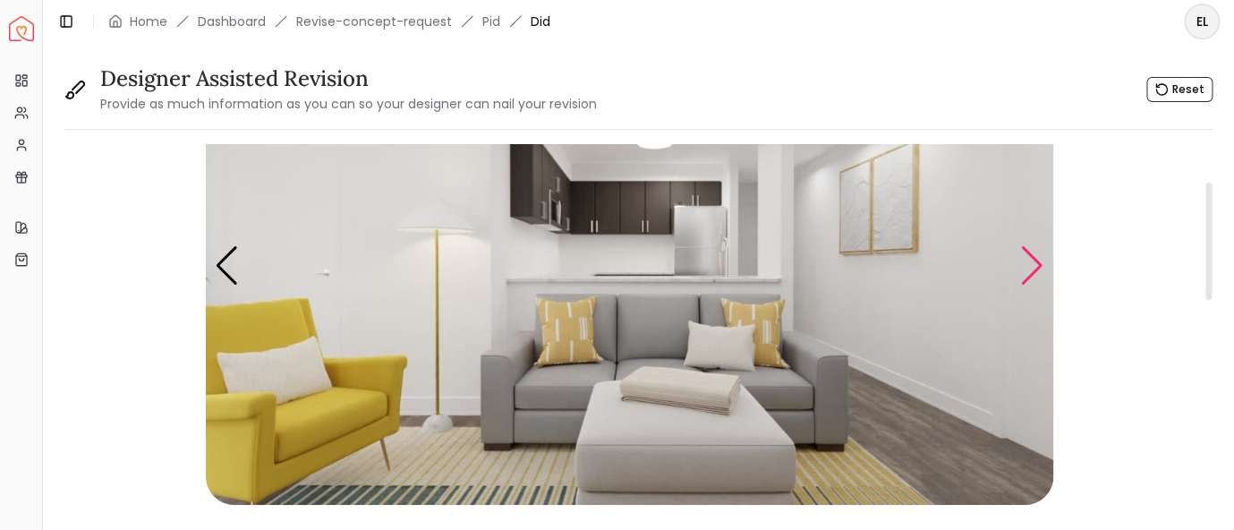
click at [1029, 266] on div "Next slide" at bounding box center [1033, 265] width 24 height 39
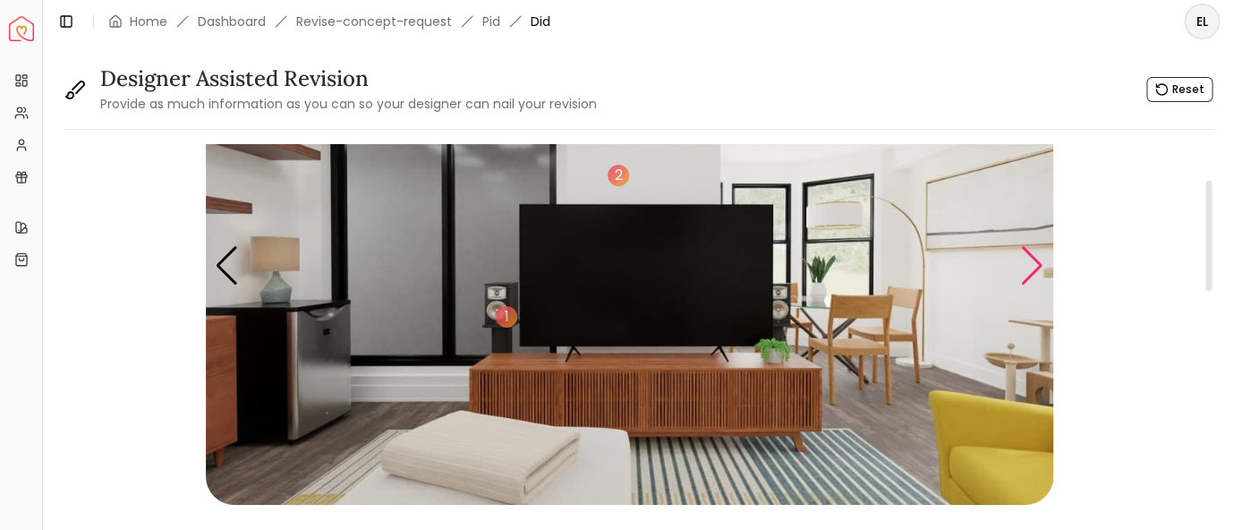
click at [1029, 266] on div "Next slide" at bounding box center [1033, 265] width 24 height 39
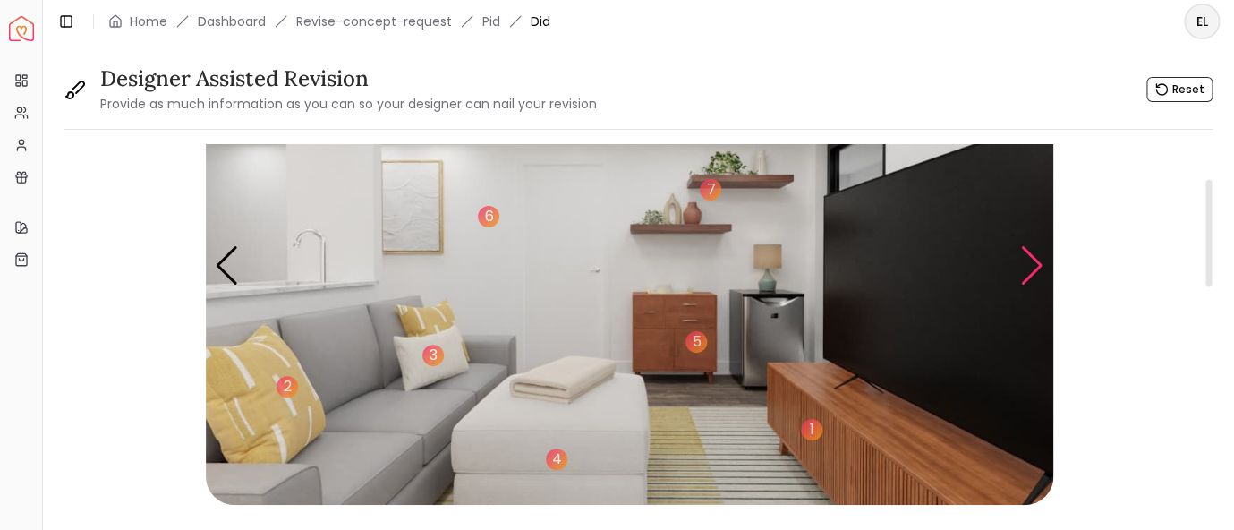
click at [1029, 266] on div "Next slide" at bounding box center [1033, 265] width 24 height 39
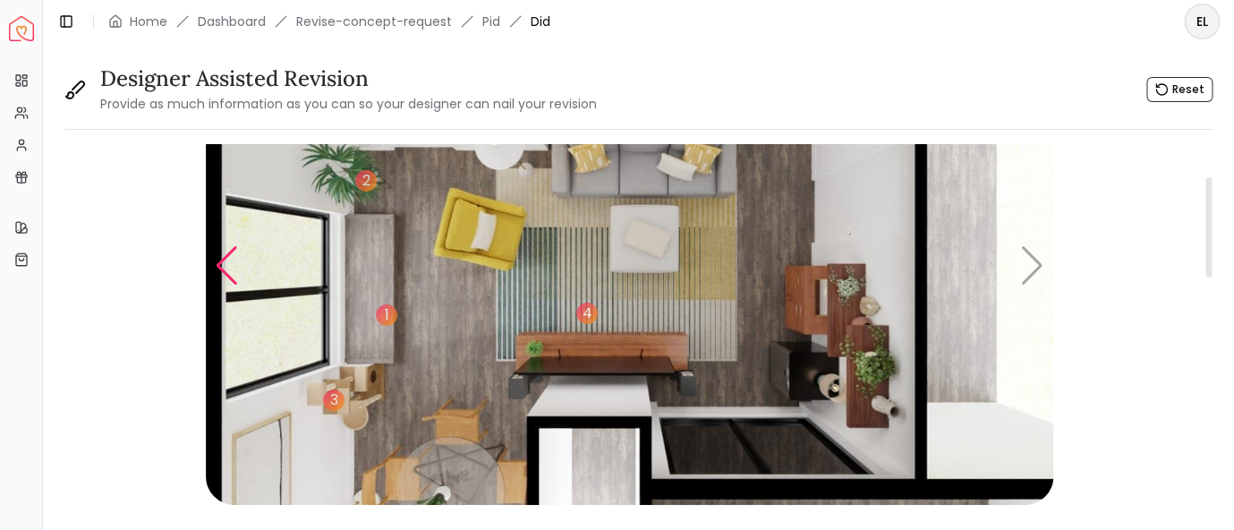
click at [221, 260] on div "Previous slide" at bounding box center [227, 265] width 24 height 39
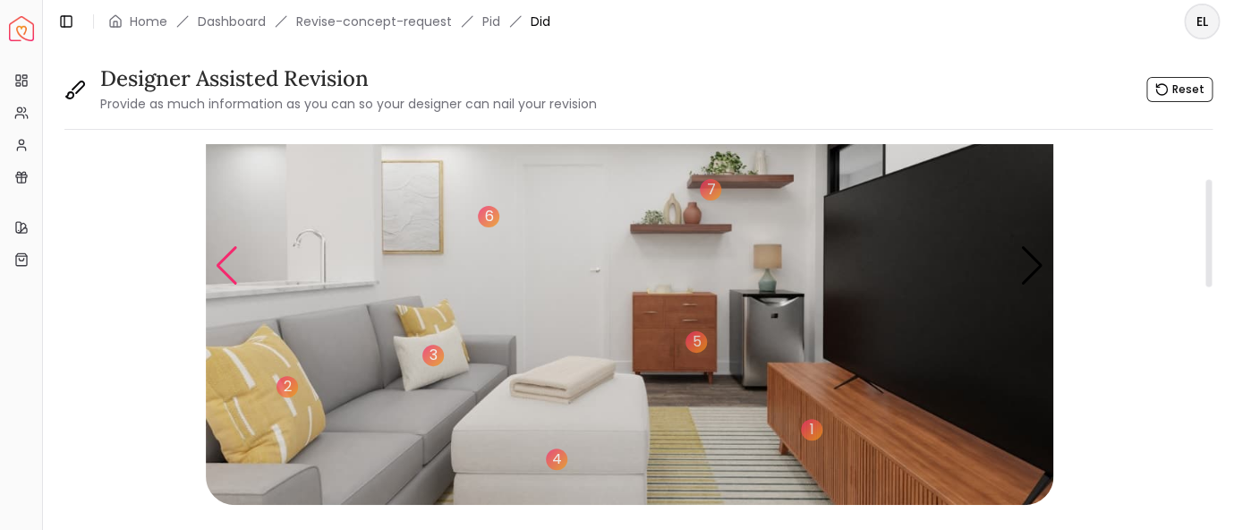
click at [227, 260] on div "Previous slide" at bounding box center [227, 265] width 24 height 39
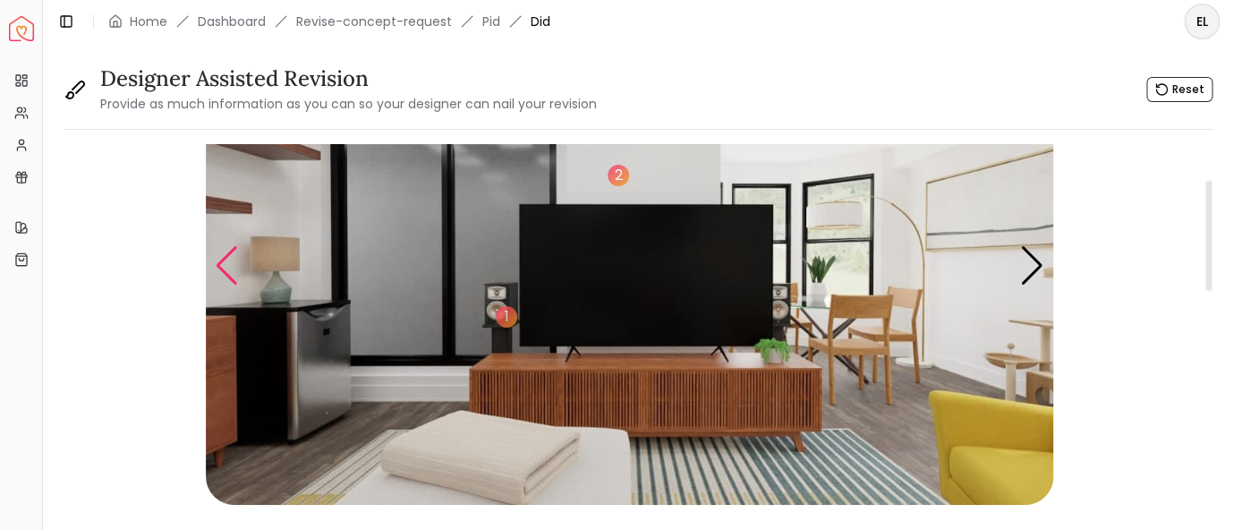
click at [227, 260] on div "Previous slide" at bounding box center [227, 265] width 24 height 39
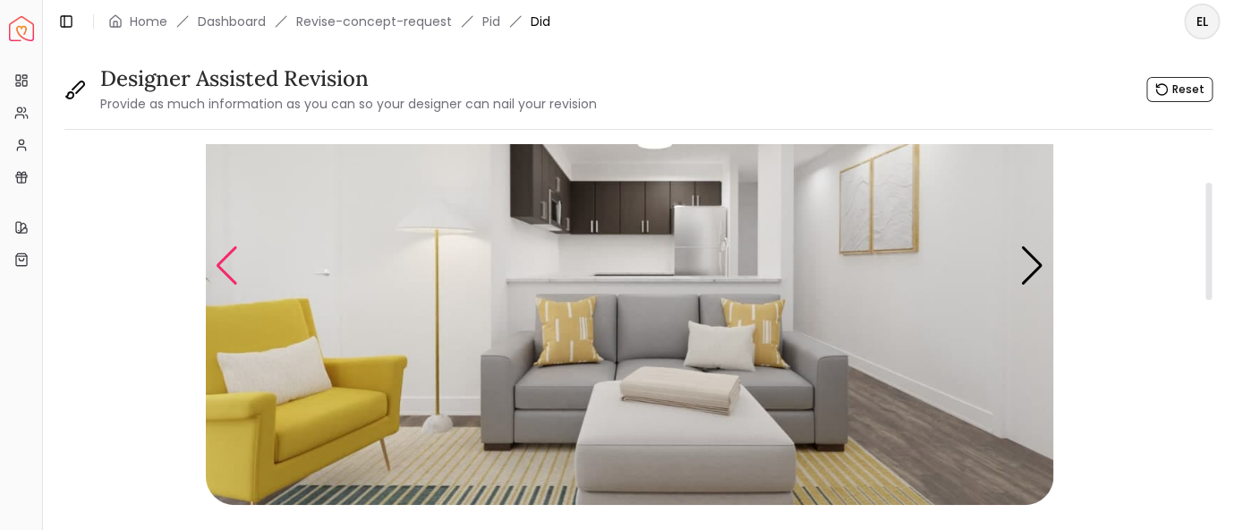
click at [219, 268] on div "Previous slide" at bounding box center [227, 265] width 24 height 39
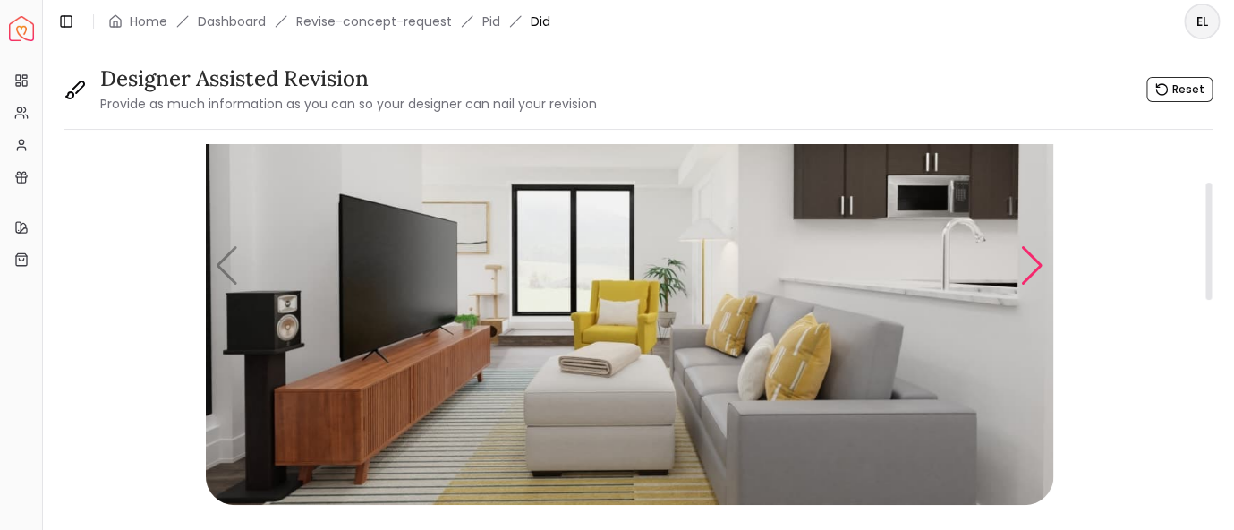
click at [1036, 262] on div "Next slide" at bounding box center [1033, 265] width 24 height 39
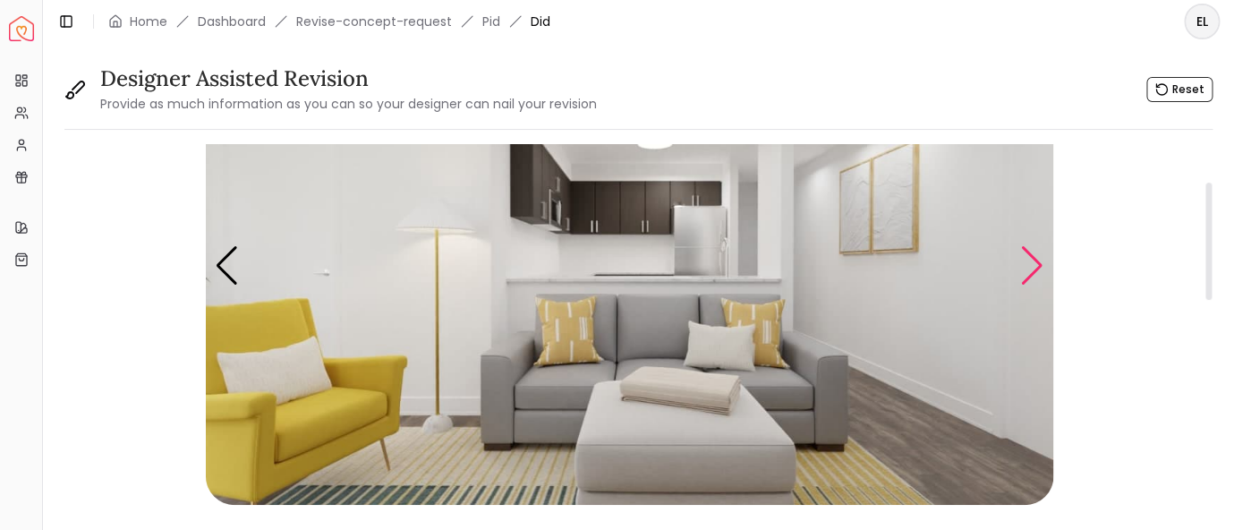
click at [1036, 262] on div "Next slide" at bounding box center [1033, 265] width 24 height 39
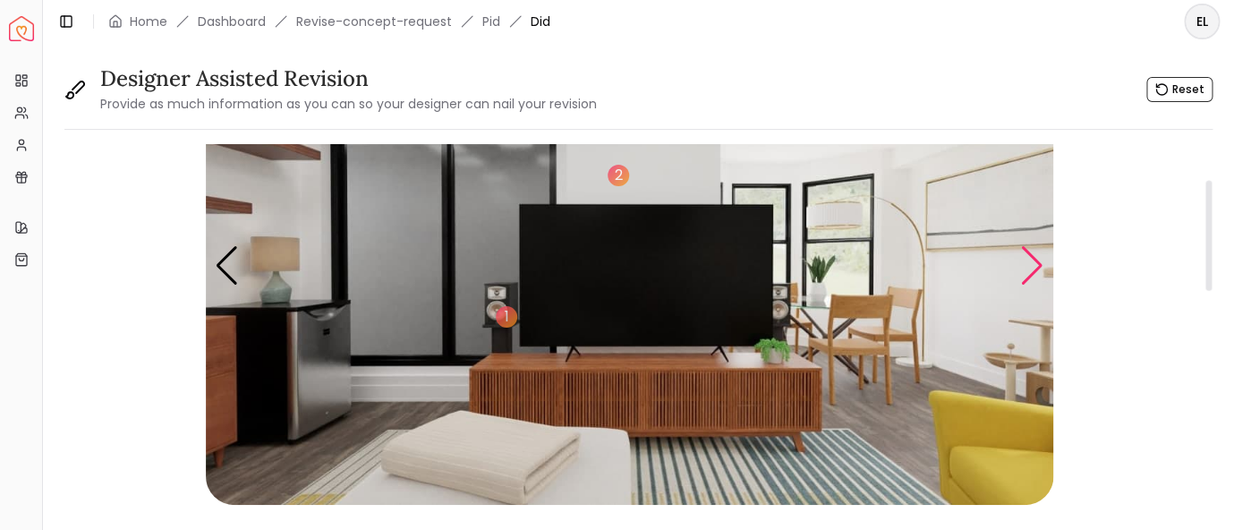
click at [1036, 262] on div "Next slide" at bounding box center [1033, 265] width 24 height 39
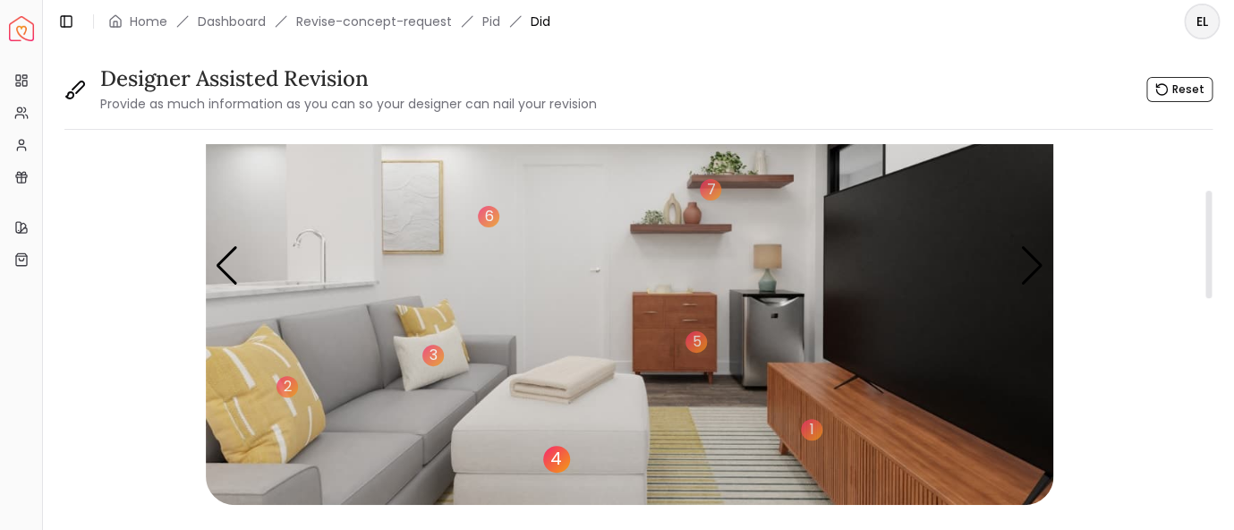
scroll to position [234, 0]
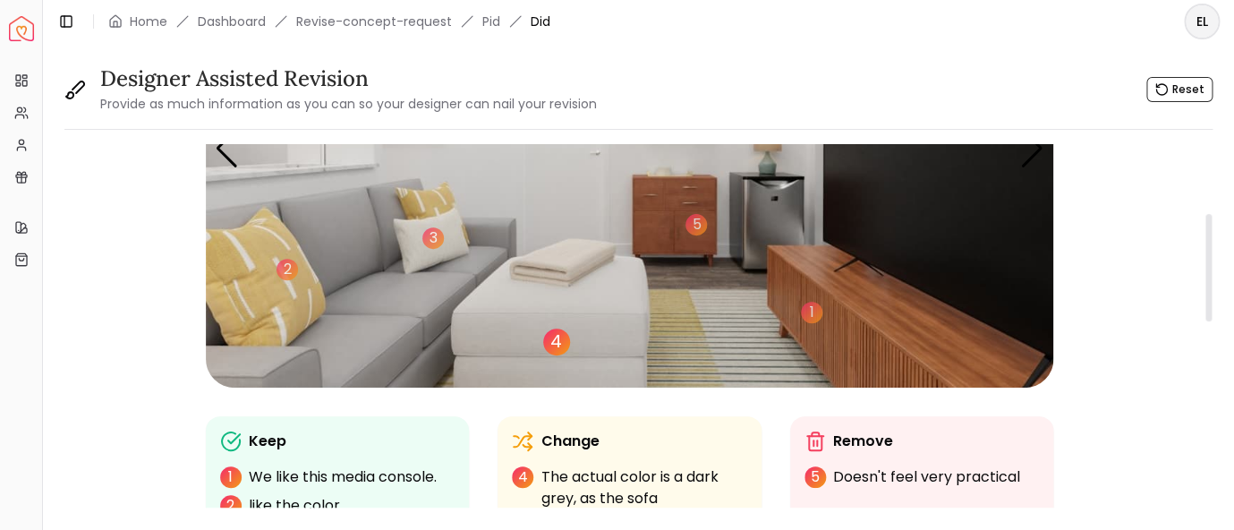
click at [559, 346] on div "4" at bounding box center [556, 342] width 27 height 27
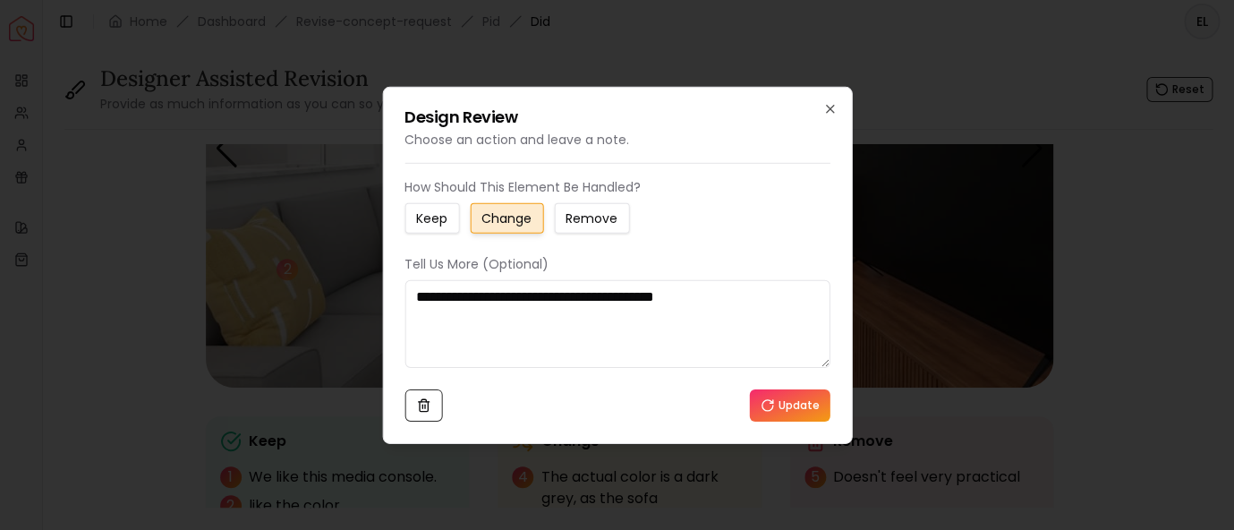
drag, startPoint x: 418, startPoint y: 293, endPoint x: 738, endPoint y: 315, distance: 320.4
click at [738, 315] on textarea "**********" at bounding box center [618, 324] width 426 height 88
click at [434, 406] on button at bounding box center [424, 405] width 38 height 32
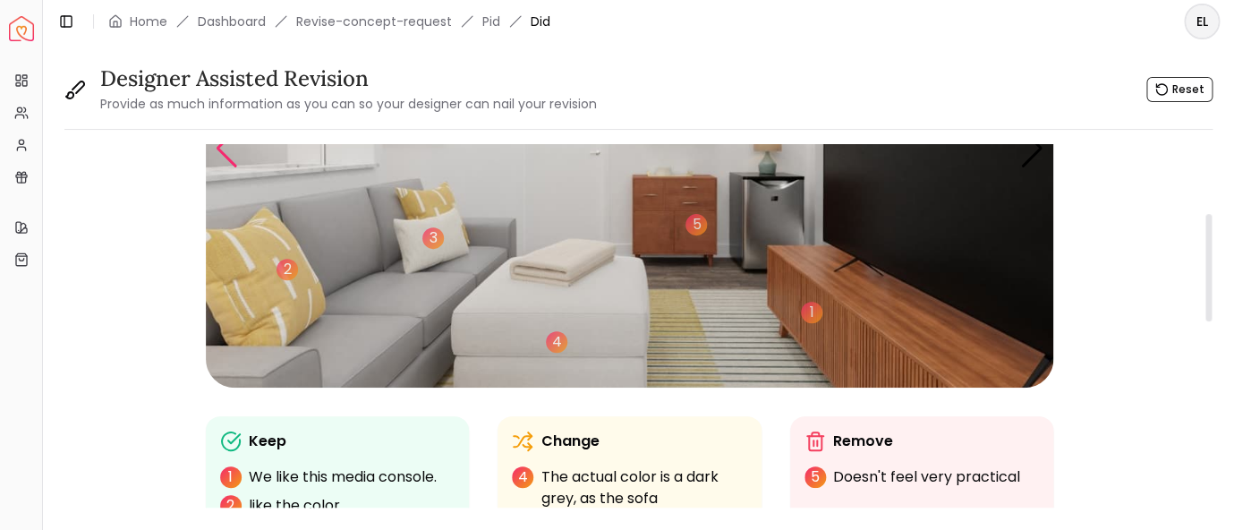
click at [221, 154] on div "Previous slide" at bounding box center [227, 148] width 24 height 39
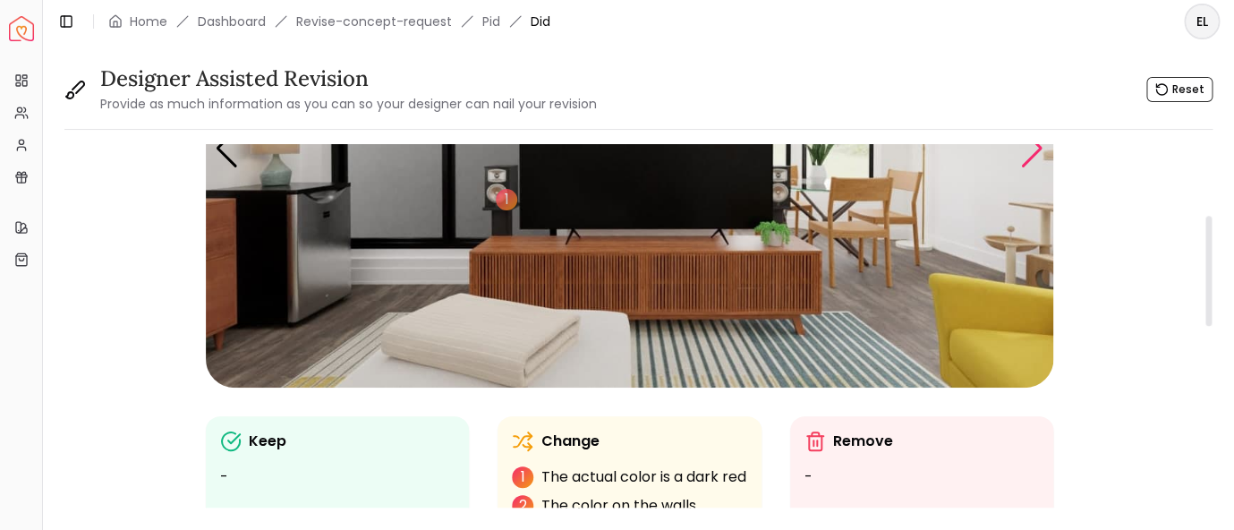
click at [1033, 155] on div "Next slide" at bounding box center [1033, 148] width 24 height 39
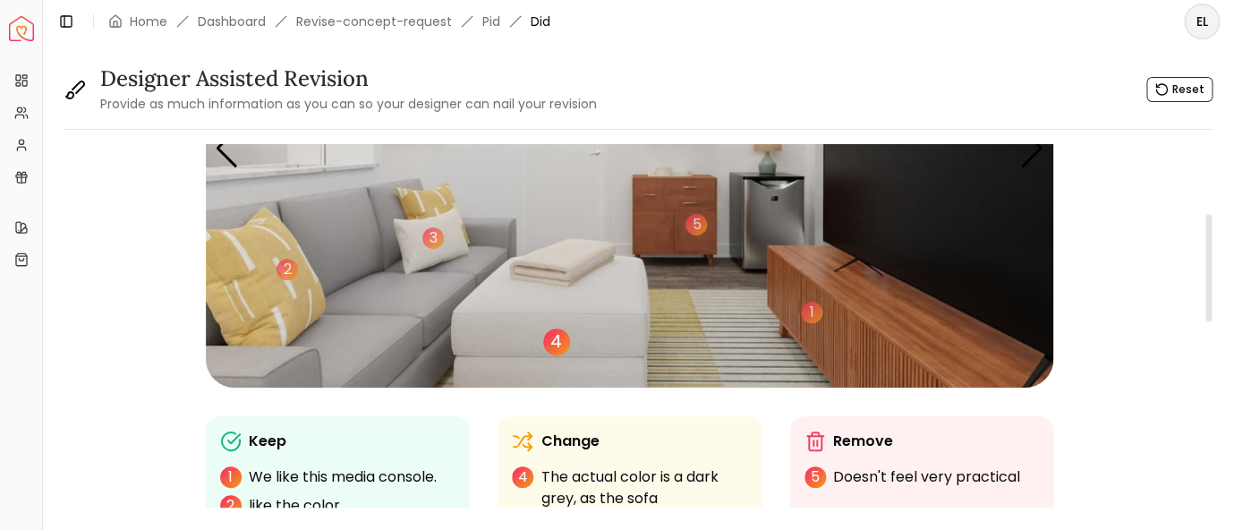
scroll to position [350, 0]
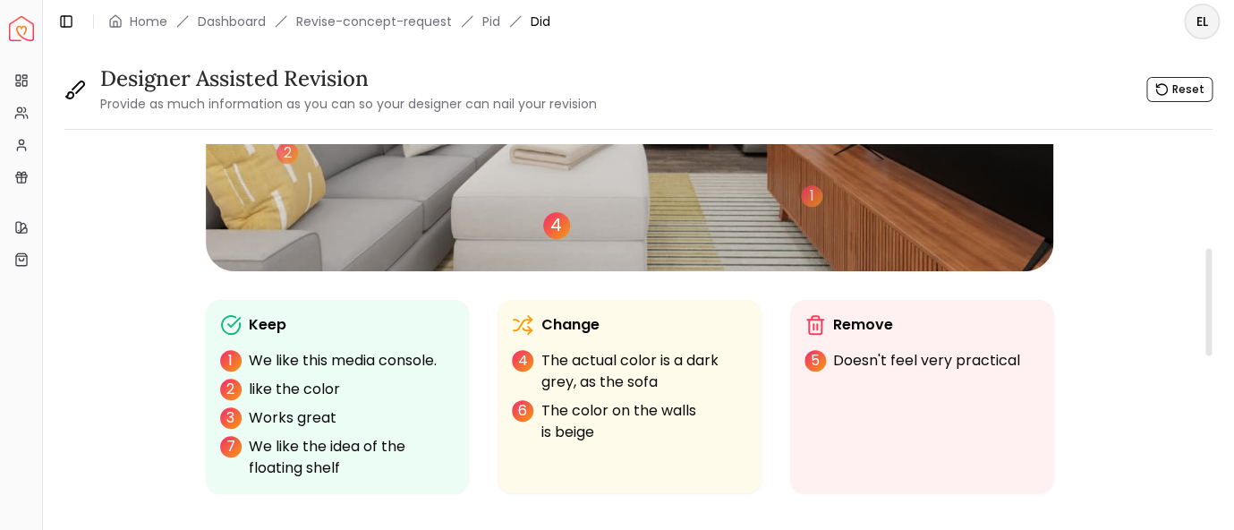
click at [559, 229] on div "4" at bounding box center [556, 225] width 27 height 27
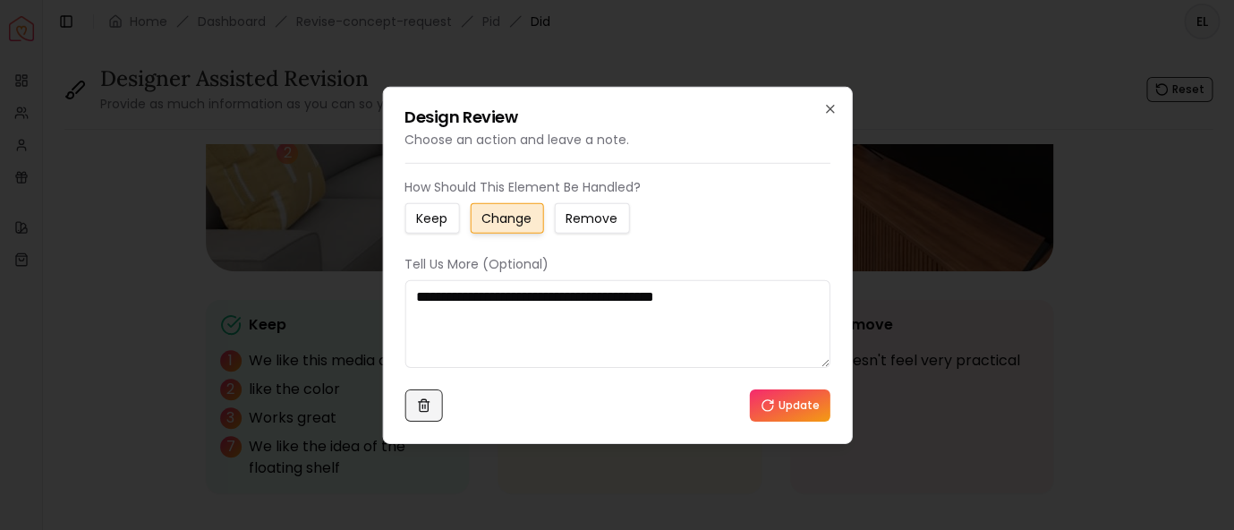
click at [422, 402] on icon at bounding box center [423, 404] width 14 height 14
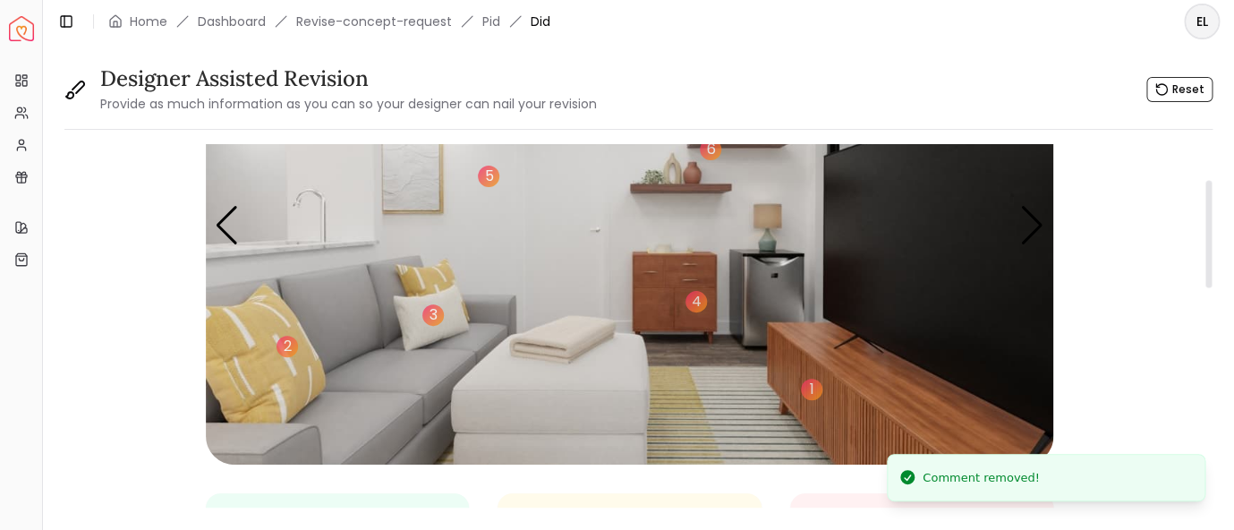
scroll to position [116, 0]
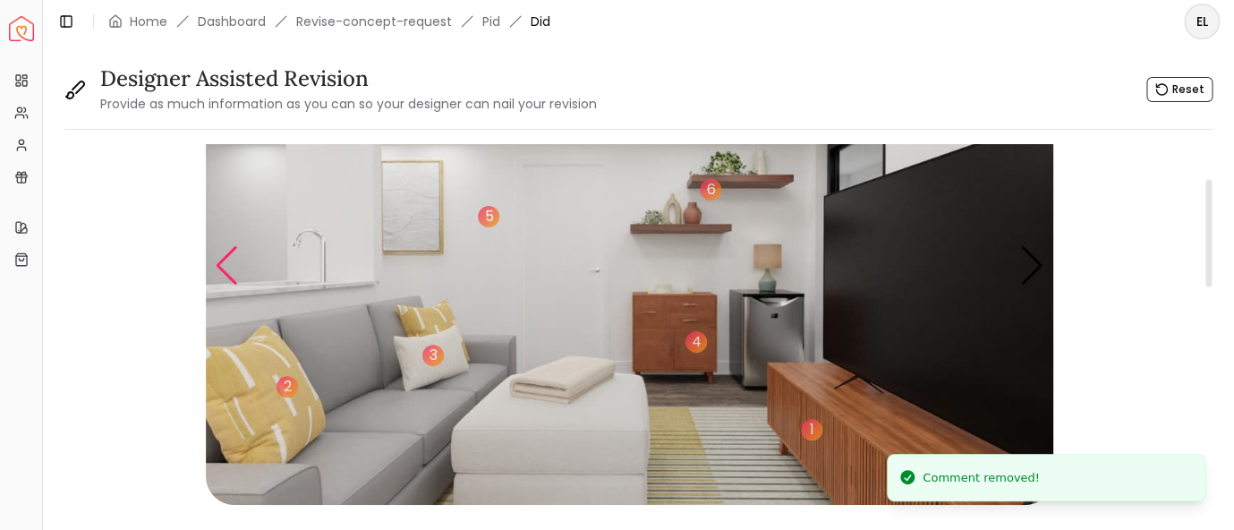
click at [225, 270] on div "Previous slide" at bounding box center [227, 265] width 24 height 39
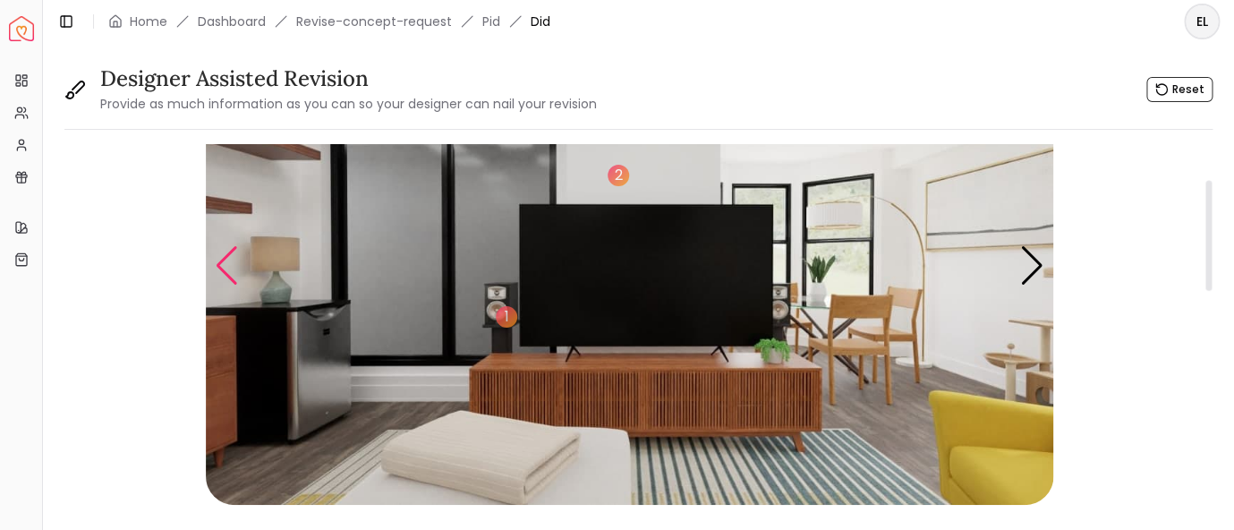
click at [225, 270] on div "Previous slide" at bounding box center [227, 265] width 24 height 39
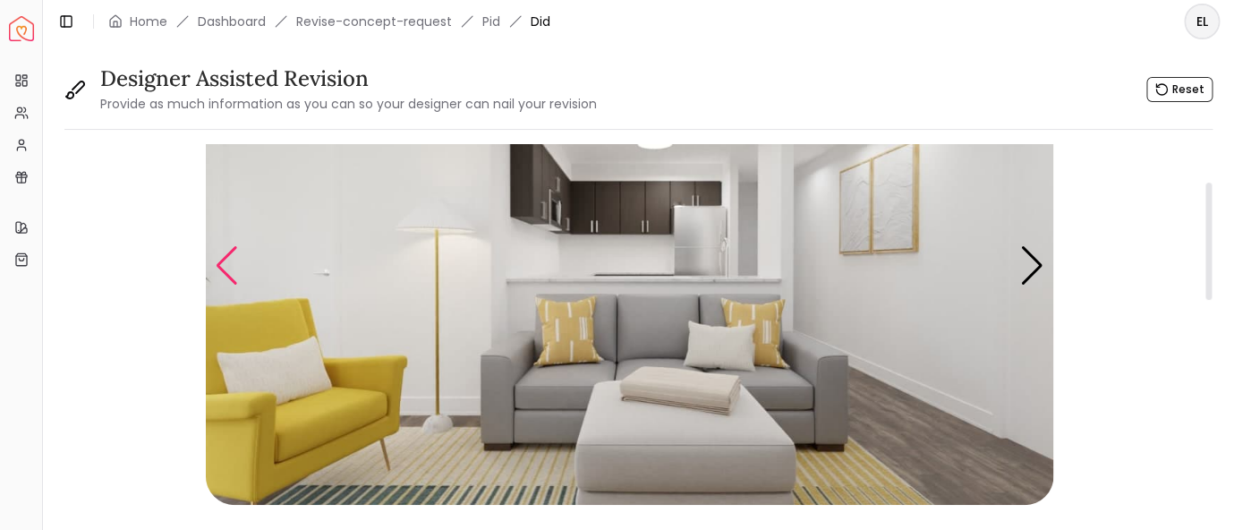
click at [225, 270] on div "Previous slide" at bounding box center [227, 265] width 24 height 39
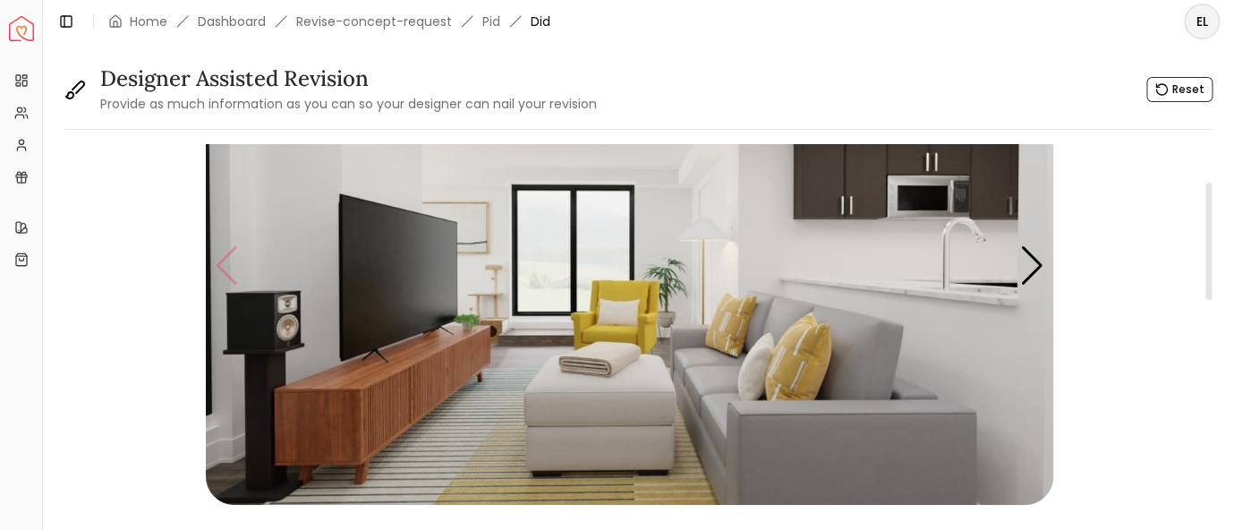
click at [225, 270] on img "1 / 5" at bounding box center [630, 266] width 848 height 477
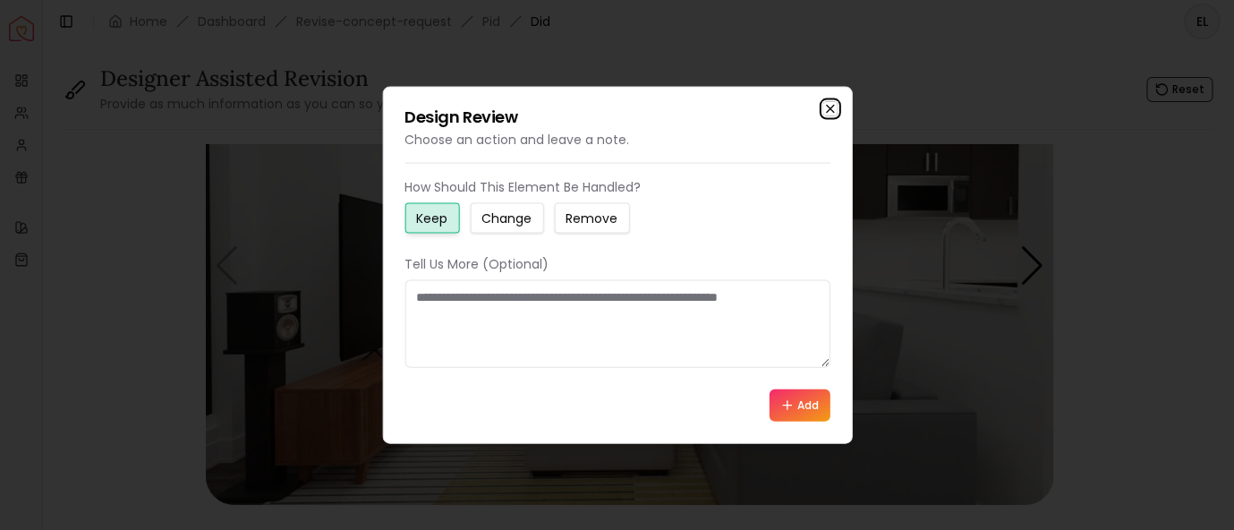
click at [829, 109] on icon "button" at bounding box center [829, 109] width 7 height 7
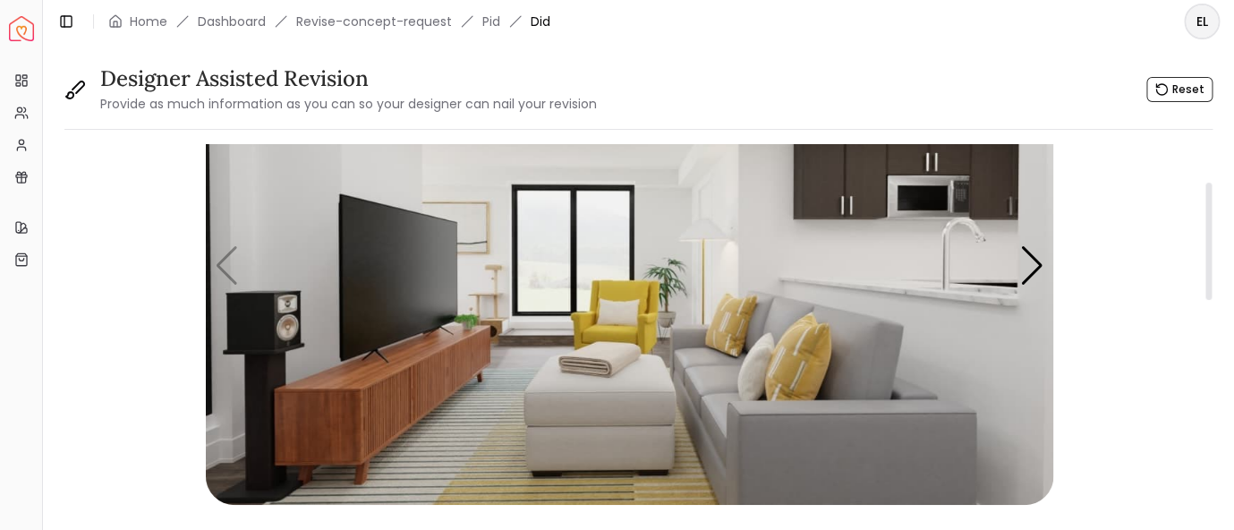
click at [647, 421] on img "1 / 5" at bounding box center [630, 266] width 848 height 477
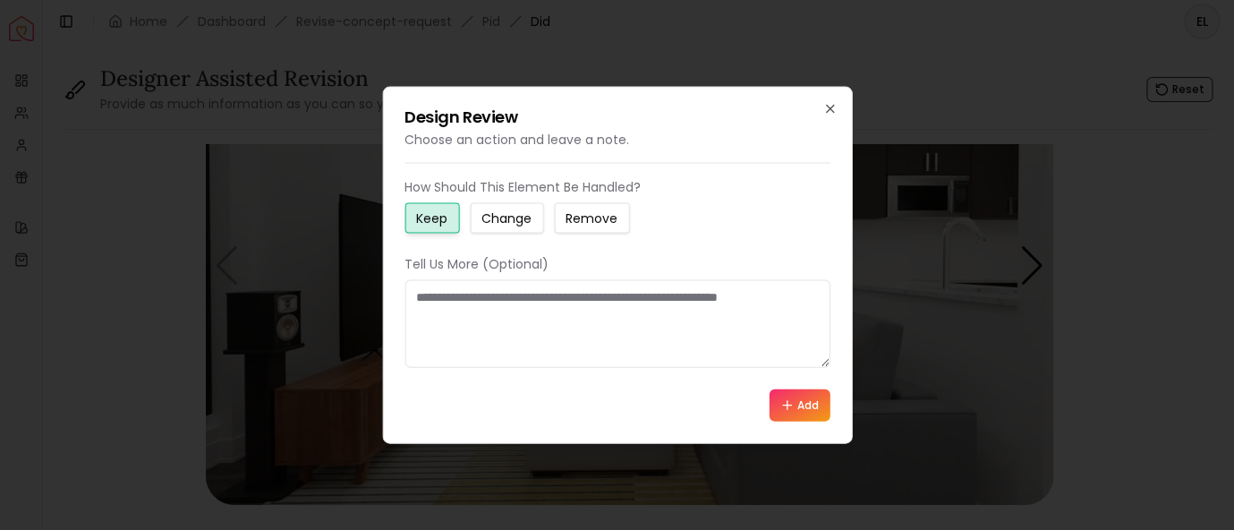
click at [497, 225] on small "Change" at bounding box center [507, 218] width 50 height 18
click at [503, 308] on textarea at bounding box center [617, 324] width 425 height 88
paste textarea "**********"
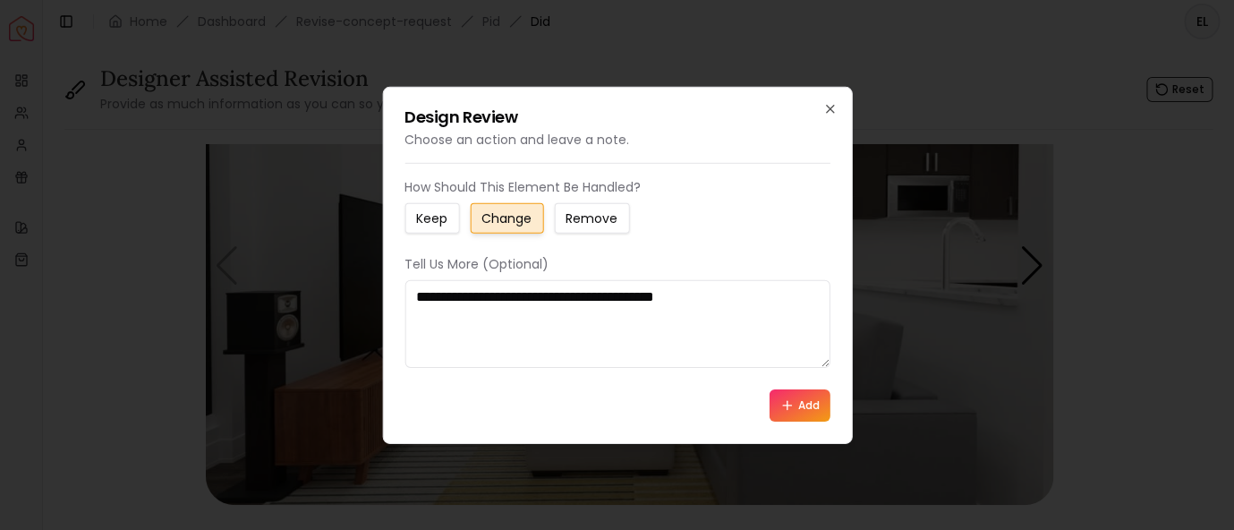
type textarea "**********"
click at [799, 405] on button "Add" at bounding box center [800, 405] width 61 height 32
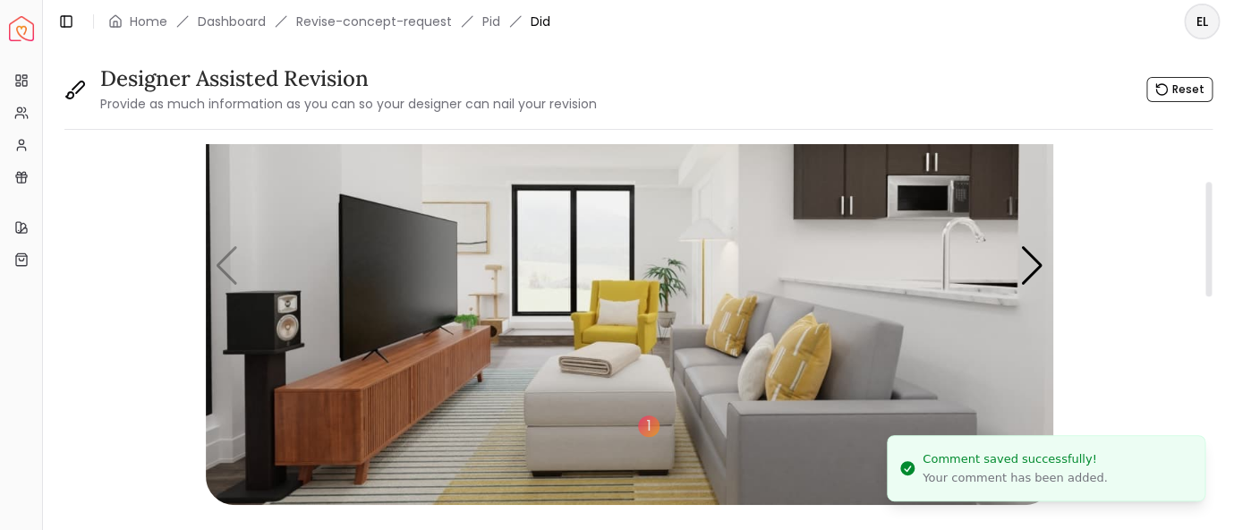
click at [790, 450] on img "1 / 5" at bounding box center [630, 266] width 848 height 477
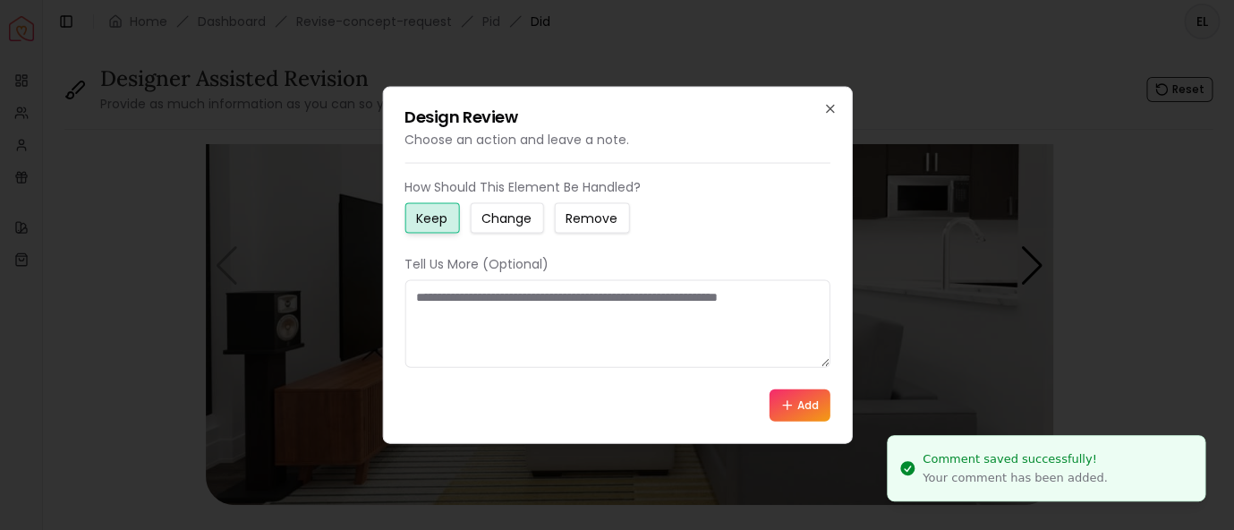
click at [513, 222] on small "Change" at bounding box center [507, 218] width 50 height 18
click at [516, 305] on textarea at bounding box center [617, 324] width 425 height 88
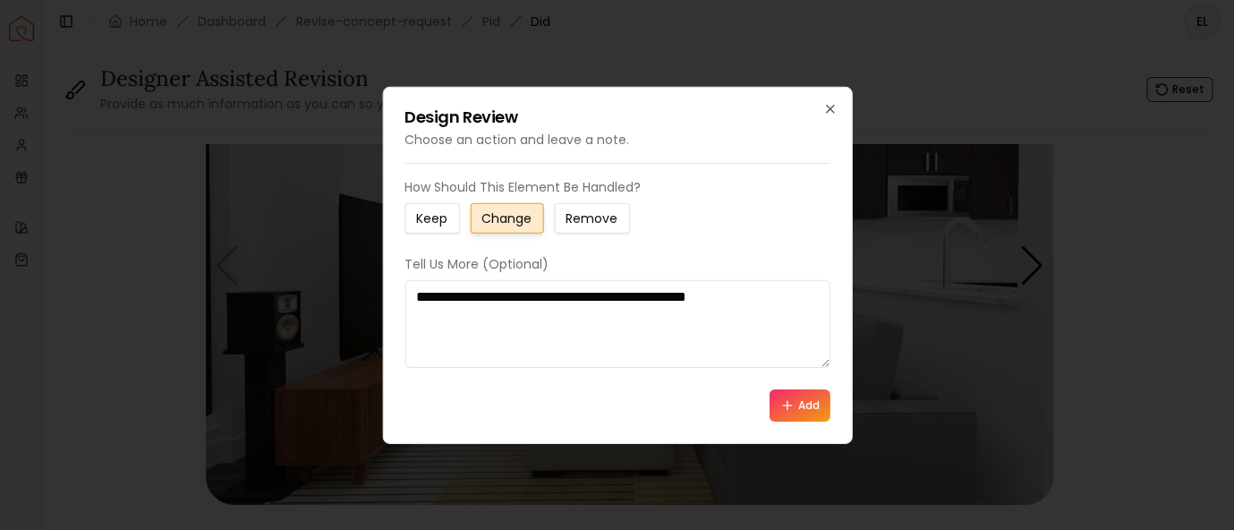
type textarea "**********"
click at [792, 408] on icon at bounding box center [788, 404] width 14 height 14
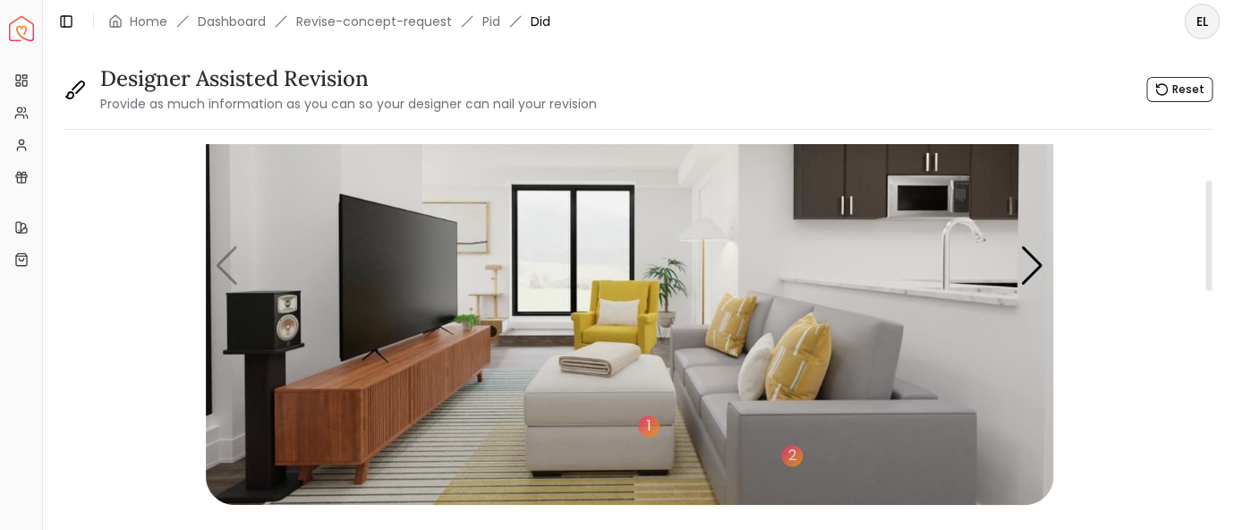
click at [755, 202] on img "1 / 5" at bounding box center [630, 266] width 848 height 477
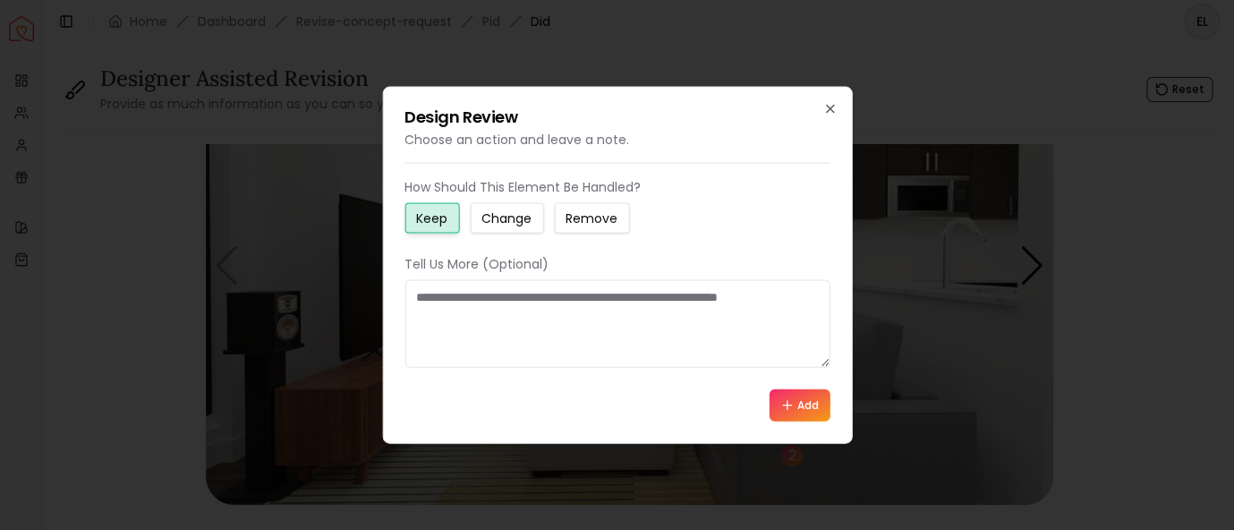
click at [516, 225] on small "Change" at bounding box center [507, 218] width 50 height 18
click at [509, 311] on textarea at bounding box center [617, 324] width 425 height 88
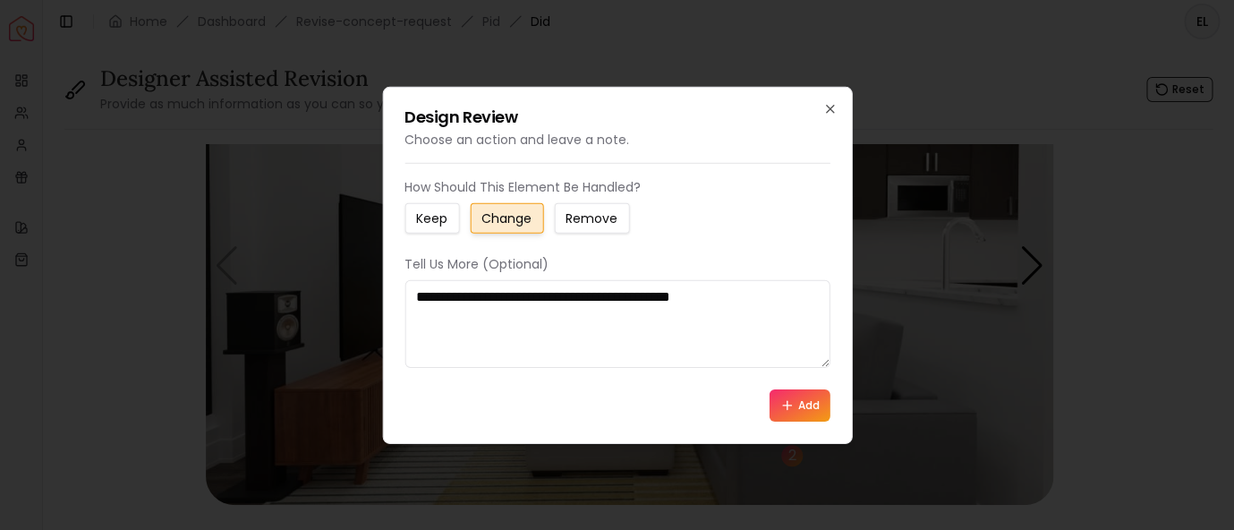
type textarea "**********"
click at [799, 408] on button "Add" at bounding box center [800, 405] width 61 height 32
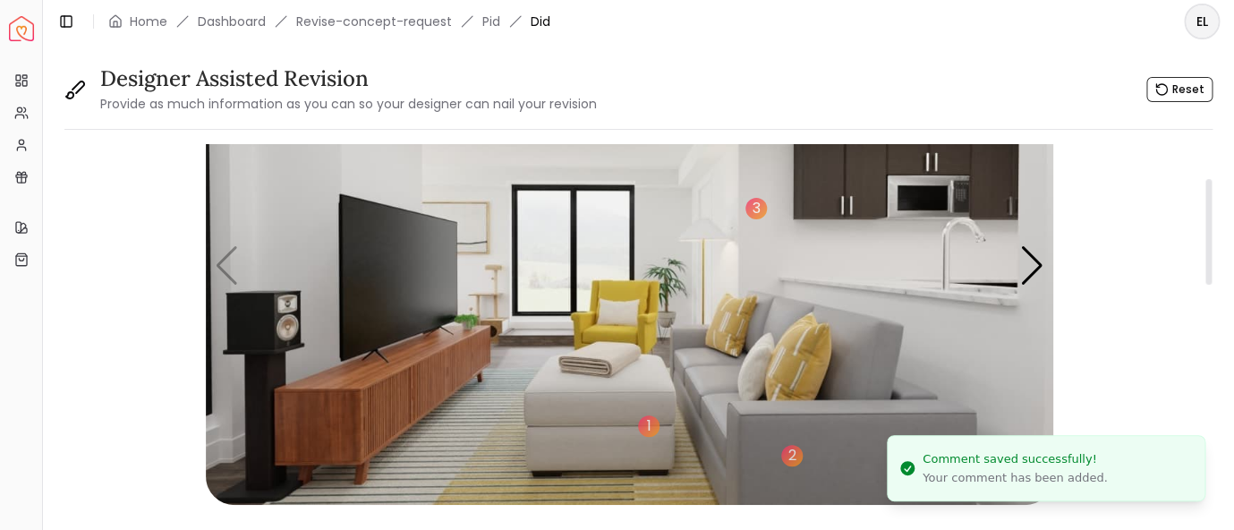
click at [229, 252] on img "1 / 5" at bounding box center [630, 266] width 848 height 477
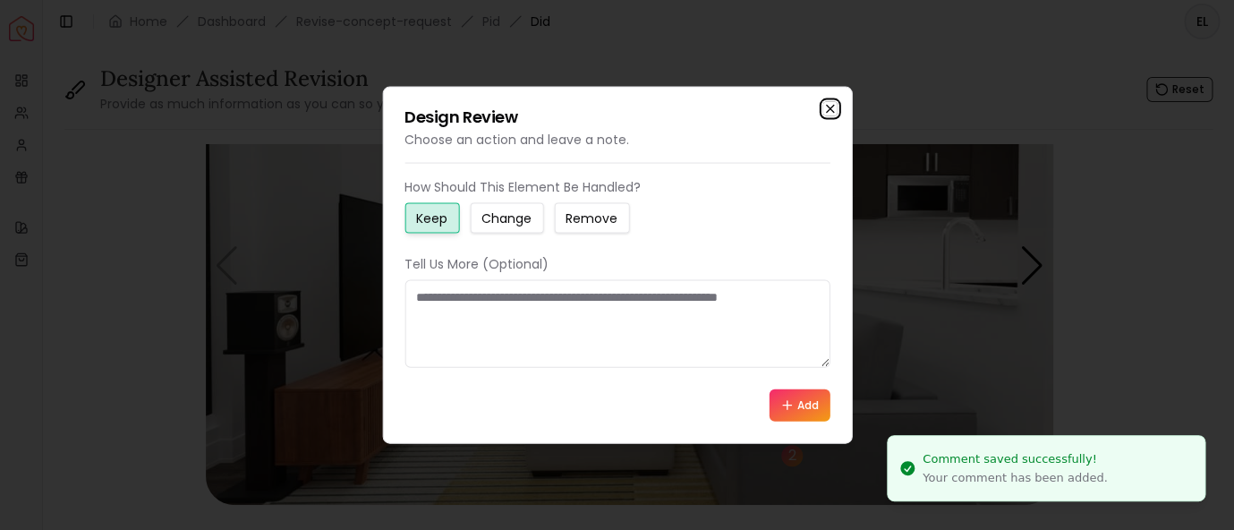
click at [825, 112] on icon "button" at bounding box center [830, 109] width 14 height 14
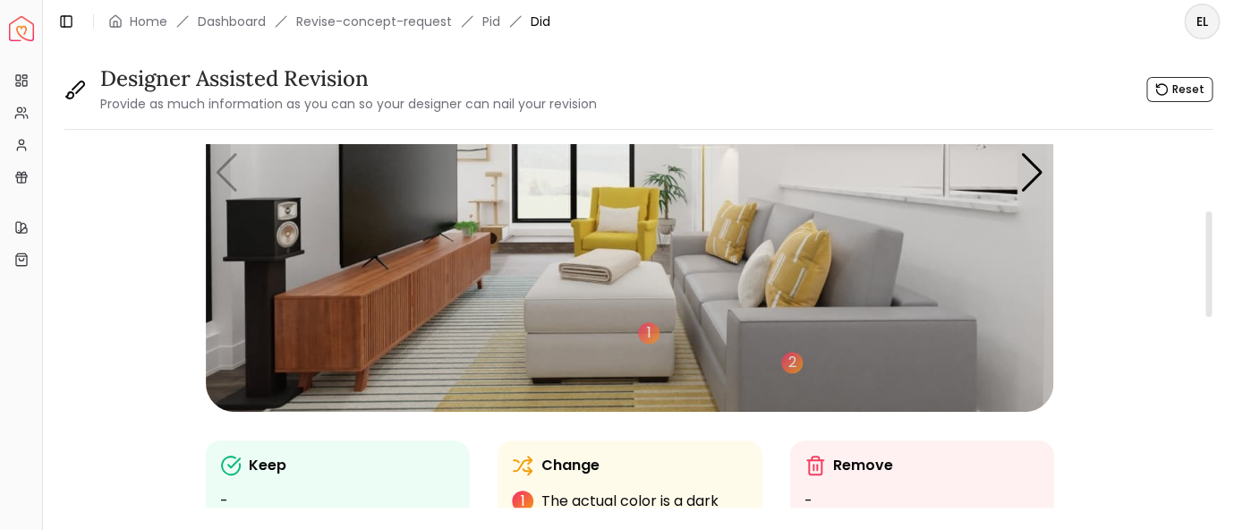
scroll to position [234, 0]
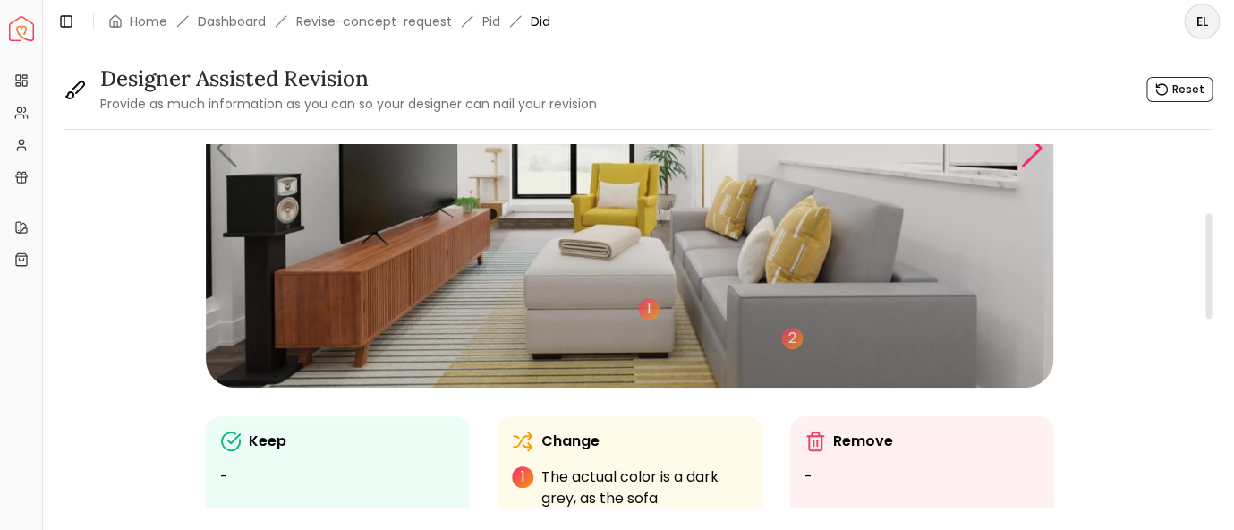
click at [1037, 155] on div "Next slide" at bounding box center [1033, 148] width 24 height 39
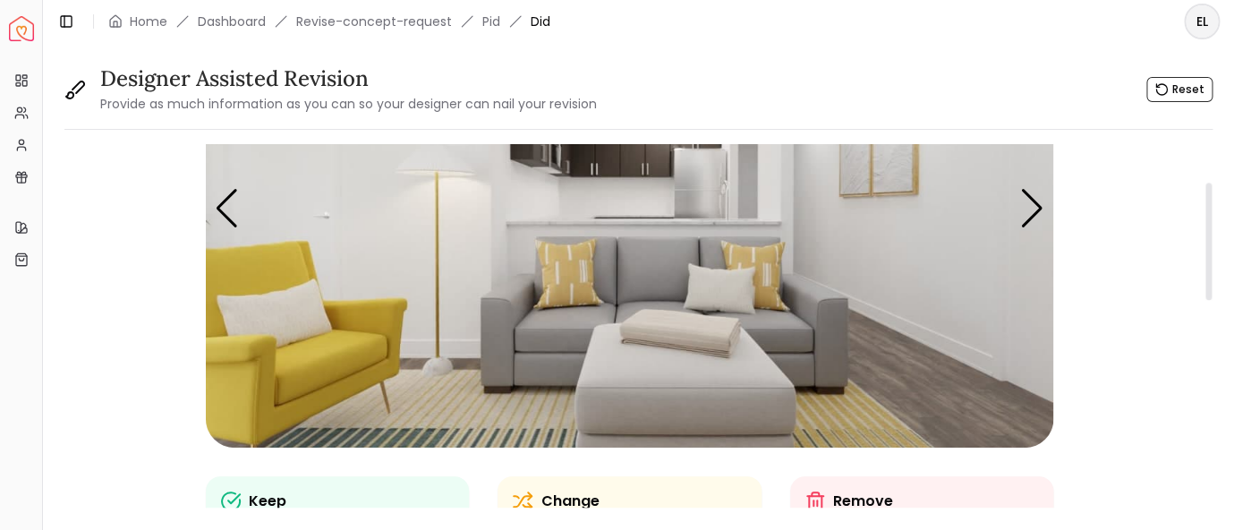
scroll to position [116, 0]
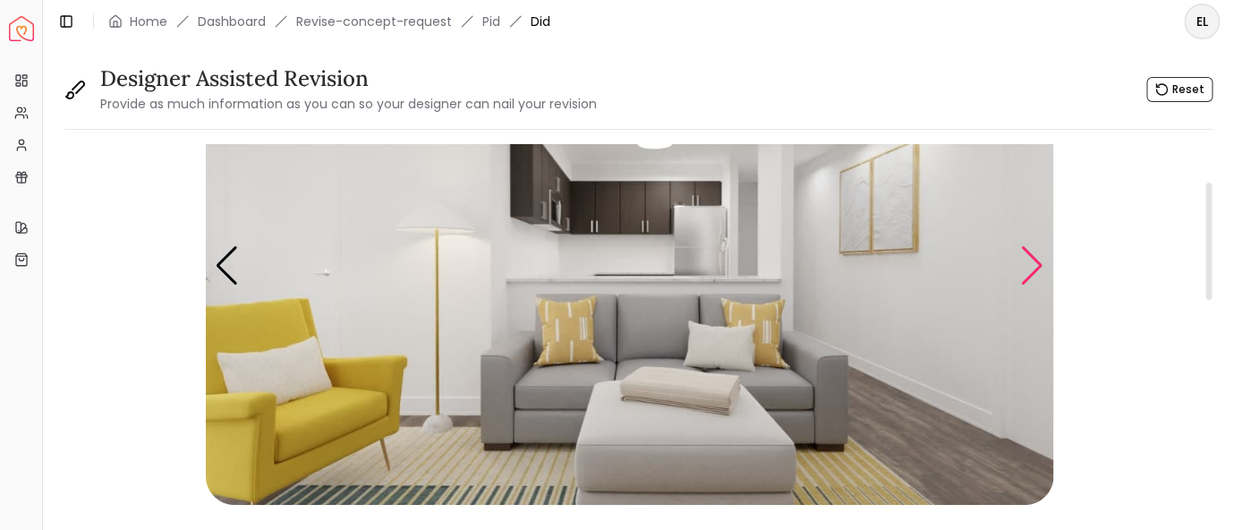
click at [1032, 269] on div "Next slide" at bounding box center [1033, 265] width 24 height 39
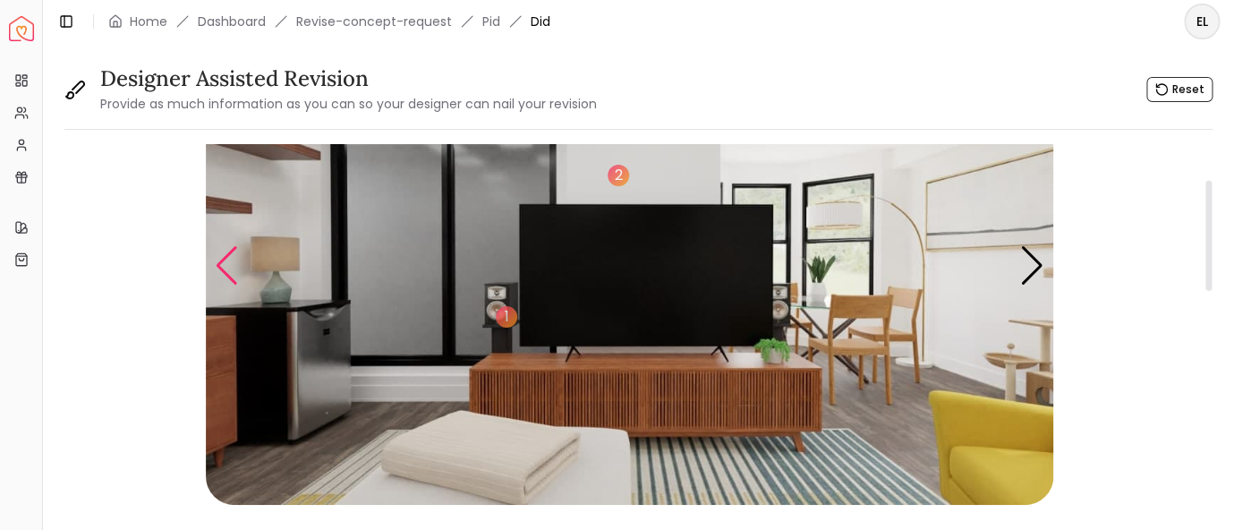
click at [227, 254] on div "Previous slide" at bounding box center [227, 265] width 24 height 39
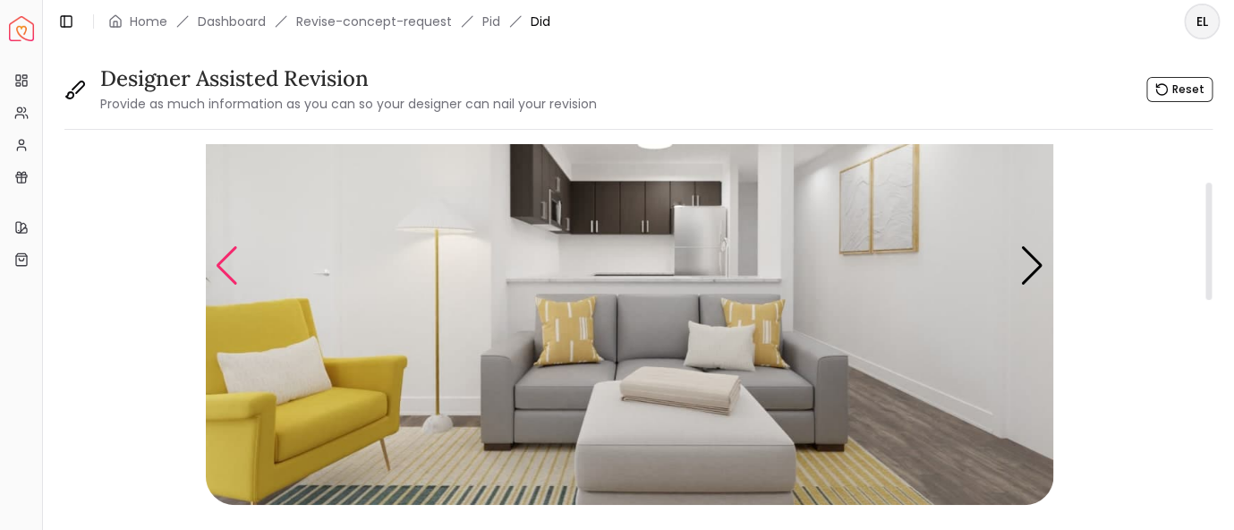
click at [227, 254] on div "Previous slide" at bounding box center [227, 265] width 24 height 39
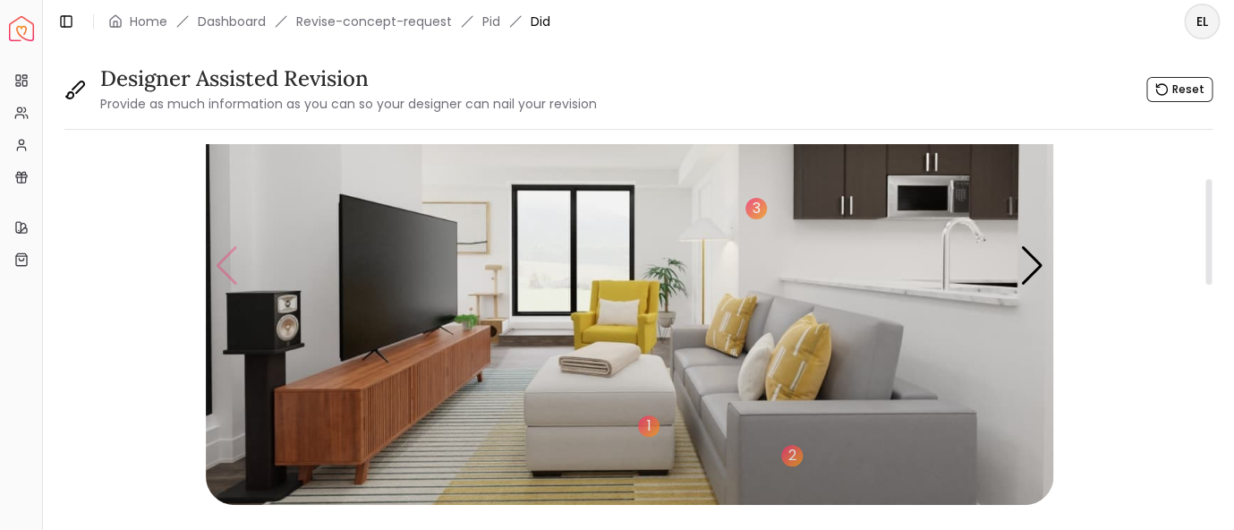
click at [227, 254] on img "1 / 5" at bounding box center [630, 266] width 848 height 477
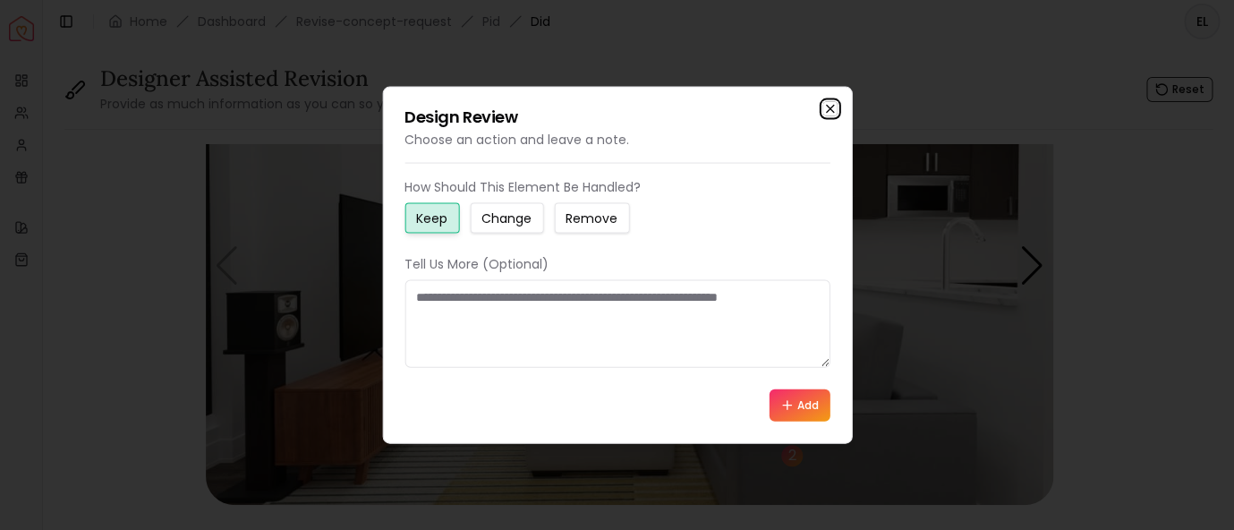
click at [835, 111] on icon "button" at bounding box center [830, 109] width 14 height 14
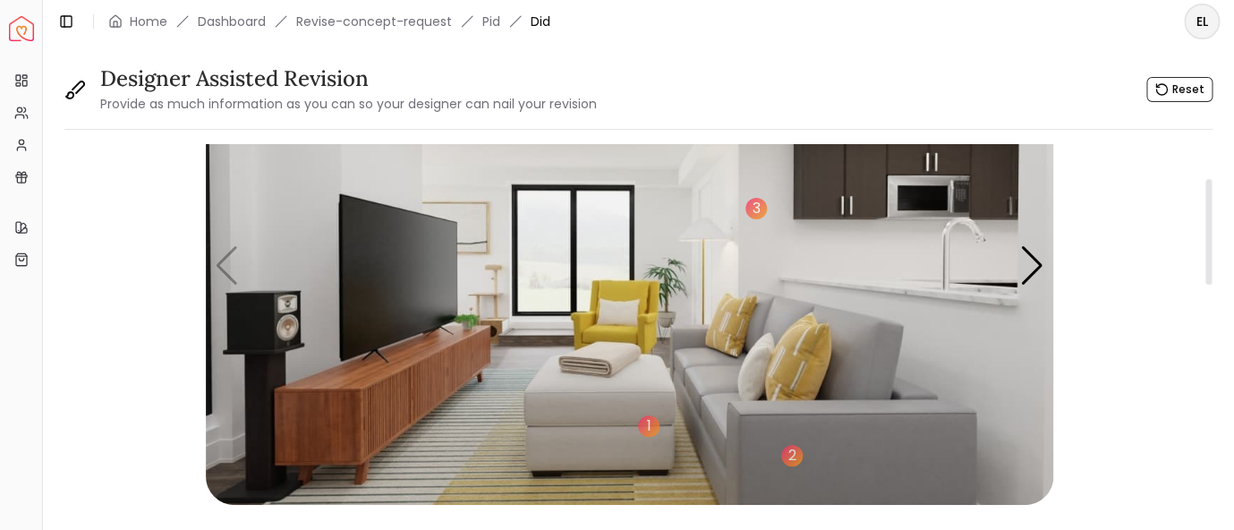
click at [574, 232] on img "1 / 5" at bounding box center [630, 266] width 848 height 477
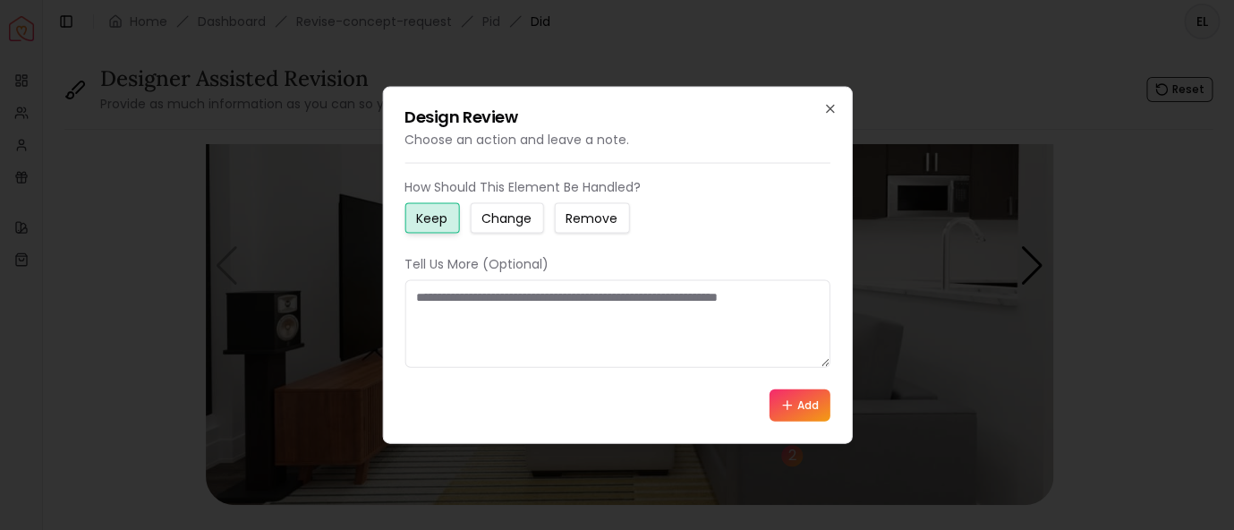
click at [501, 310] on textarea at bounding box center [617, 324] width 425 height 88
click at [830, 108] on icon "button" at bounding box center [829, 109] width 7 height 7
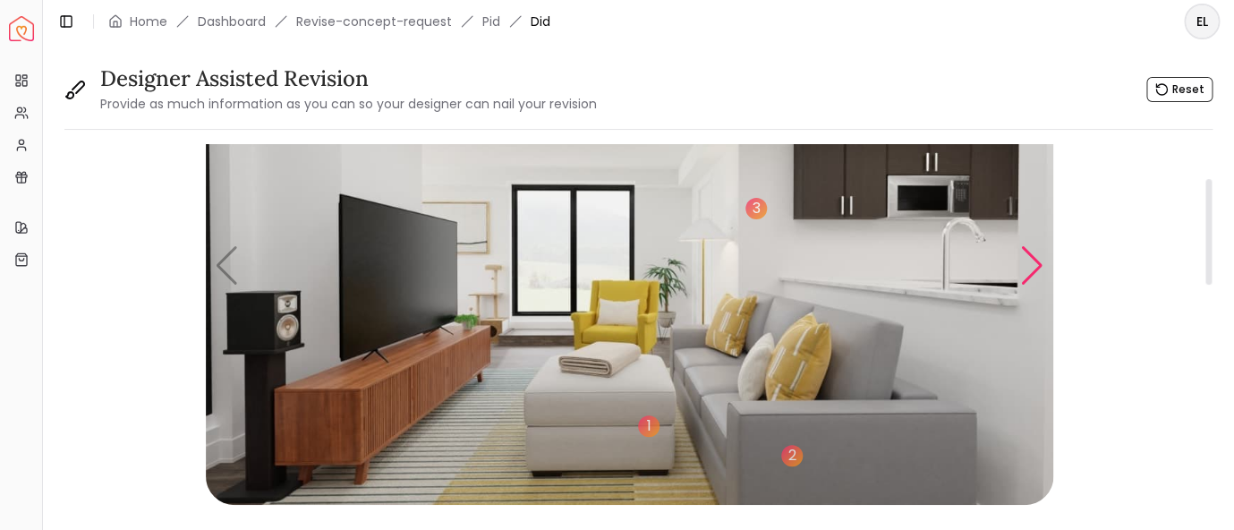
click at [1030, 275] on div "Next slide" at bounding box center [1033, 265] width 24 height 39
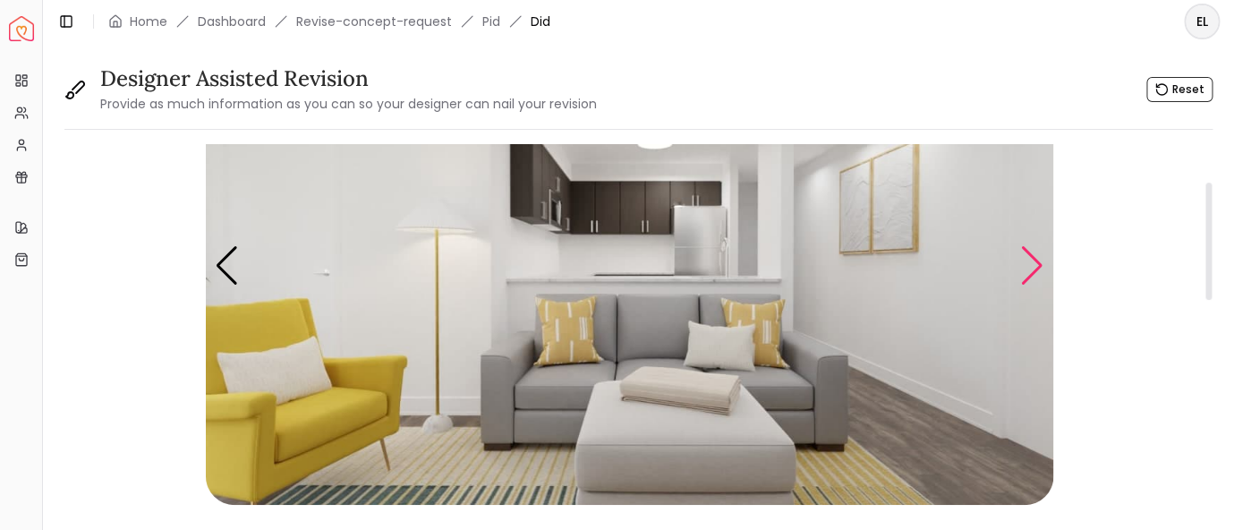
click at [1030, 275] on div "Next slide" at bounding box center [1033, 265] width 24 height 39
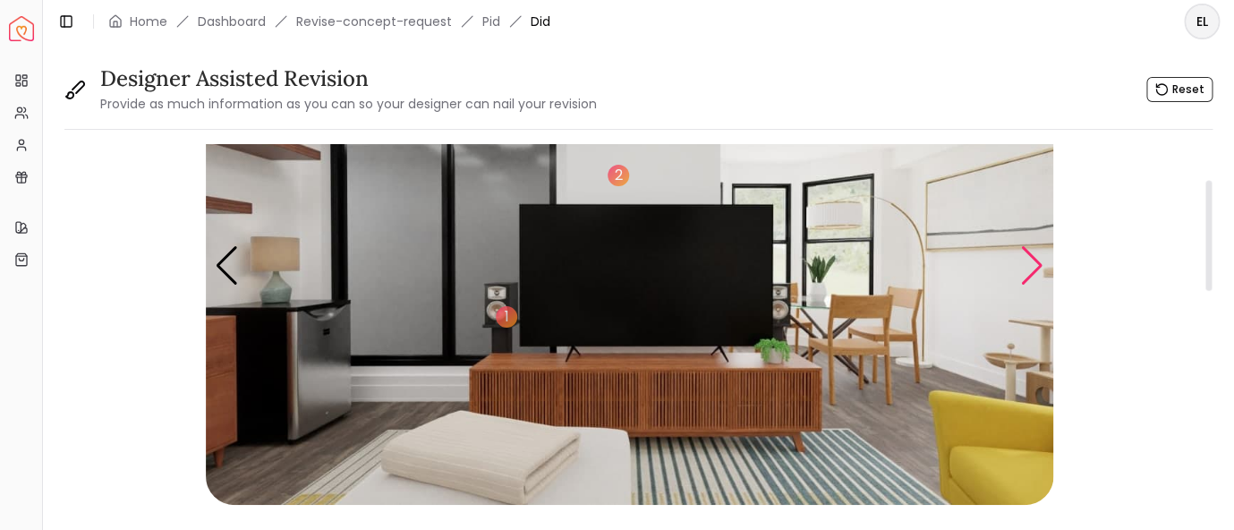
click at [1033, 273] on div "Next slide" at bounding box center [1033, 265] width 24 height 39
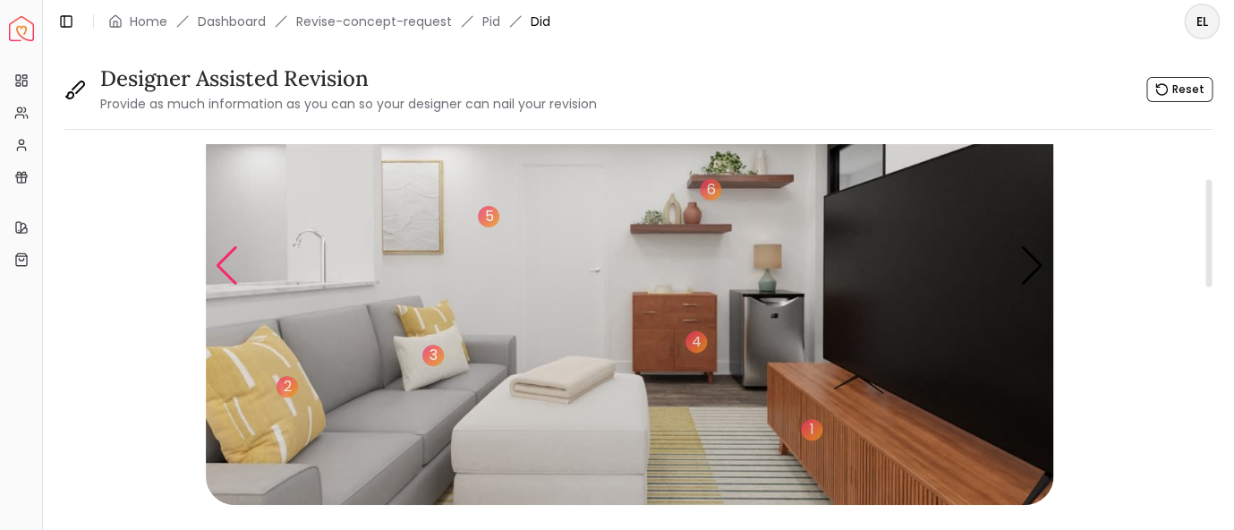
click at [219, 257] on div "Previous slide" at bounding box center [227, 265] width 24 height 39
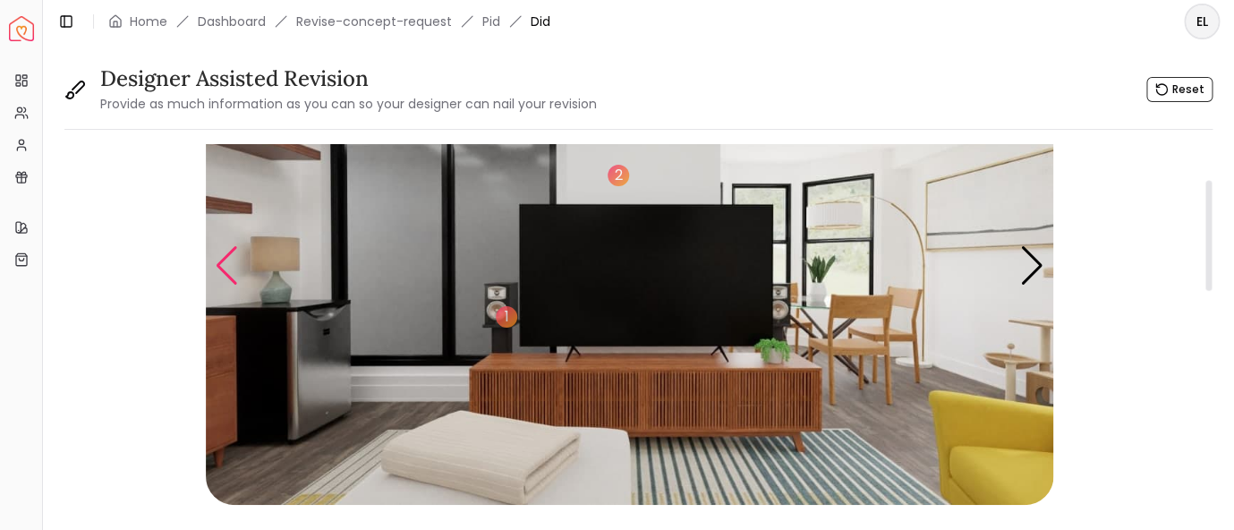
click at [219, 257] on div "Previous slide" at bounding box center [227, 265] width 24 height 39
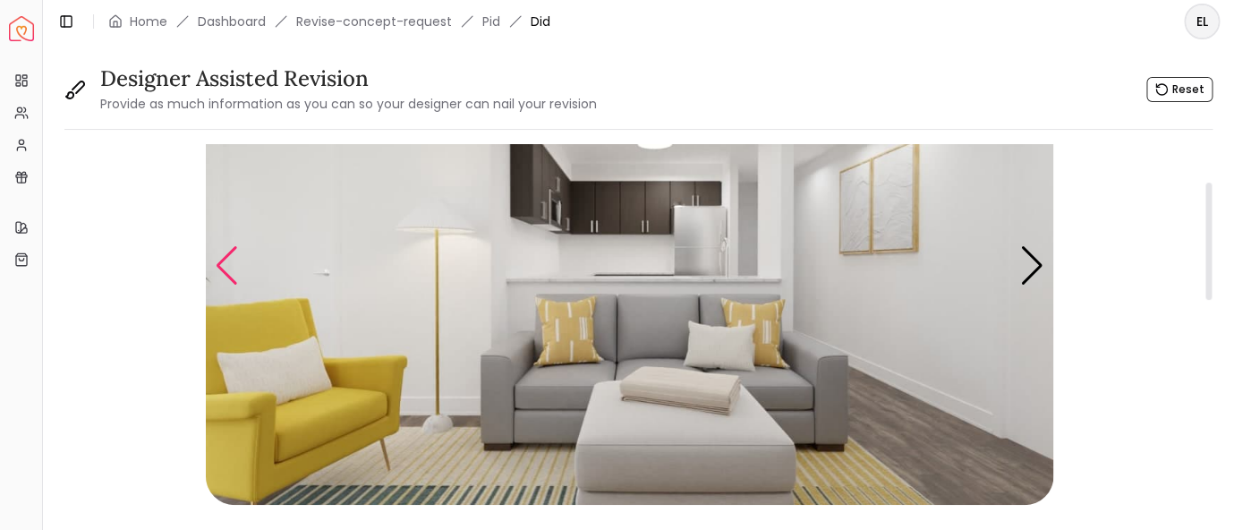
click at [229, 270] on div "Previous slide" at bounding box center [227, 265] width 24 height 39
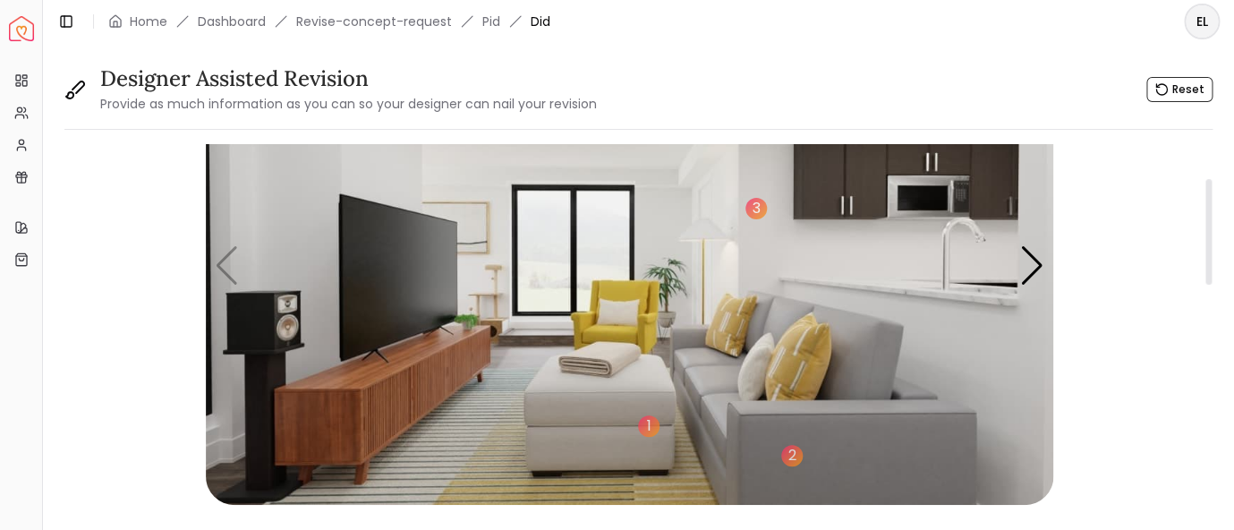
click at [577, 237] on img "1 / 5" at bounding box center [630, 266] width 848 height 477
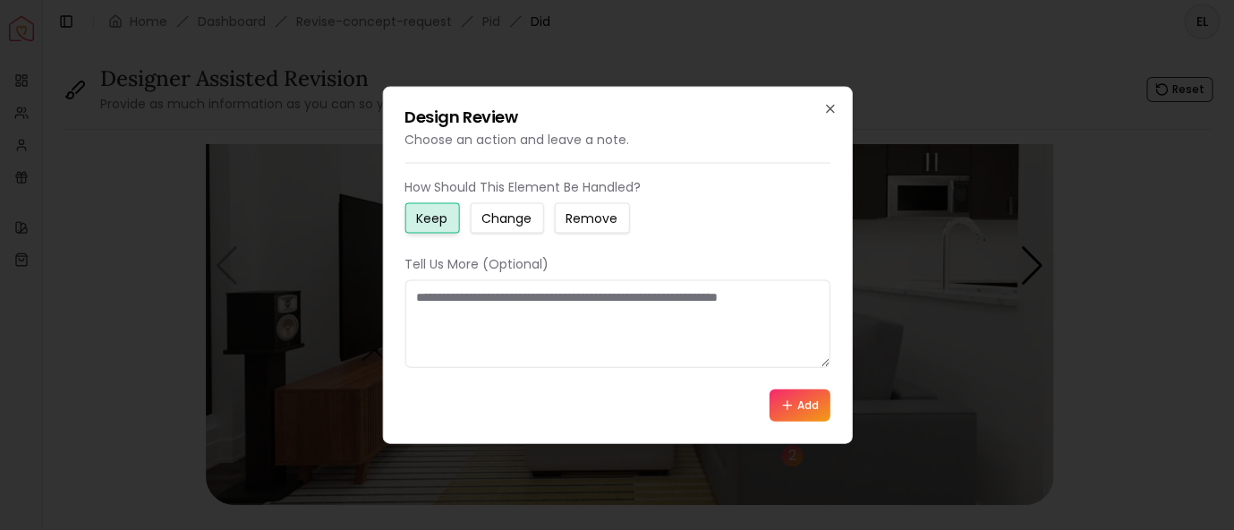
click at [531, 219] on small "Change" at bounding box center [507, 218] width 50 height 18
click at [512, 321] on textarea at bounding box center [617, 324] width 425 height 88
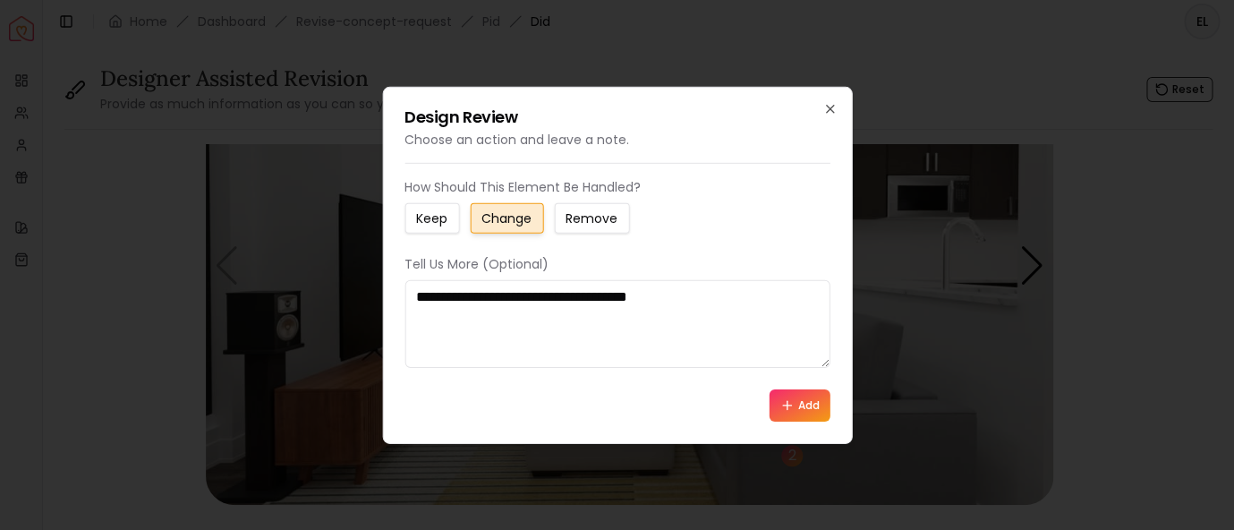
drag, startPoint x: 705, startPoint y: 305, endPoint x: 383, endPoint y: 287, distance: 321.9
click at [405, 287] on textarea "**********" at bounding box center [618, 324] width 426 height 88
click at [515, 300] on textarea "**********" at bounding box center [618, 324] width 426 height 88
type textarea "**********"
click at [791, 402] on icon at bounding box center [788, 404] width 14 height 14
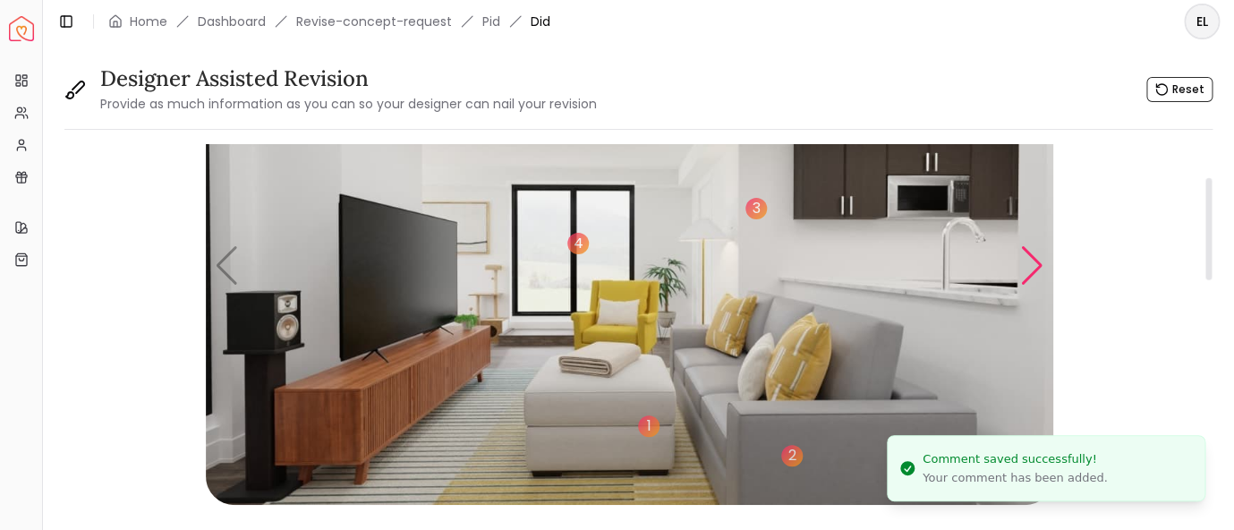
click at [1028, 260] on div "Next slide" at bounding box center [1033, 265] width 24 height 39
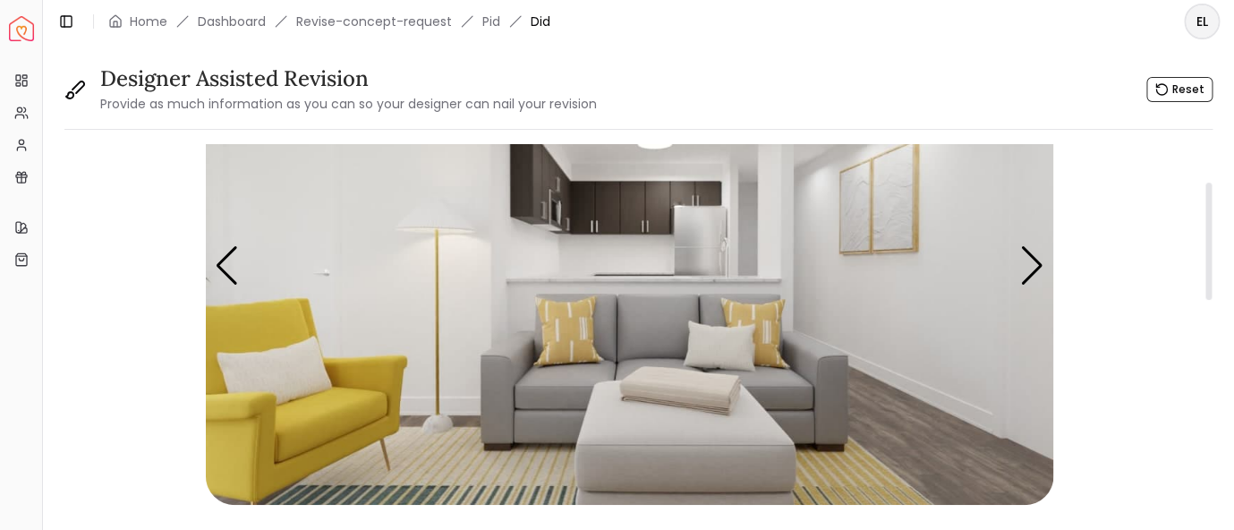
click at [402, 292] on img "2 / 5" at bounding box center [630, 266] width 848 height 477
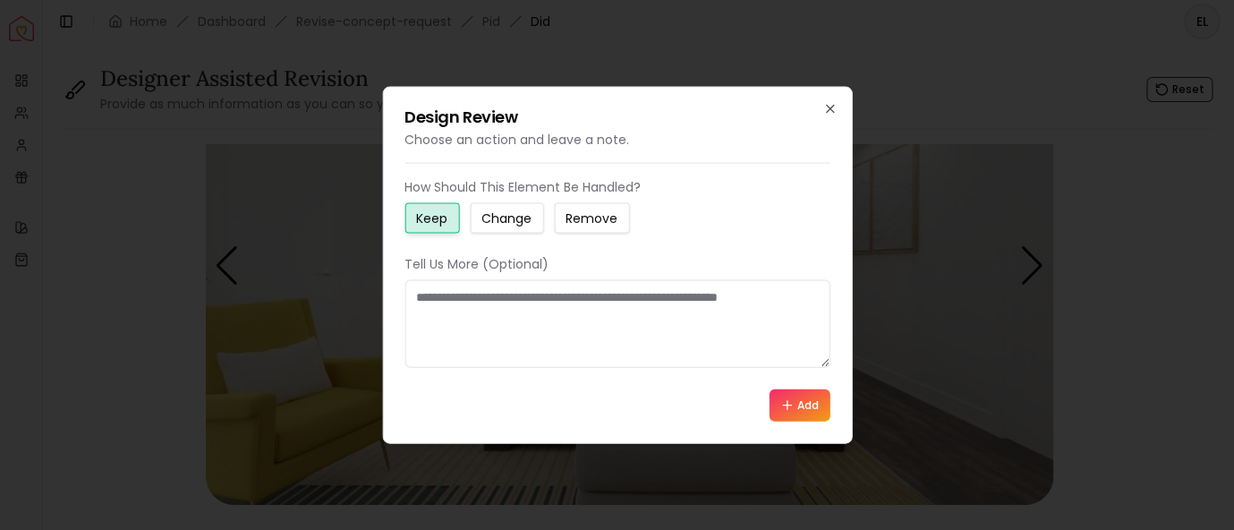
click at [528, 225] on small "Change" at bounding box center [507, 218] width 50 height 18
click at [507, 331] on textarea at bounding box center [617, 324] width 425 height 88
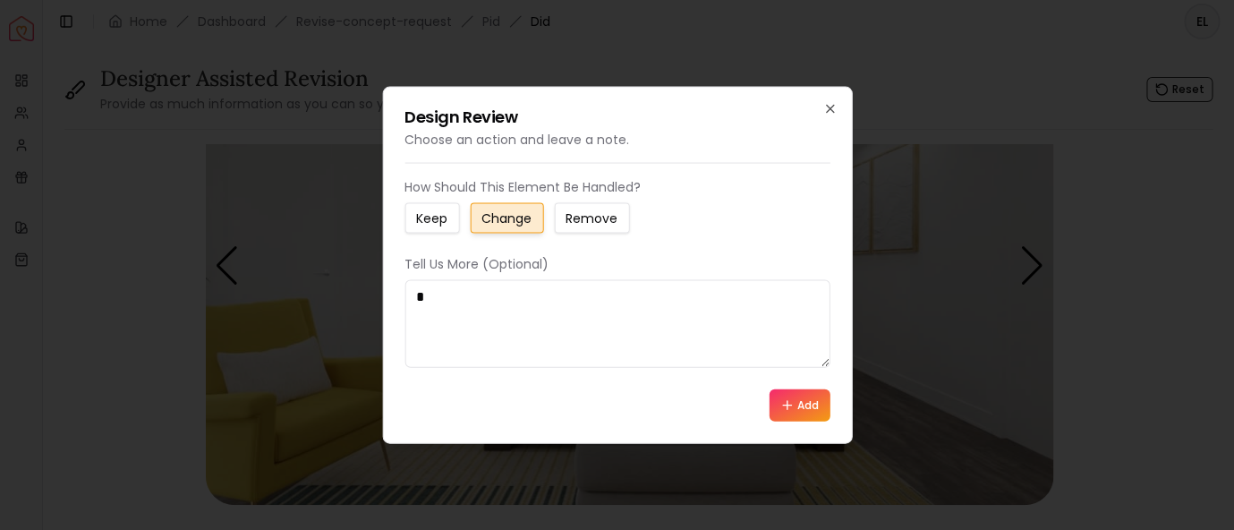
type textarea "*"
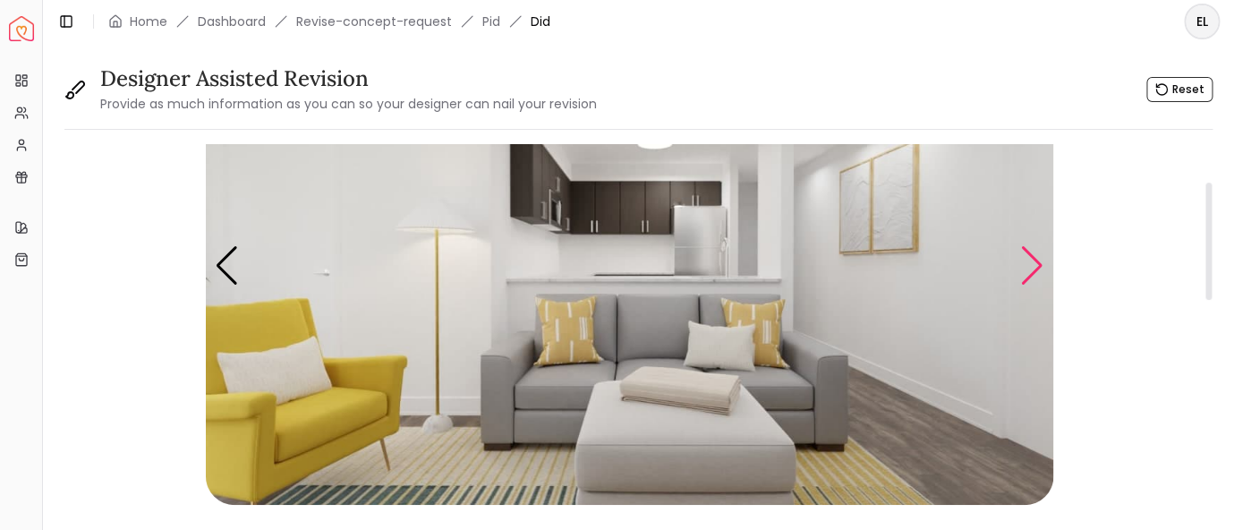
click at [1034, 268] on div "Next slide" at bounding box center [1033, 265] width 24 height 39
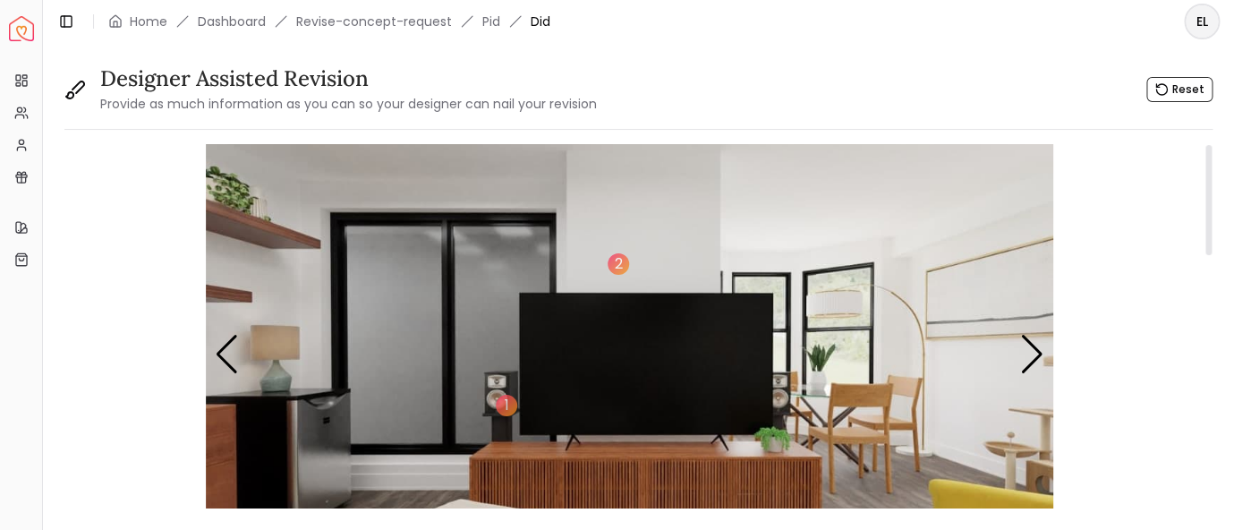
scroll to position [0, 0]
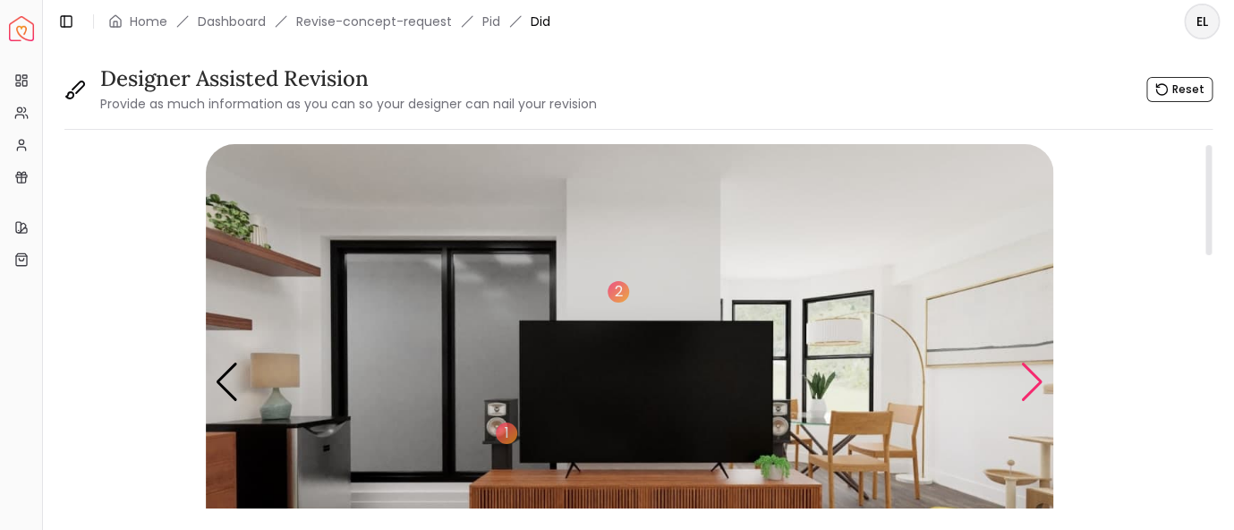
click at [1036, 383] on div "Next slide" at bounding box center [1033, 382] width 24 height 39
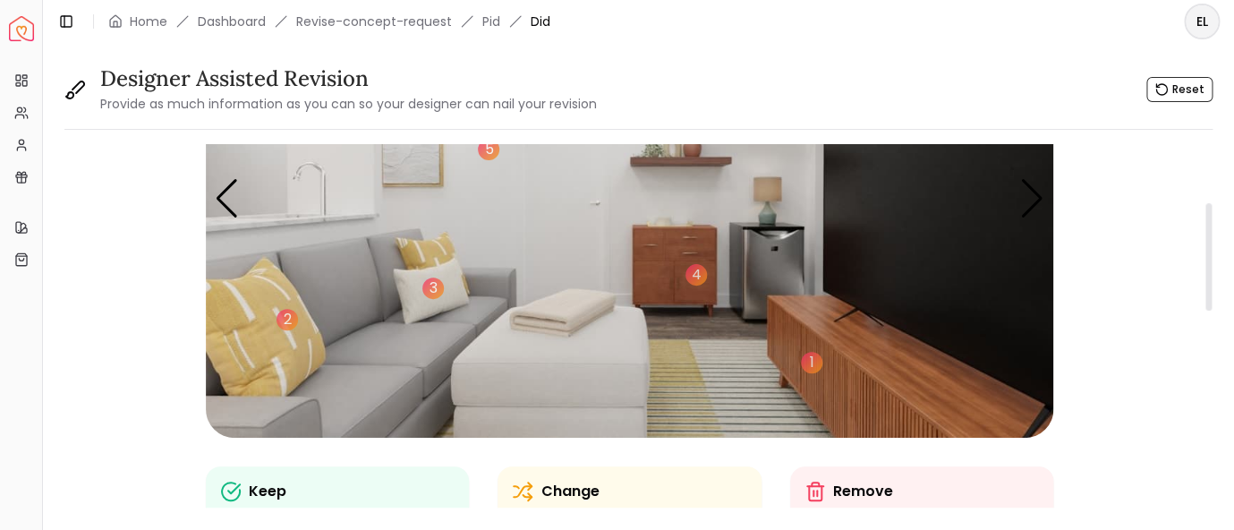
scroll to position [234, 0]
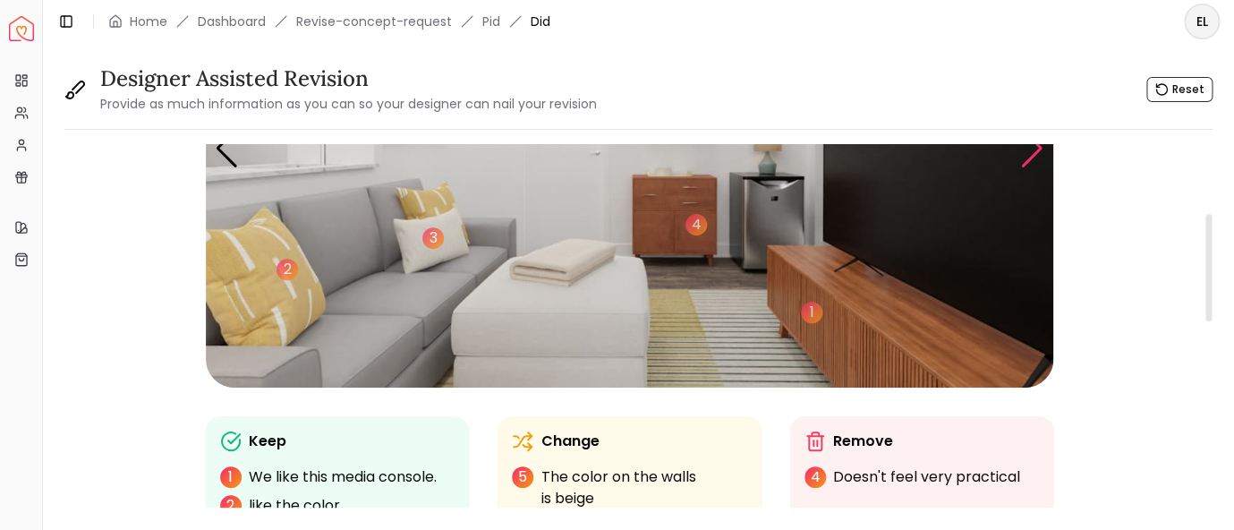
click at [1036, 158] on div "Next slide" at bounding box center [1033, 148] width 24 height 39
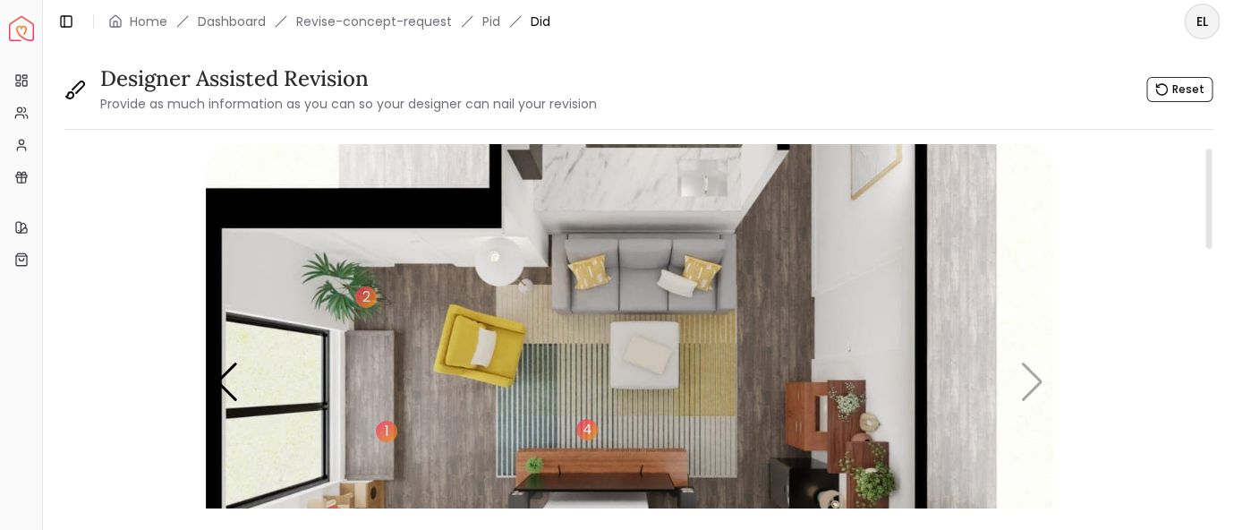
scroll to position [116, 0]
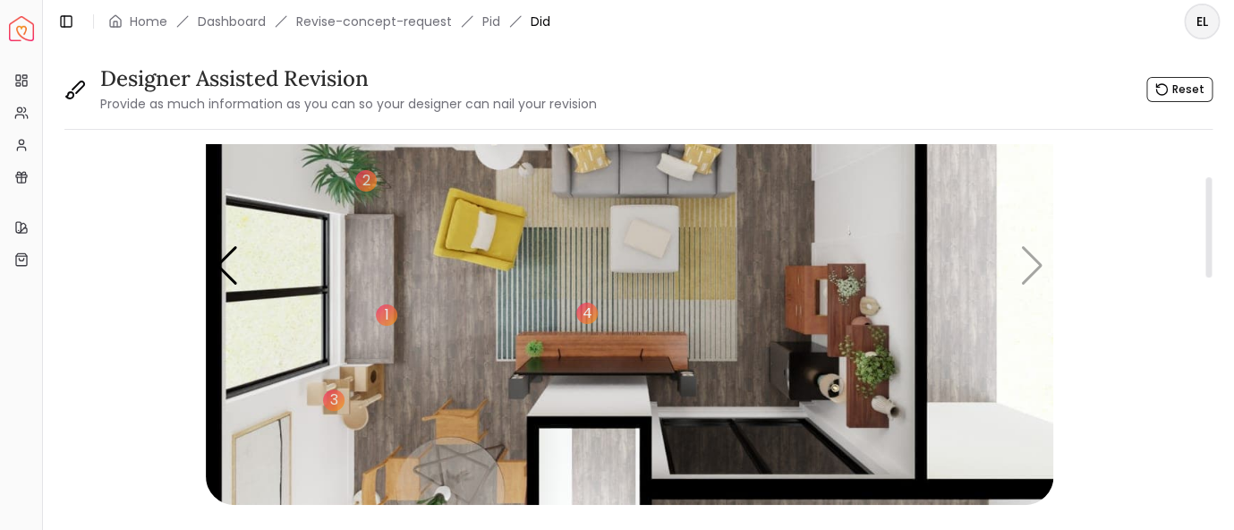
click at [1029, 278] on img "5 / 5" at bounding box center [630, 266] width 848 height 477
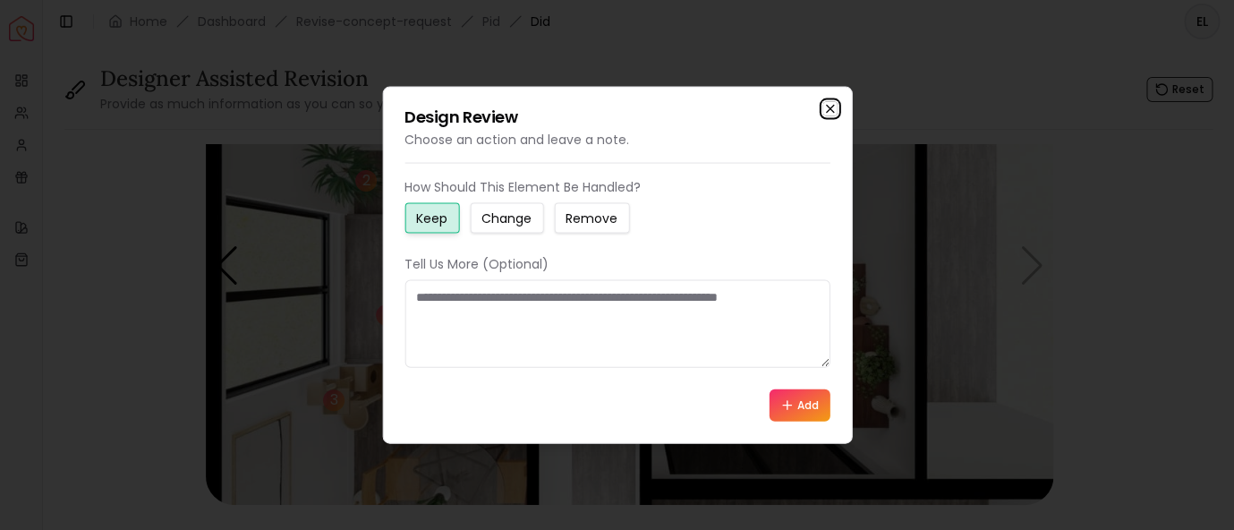
click at [832, 104] on icon "button" at bounding box center [830, 109] width 14 height 14
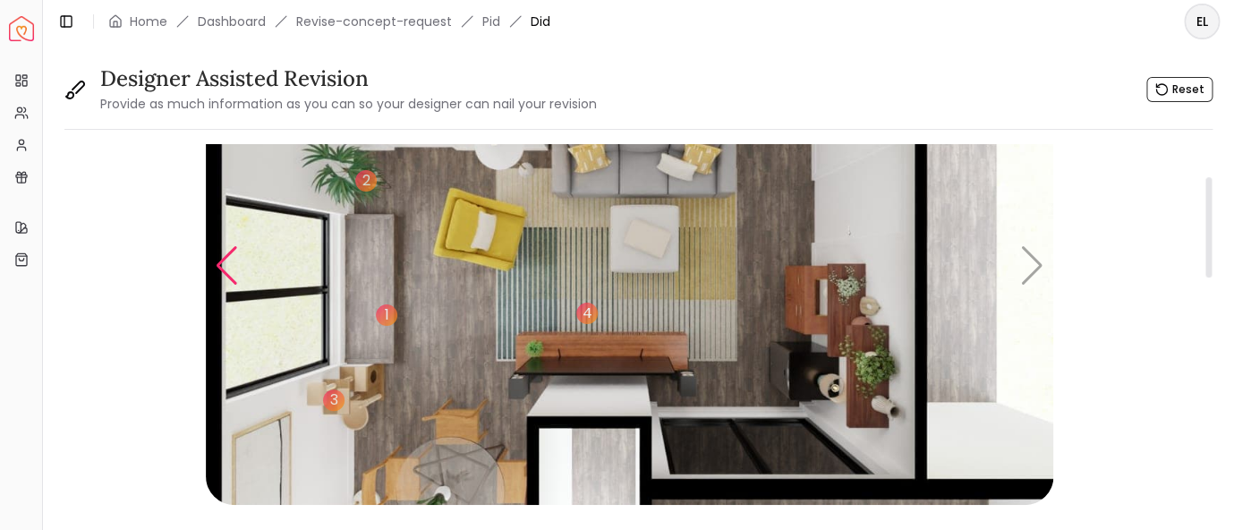
click at [218, 263] on div "Previous slide" at bounding box center [227, 265] width 24 height 39
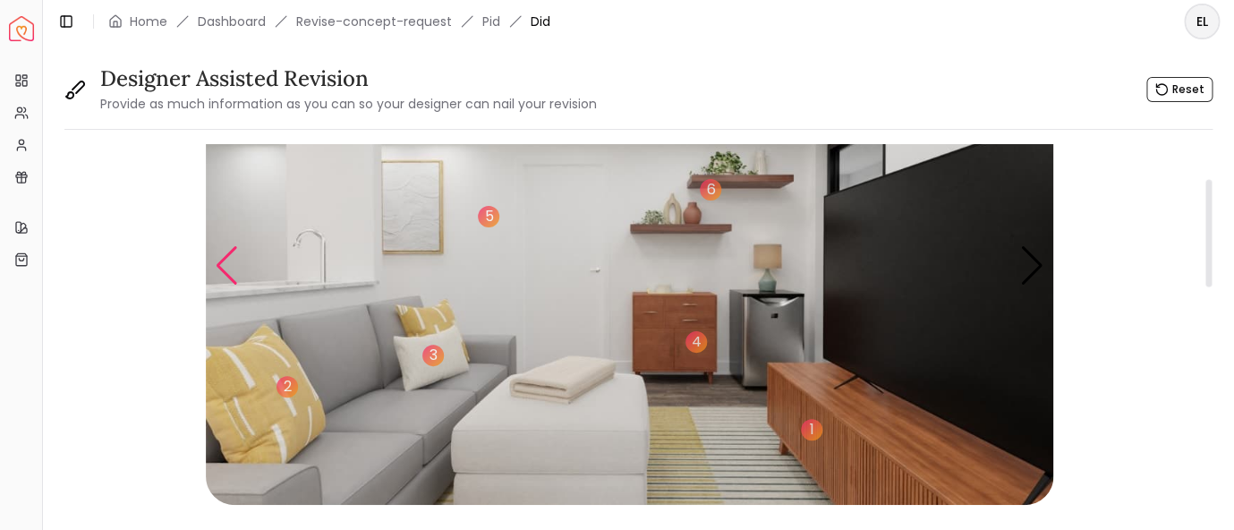
click at [218, 263] on div "Previous slide" at bounding box center [227, 265] width 24 height 39
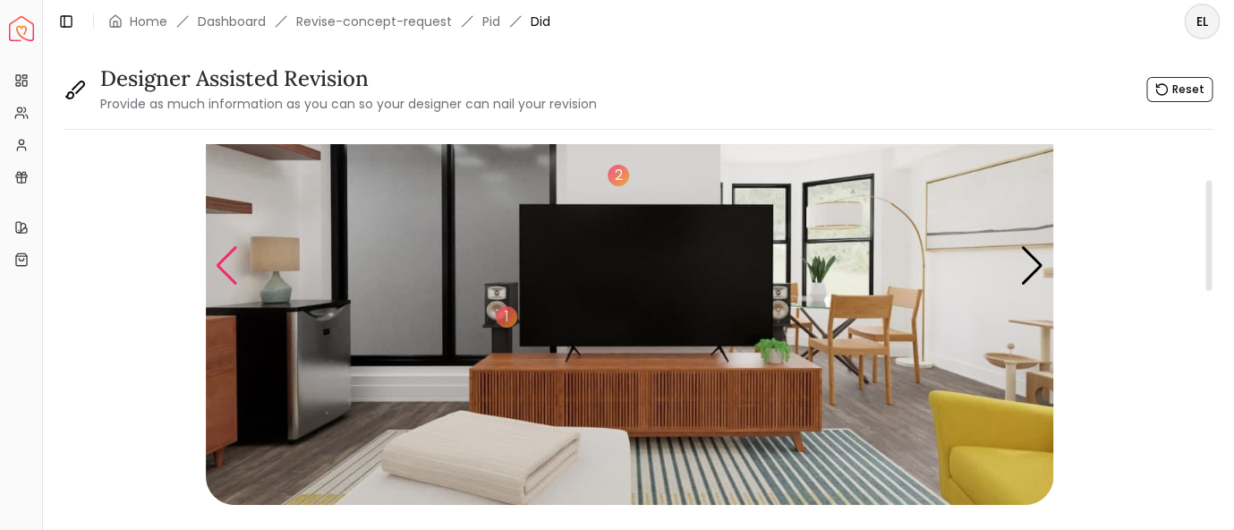
click at [218, 263] on div "Previous slide" at bounding box center [227, 265] width 24 height 39
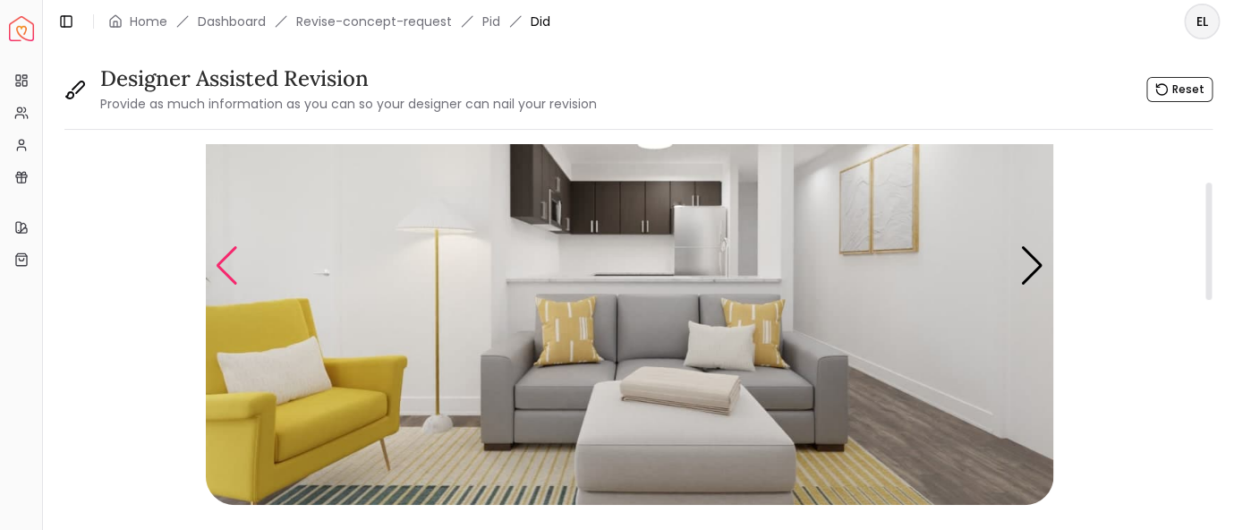
click at [218, 263] on div "Previous slide" at bounding box center [227, 265] width 24 height 39
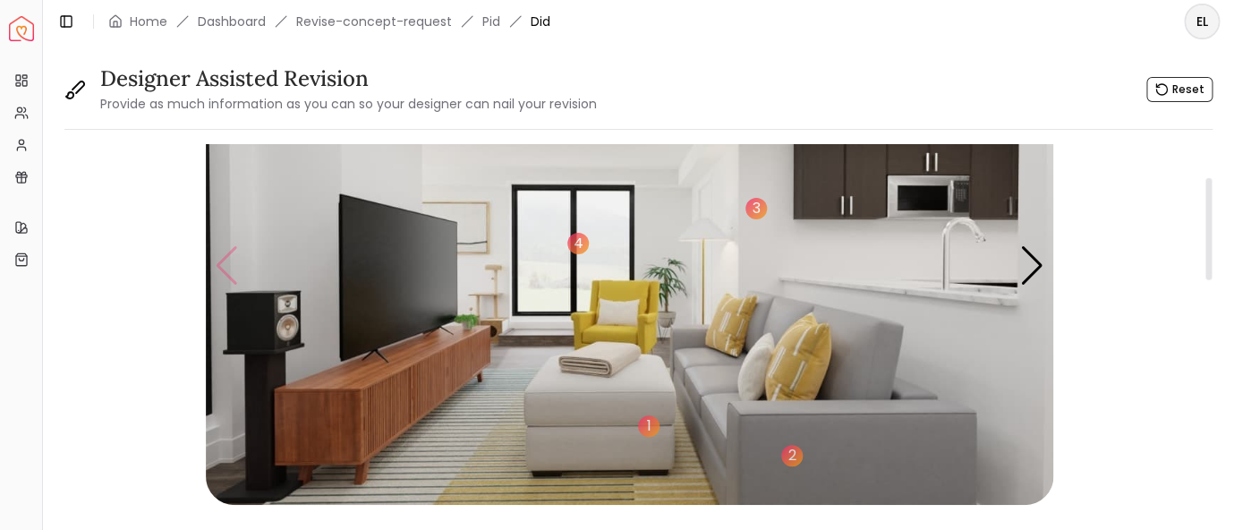
click at [218, 263] on img "1 / 5" at bounding box center [630, 266] width 848 height 477
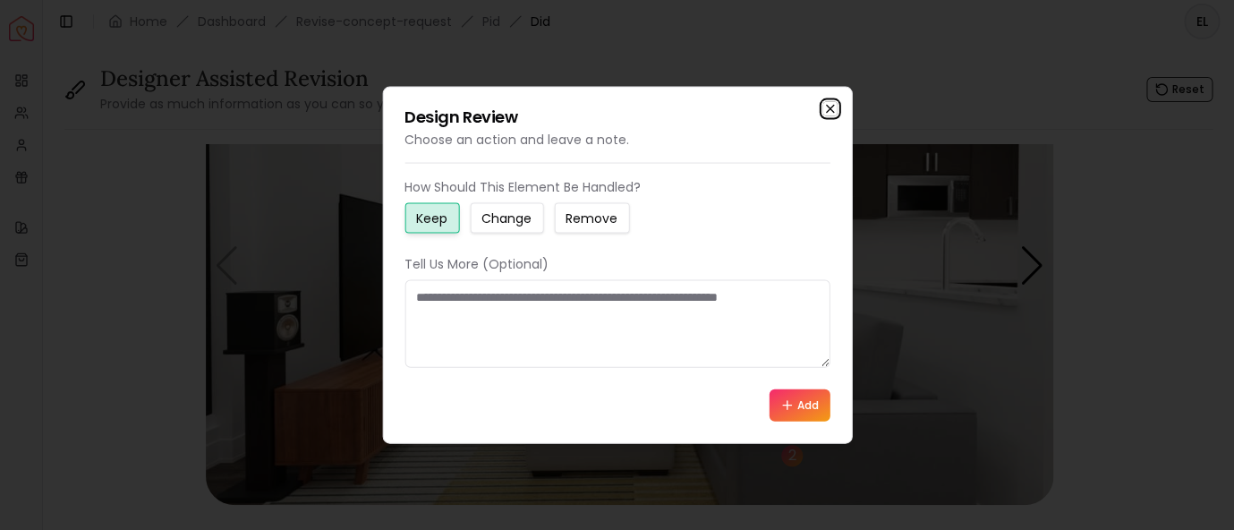
click at [833, 107] on icon "button" at bounding box center [830, 109] width 14 height 14
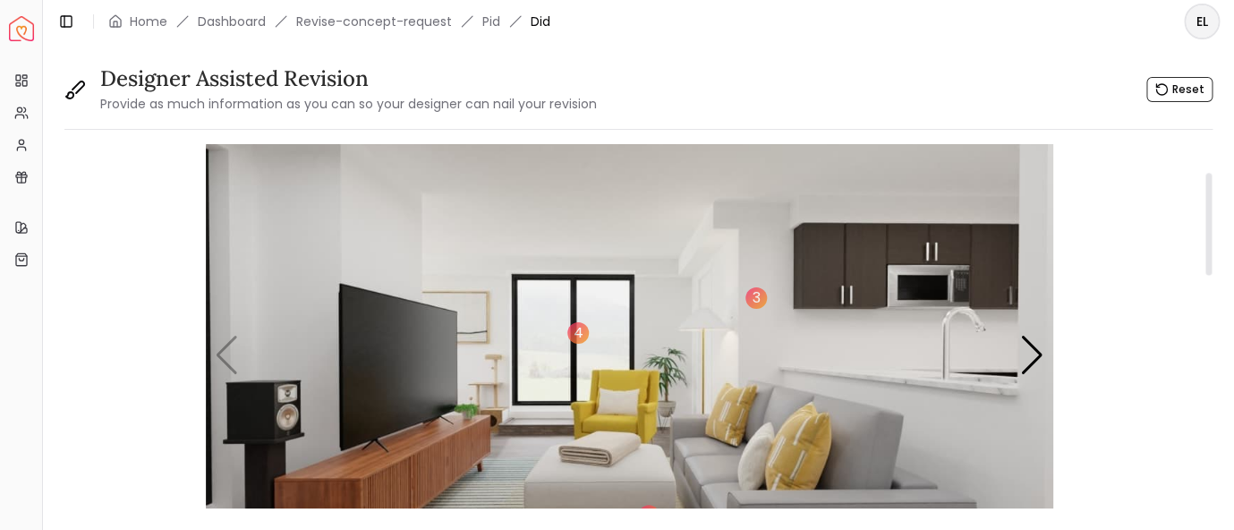
scroll to position [0, 0]
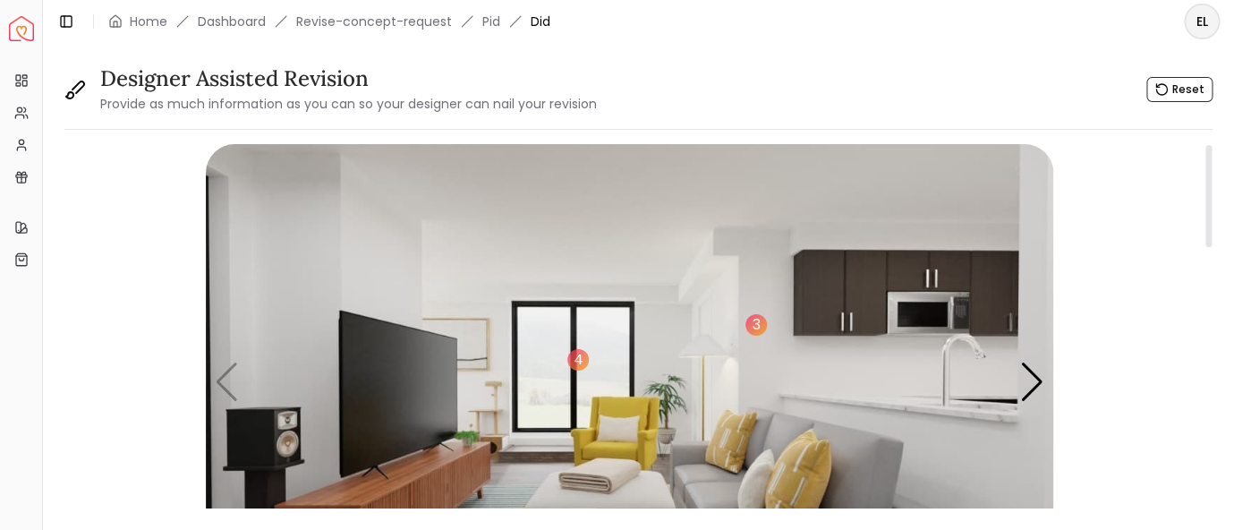
click at [224, 383] on img "1 / 5" at bounding box center [630, 382] width 848 height 477
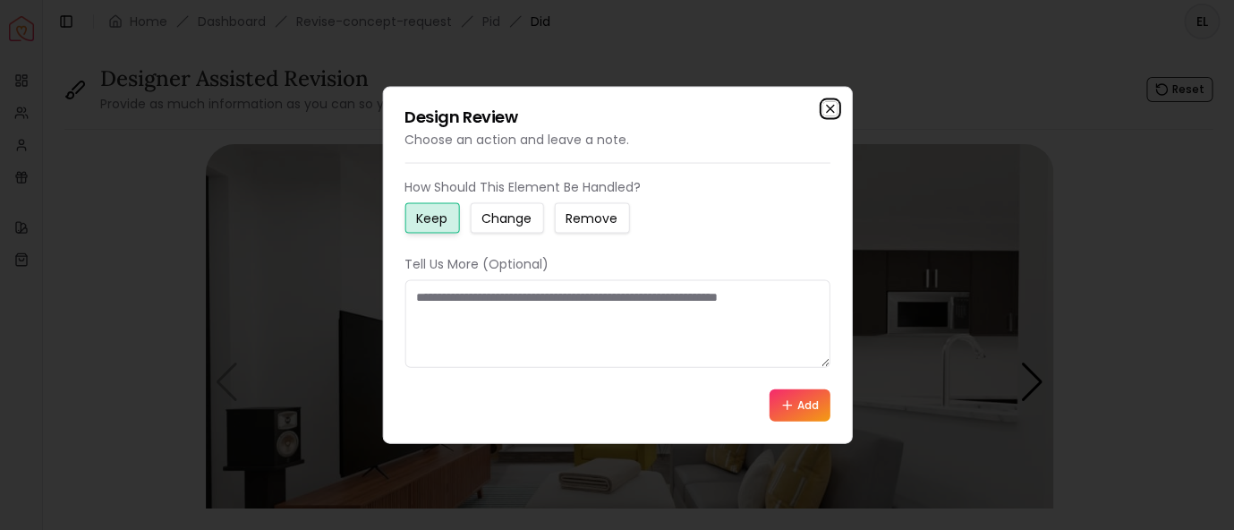
click at [834, 111] on icon "button" at bounding box center [830, 109] width 14 height 14
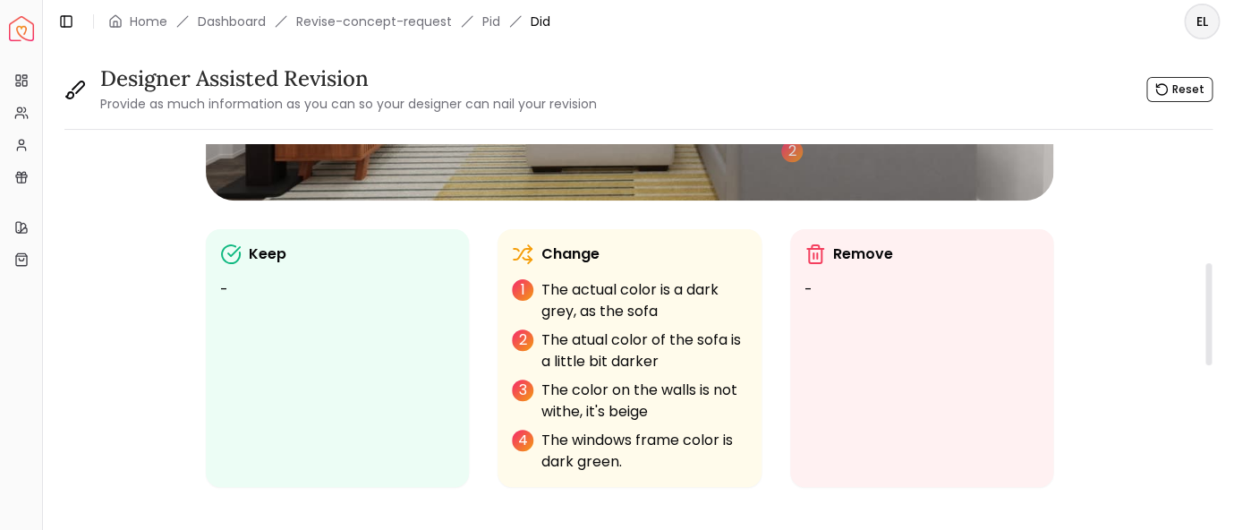
scroll to position [467, 0]
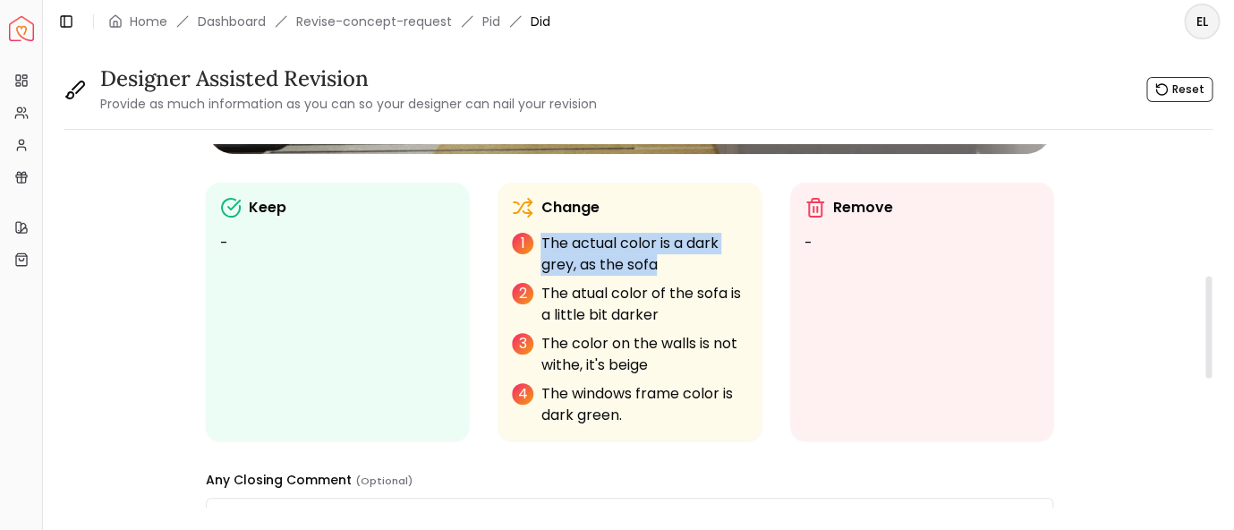
drag, startPoint x: 543, startPoint y: 246, endPoint x: 654, endPoint y: 257, distance: 111.5
click at [654, 257] on p "The actual color is a dark grey, as the sofa" at bounding box center [644, 254] width 206 height 43
copy p "The actual color is a dark grey, as the sofa"
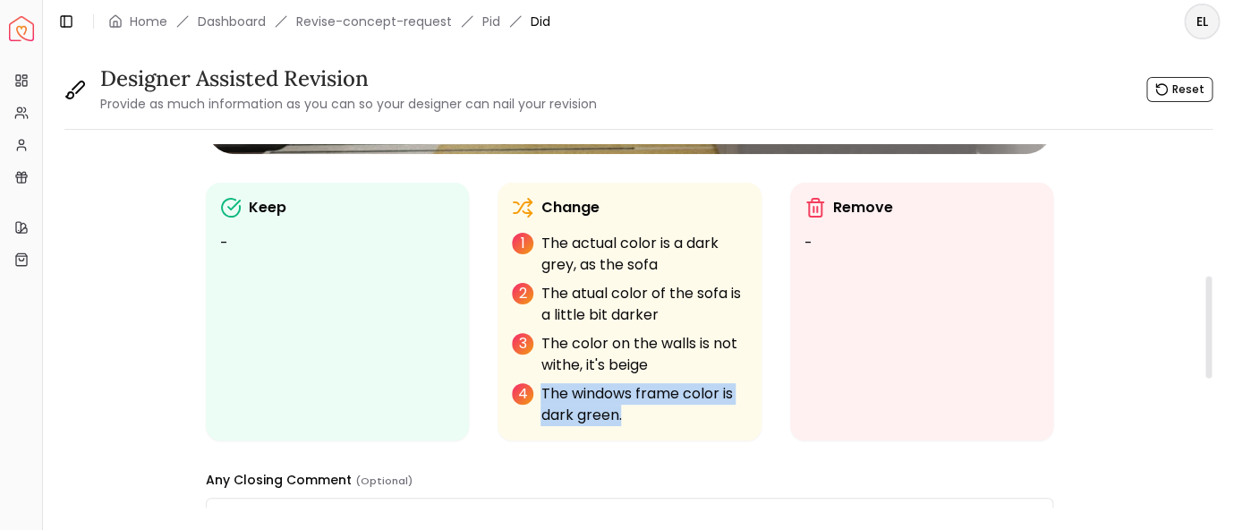
drag, startPoint x: 544, startPoint y: 393, endPoint x: 653, endPoint y: 416, distance: 110.8
click at [653, 416] on p "The windows frame color is dark green." at bounding box center [644, 404] width 206 height 43
copy p "The windows frame color is dark green."
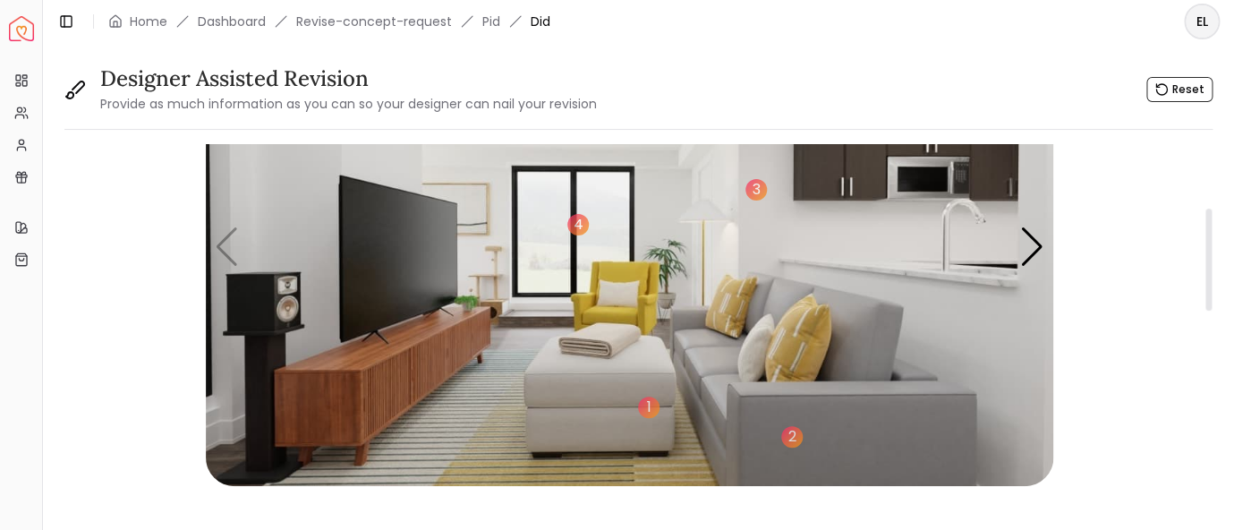
scroll to position [116, 0]
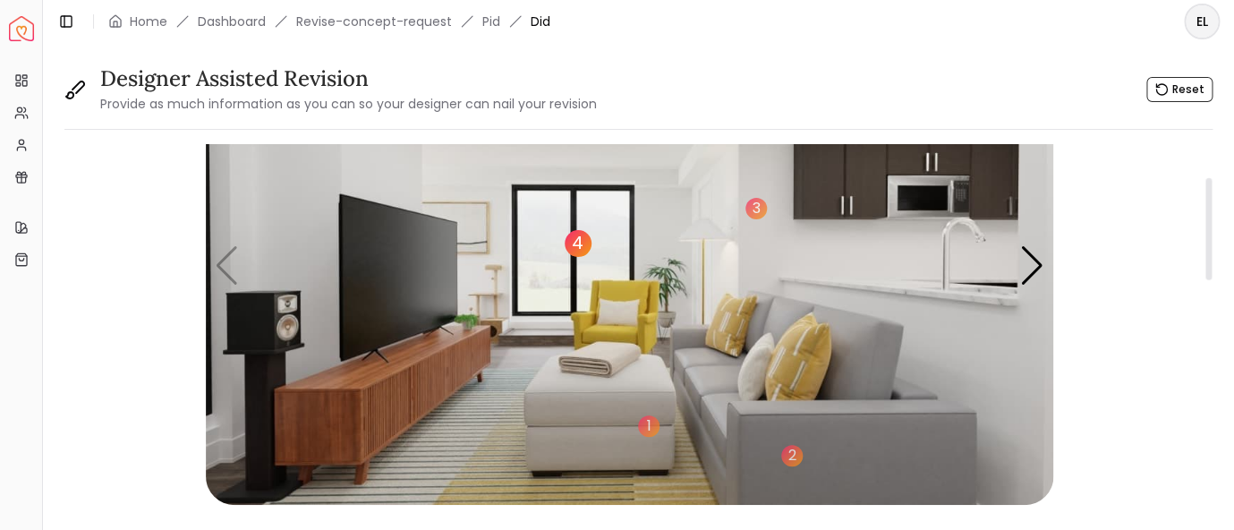
click at [573, 242] on div "4" at bounding box center [578, 243] width 27 height 27
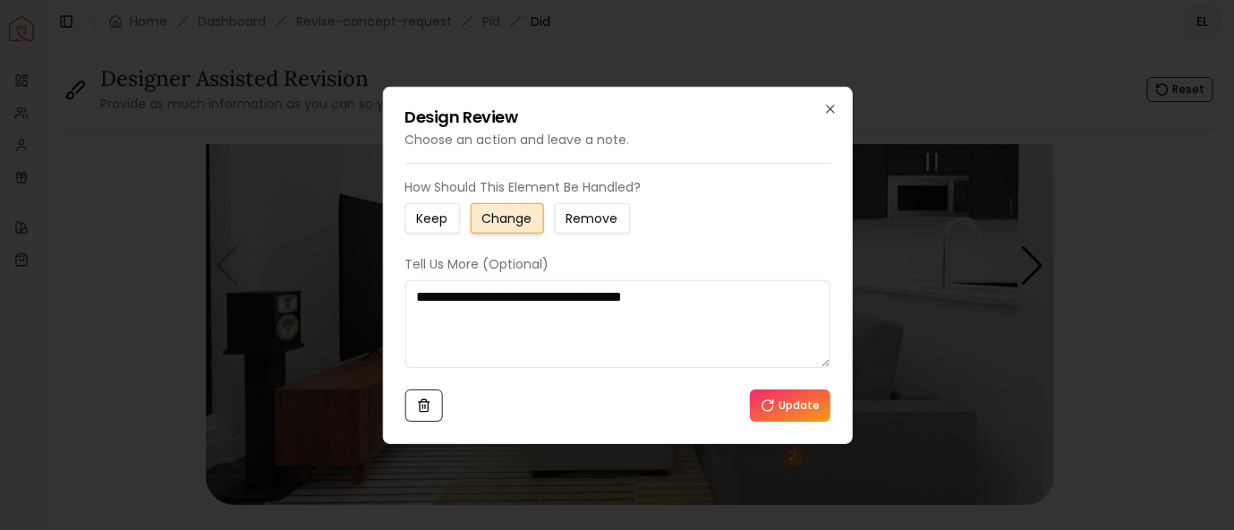
drag, startPoint x: 413, startPoint y: 296, endPoint x: 727, endPoint y: 297, distance: 314.2
click at [727, 297] on textarea "**********" at bounding box center [618, 324] width 426 height 88
paste textarea "***"
type textarea "**********"
click at [772, 406] on icon at bounding box center [768, 404] width 14 height 14
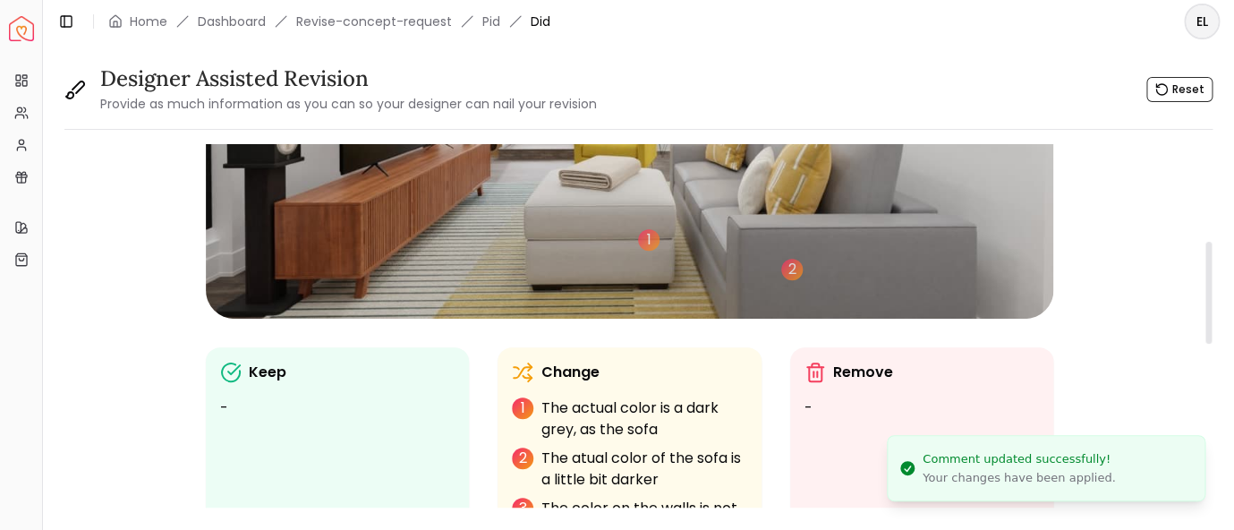
scroll to position [350, 0]
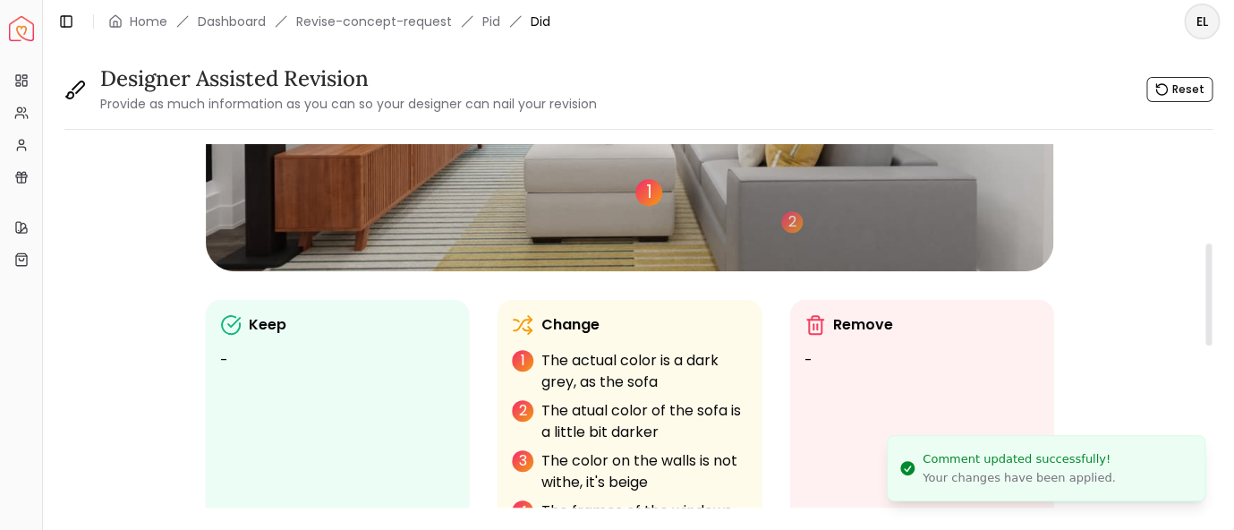
click at [654, 195] on div "1" at bounding box center [649, 192] width 27 height 27
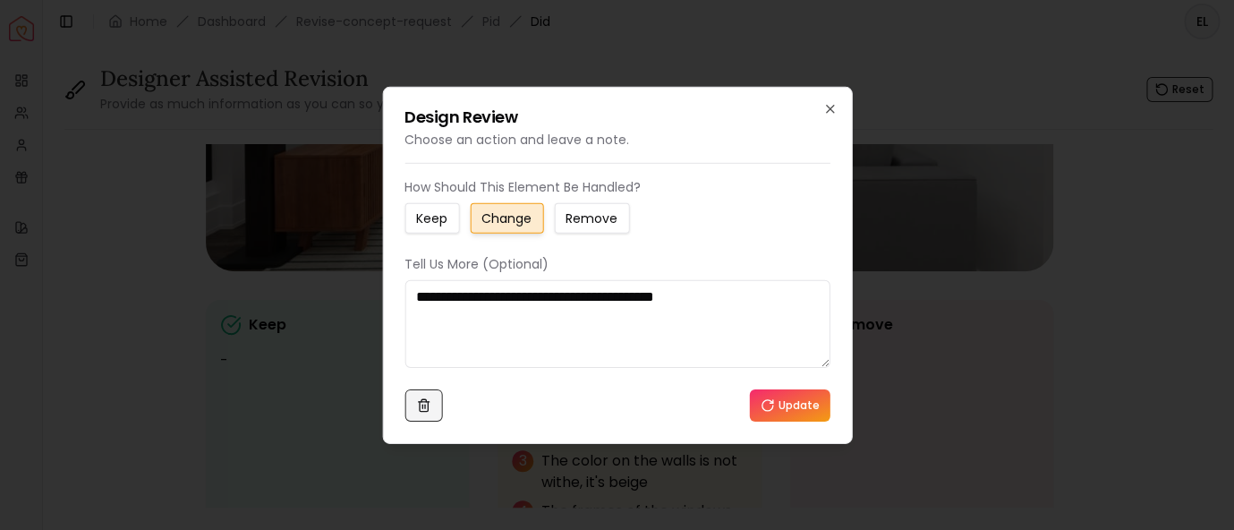
click at [422, 403] on icon at bounding box center [423, 404] width 14 height 14
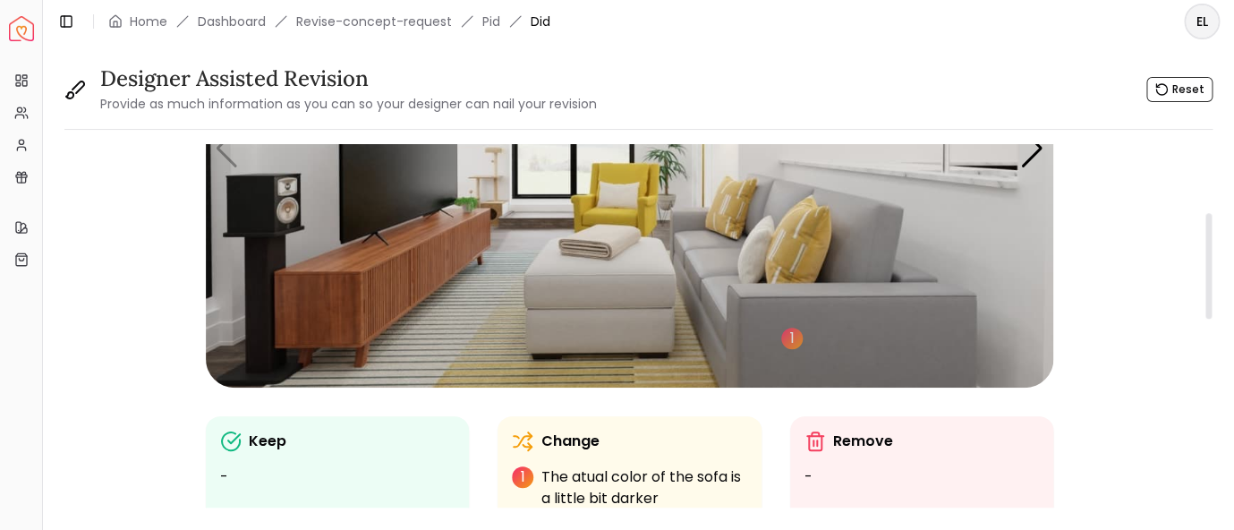
click at [623, 332] on img "1 / 5" at bounding box center [630, 148] width 848 height 477
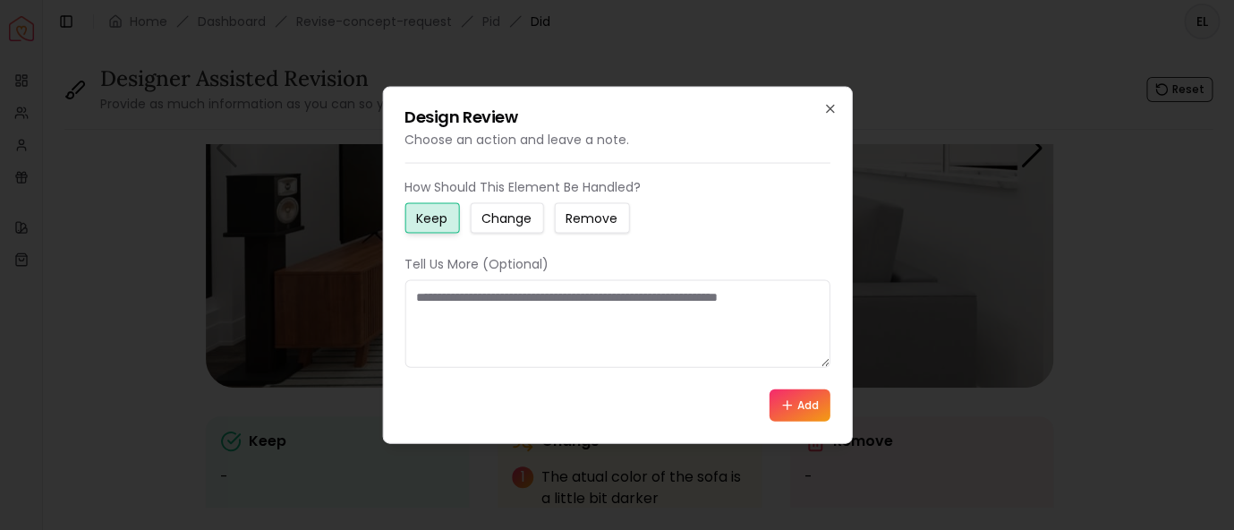
click at [517, 208] on button "Change" at bounding box center [506, 218] width 73 height 30
click at [515, 309] on textarea at bounding box center [617, 324] width 425 height 88
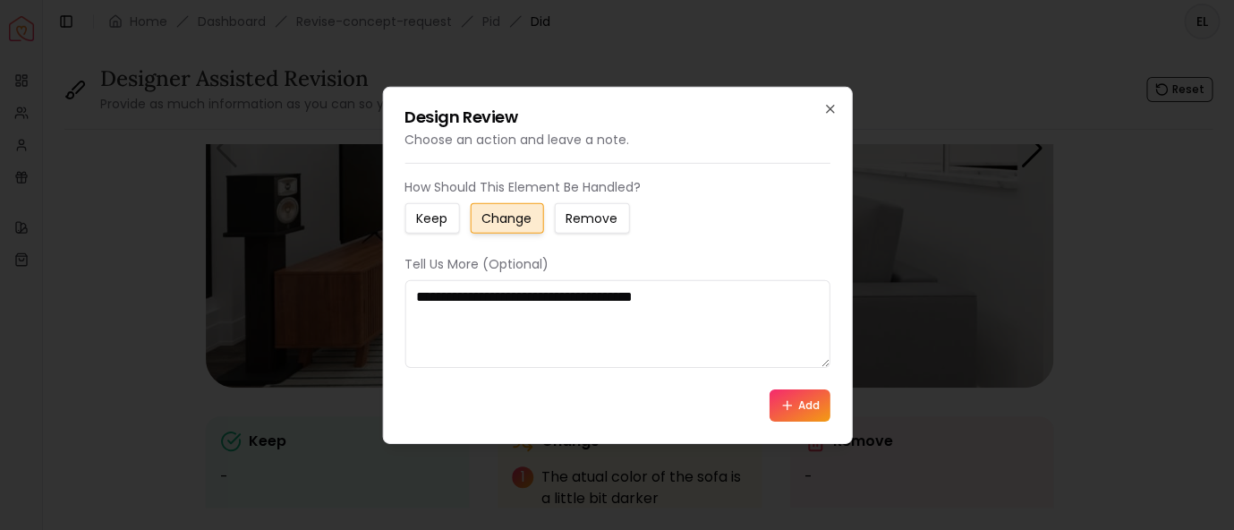
type textarea "**********"
click at [826, 405] on button "Add" at bounding box center [800, 405] width 61 height 32
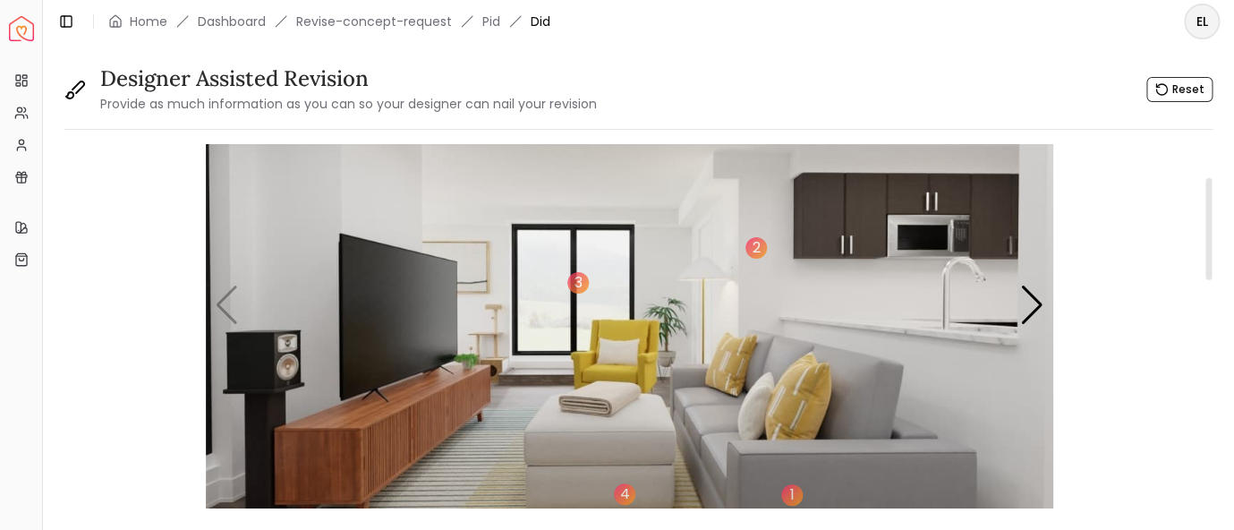
scroll to position [116, 0]
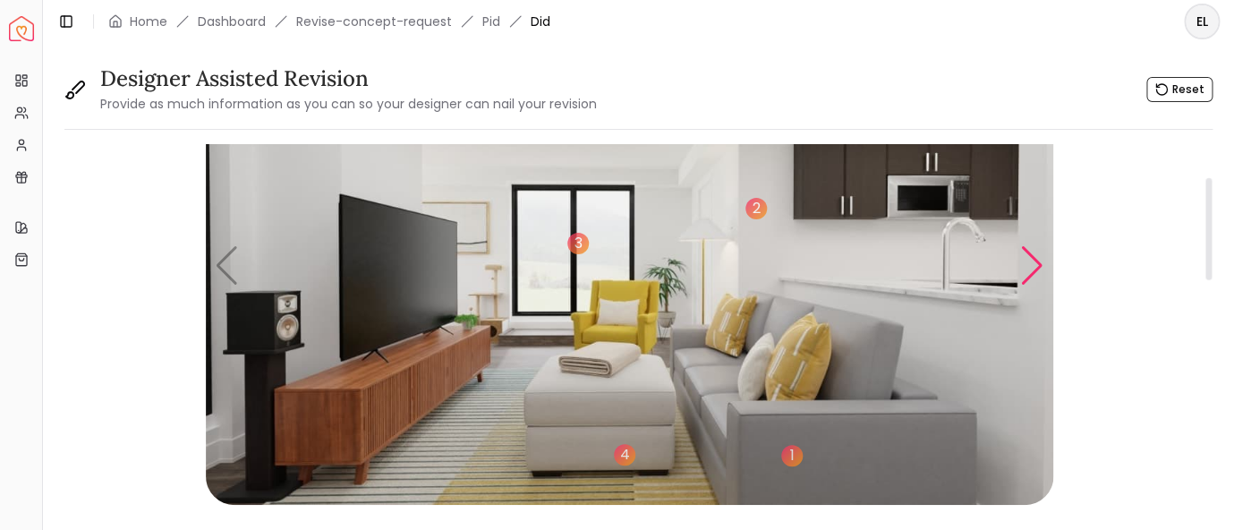
click at [1025, 273] on div "Next slide" at bounding box center [1033, 265] width 24 height 39
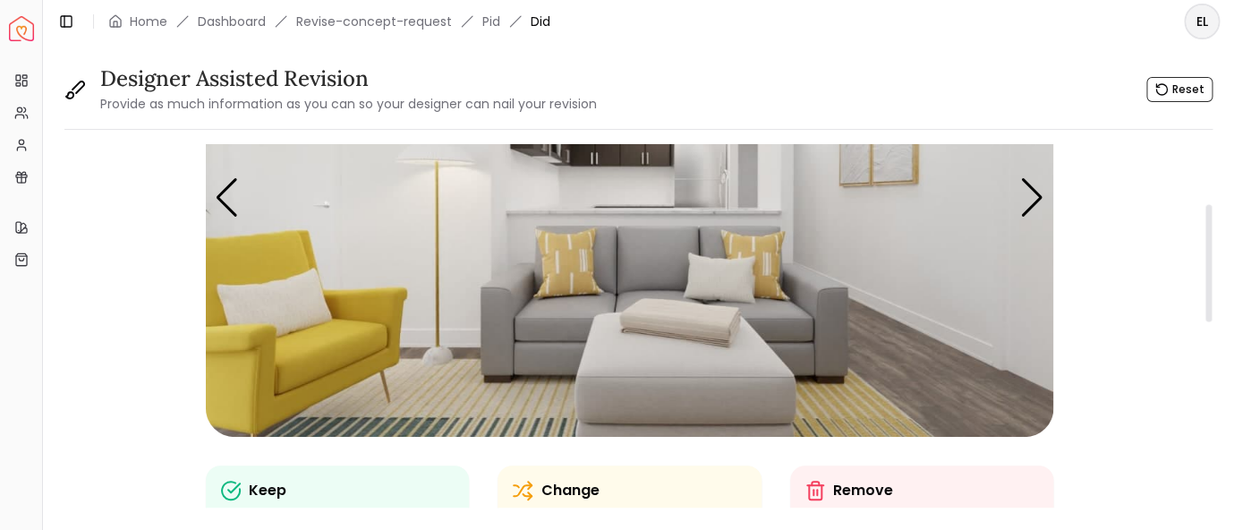
scroll to position [234, 0]
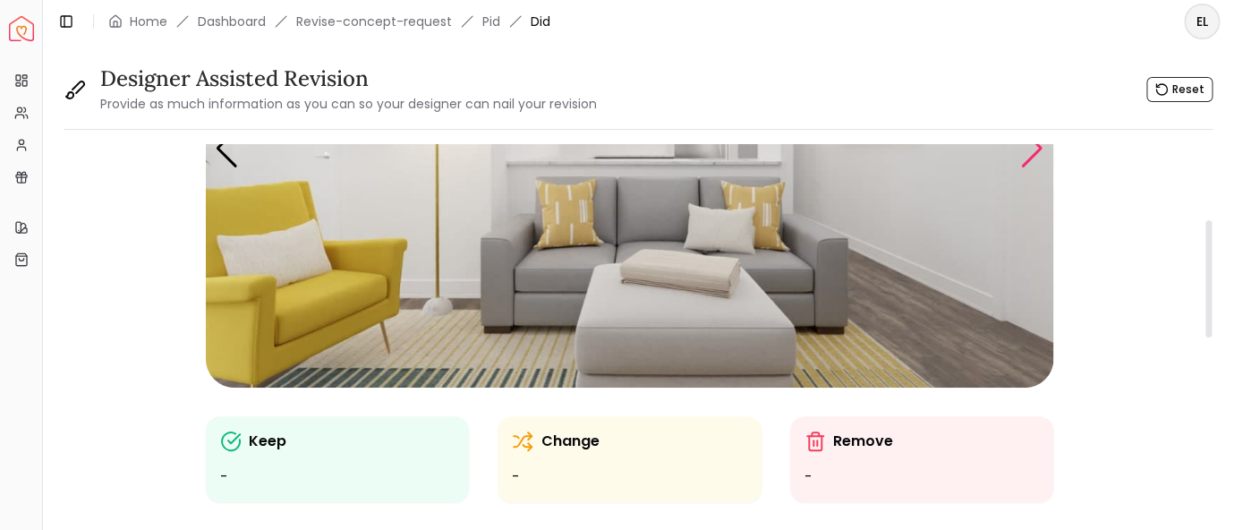
click at [1028, 152] on div "Next slide" at bounding box center [1033, 148] width 24 height 39
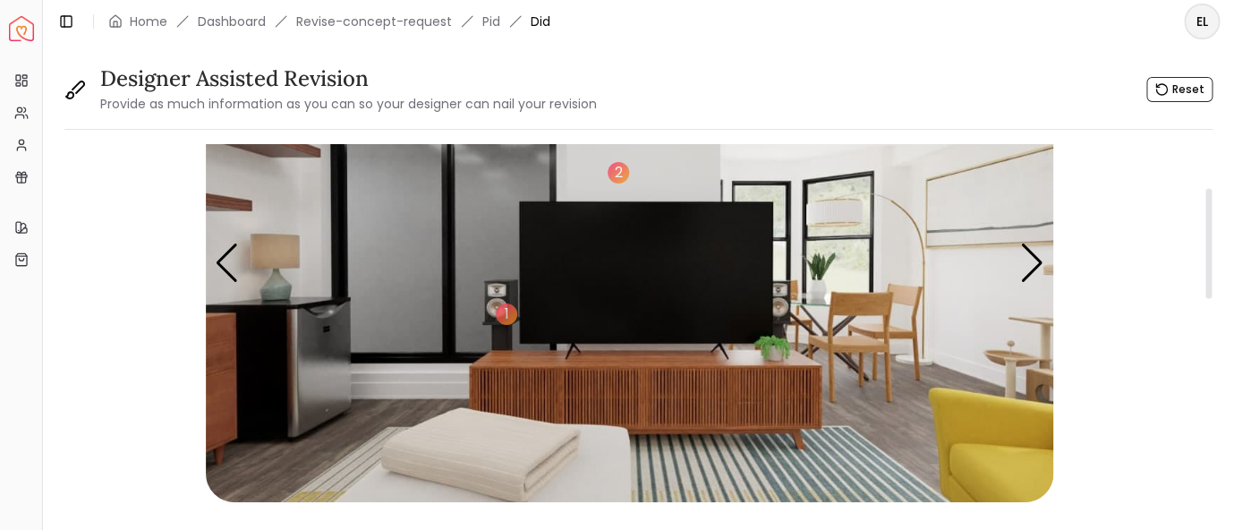
scroll to position [116, 0]
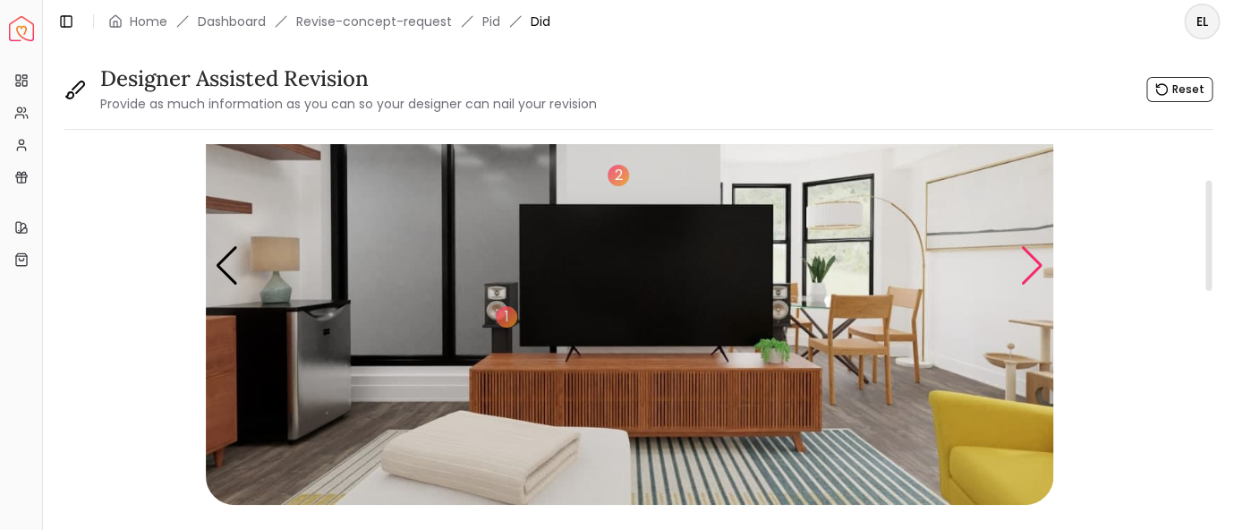
click at [1029, 267] on div "Next slide" at bounding box center [1033, 265] width 24 height 39
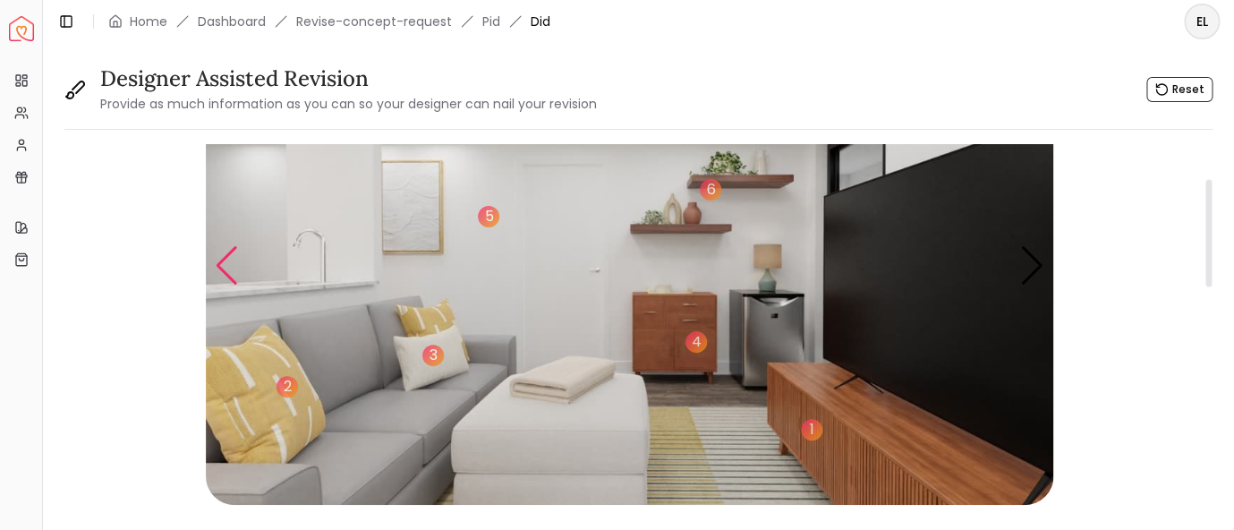
click at [222, 264] on div "Previous slide" at bounding box center [227, 265] width 24 height 39
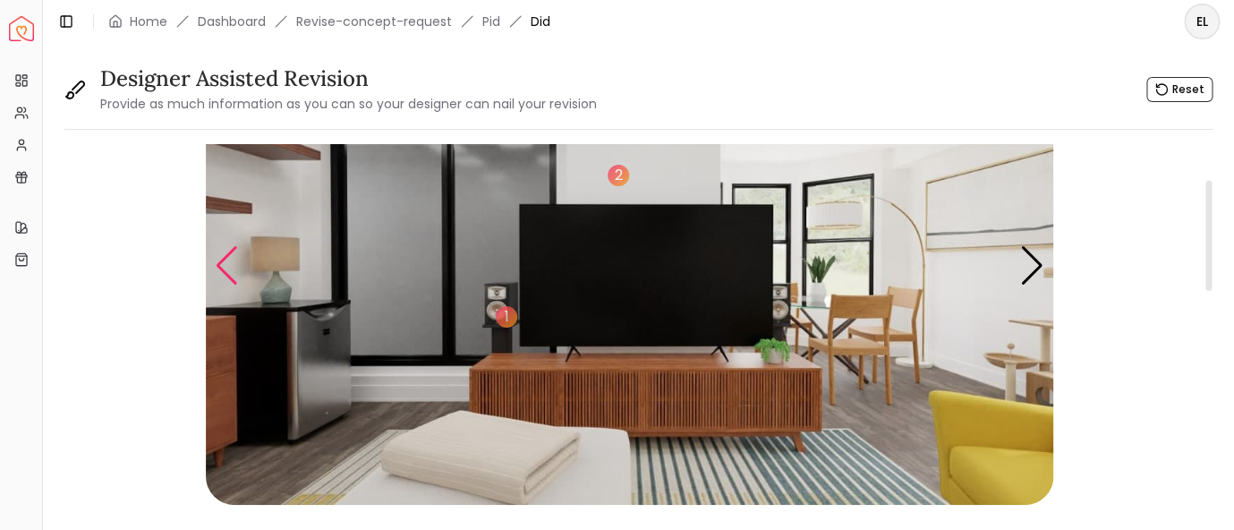
click at [222, 264] on div "Previous slide" at bounding box center [227, 265] width 24 height 39
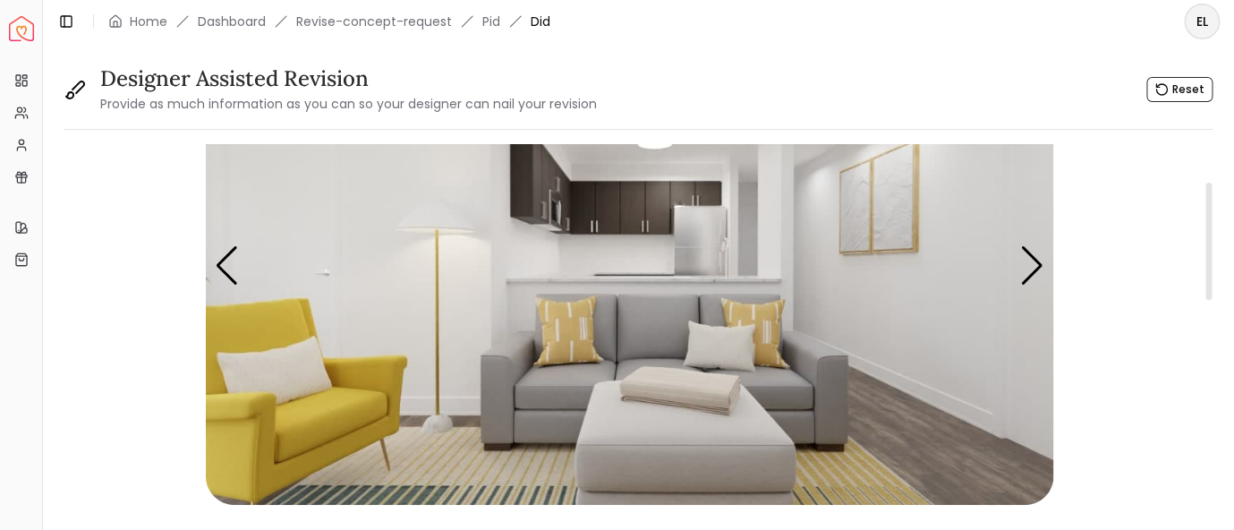
click at [282, 383] on img "2 / 5" at bounding box center [630, 266] width 848 height 477
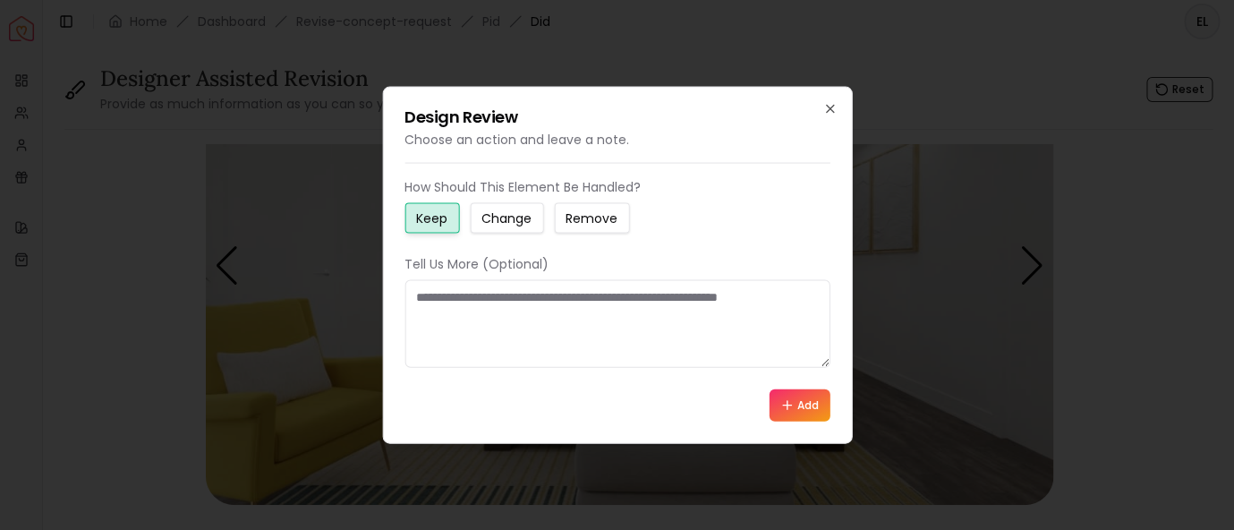
click at [487, 335] on textarea at bounding box center [617, 324] width 425 height 88
type textarea "*"
click at [451, 296] on textarea "**********" at bounding box center [618, 324] width 426 height 88
type textarea "**********"
click at [781, 408] on icon at bounding box center [788, 404] width 14 height 14
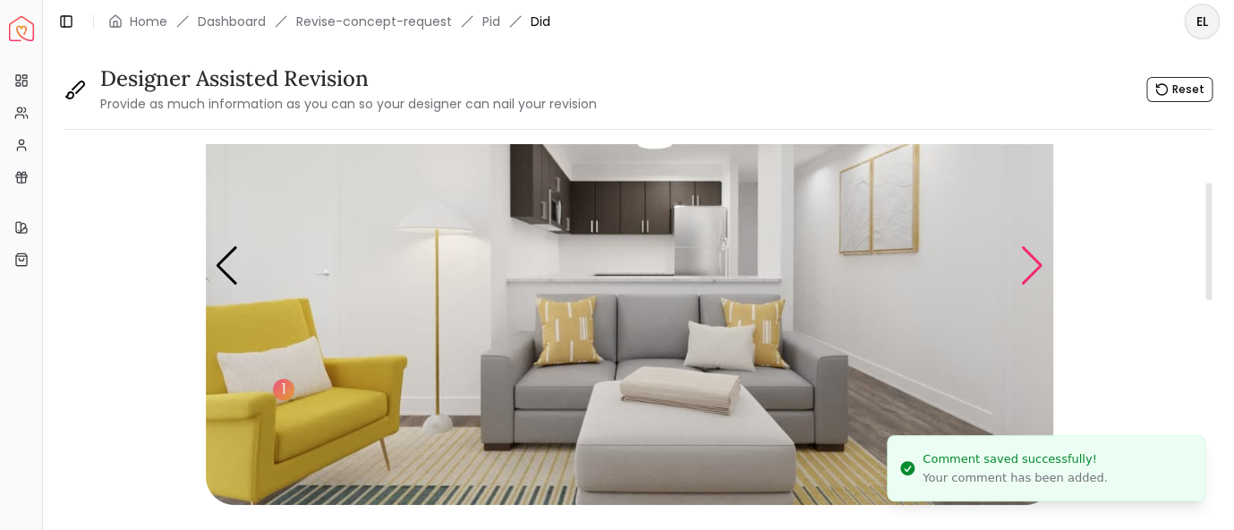
click at [1040, 262] on div "Next slide" at bounding box center [1033, 265] width 24 height 39
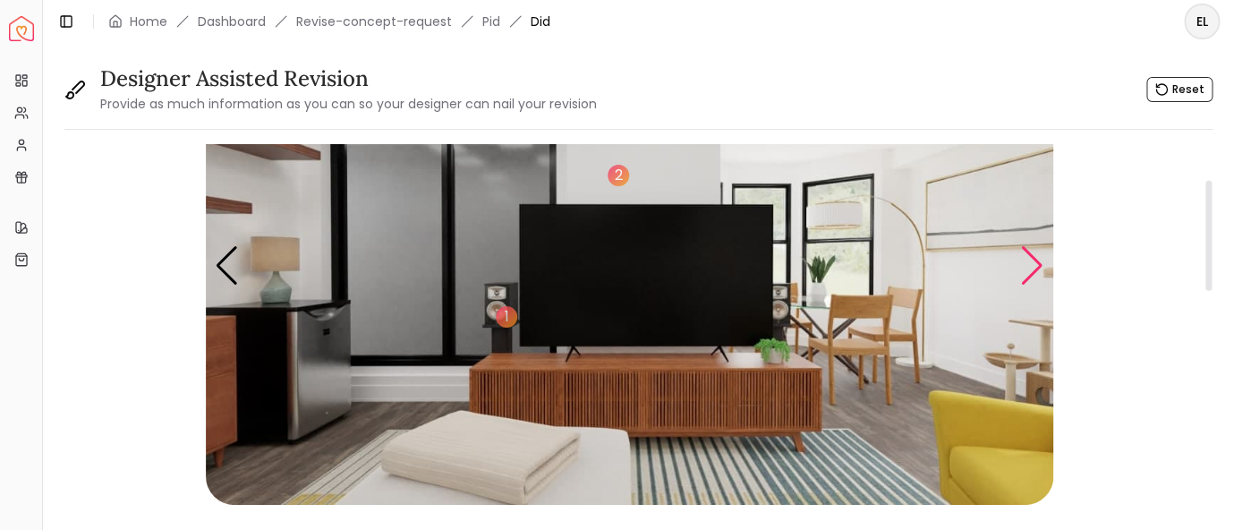
click at [1036, 264] on div "Next slide" at bounding box center [1033, 265] width 24 height 39
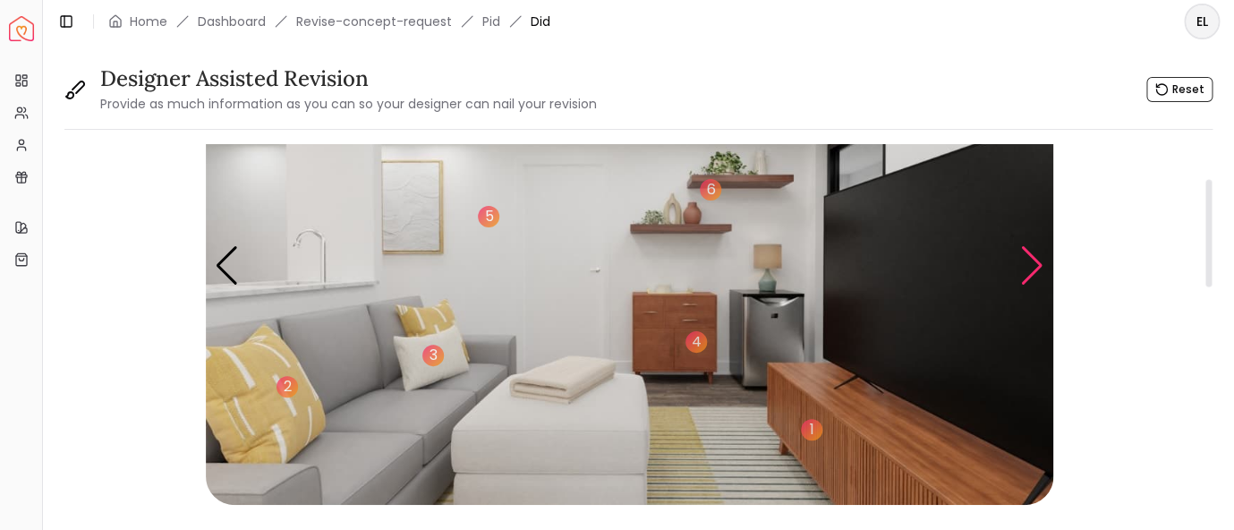
click at [1036, 264] on div "Next slide" at bounding box center [1033, 265] width 24 height 39
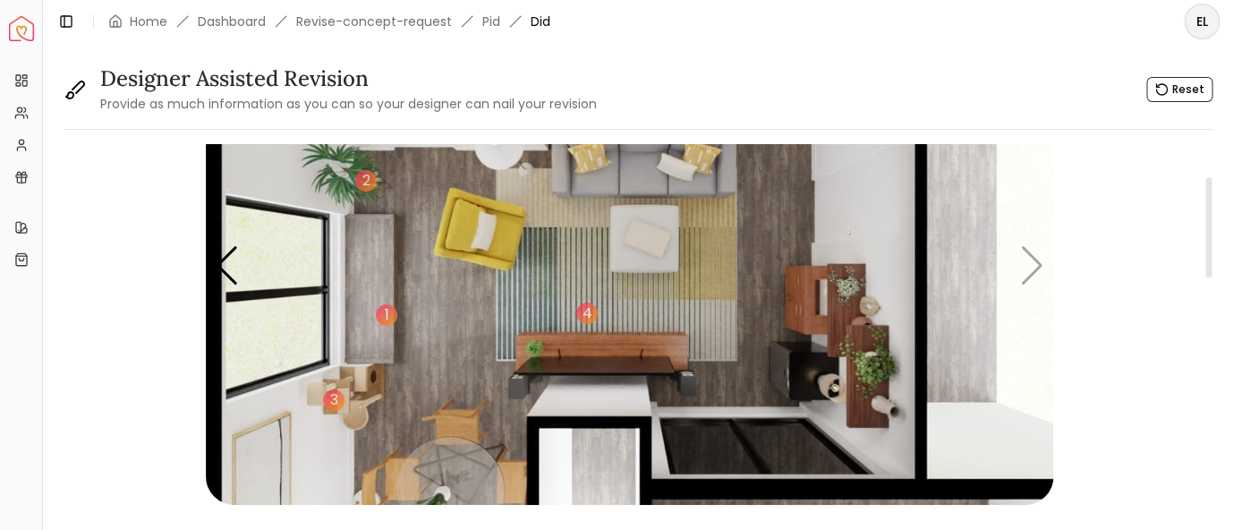
click at [1034, 268] on img "5 / 5" at bounding box center [630, 266] width 848 height 477
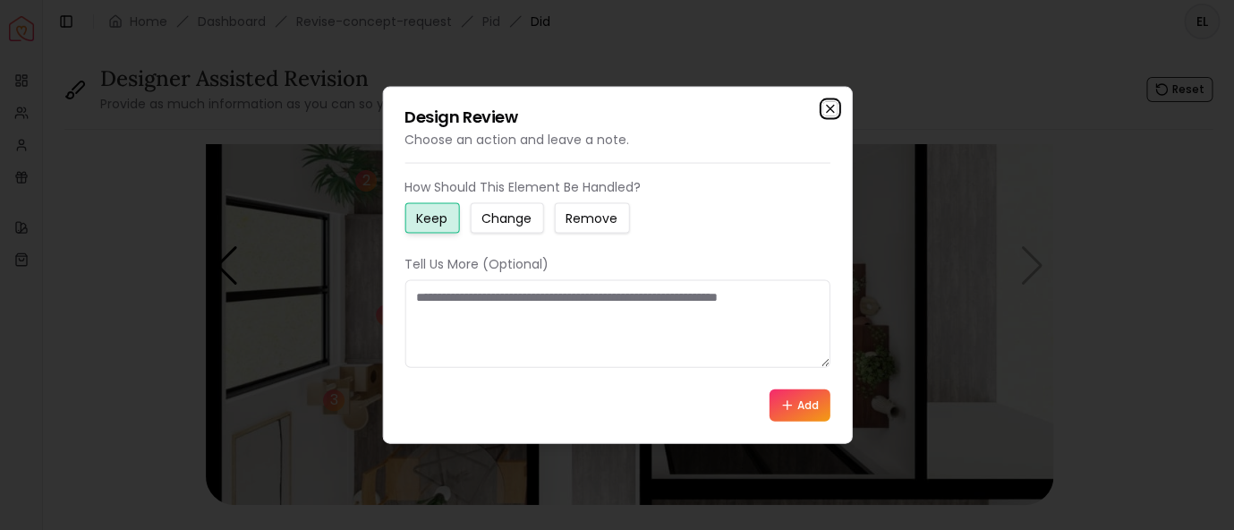
click at [832, 107] on icon "button" at bounding box center [829, 109] width 7 height 7
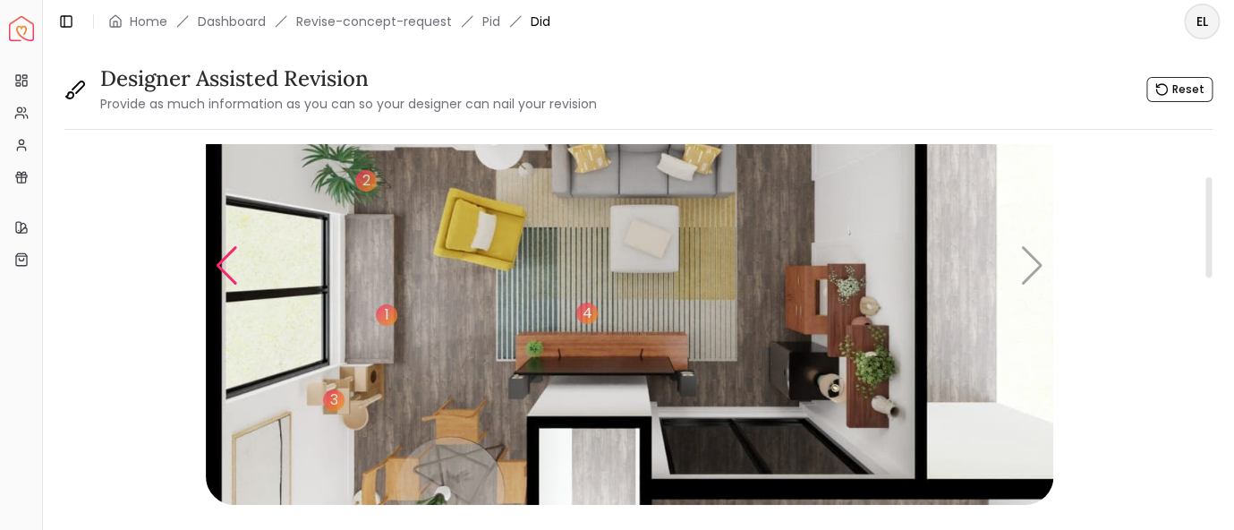
click at [222, 262] on div "Previous slide" at bounding box center [227, 265] width 24 height 39
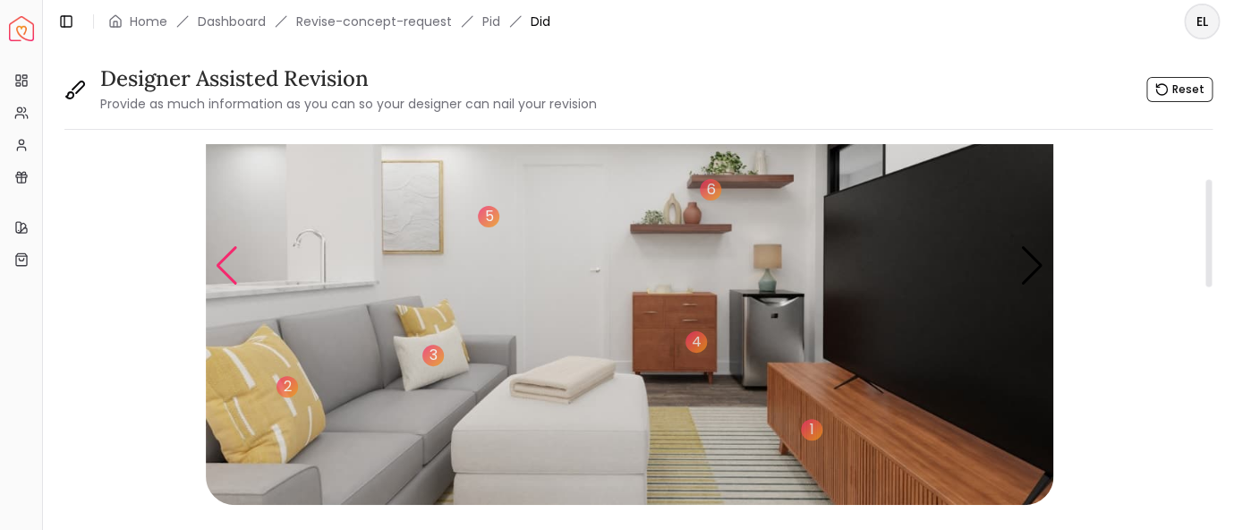
click at [222, 262] on div "Previous slide" at bounding box center [227, 265] width 24 height 39
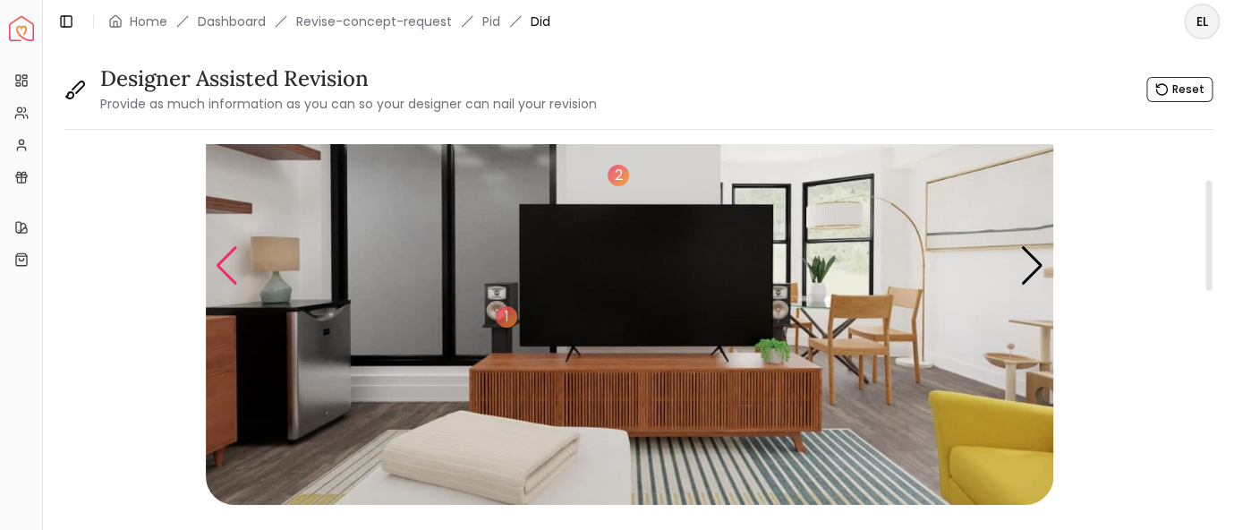
click at [222, 262] on div "Previous slide" at bounding box center [227, 265] width 24 height 39
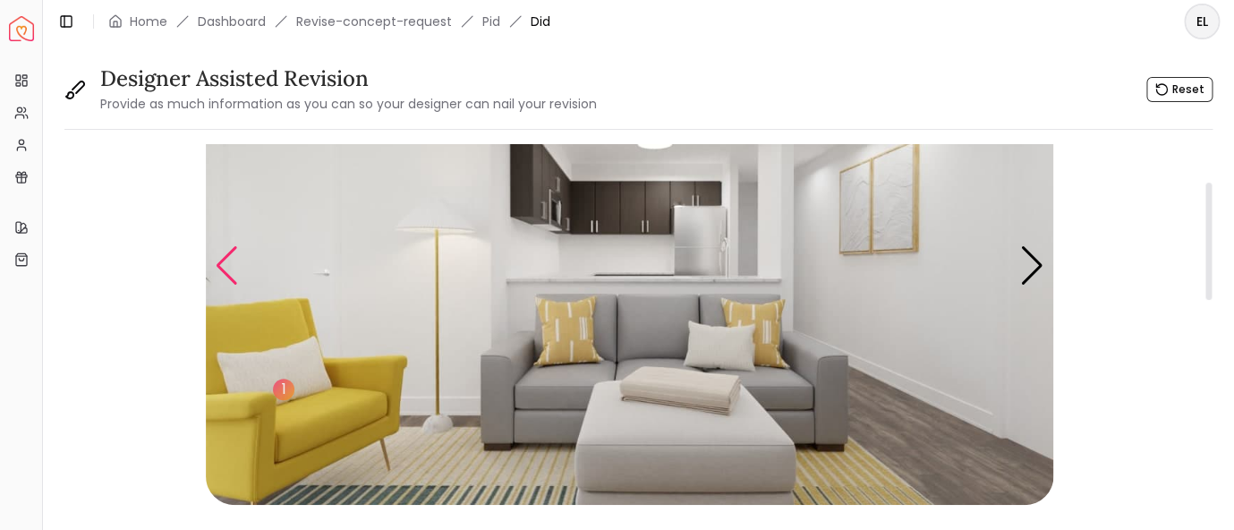
click at [222, 262] on div "Previous slide" at bounding box center [227, 265] width 24 height 39
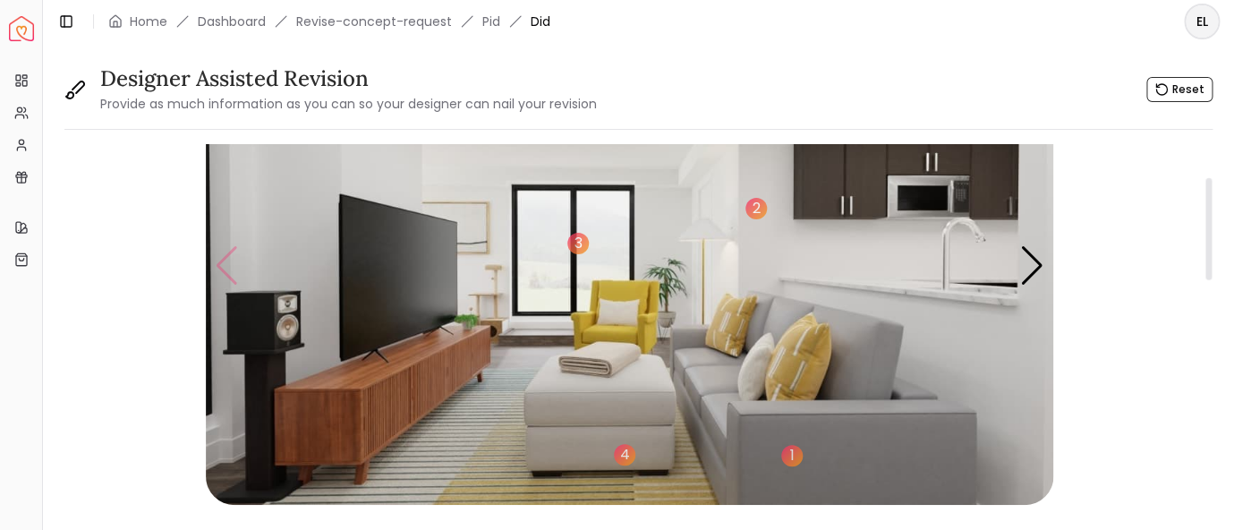
click at [222, 262] on img "1 / 5" at bounding box center [630, 266] width 848 height 477
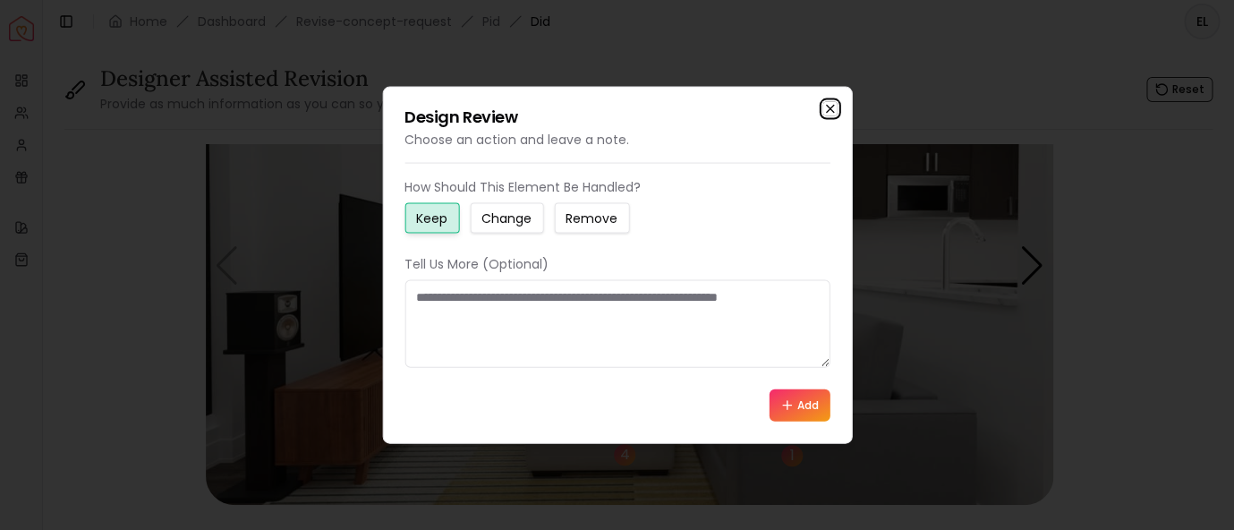
click at [829, 107] on icon "button" at bounding box center [829, 109] width 7 height 7
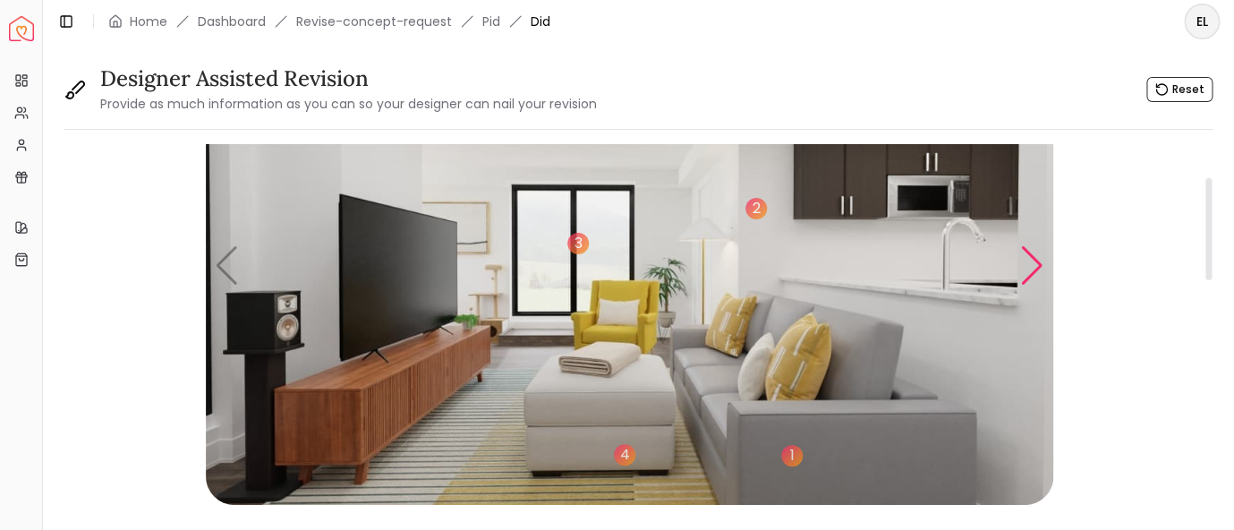
click at [1031, 270] on div "Next slide" at bounding box center [1033, 265] width 24 height 39
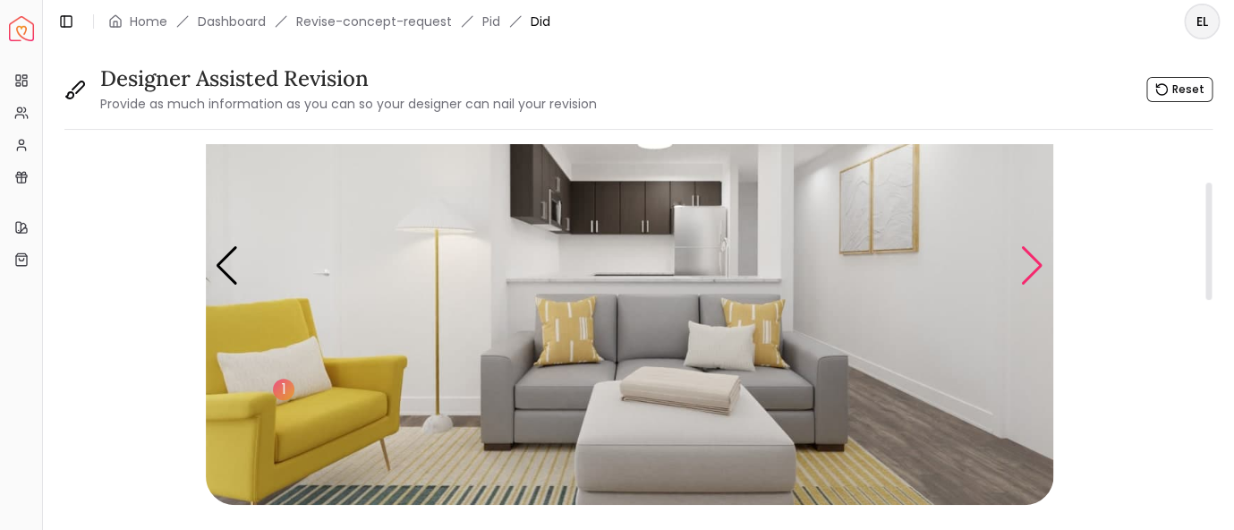
click at [1038, 265] on div "Next slide" at bounding box center [1033, 265] width 24 height 39
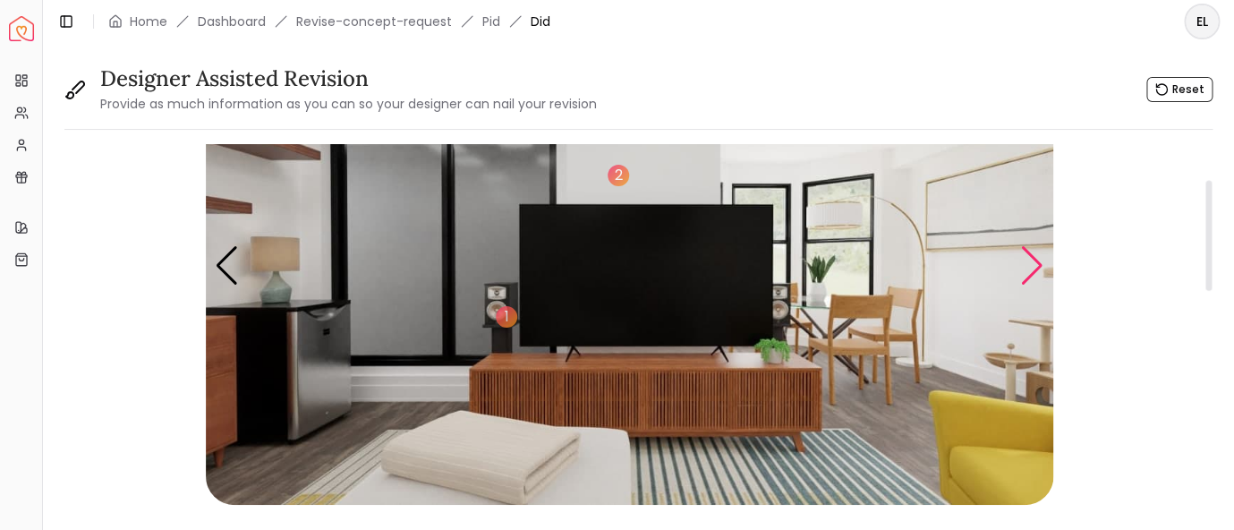
click at [1040, 265] on div "Next slide" at bounding box center [1033, 265] width 24 height 39
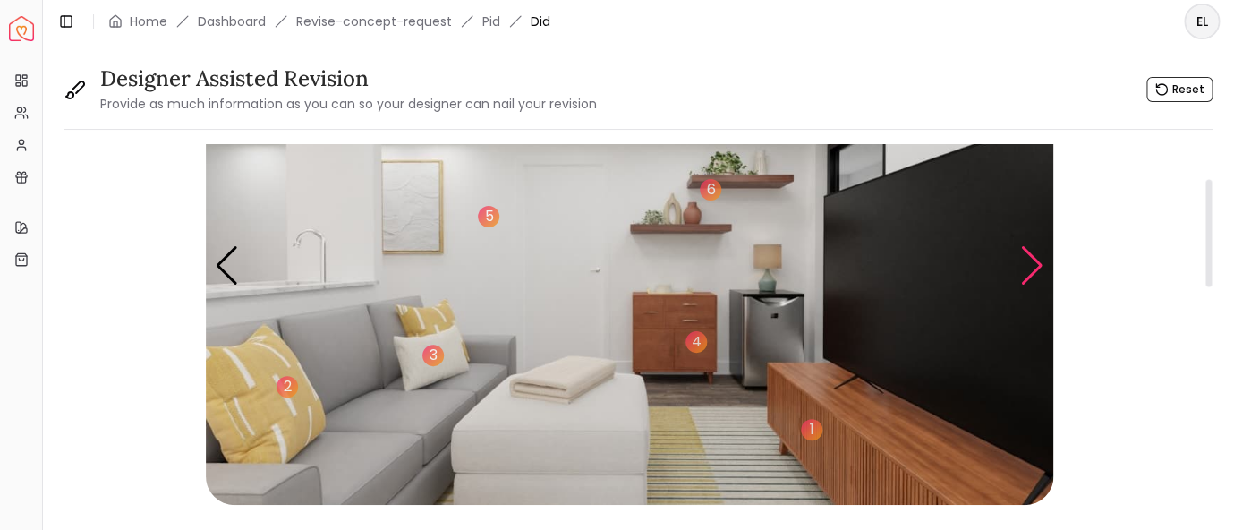
click at [1028, 275] on div "Next slide" at bounding box center [1033, 265] width 24 height 39
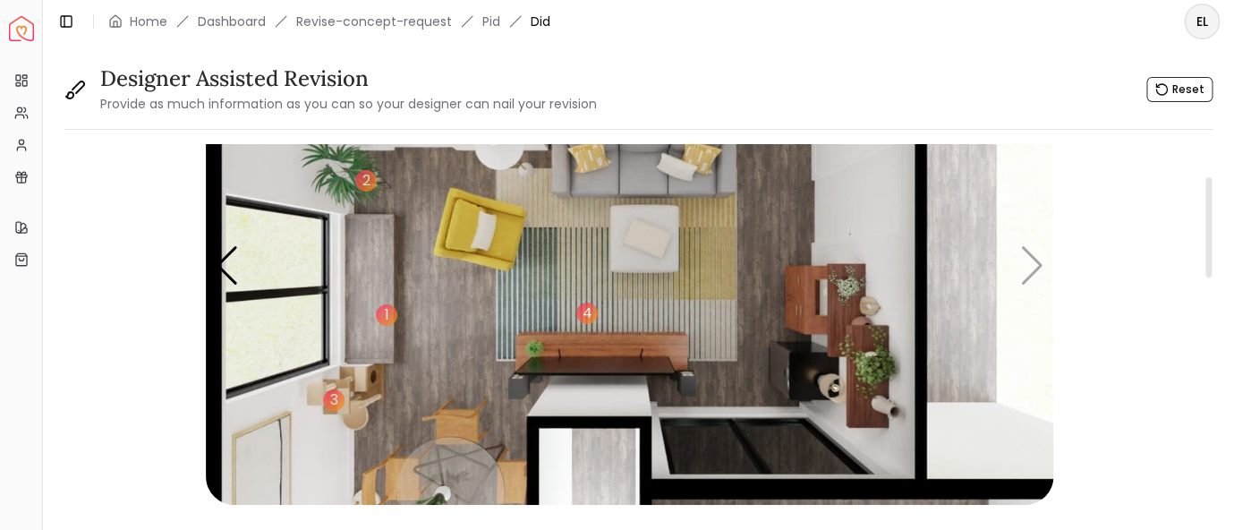
click at [1033, 269] on img "5 / 5" at bounding box center [630, 266] width 848 height 477
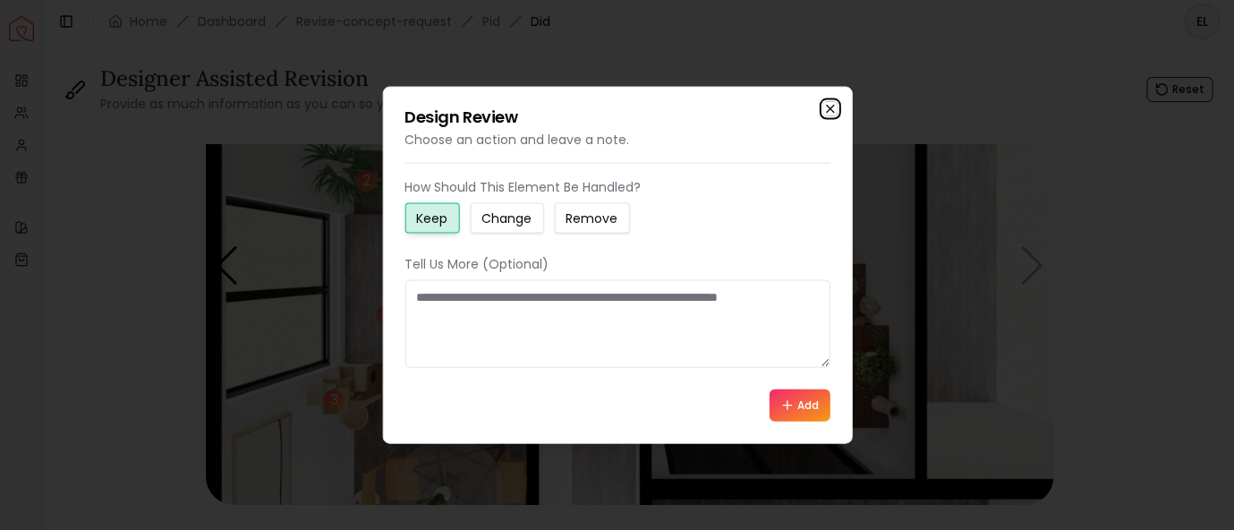
click at [832, 108] on icon "button" at bounding box center [830, 109] width 14 height 14
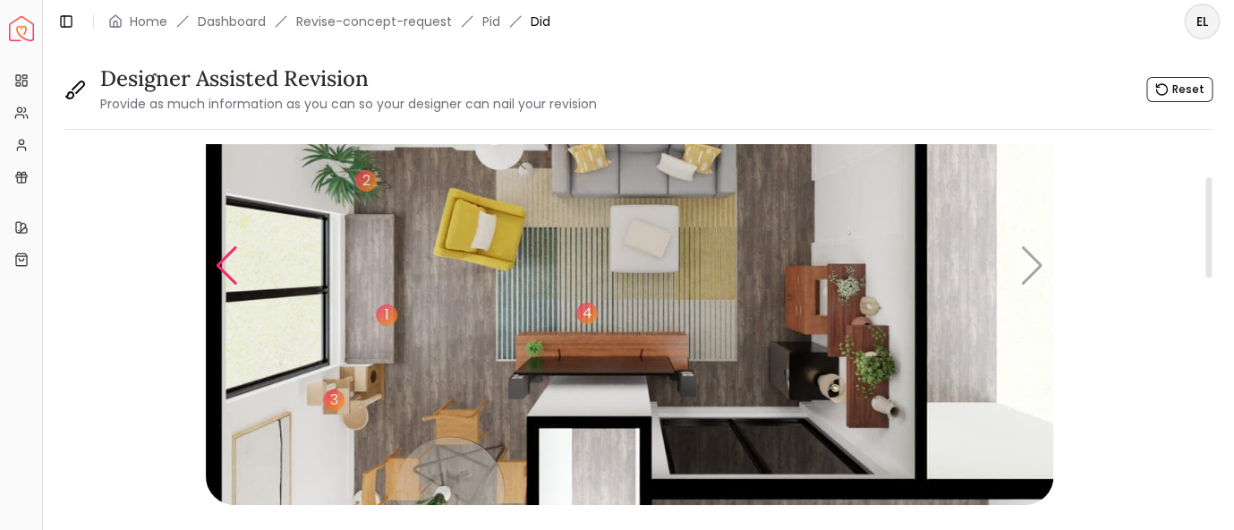
click at [219, 268] on div "Previous slide" at bounding box center [227, 265] width 24 height 39
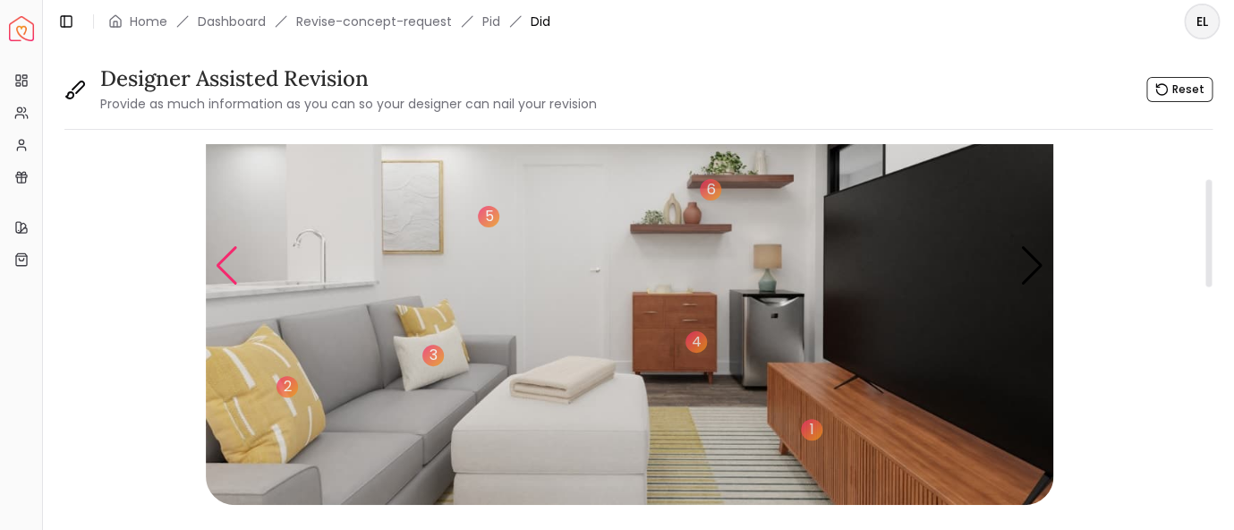
click at [219, 268] on div "Previous slide" at bounding box center [227, 265] width 24 height 39
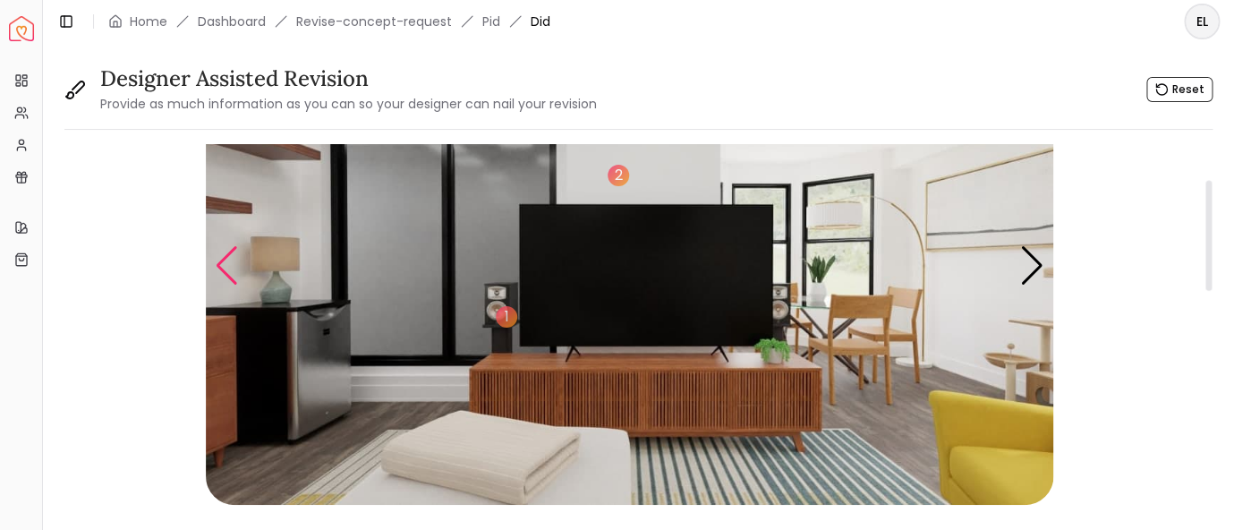
click at [219, 268] on div "Previous slide" at bounding box center [227, 265] width 24 height 39
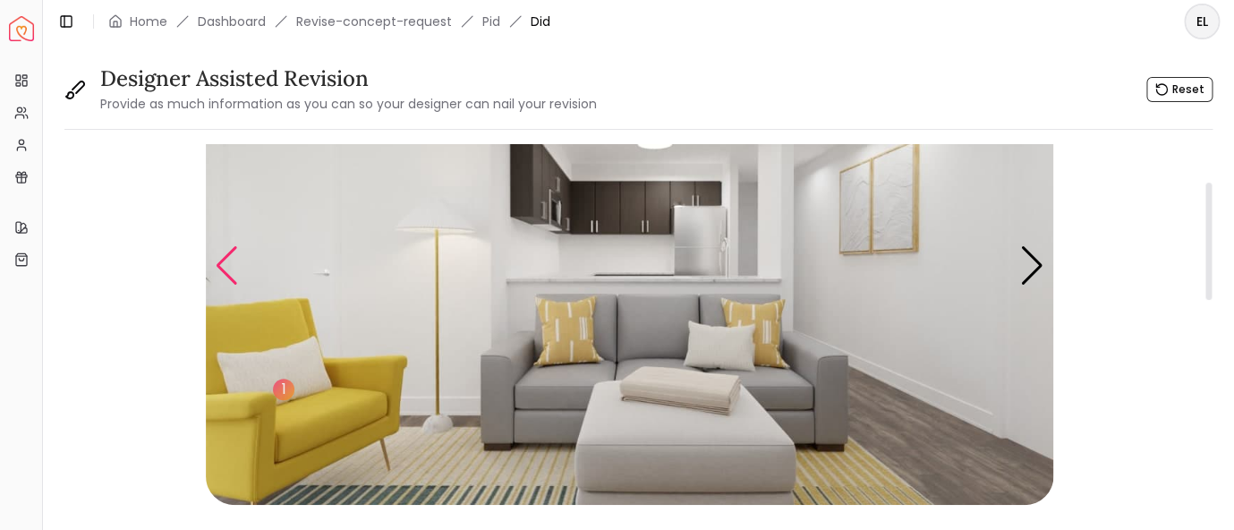
click at [219, 268] on div "Previous slide" at bounding box center [227, 265] width 24 height 39
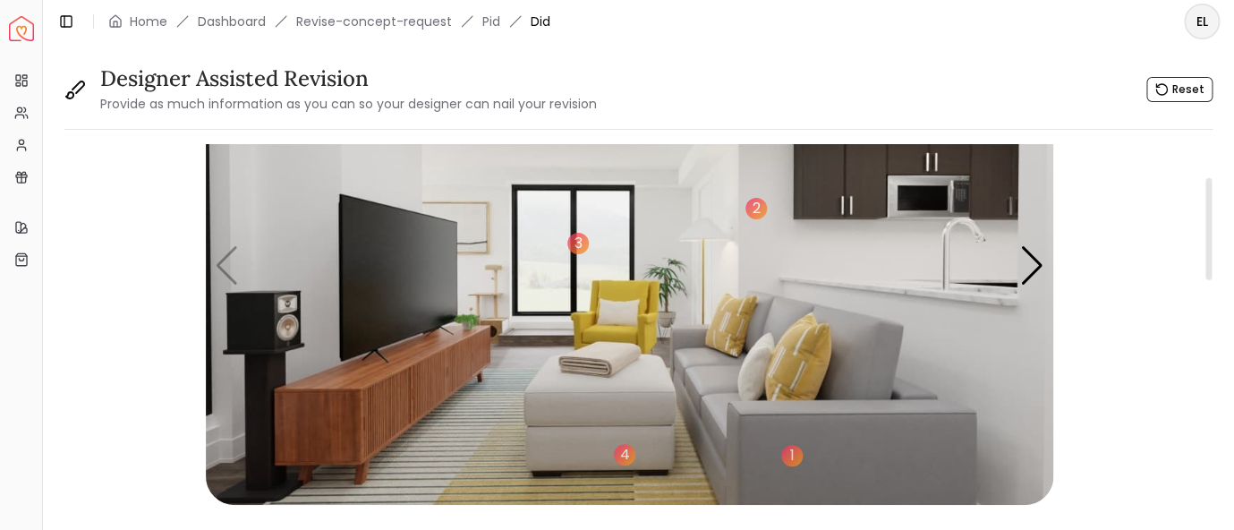
click at [232, 269] on img "1 / 5" at bounding box center [630, 266] width 848 height 477
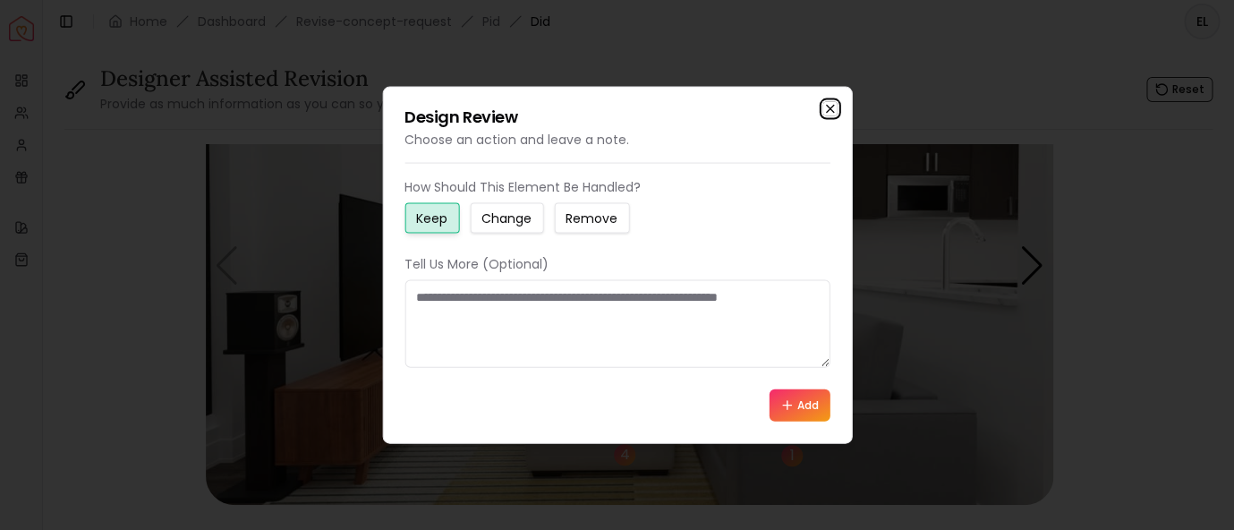
click at [833, 115] on icon "button" at bounding box center [830, 109] width 14 height 14
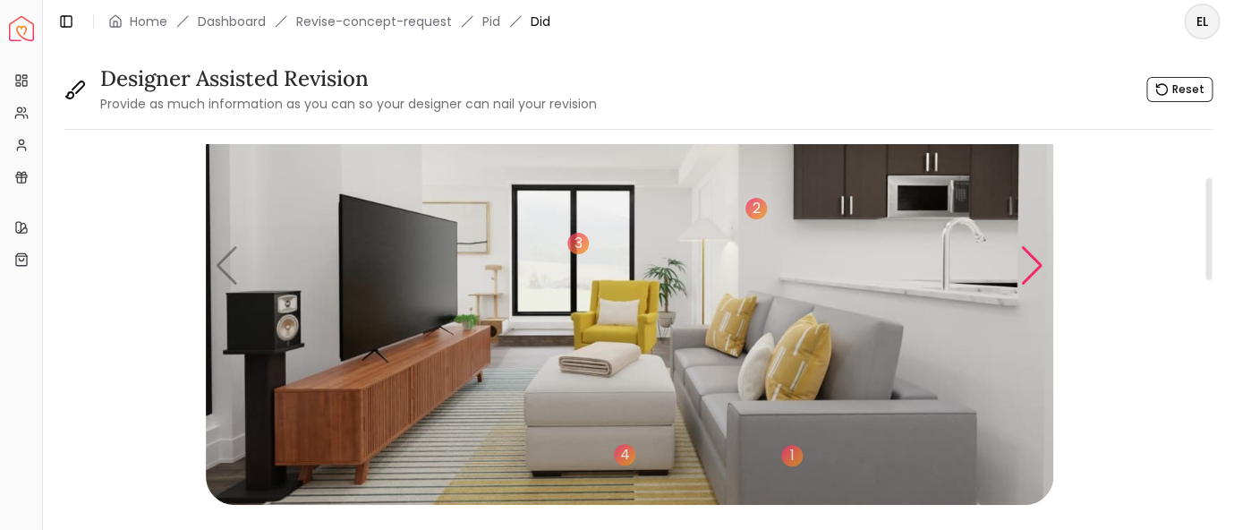
click at [1033, 269] on div "Next slide" at bounding box center [1033, 265] width 24 height 39
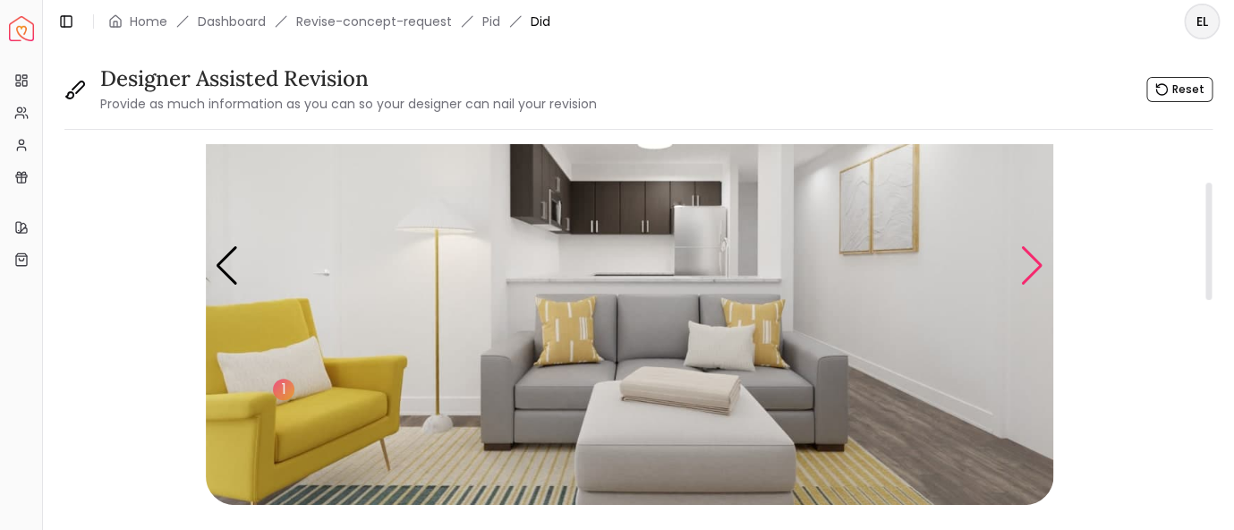
click at [1035, 267] on div "Next slide" at bounding box center [1033, 265] width 24 height 39
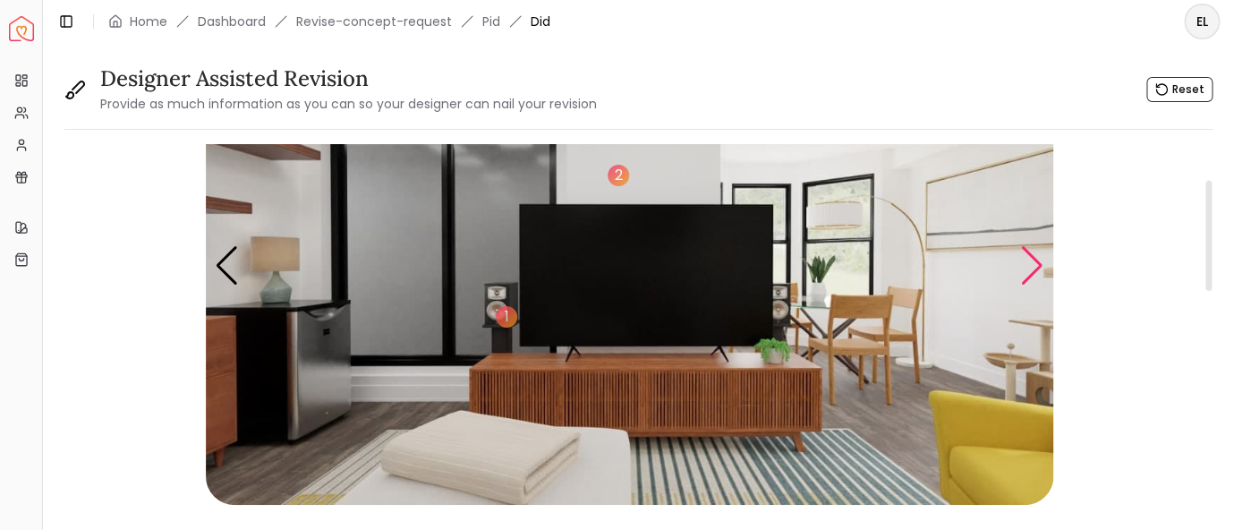
click at [1041, 272] on div "Next slide" at bounding box center [1033, 265] width 24 height 39
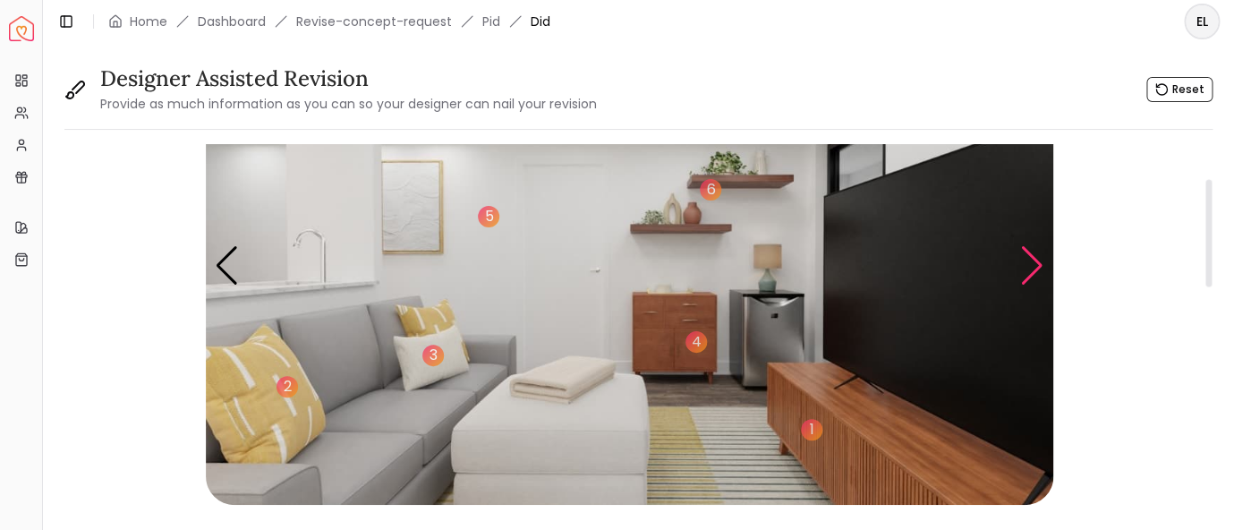
click at [1037, 271] on div "Next slide" at bounding box center [1033, 265] width 24 height 39
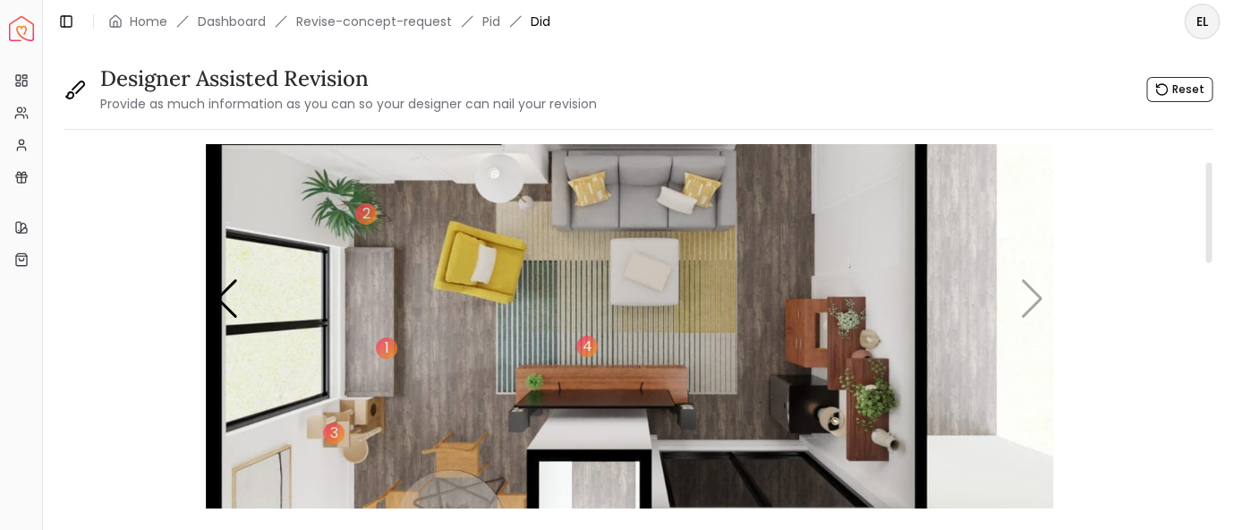
scroll to position [63, 0]
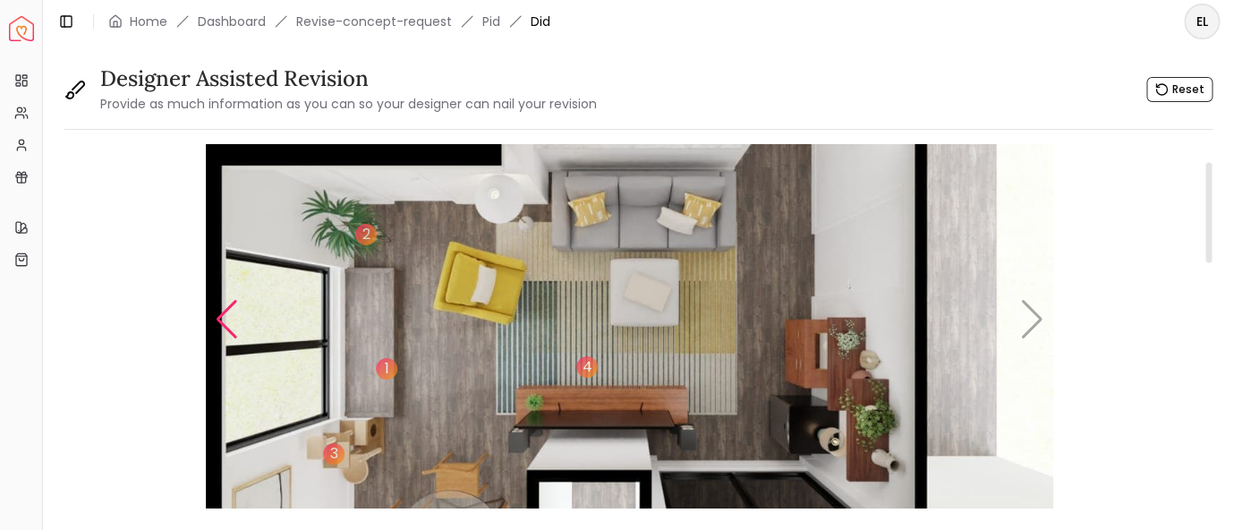
click at [225, 321] on div "Previous slide" at bounding box center [227, 319] width 24 height 39
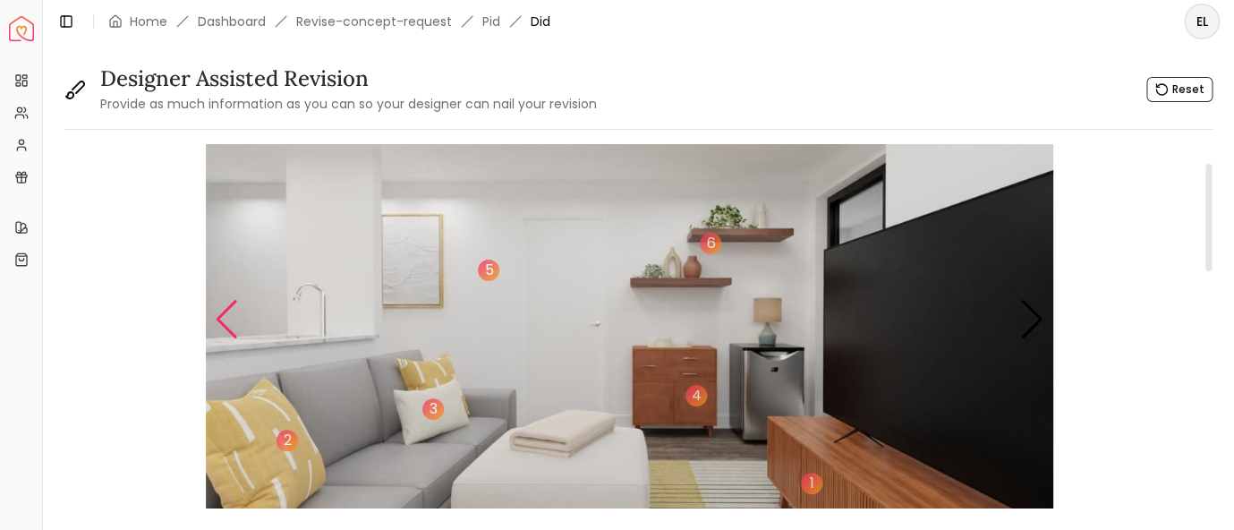
click at [225, 321] on div "Previous slide" at bounding box center [227, 319] width 24 height 39
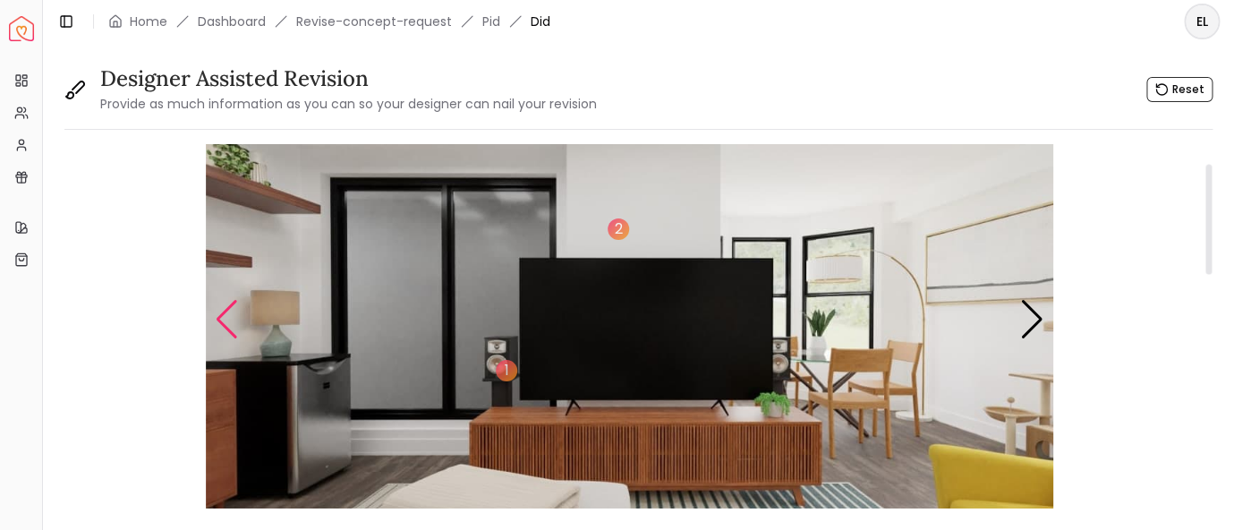
click at [225, 321] on div "Previous slide" at bounding box center [227, 319] width 24 height 39
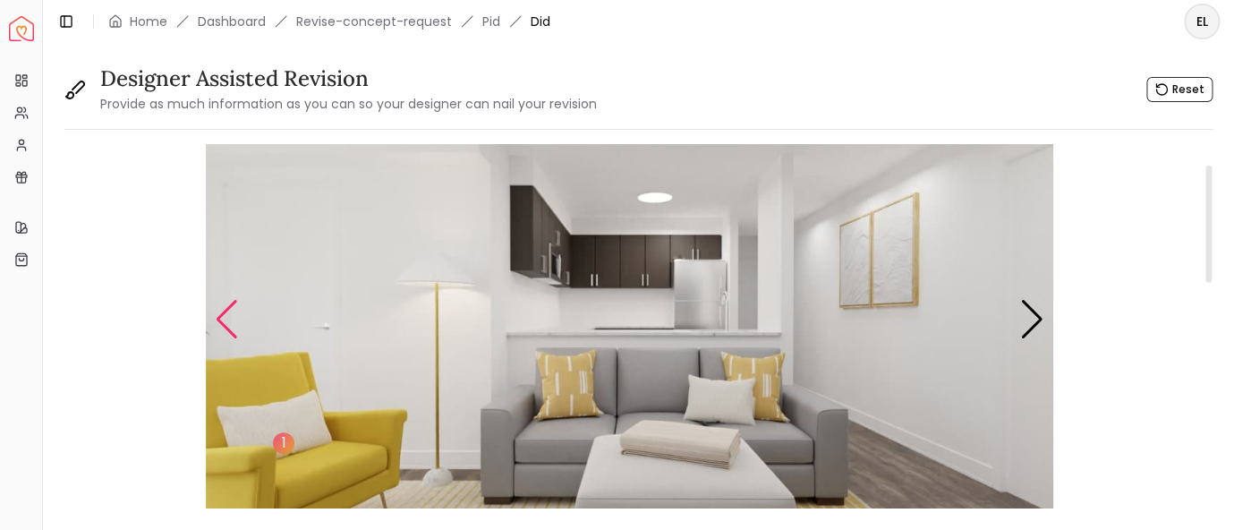
click at [225, 321] on div "Previous slide" at bounding box center [227, 319] width 24 height 39
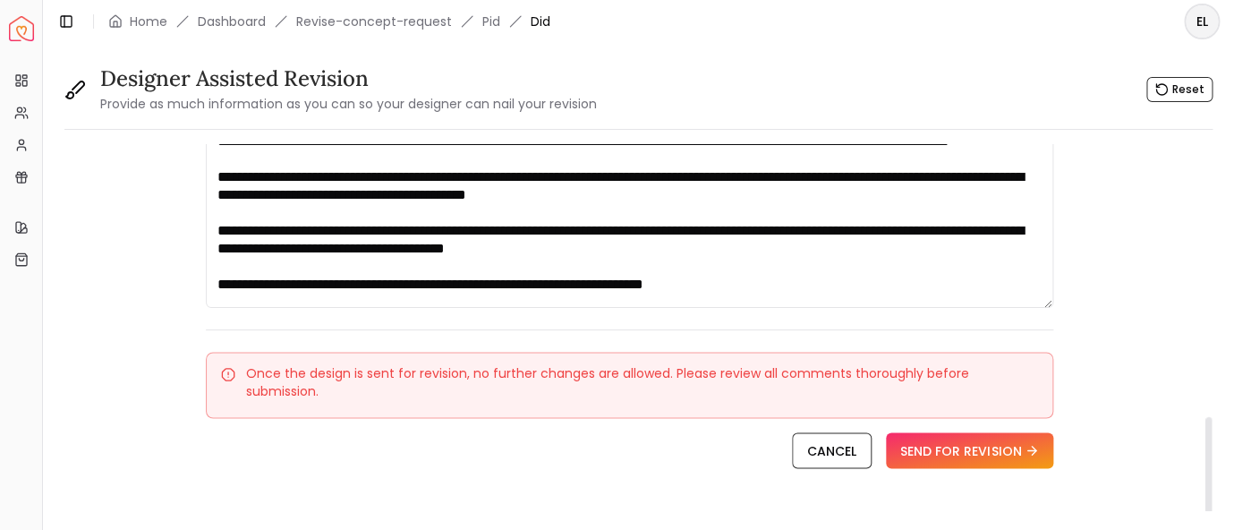
scroll to position [976, 0]
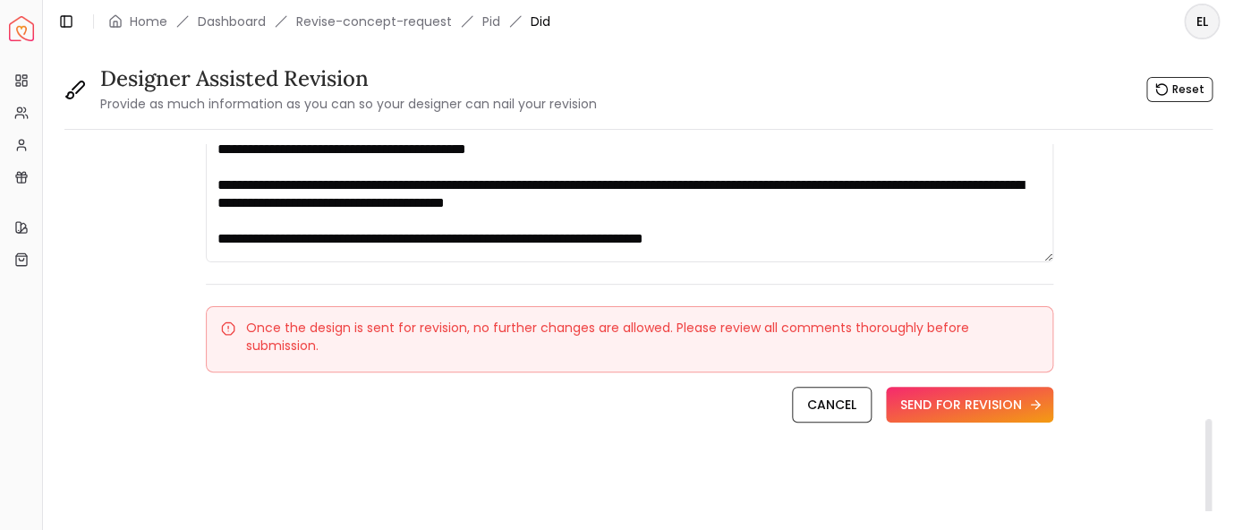
click at [969, 406] on button "SEND FOR REVISION" at bounding box center [969, 405] width 167 height 36
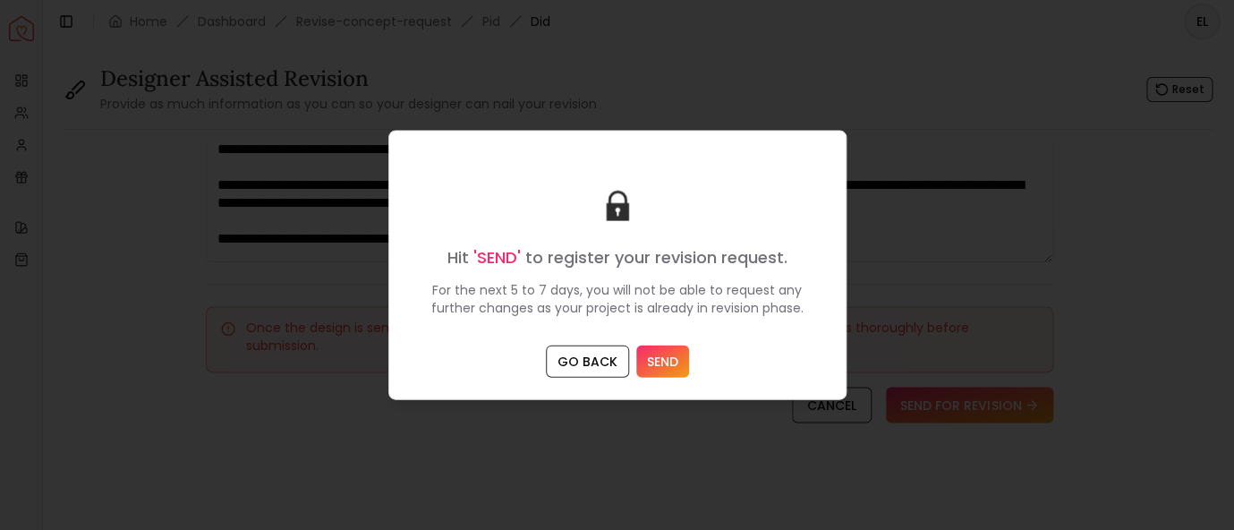
click at [664, 361] on button "SEND" at bounding box center [662, 362] width 53 height 32
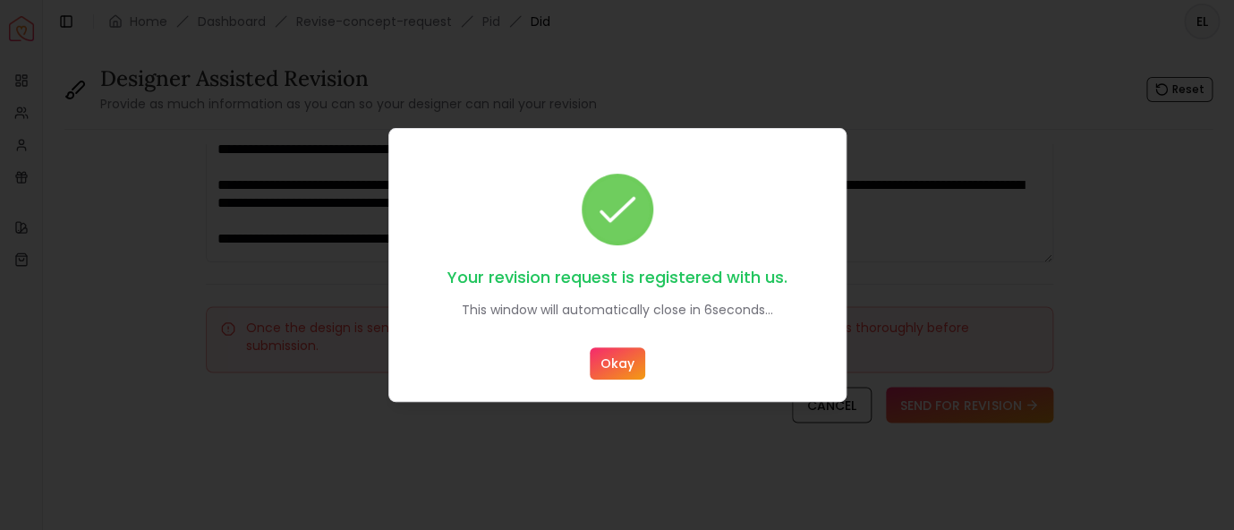
click at [622, 367] on button "Okay" at bounding box center [618, 363] width 56 height 32
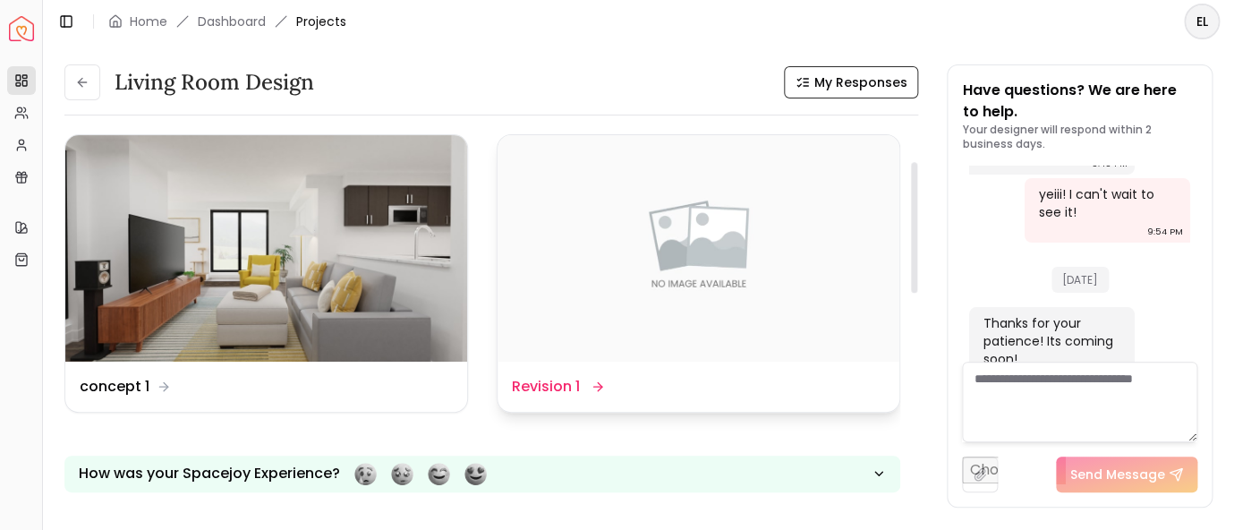
scroll to position [116, 0]
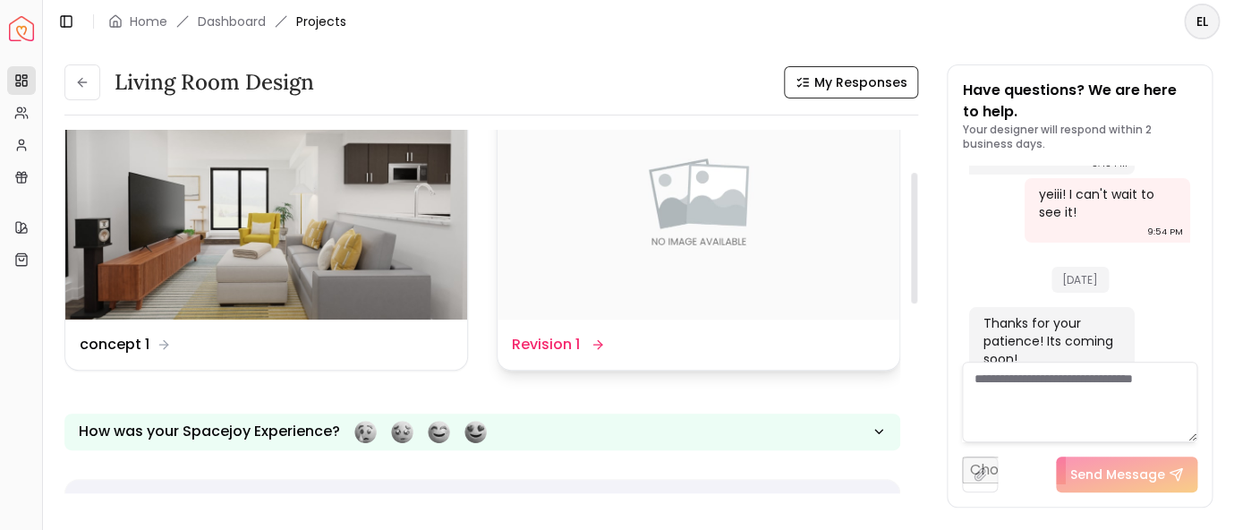
click at [542, 339] on dd "Revision 1" at bounding box center [546, 344] width 68 height 21
click at [566, 349] on dd "Revision 1" at bounding box center [546, 344] width 68 height 21
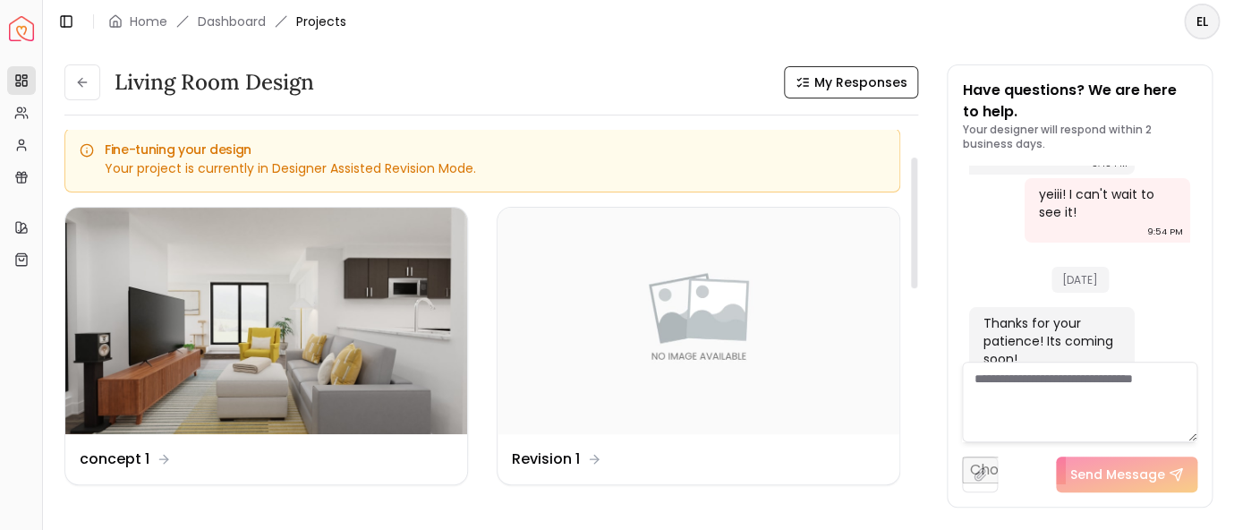
scroll to position [0, 0]
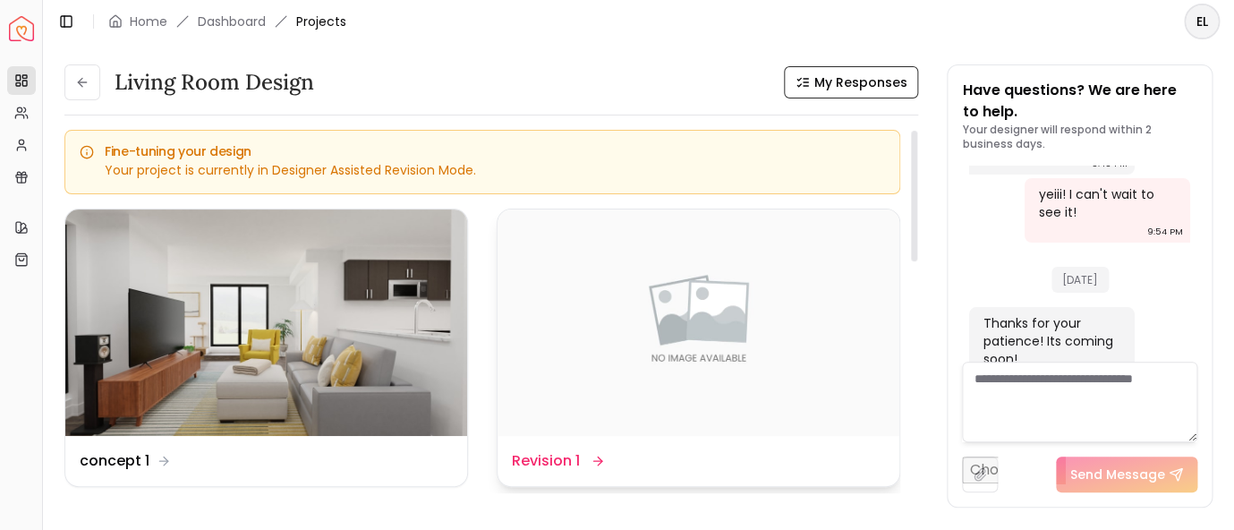
click at [628, 334] on img at bounding box center [699, 322] width 402 height 226
click at [584, 459] on div "Design Name Revision 1" at bounding box center [557, 460] width 90 height 21
click at [234, 21] on link "Dashboard" at bounding box center [232, 22] width 68 height 18
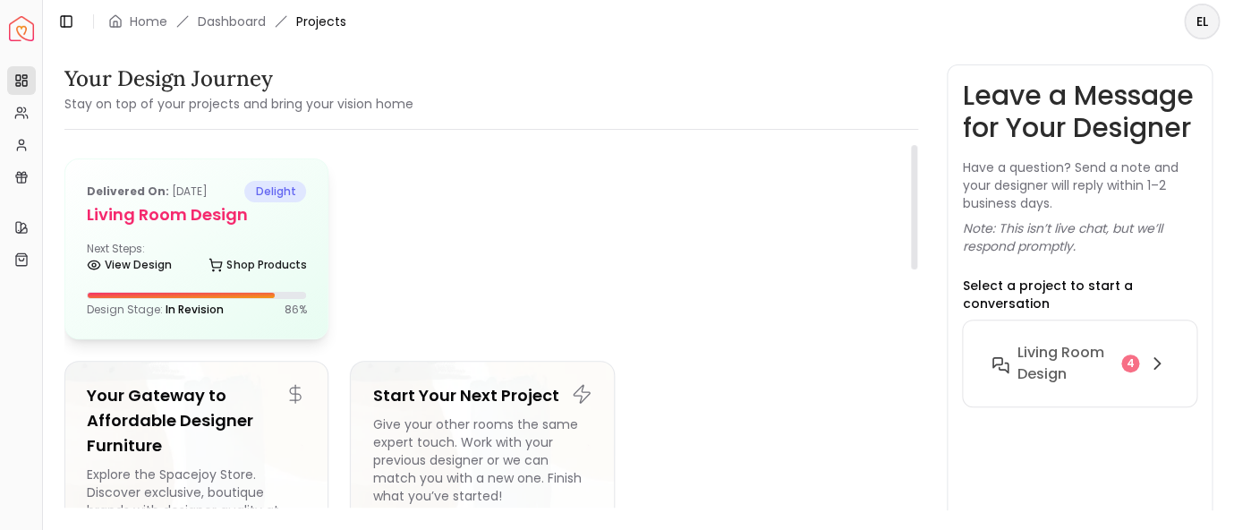
click at [138, 207] on h5 "Living Room design" at bounding box center [196, 214] width 219 height 25
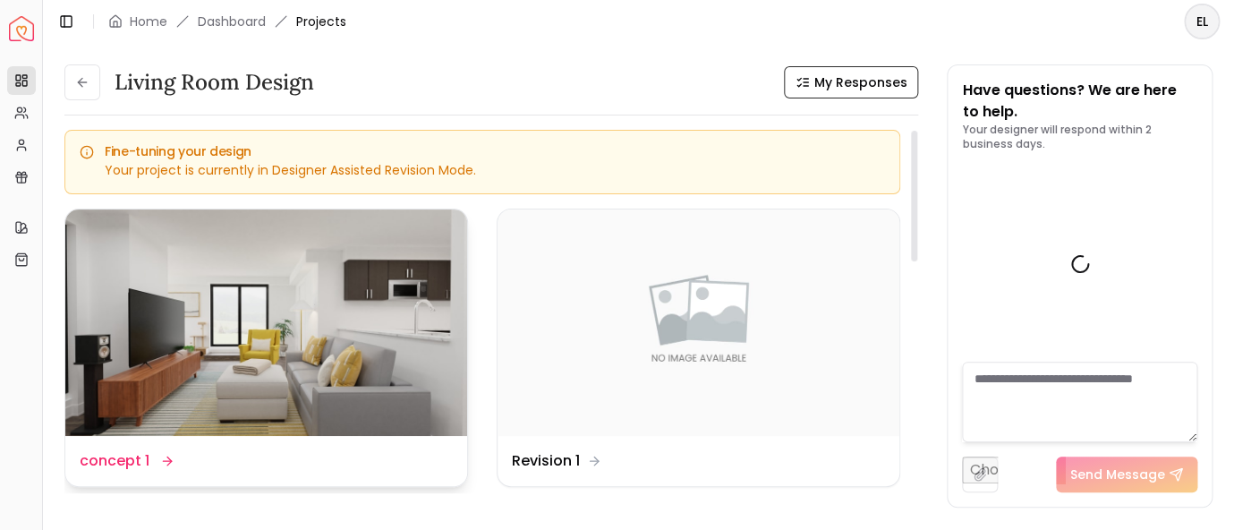
scroll to position [2471, 0]
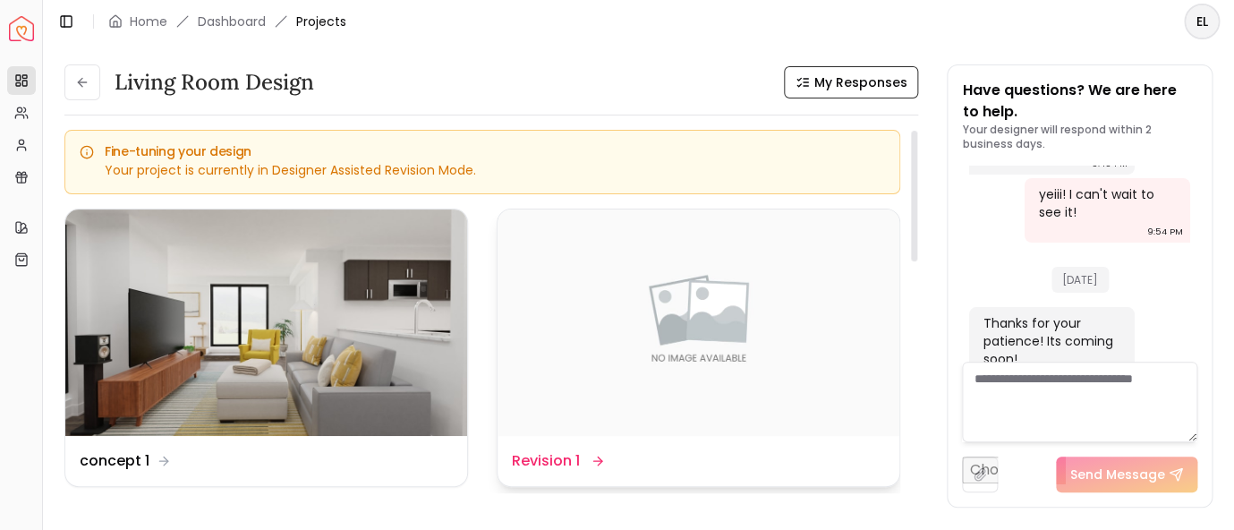
click at [577, 458] on dd "Revision 1" at bounding box center [546, 460] width 68 height 21
click at [652, 387] on img at bounding box center [699, 322] width 402 height 226
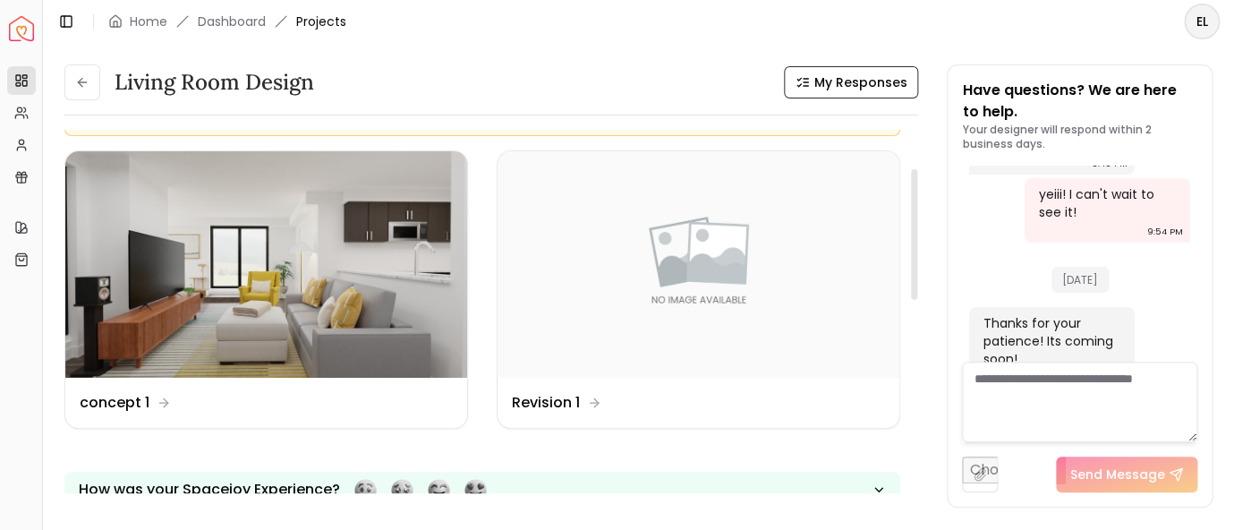
scroll to position [116, 0]
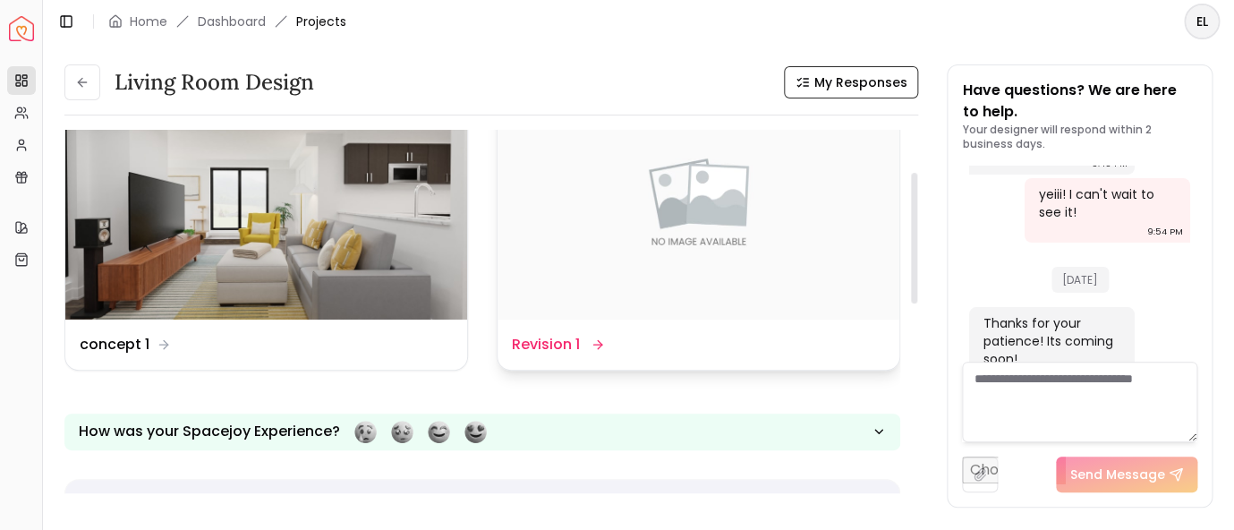
click at [574, 345] on dd "Revision 1" at bounding box center [546, 344] width 68 height 21
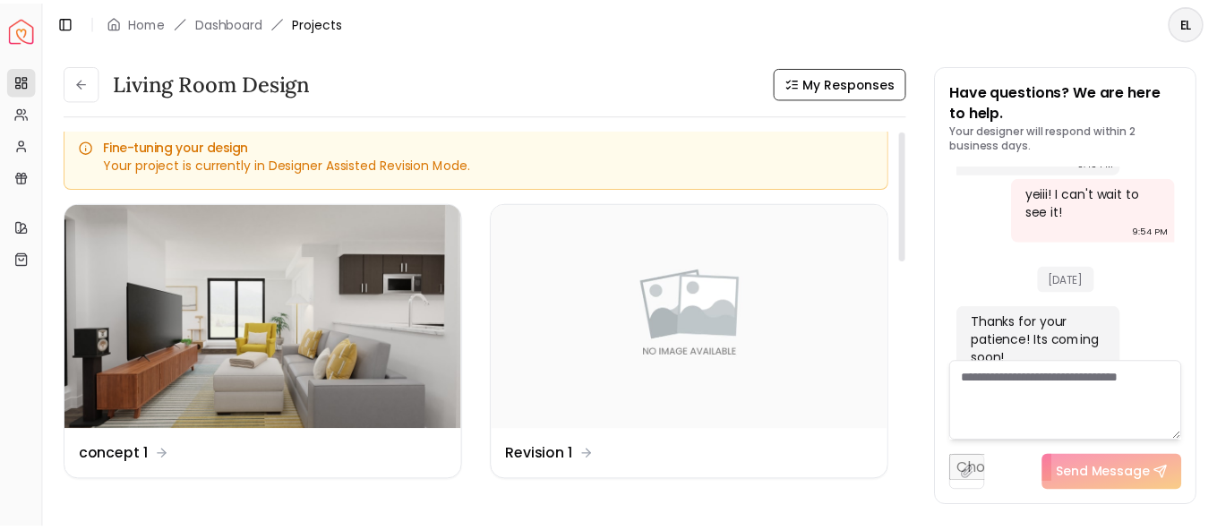
scroll to position [0, 0]
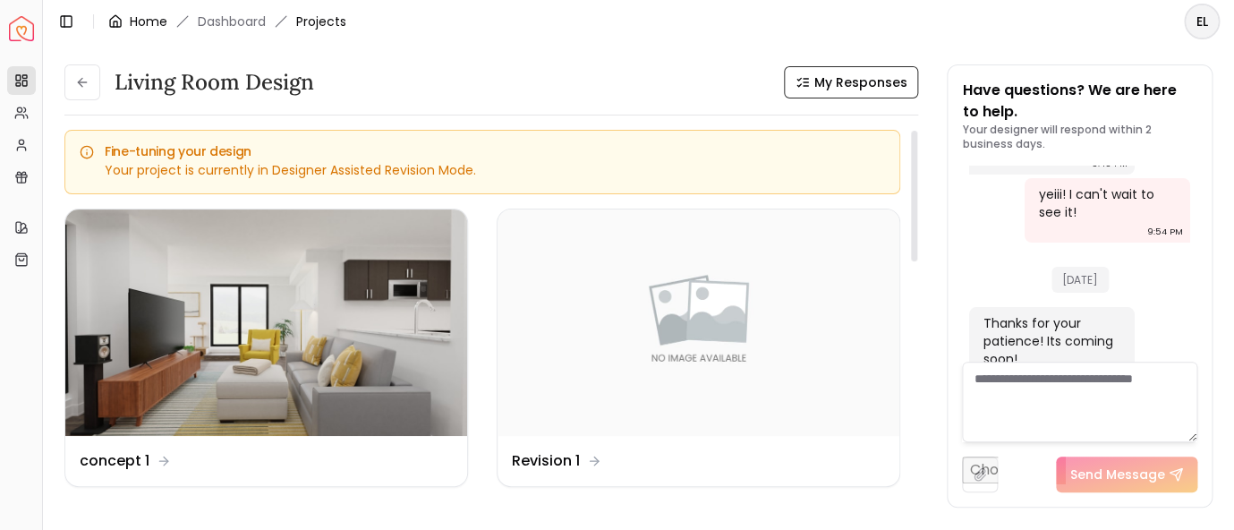
click at [123, 18] on icon "breadcrumb" at bounding box center [115, 21] width 14 height 14
click at [15, 23] on img "Spacejoy" at bounding box center [21, 28] width 25 height 25
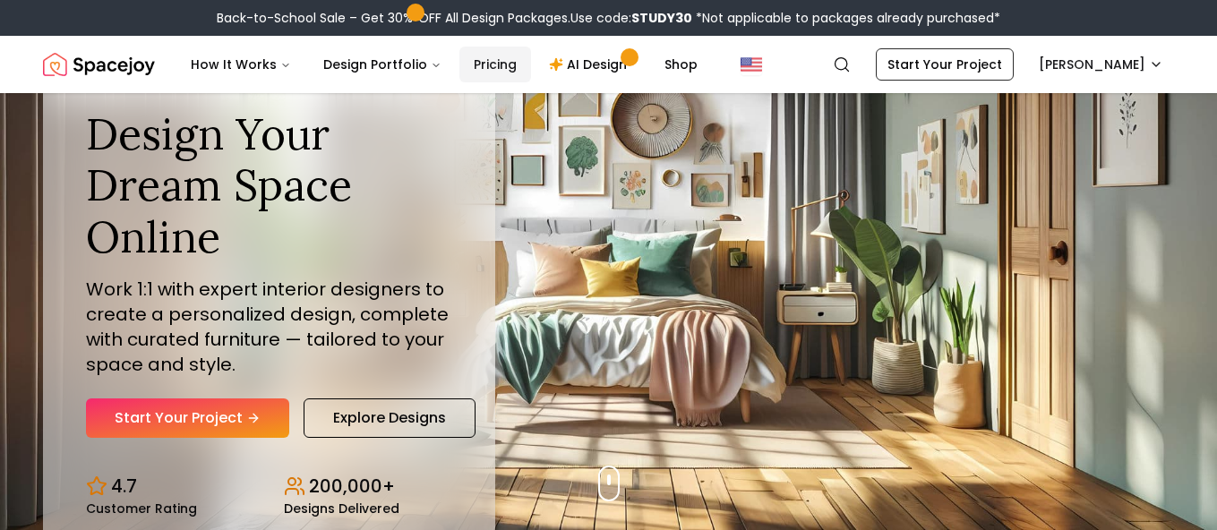
click at [475, 66] on link "Pricing" at bounding box center [495, 65] width 72 height 36
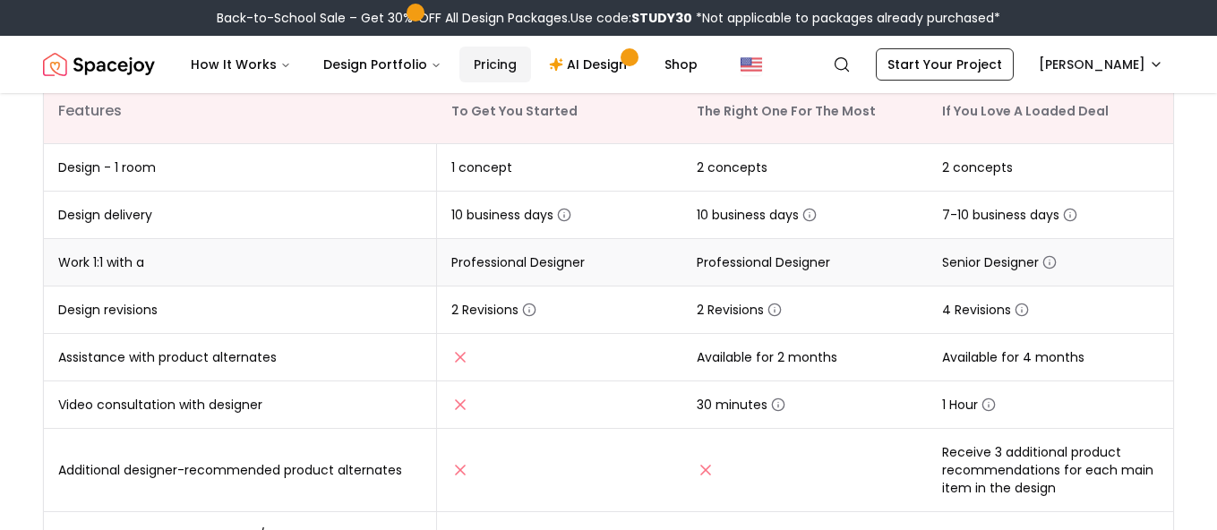
scroll to position [387, 0]
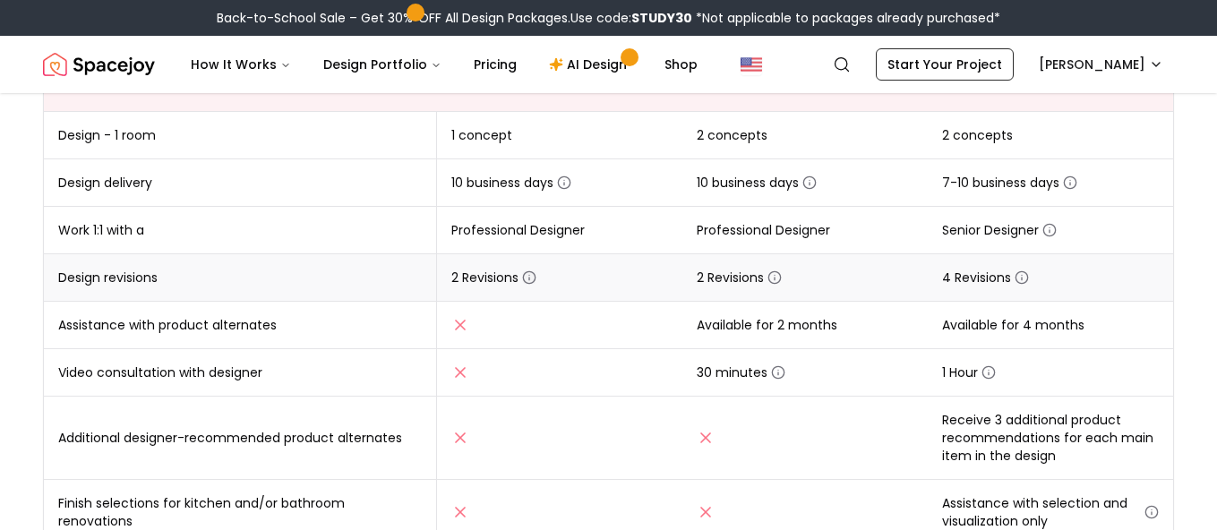
click at [533, 278] on icon "button" at bounding box center [529, 277] width 14 height 14
click at [600, 248] on td "Professional Designer" at bounding box center [559, 230] width 245 height 47
click at [529, 278] on icon "button" at bounding box center [529, 279] width 0 height 3
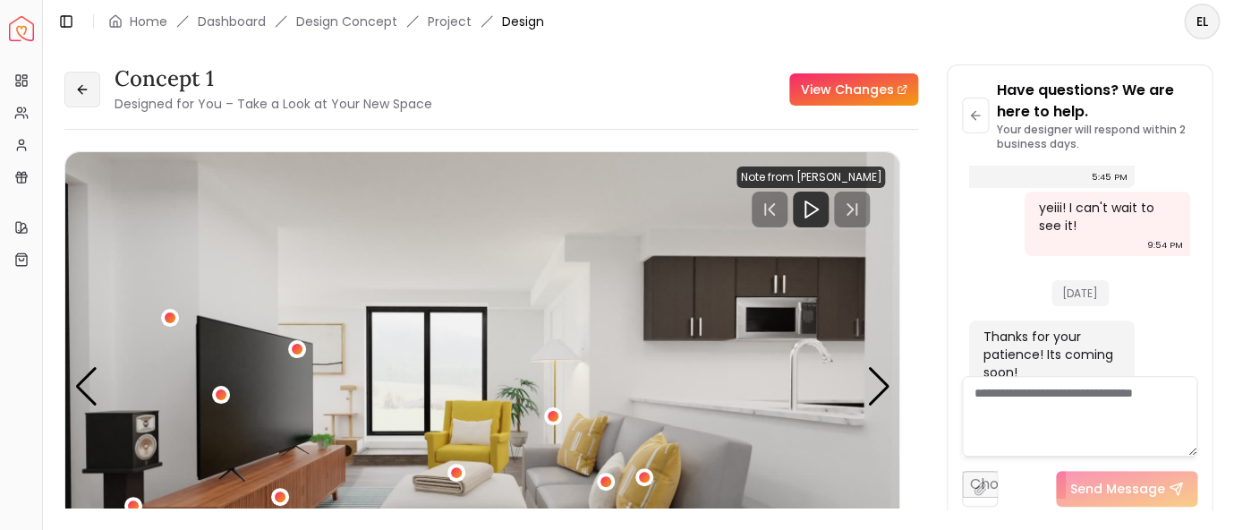
click at [73, 90] on button at bounding box center [82, 90] width 36 height 36
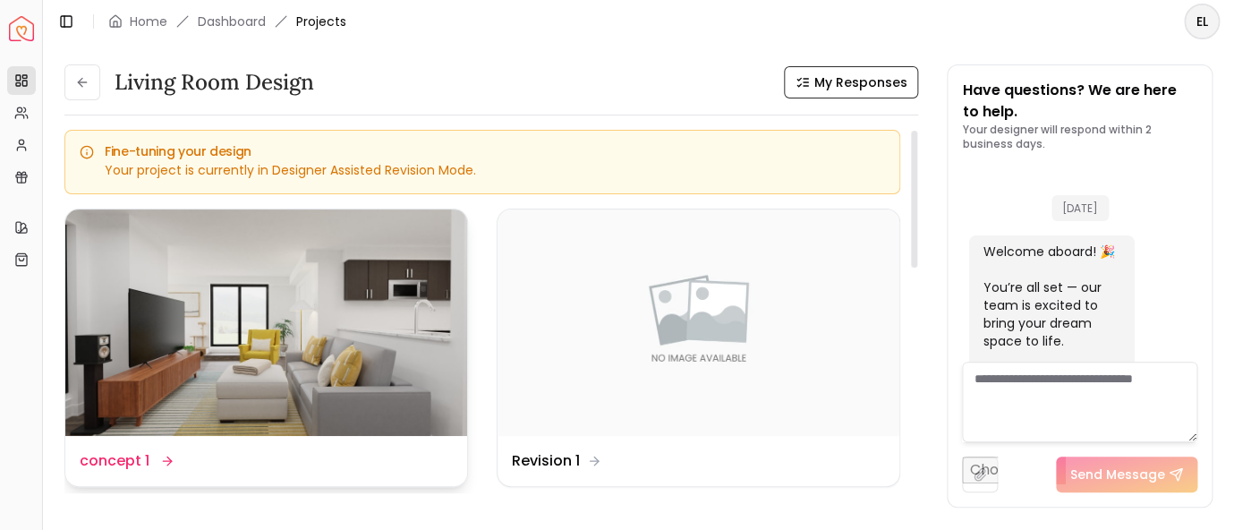
scroll to position [2471, 0]
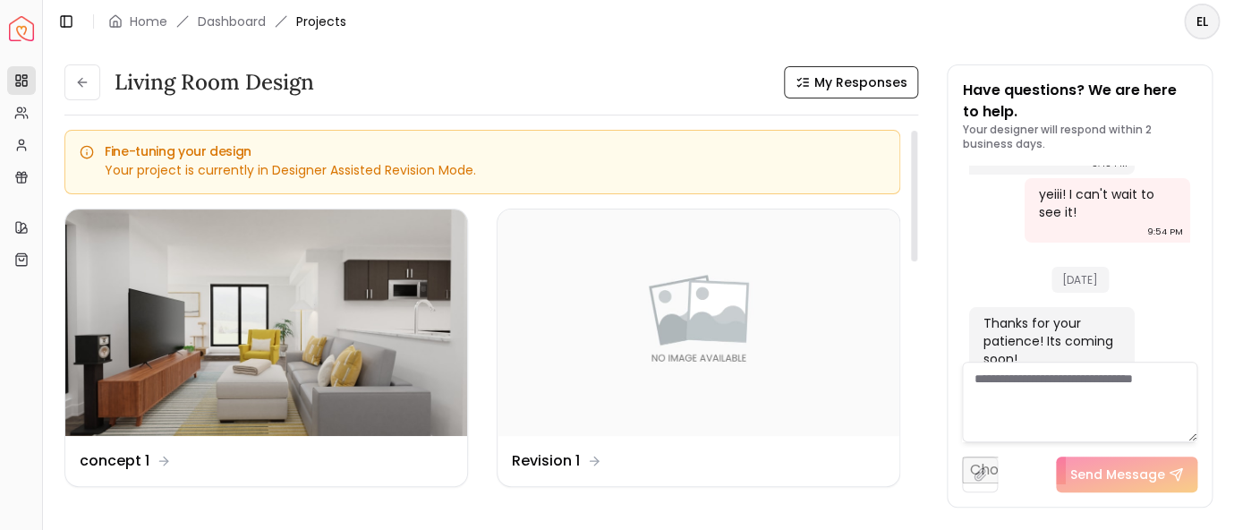
click at [87, 153] on icon at bounding box center [87, 153] width 0 height 3
click at [534, 458] on dd "Revision 1" at bounding box center [546, 460] width 68 height 21
click at [335, 413] on img at bounding box center [266, 322] width 402 height 226
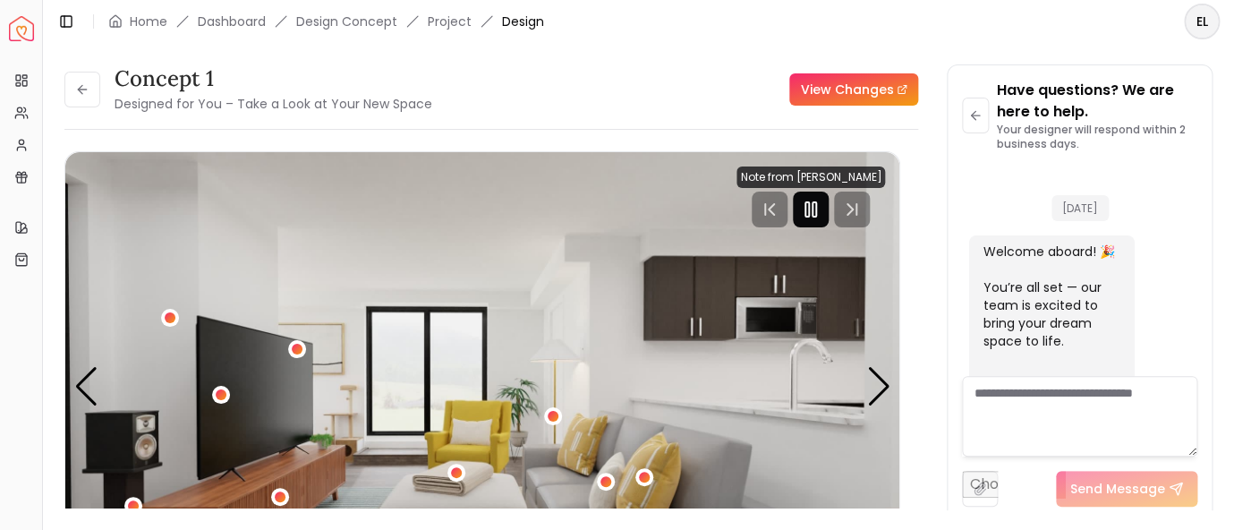
scroll to position [2457, 0]
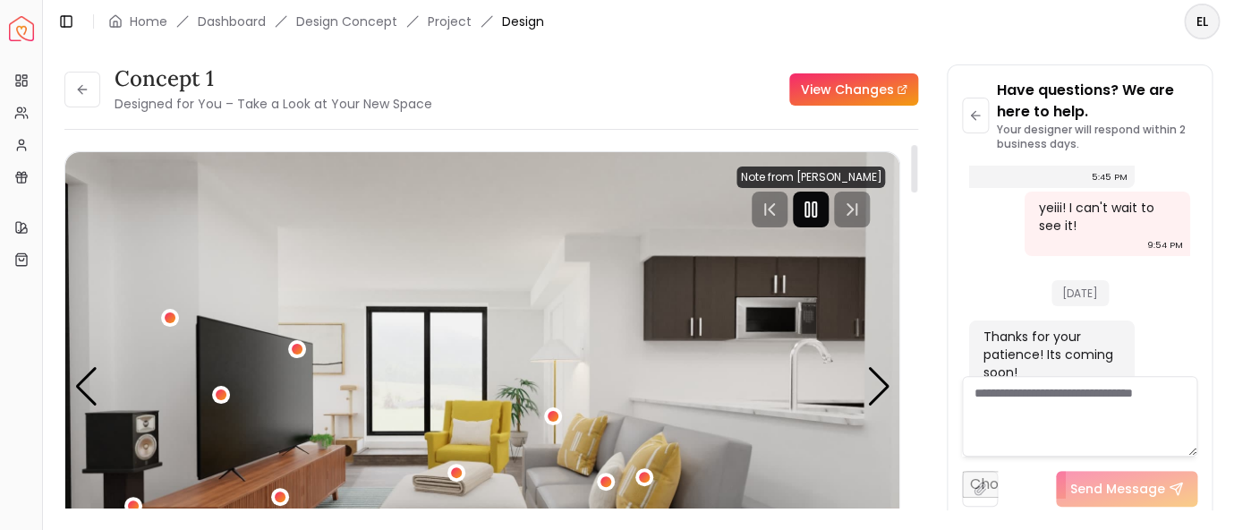
click at [816, 214] on icon "Pause" at bounding box center [810, 209] width 21 height 21
click at [837, 85] on link "View Changes" at bounding box center [854, 89] width 129 height 32
click at [72, 96] on button at bounding box center [82, 90] width 36 height 36
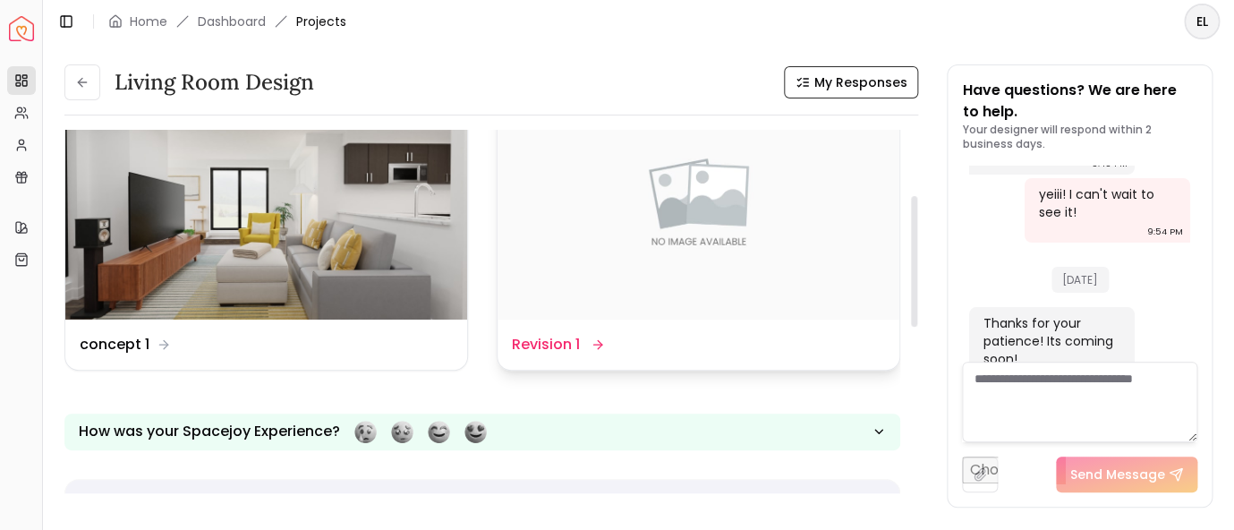
scroll to position [234, 0]
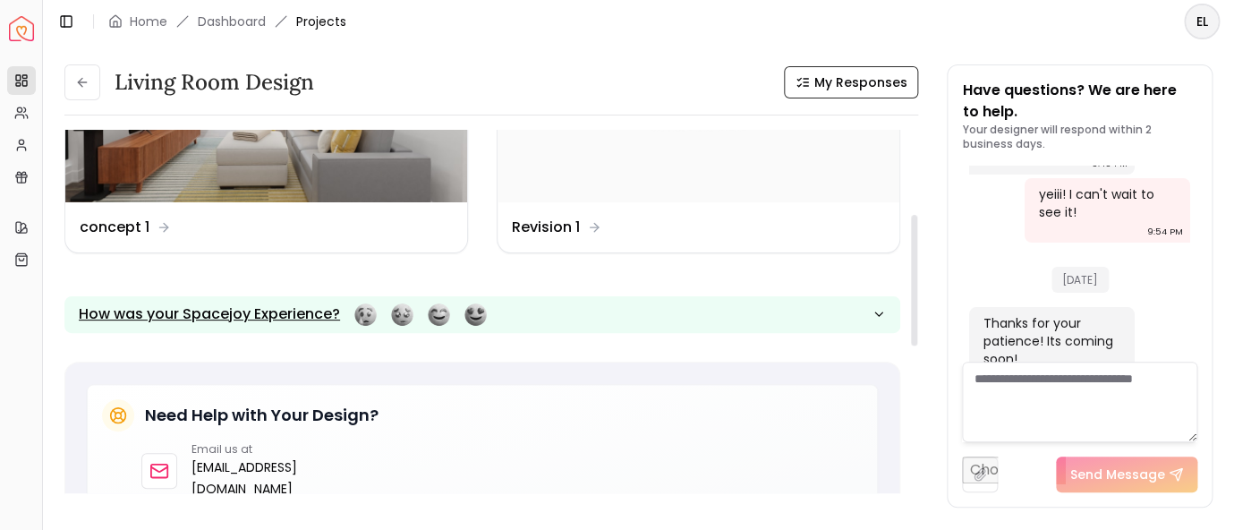
click at [880, 313] on icon "button" at bounding box center [879, 314] width 14 height 14
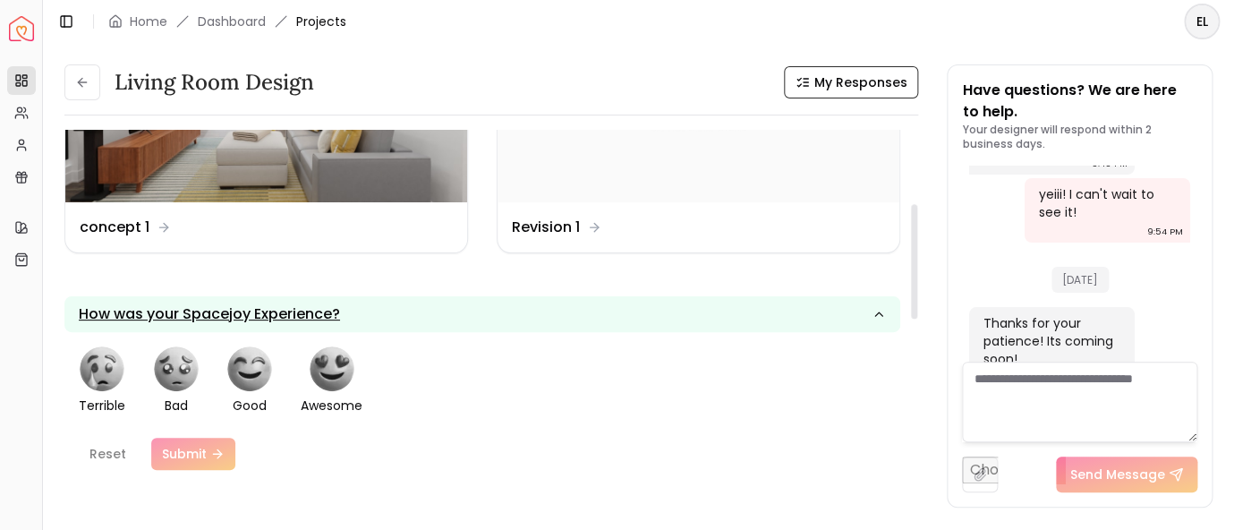
click at [875, 307] on icon "button" at bounding box center [879, 314] width 14 height 14
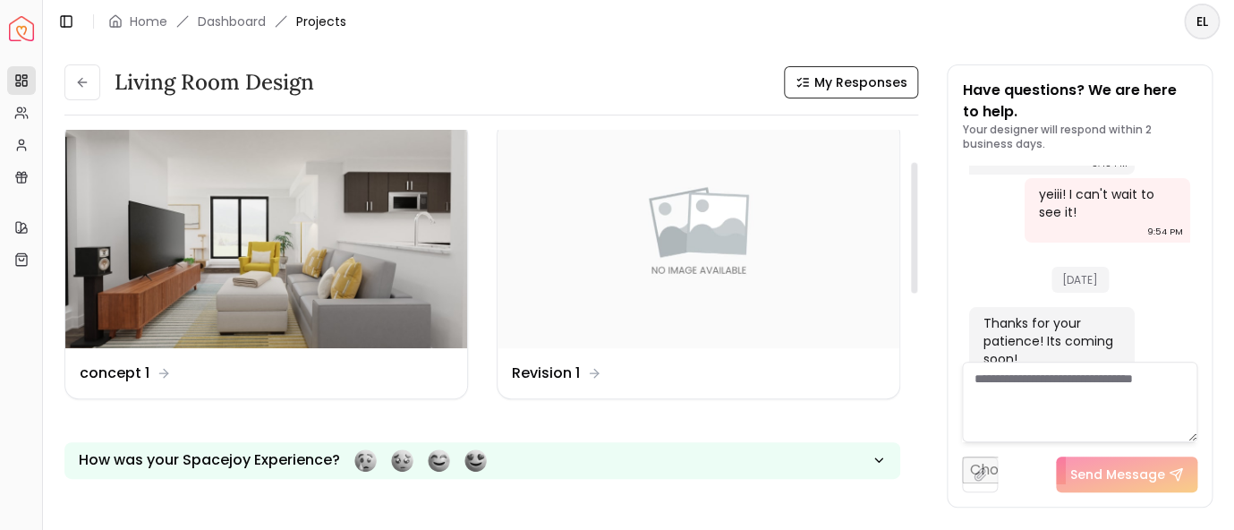
scroll to position [0, 0]
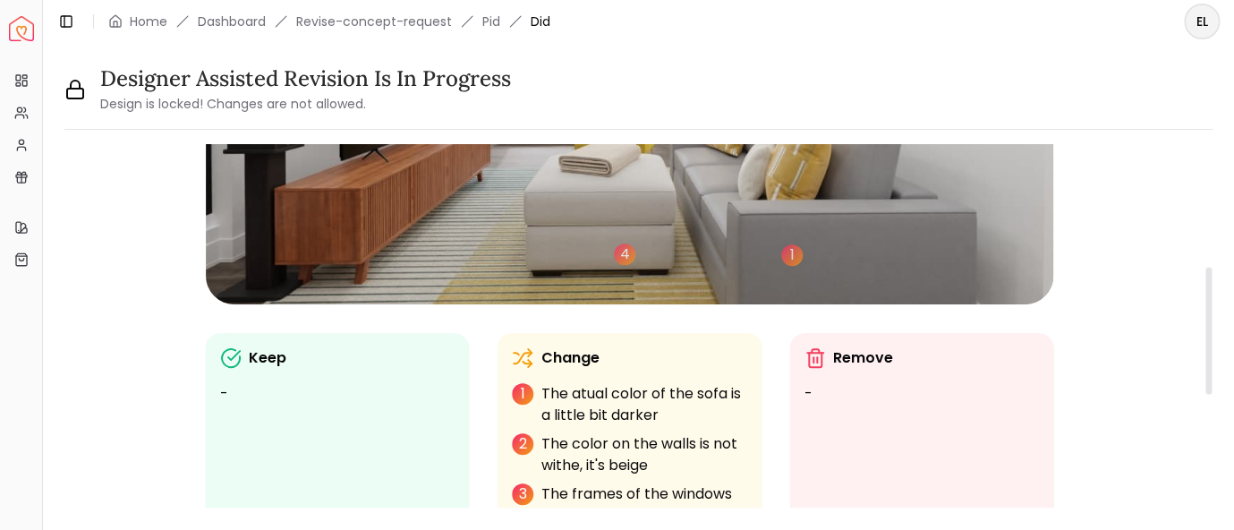
scroll to position [350, 0]
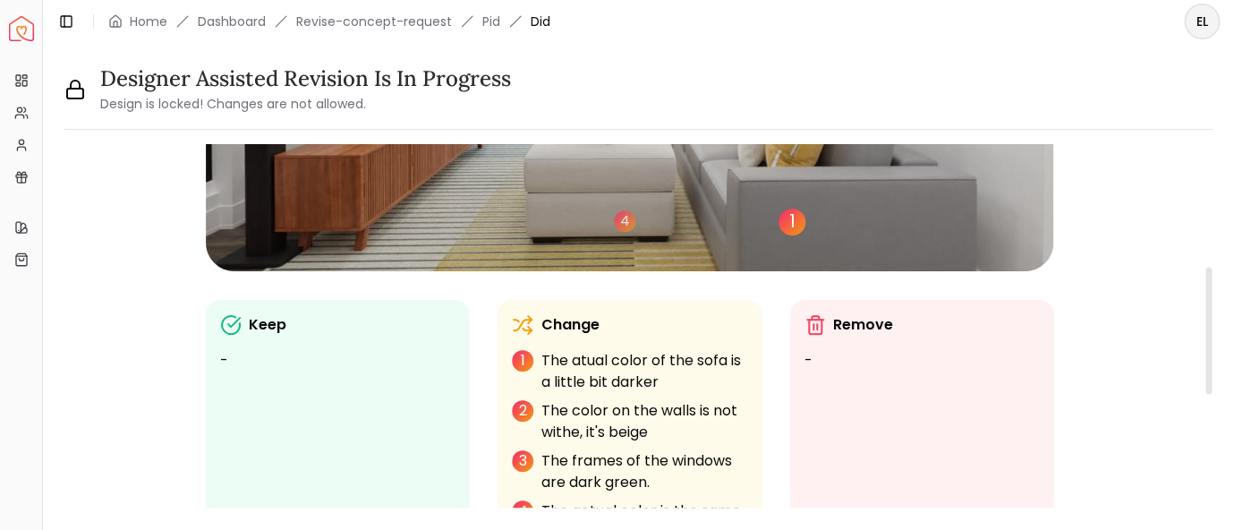
click at [797, 224] on div "1" at bounding box center [792, 222] width 27 height 27
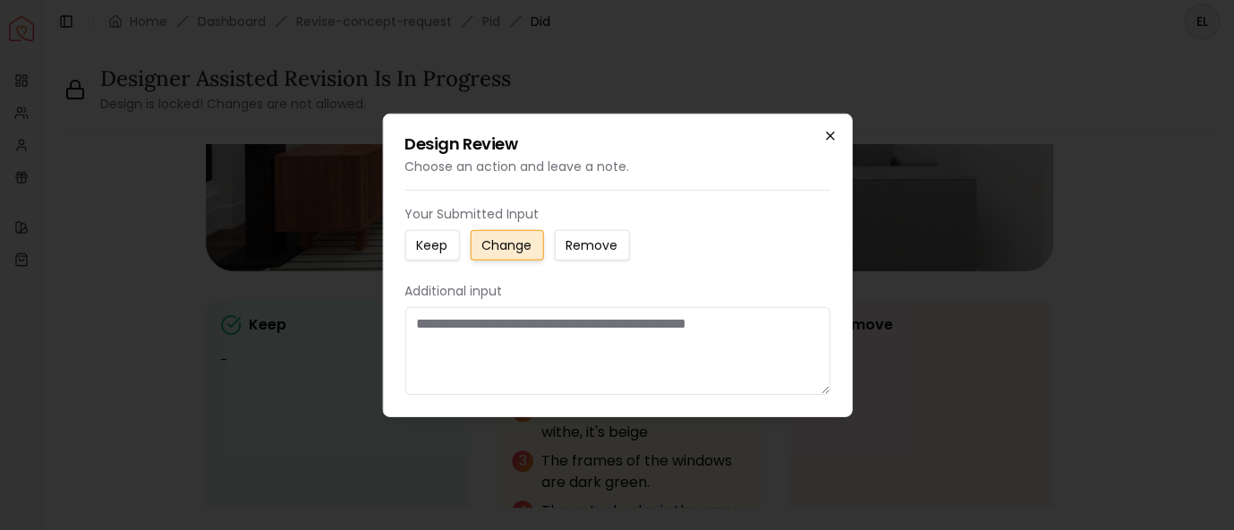
click at [830, 139] on icon "button" at bounding box center [830, 136] width 14 height 14
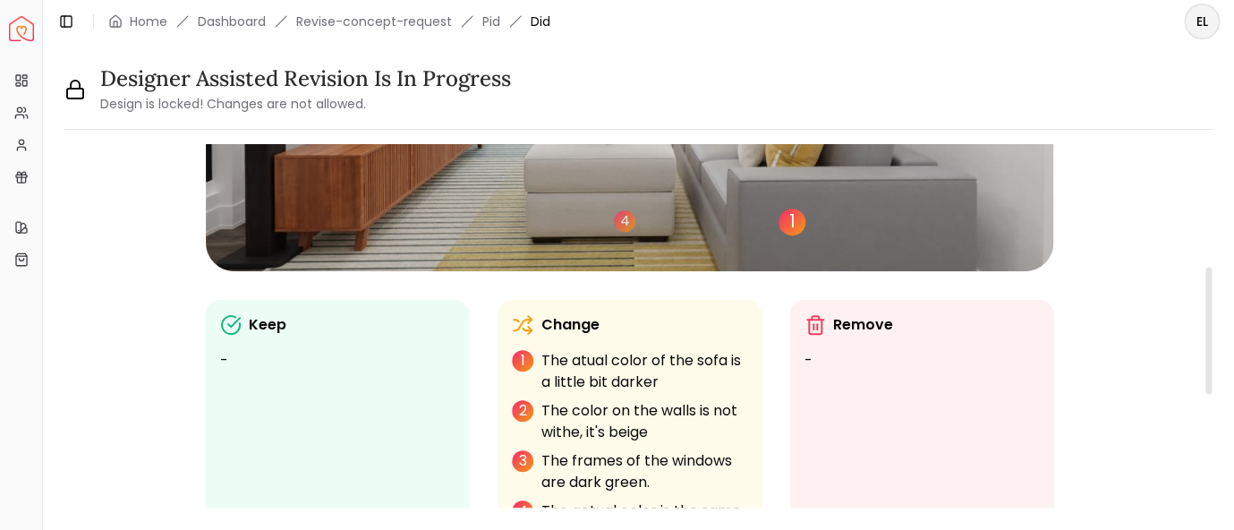
click at [795, 222] on div "1" at bounding box center [792, 222] width 27 height 27
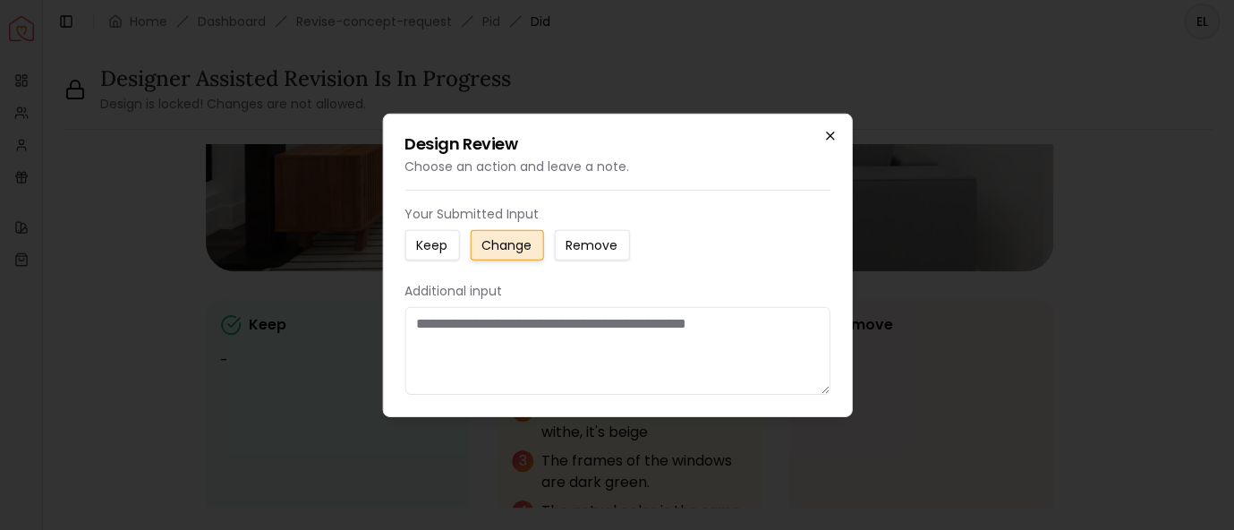
click at [828, 134] on icon "button" at bounding box center [829, 135] width 7 height 7
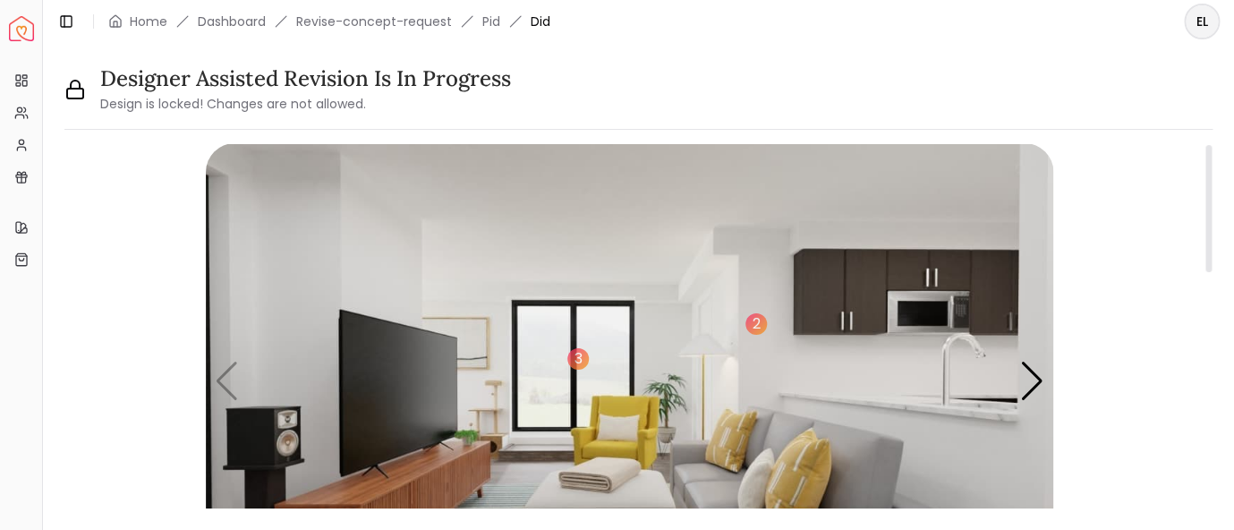
scroll to position [0, 0]
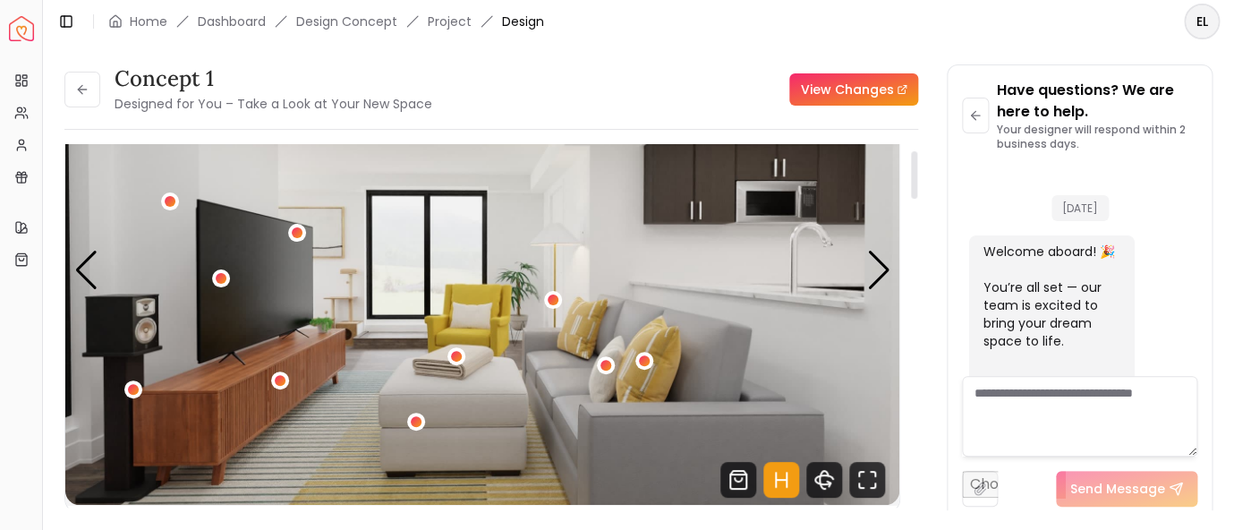
scroll to position [2457, 0]
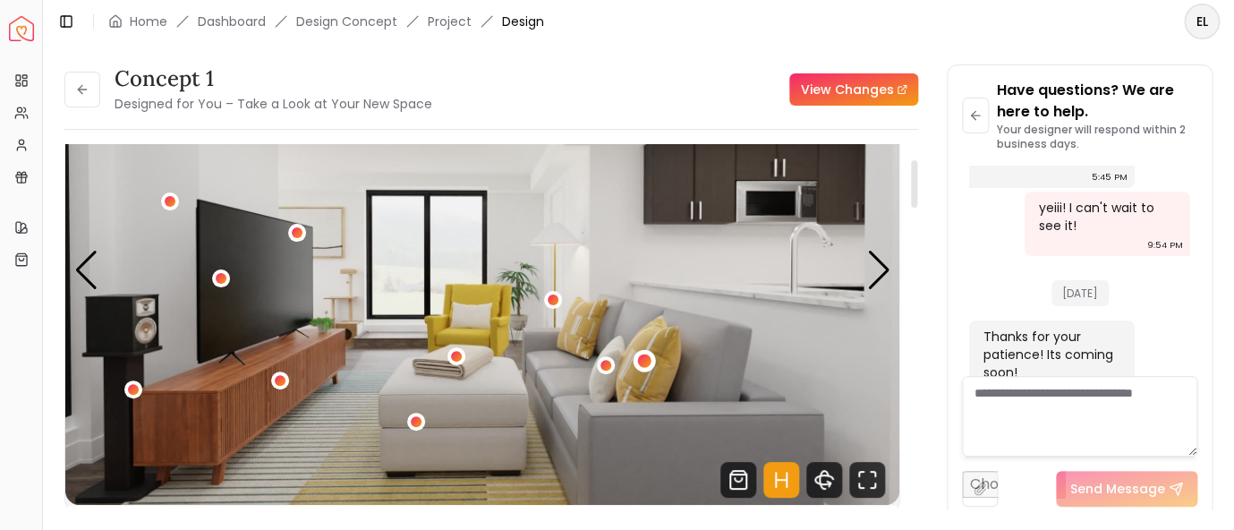
click at [649, 361] on div "1 / 5" at bounding box center [643, 361] width 13 height 13
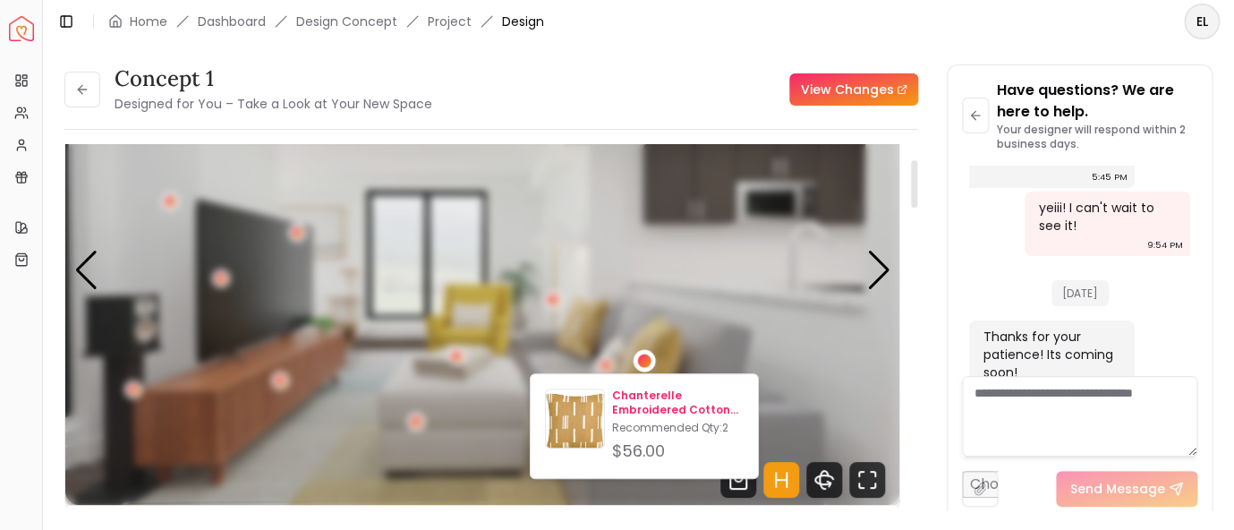
click at [651, 403] on p "Chanterelle Embroidered Cotton Throw Pillow" at bounding box center [678, 403] width 132 height 29
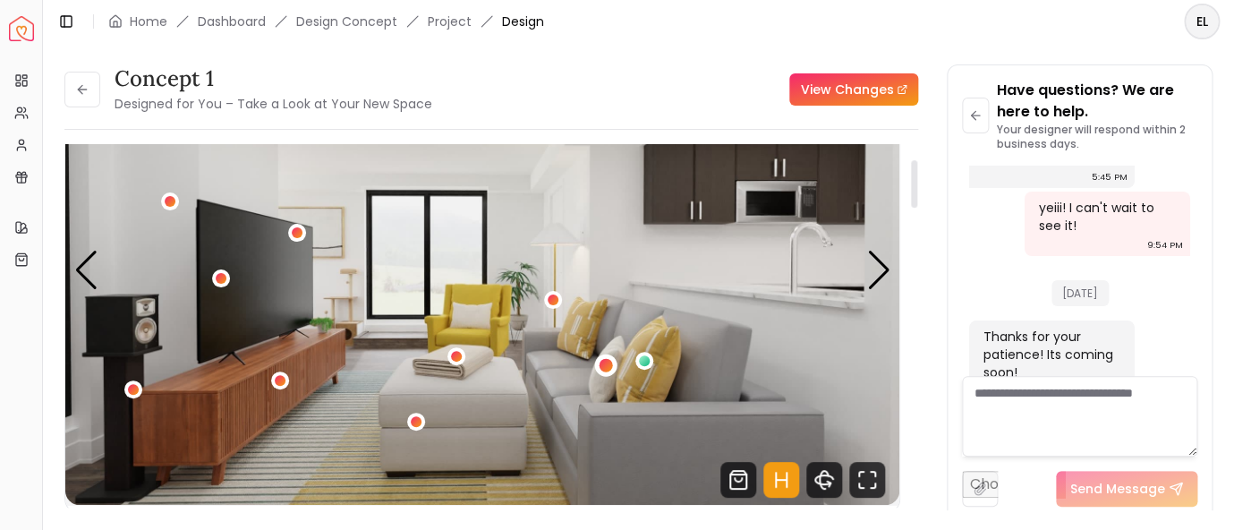
click at [604, 366] on div "1 / 5" at bounding box center [605, 364] width 13 height 13
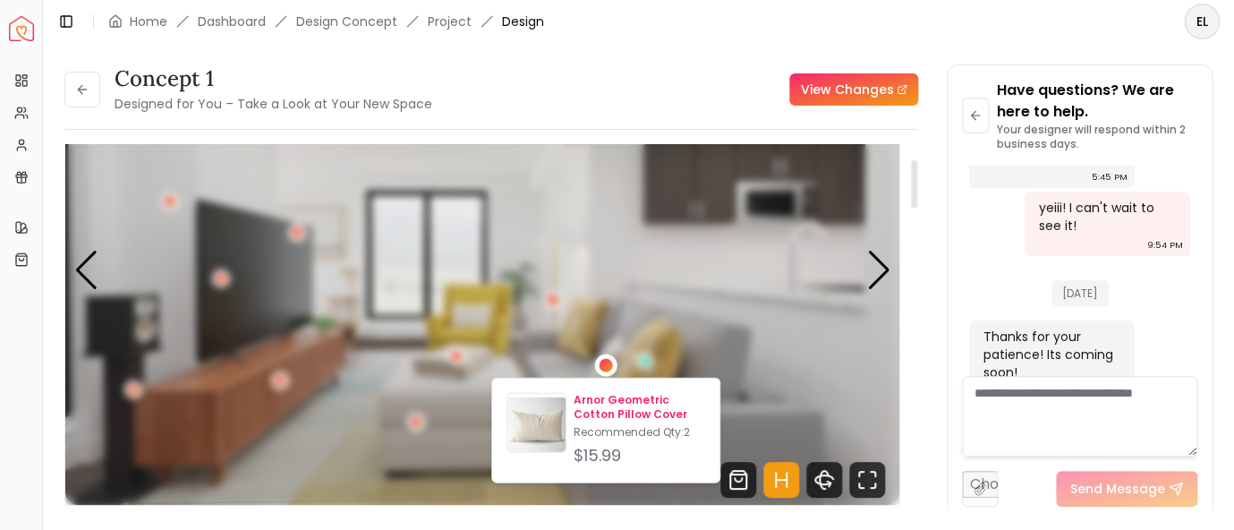
click at [628, 413] on p "Arnor Geometric Cotton Pillow Cover" at bounding box center [640, 407] width 132 height 29
